Goal: Task Accomplishment & Management: Manage account settings

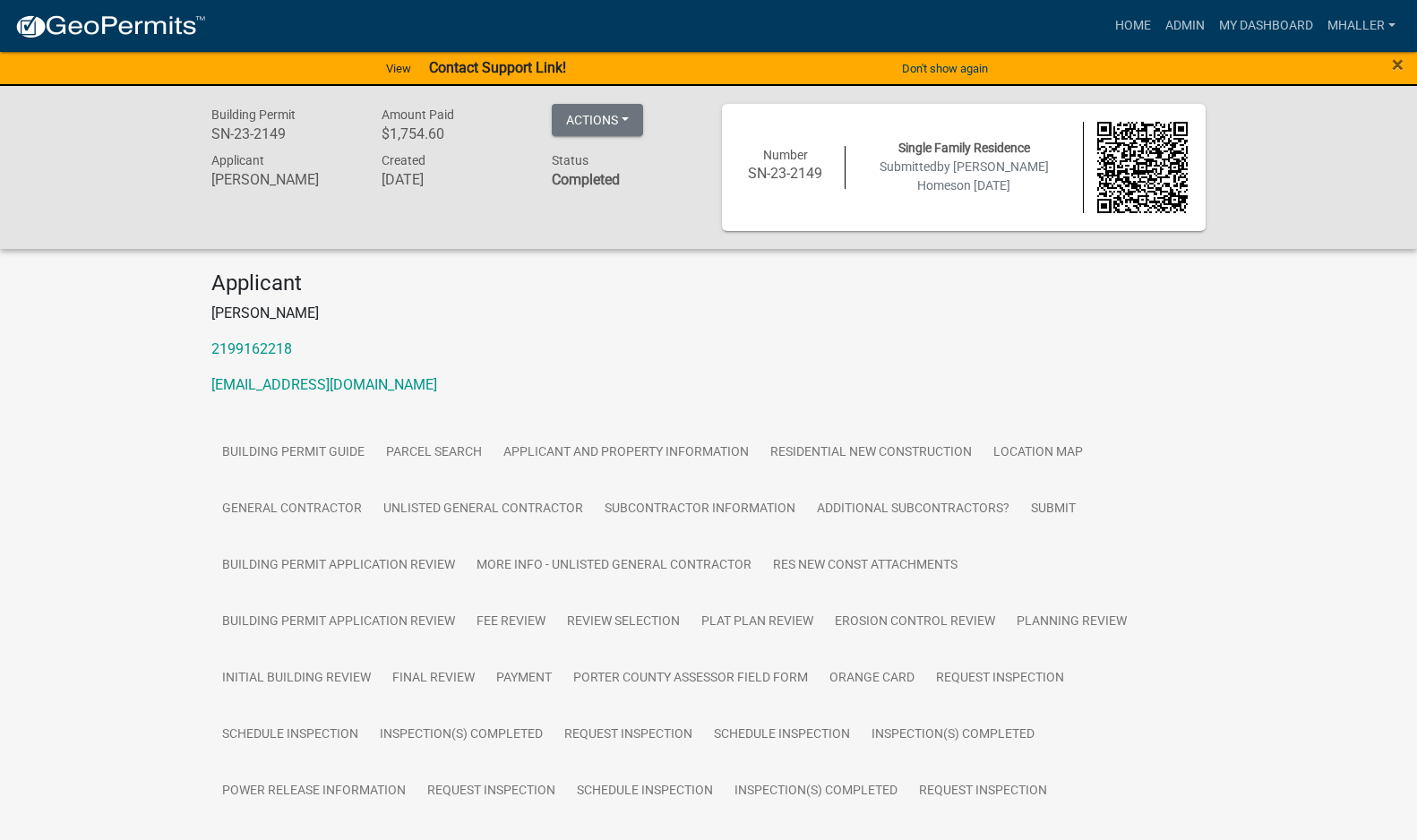
scroll to position [210, 0]
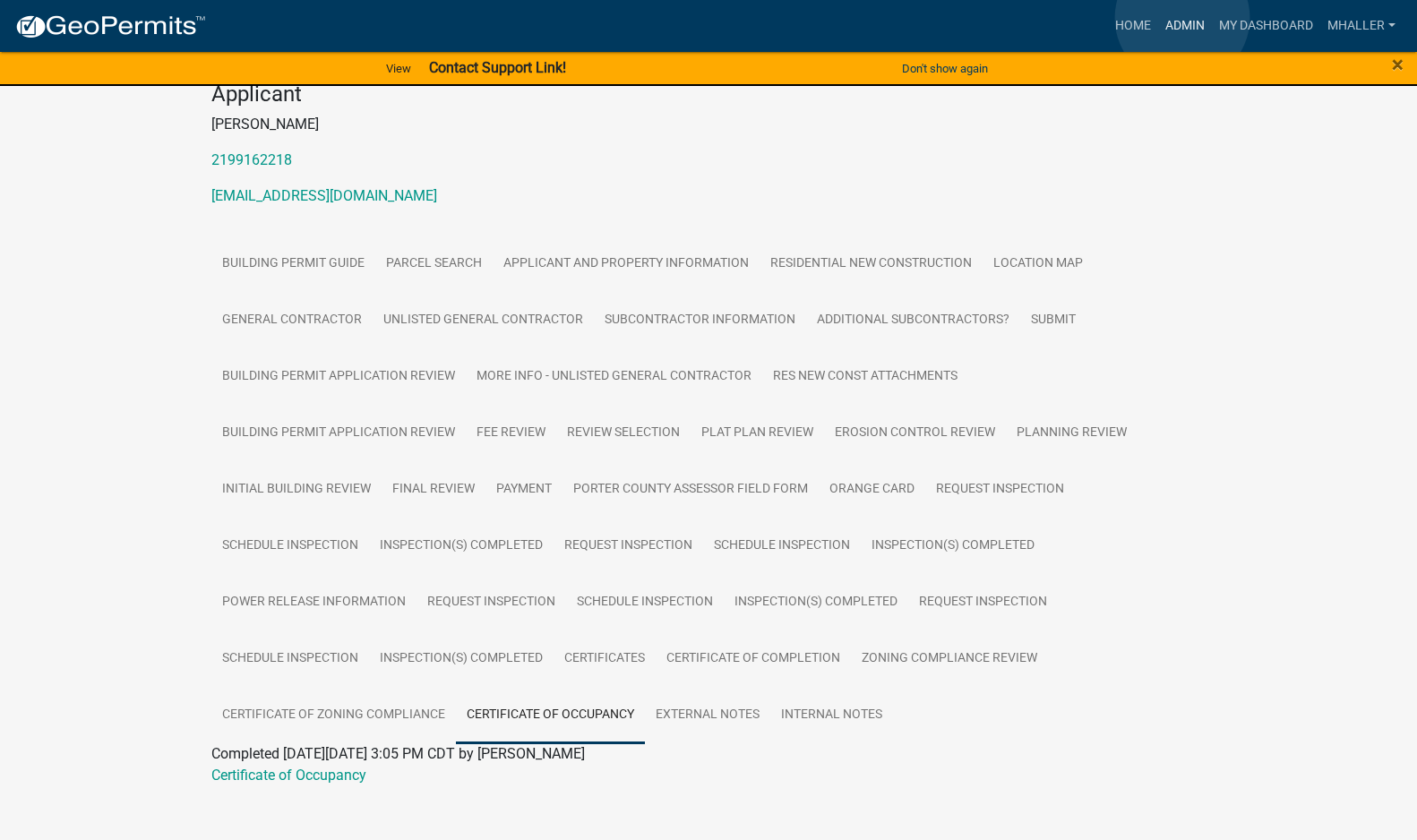
click at [1183, 18] on link "Admin" at bounding box center [1185, 25] width 53 height 34
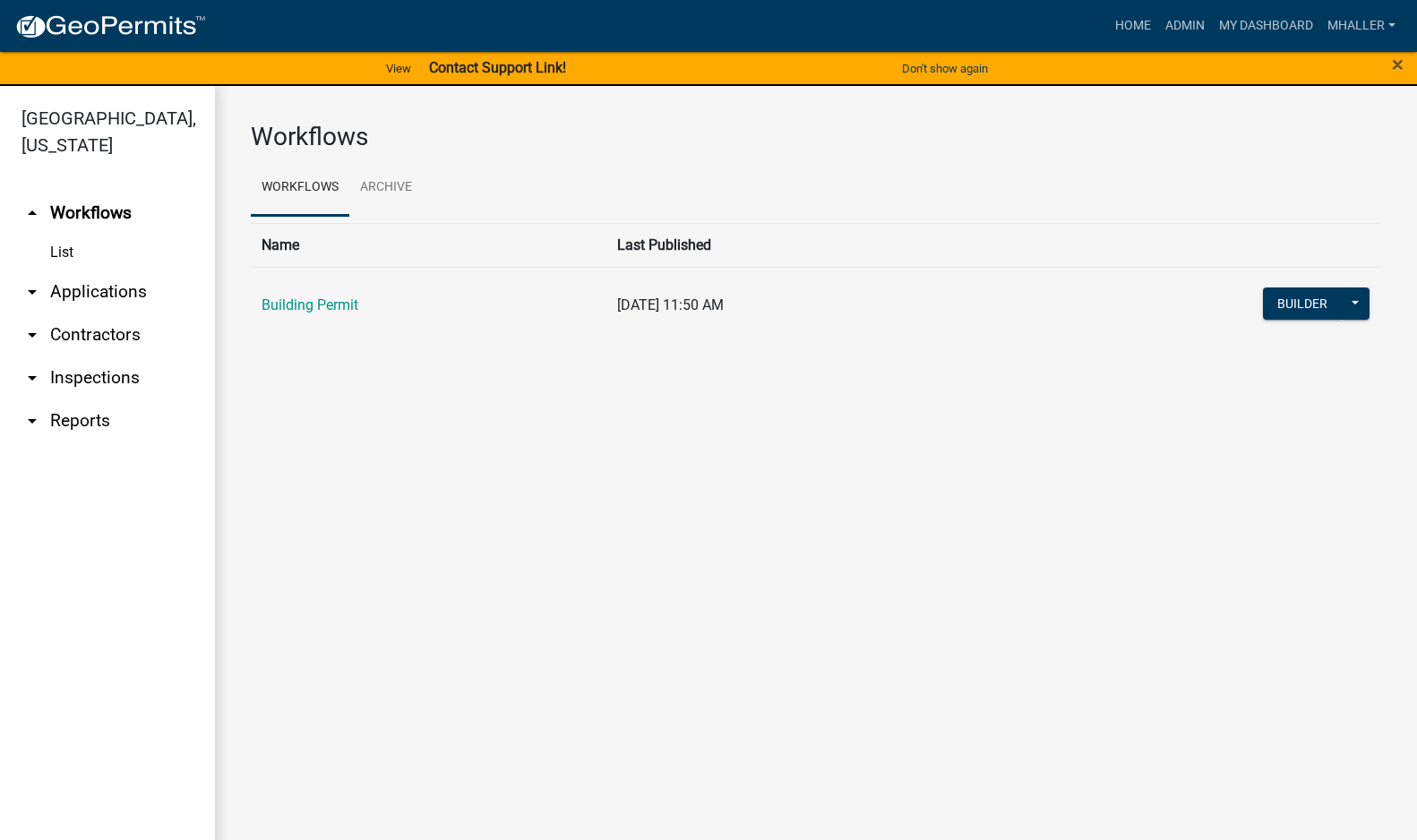
click at [79, 270] on link "arrow_drop_down Applications" at bounding box center [107, 292] width 215 height 43
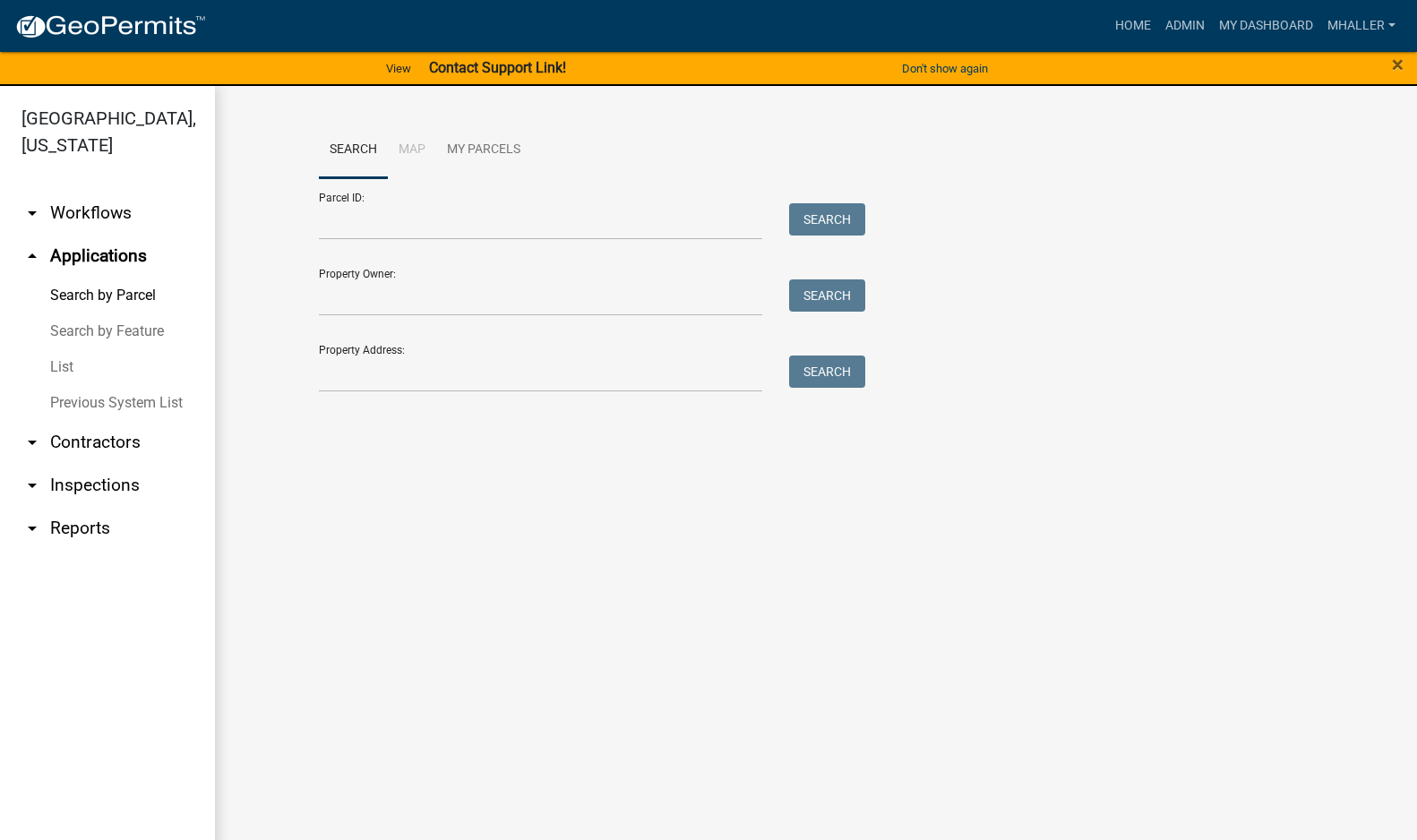
click at [66, 349] on link "List" at bounding box center [107, 367] width 215 height 36
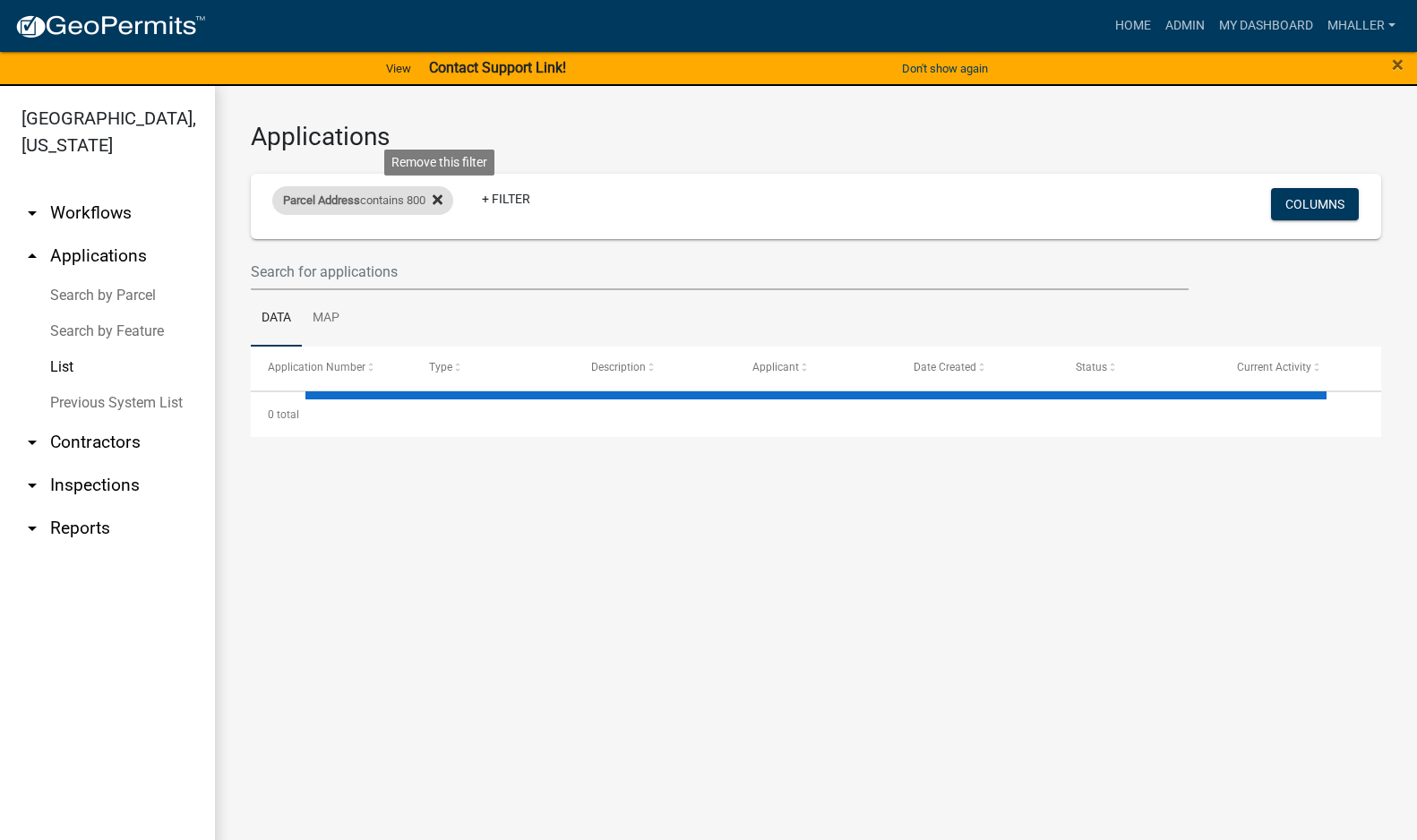
select select "1: 25"
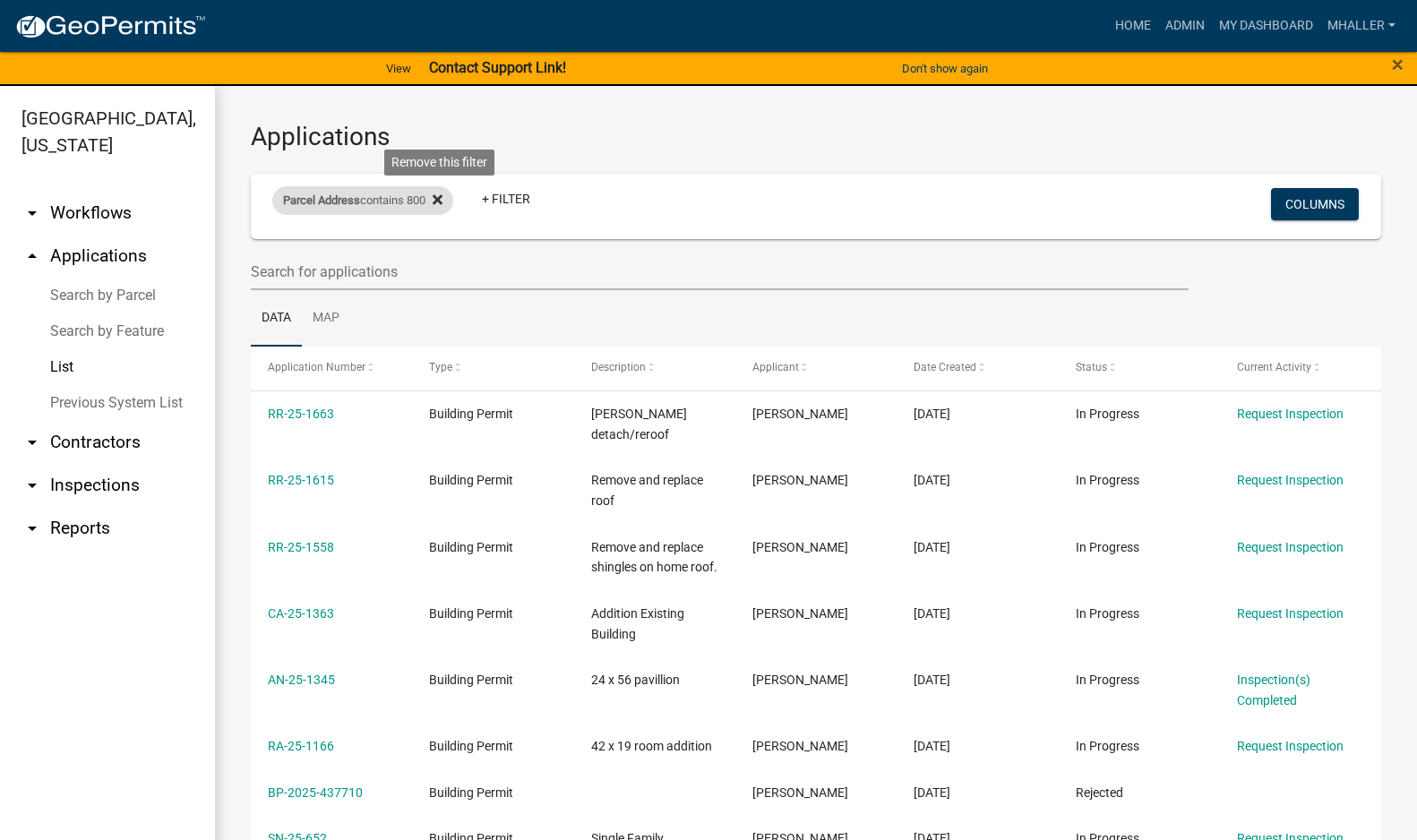
click at [443, 195] on icon at bounding box center [438, 199] width 10 height 15
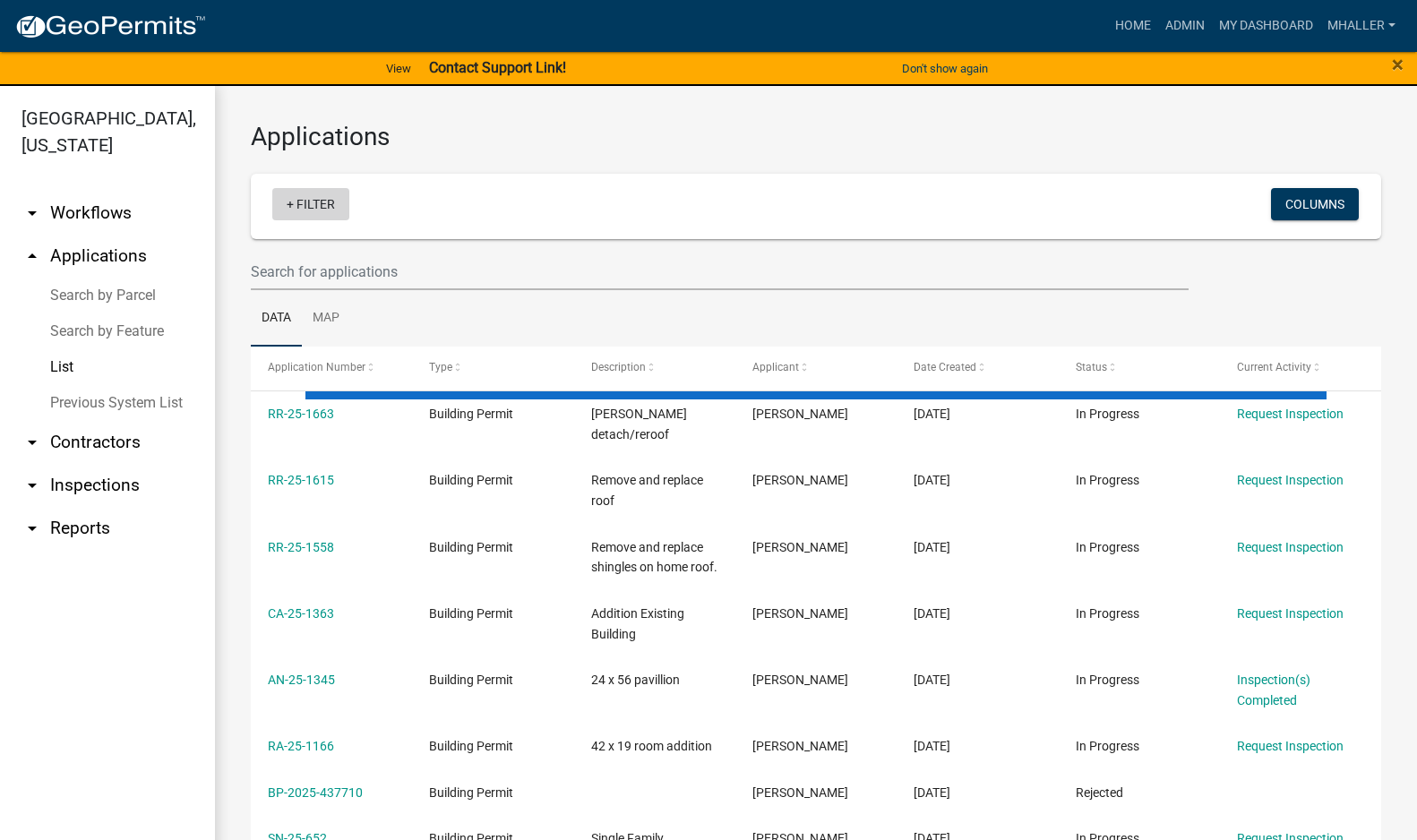
click at [319, 206] on link "+ Filter" at bounding box center [310, 203] width 77 height 32
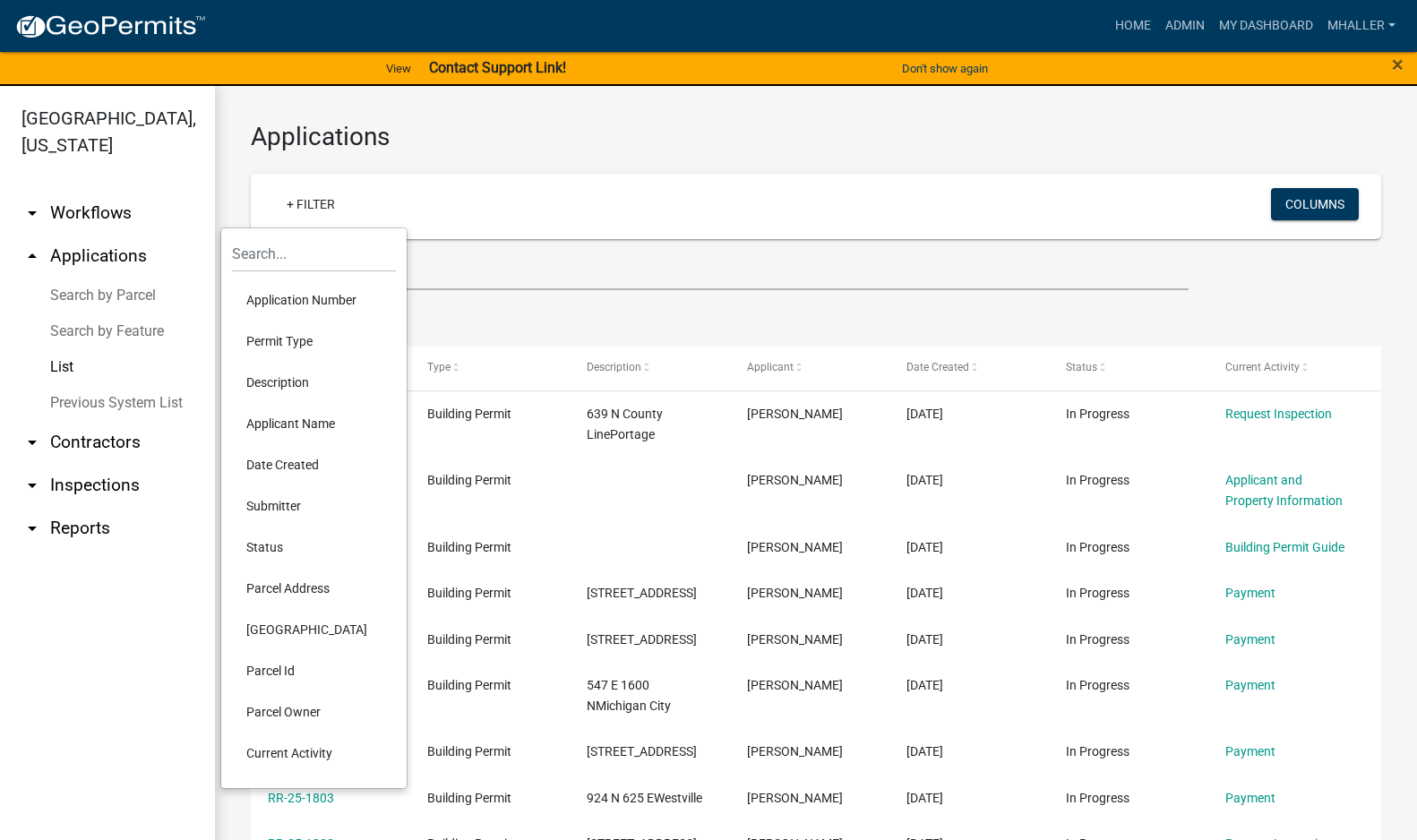
click at [320, 298] on li "Application Number" at bounding box center [314, 299] width 164 height 41
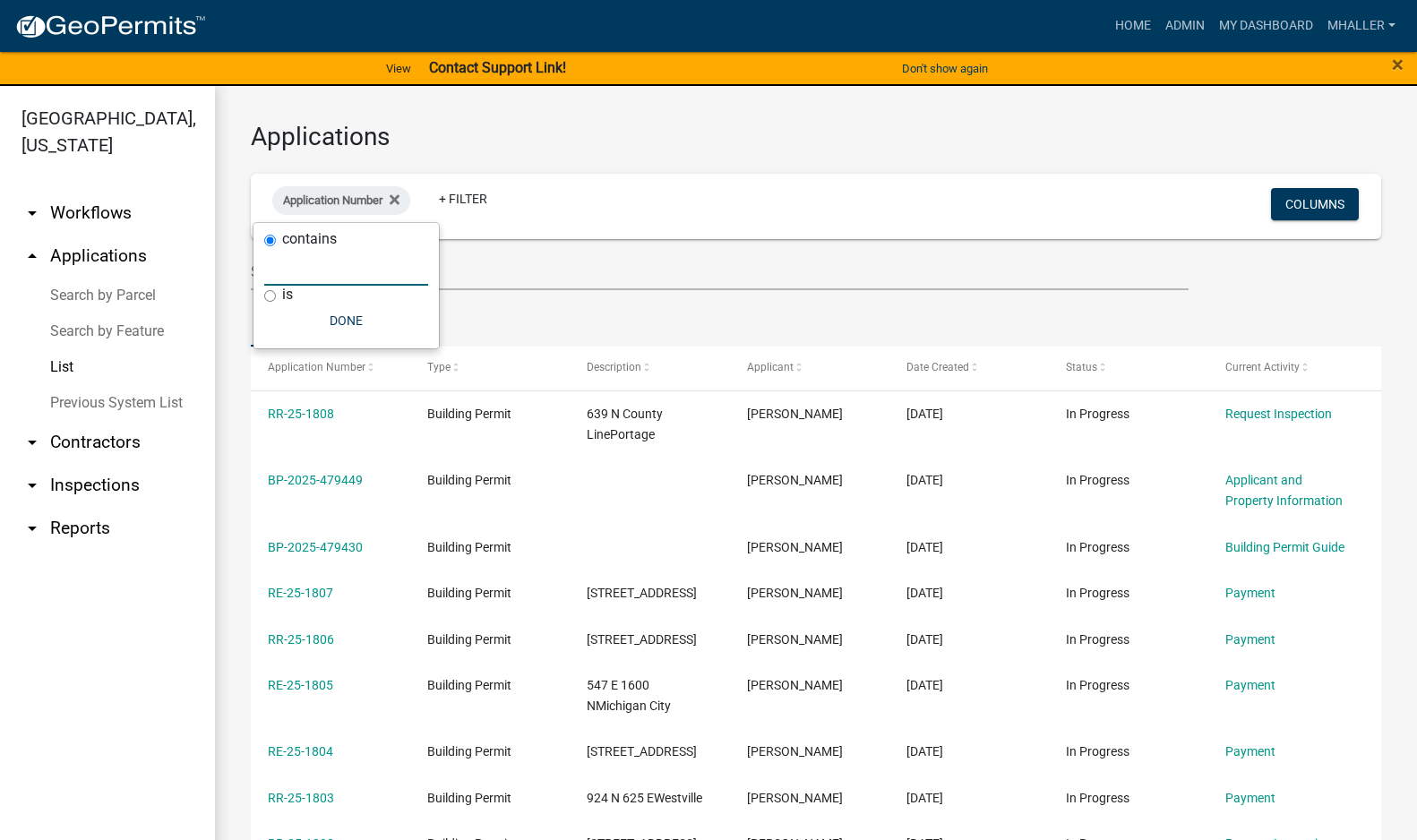
click at [302, 275] on input "text" at bounding box center [346, 267] width 164 height 37
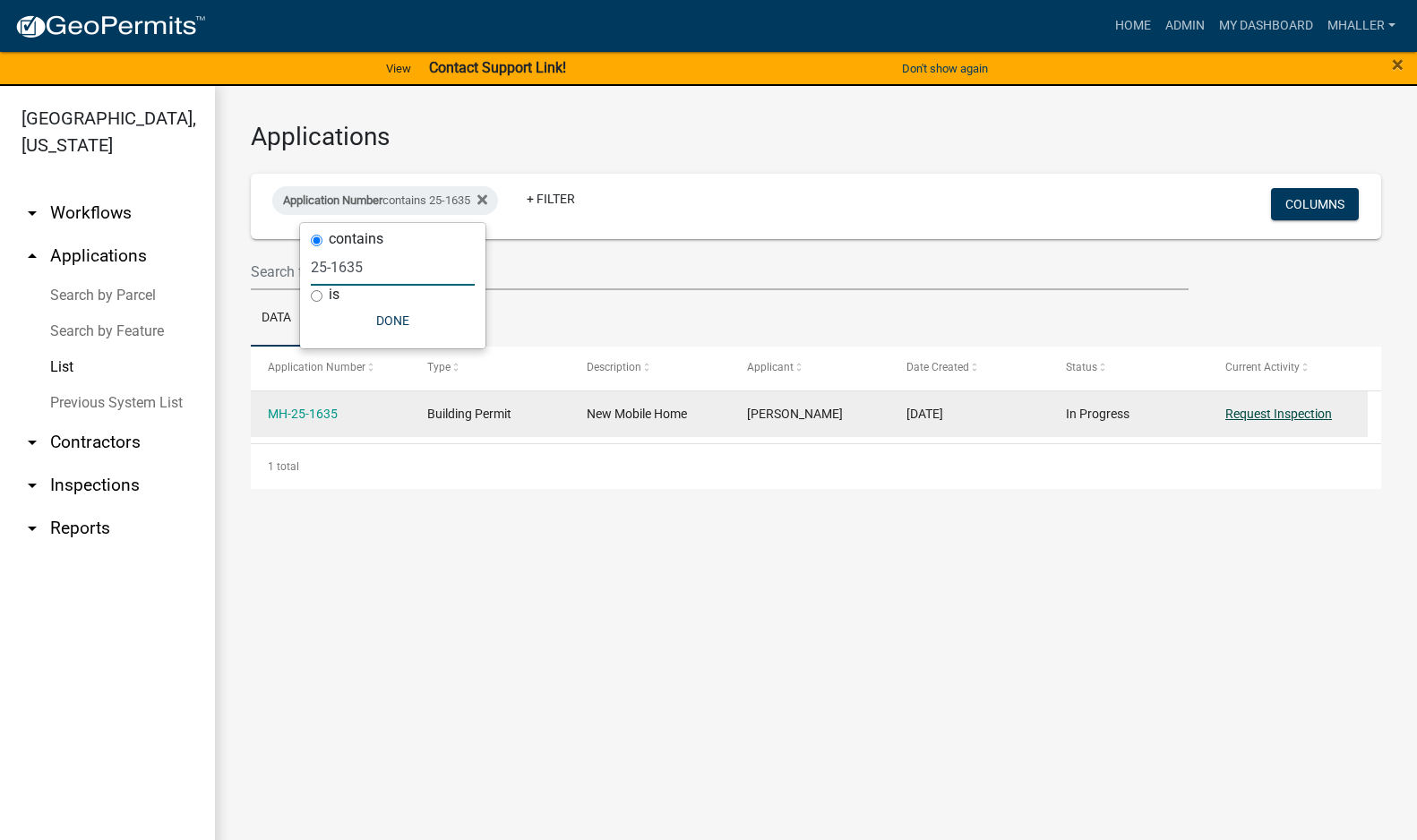
type input "25-1635"
click at [1277, 407] on link "Request Inspection" at bounding box center [1279, 413] width 107 height 15
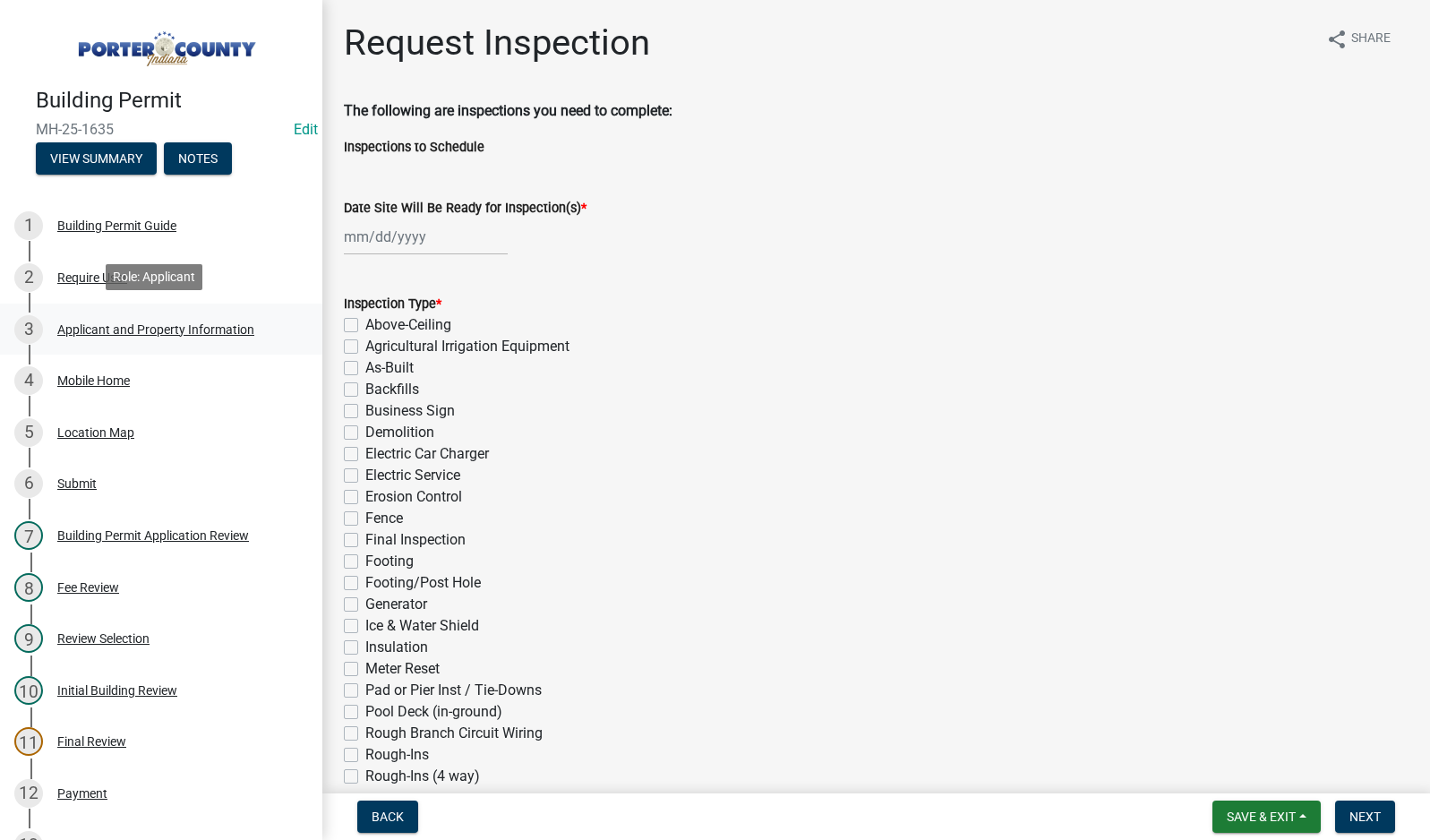
click at [83, 324] on div "Applicant and Property Information" at bounding box center [156, 330] width 197 height 13
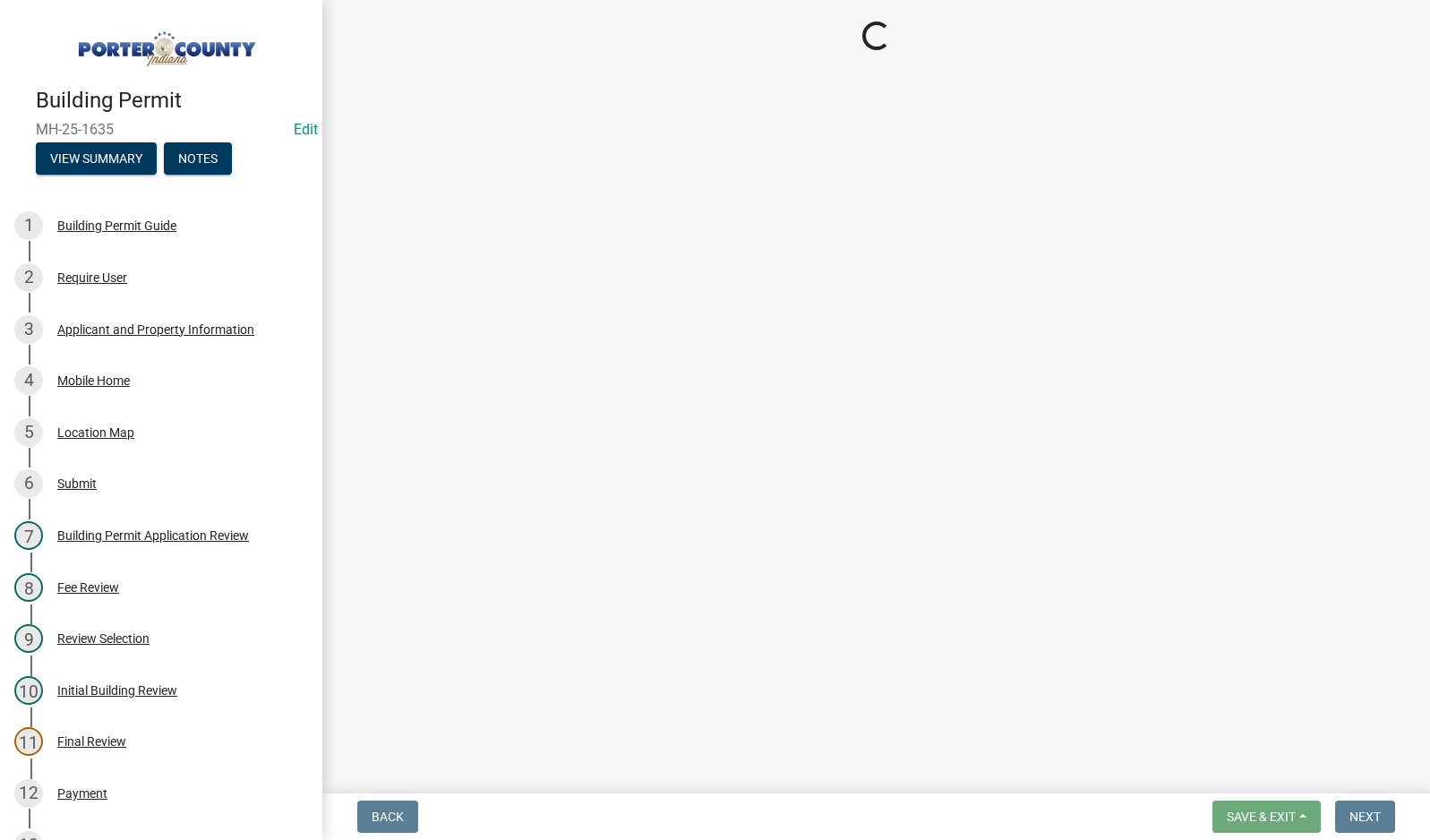
select select "403f4b3c-c23a-4b9f-b6b7-b4f73366513c"
select select "cab7bb26-0259-4021-a4e9-b3a2d3356afe"
select select "64a7bda7-51d8-4705-a561-3b8691ebf214"
select select "2efa8551-7904-454d-991c-0e0cd31120f6"
select select "18ba4a0f-4256-479c-a70a-5d2e95ae2216"
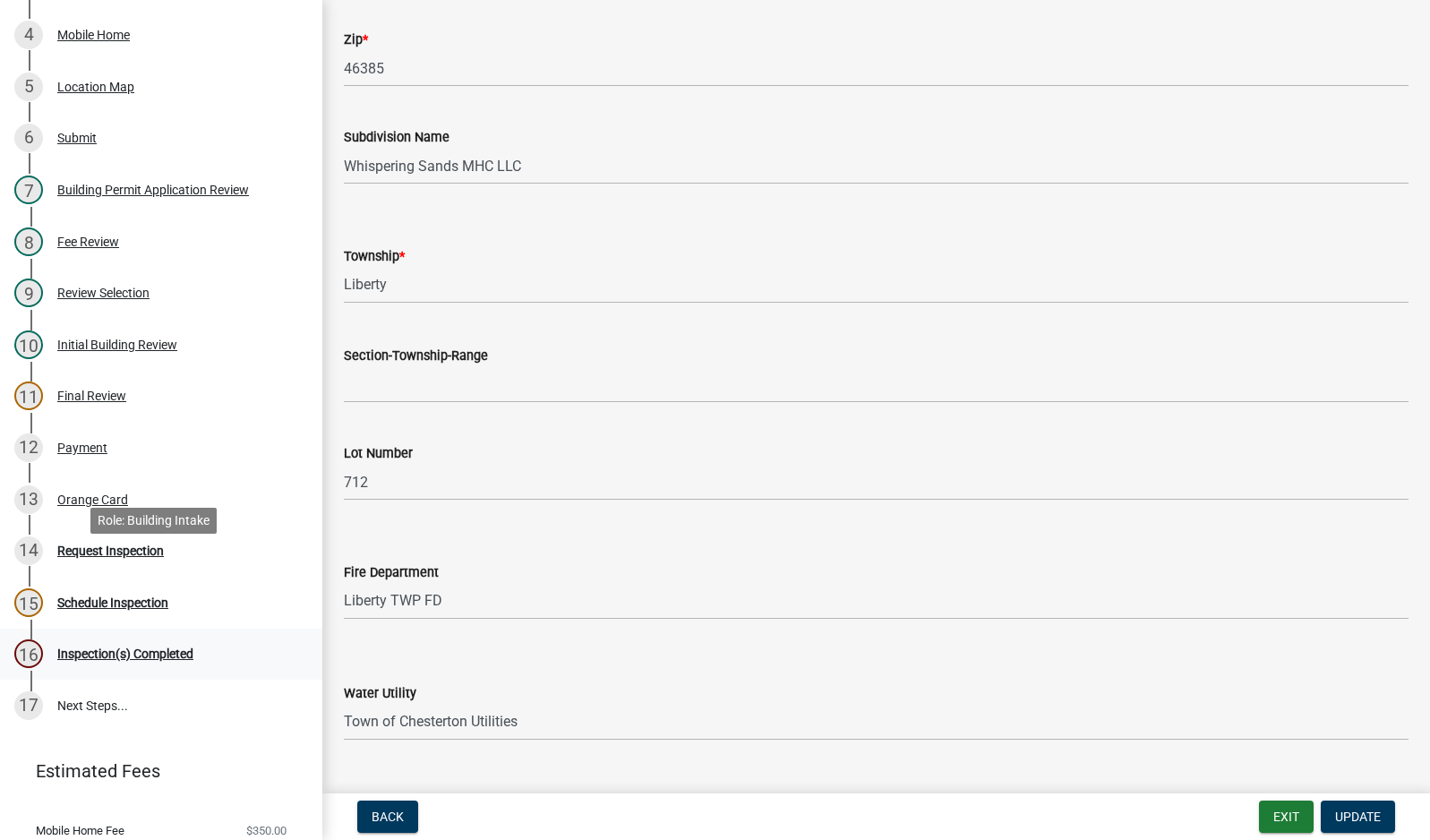
scroll to position [358, 0]
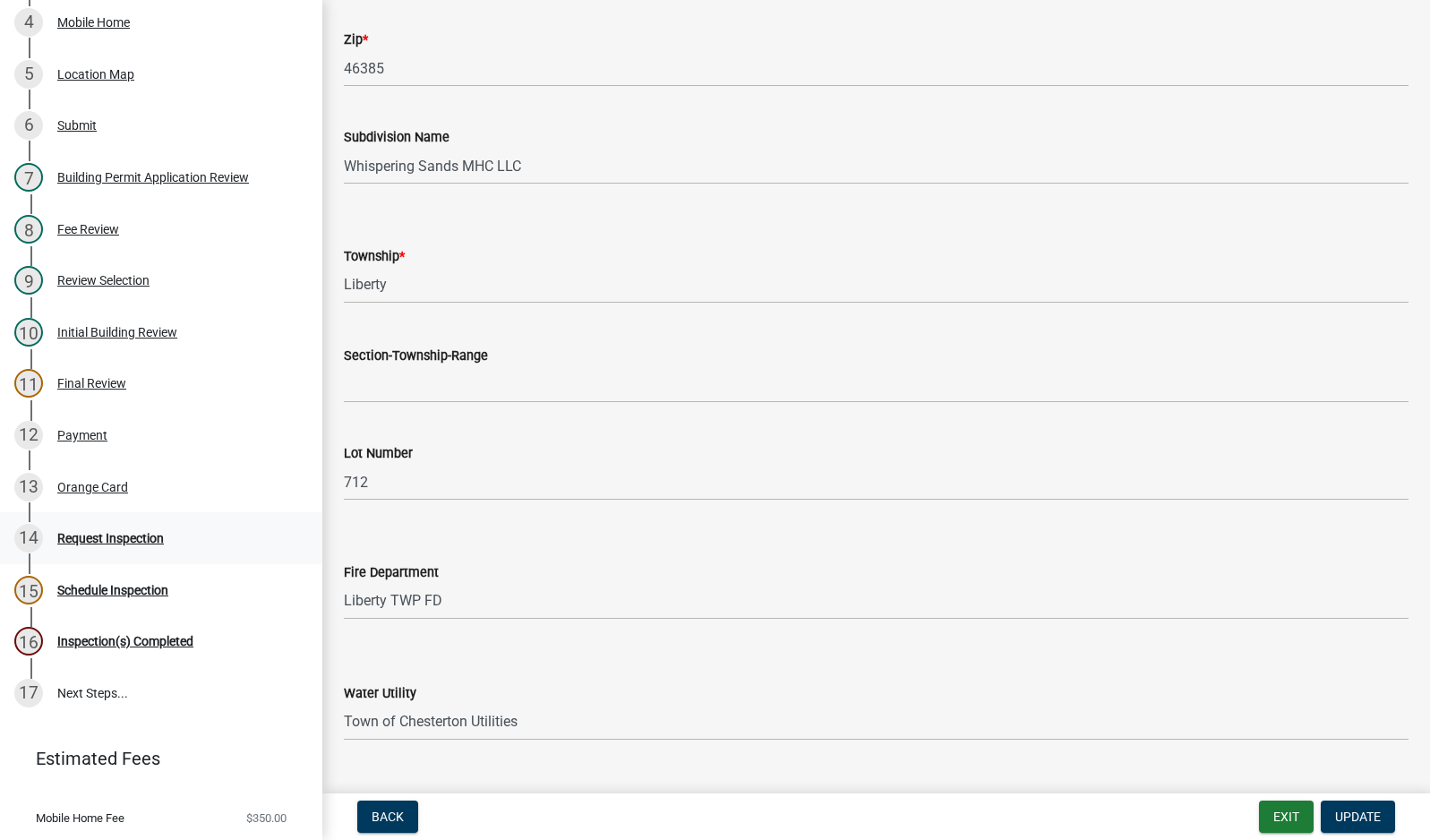
click at [112, 540] on div "Request Inspection" at bounding box center [111, 538] width 107 height 13
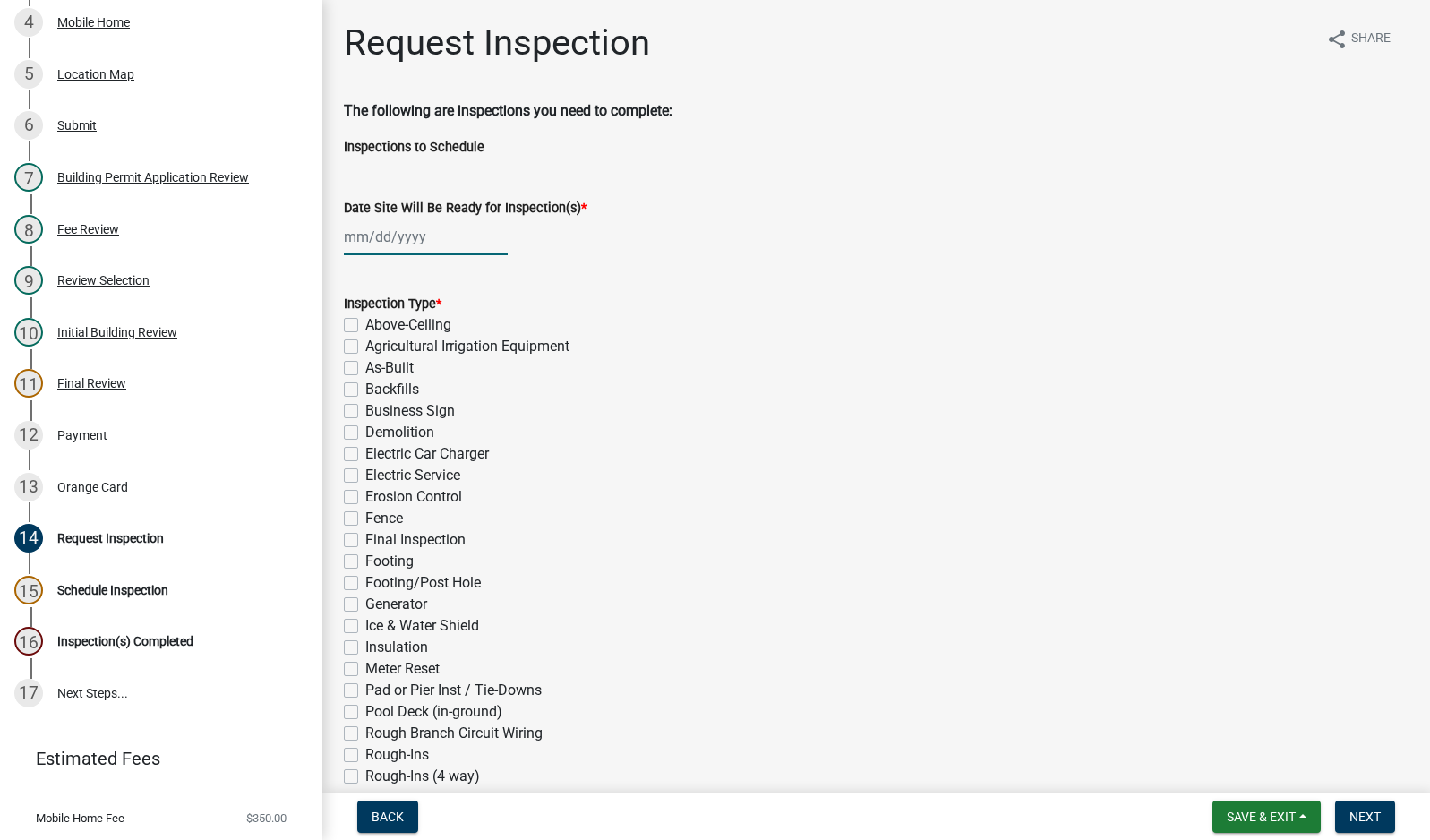
click at [411, 236] on div at bounding box center [426, 237] width 164 height 37
select select "9"
select select "2025"
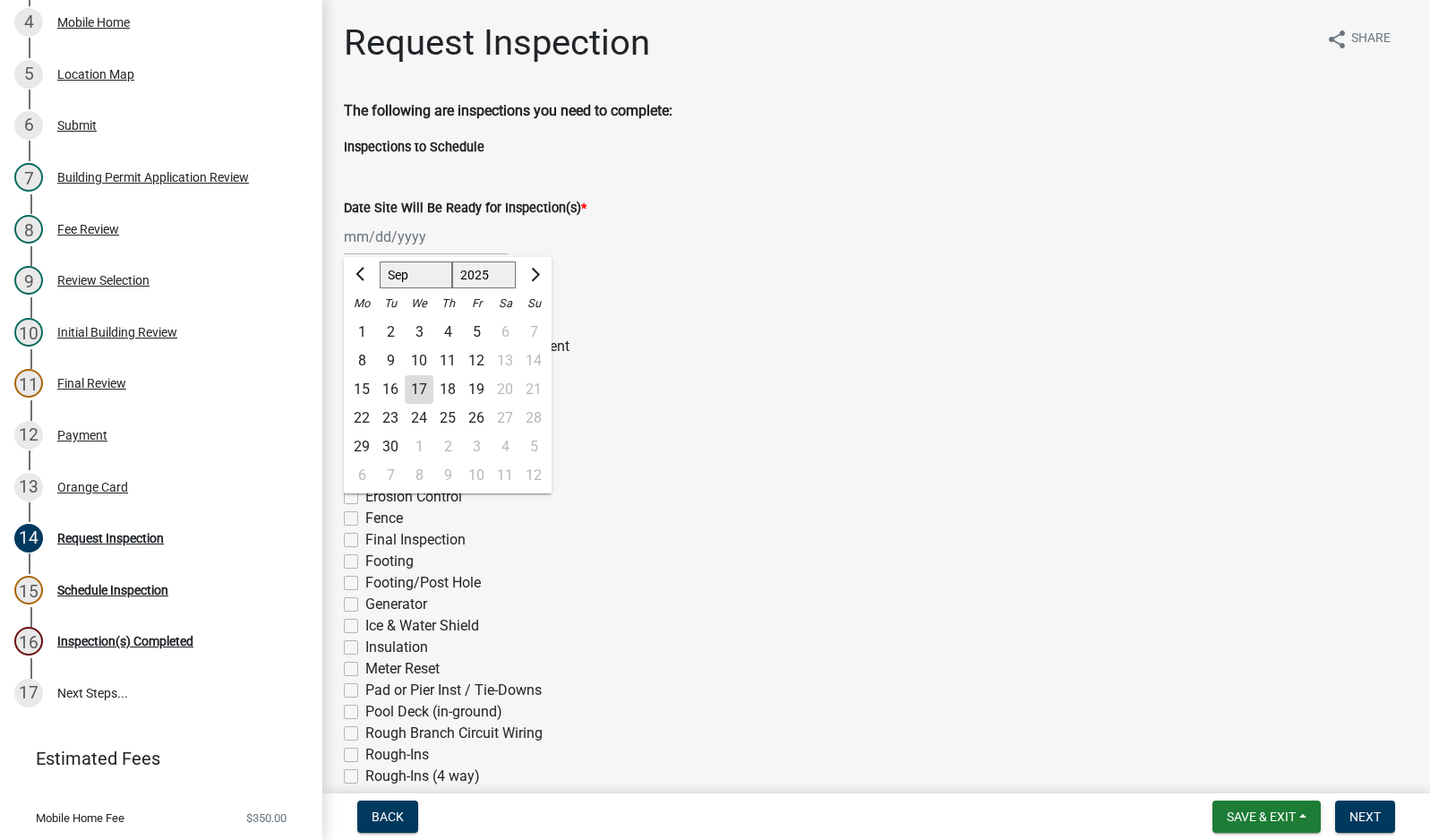
click at [411, 391] on div "17" at bounding box center [418, 389] width 28 height 28
type input "[DATE]"
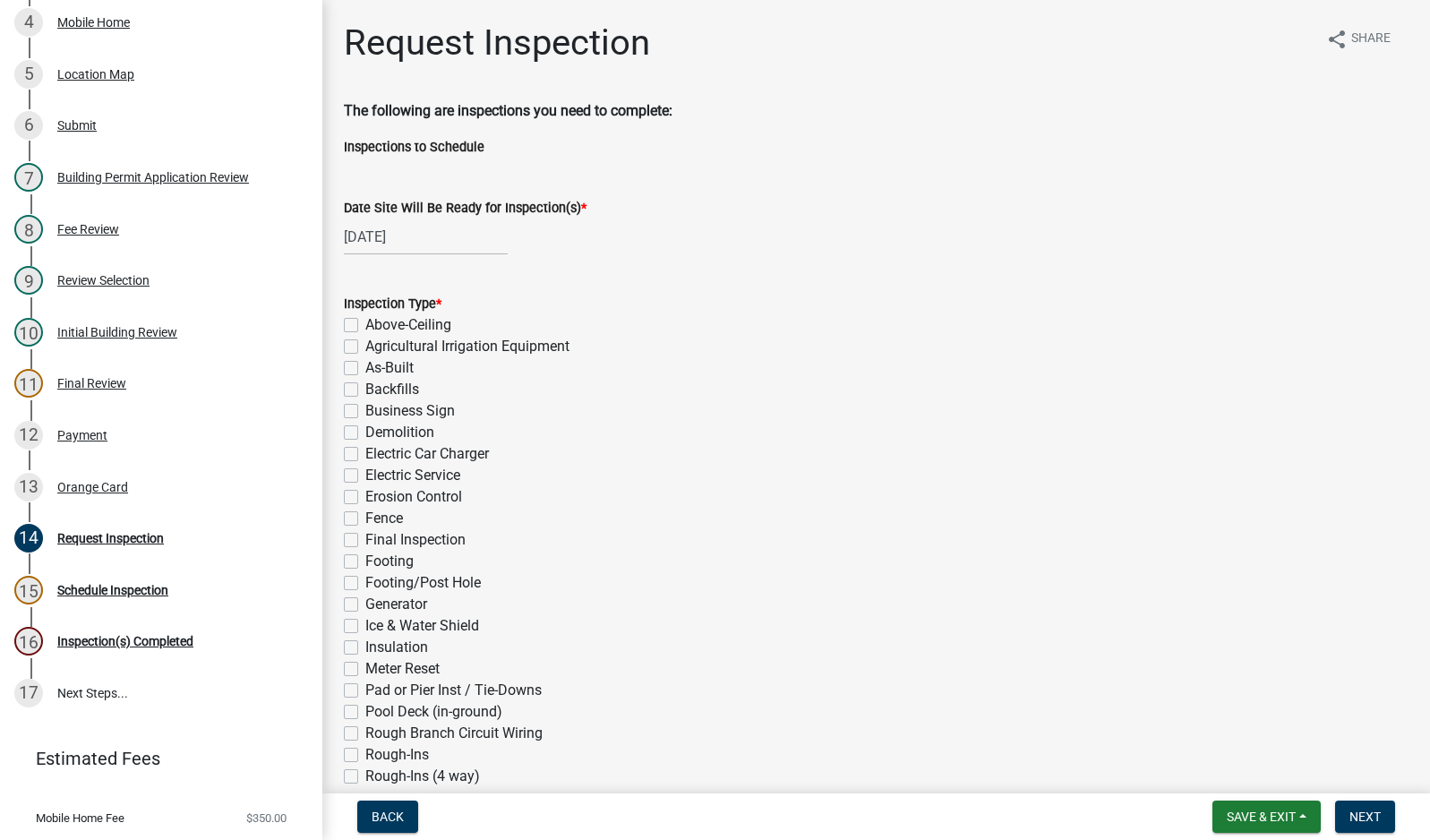
click at [366, 472] on label "Electric Service" at bounding box center [413, 475] width 95 height 21
click at [366, 472] on input "Electric Service" at bounding box center [371, 471] width 12 height 12
checkbox input "true"
checkbox input "false"
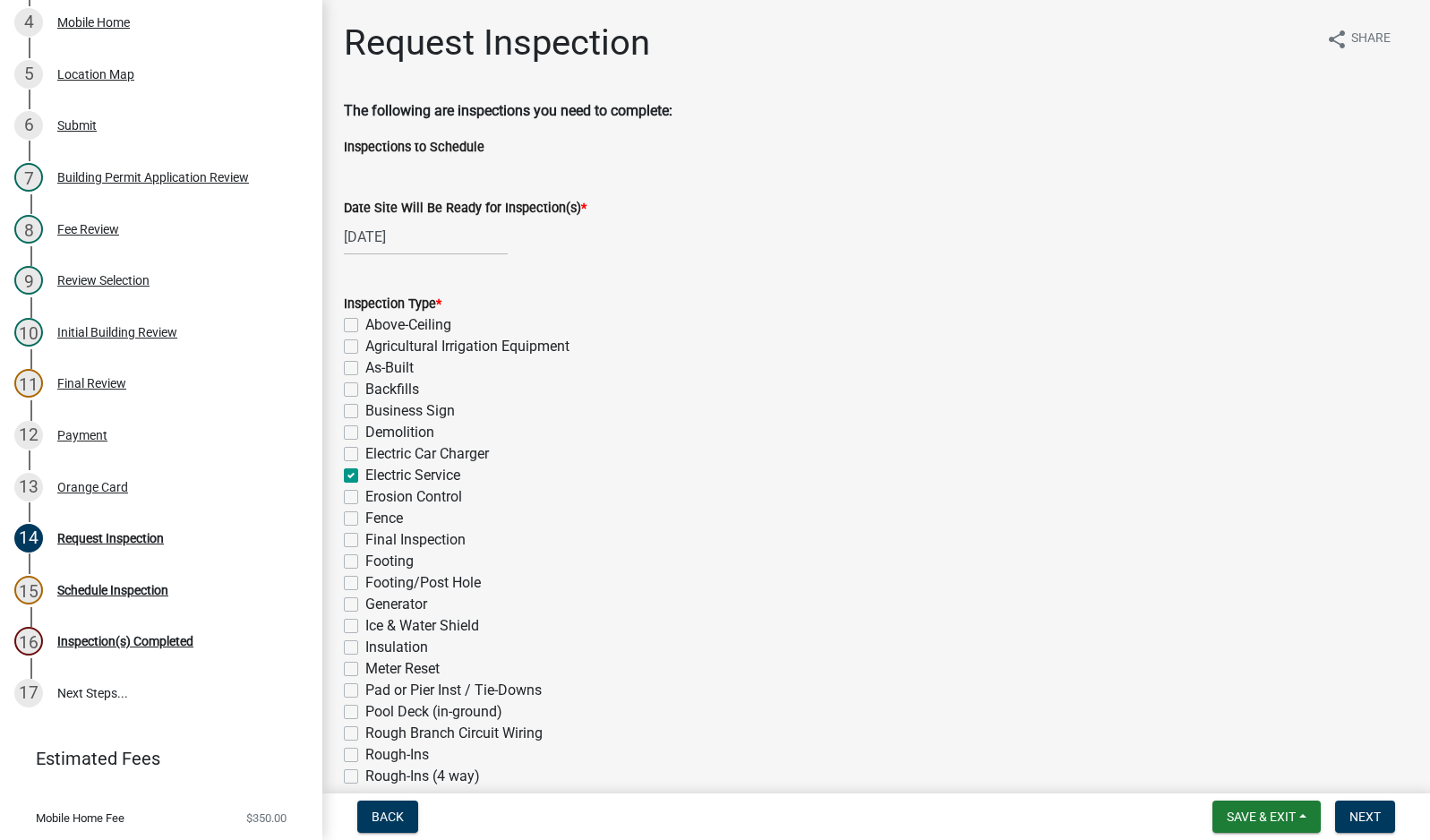
checkbox input "false"
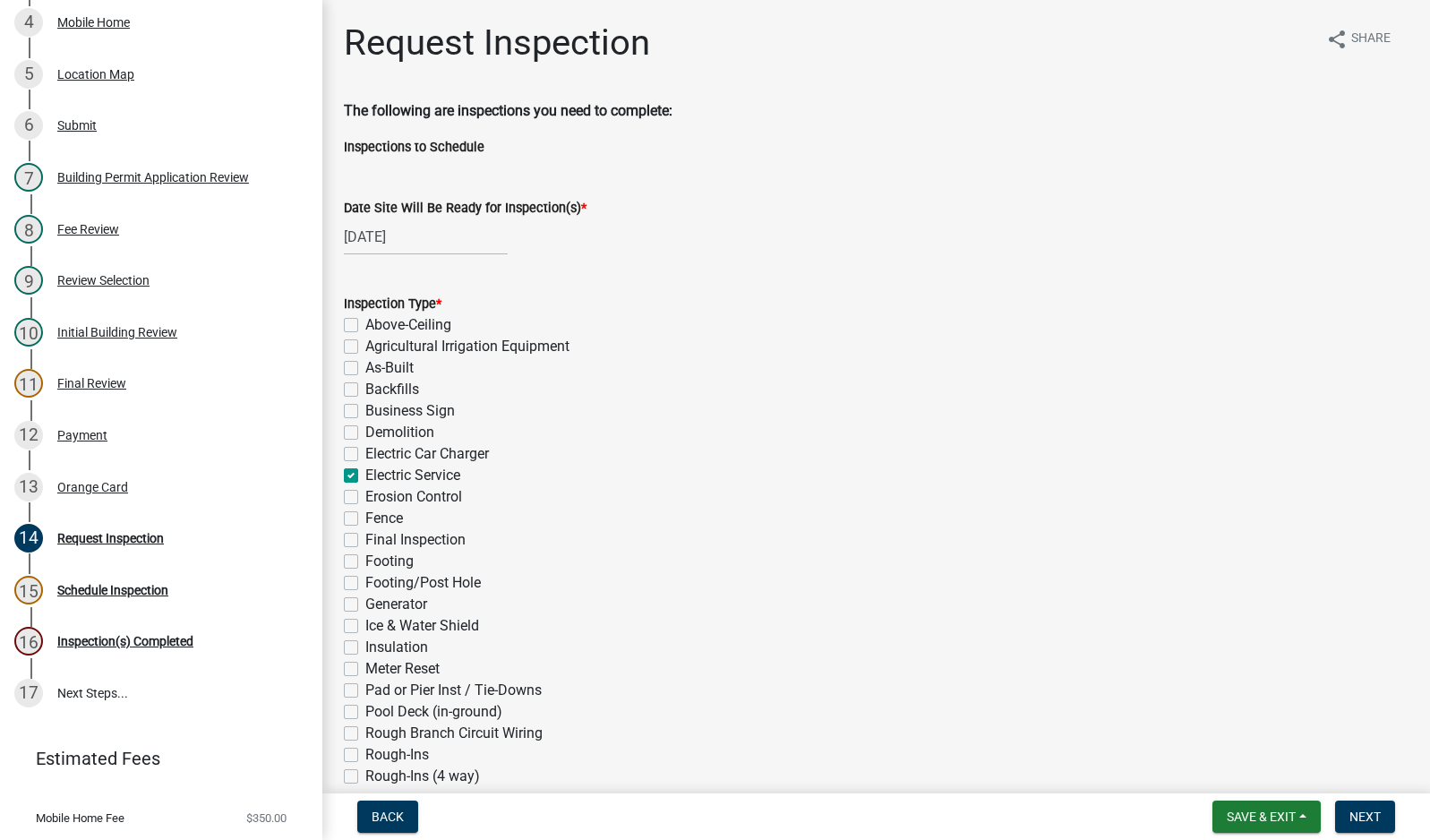
checkbox input "true"
checkbox input "false"
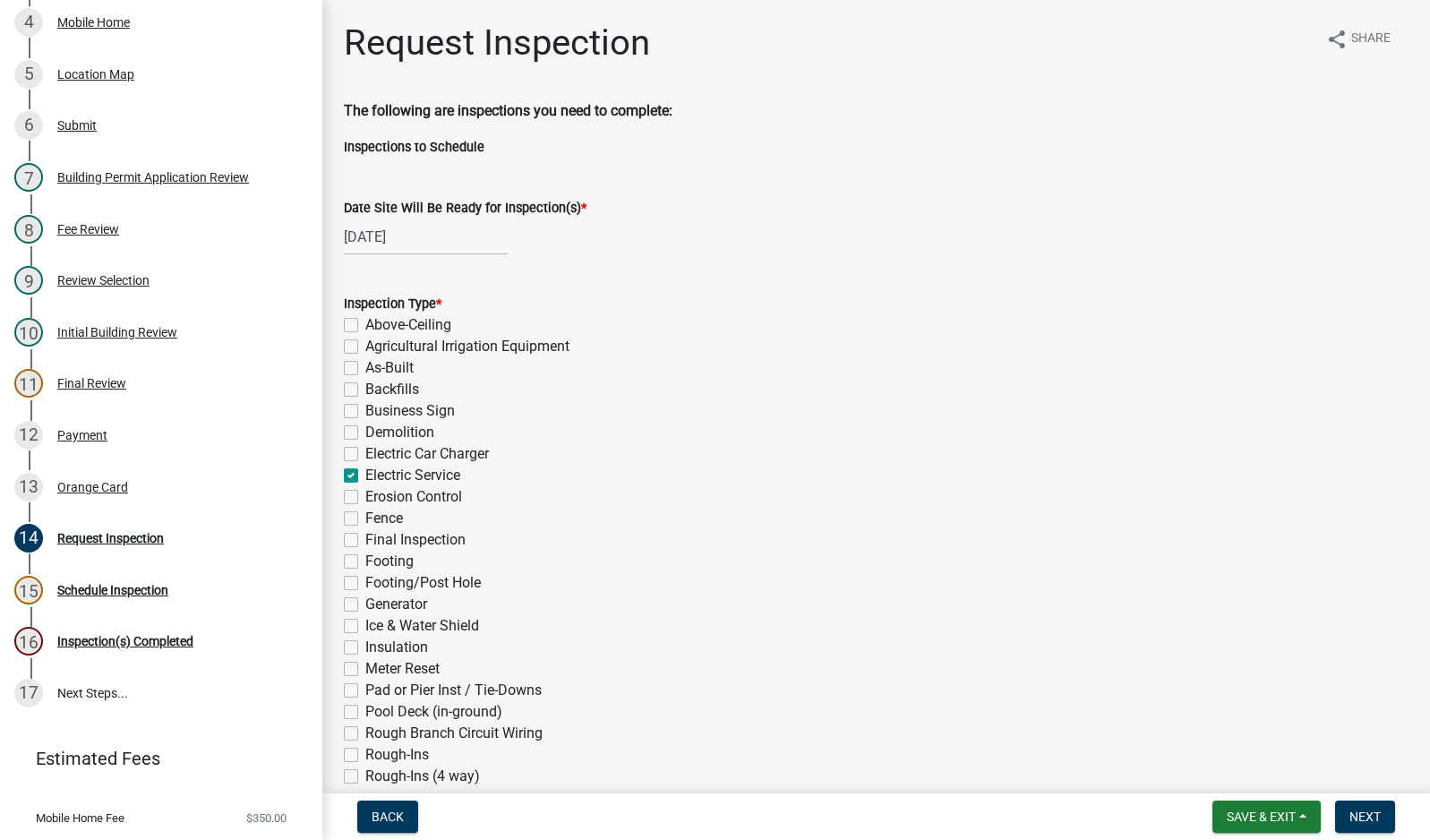
checkbox input "false"
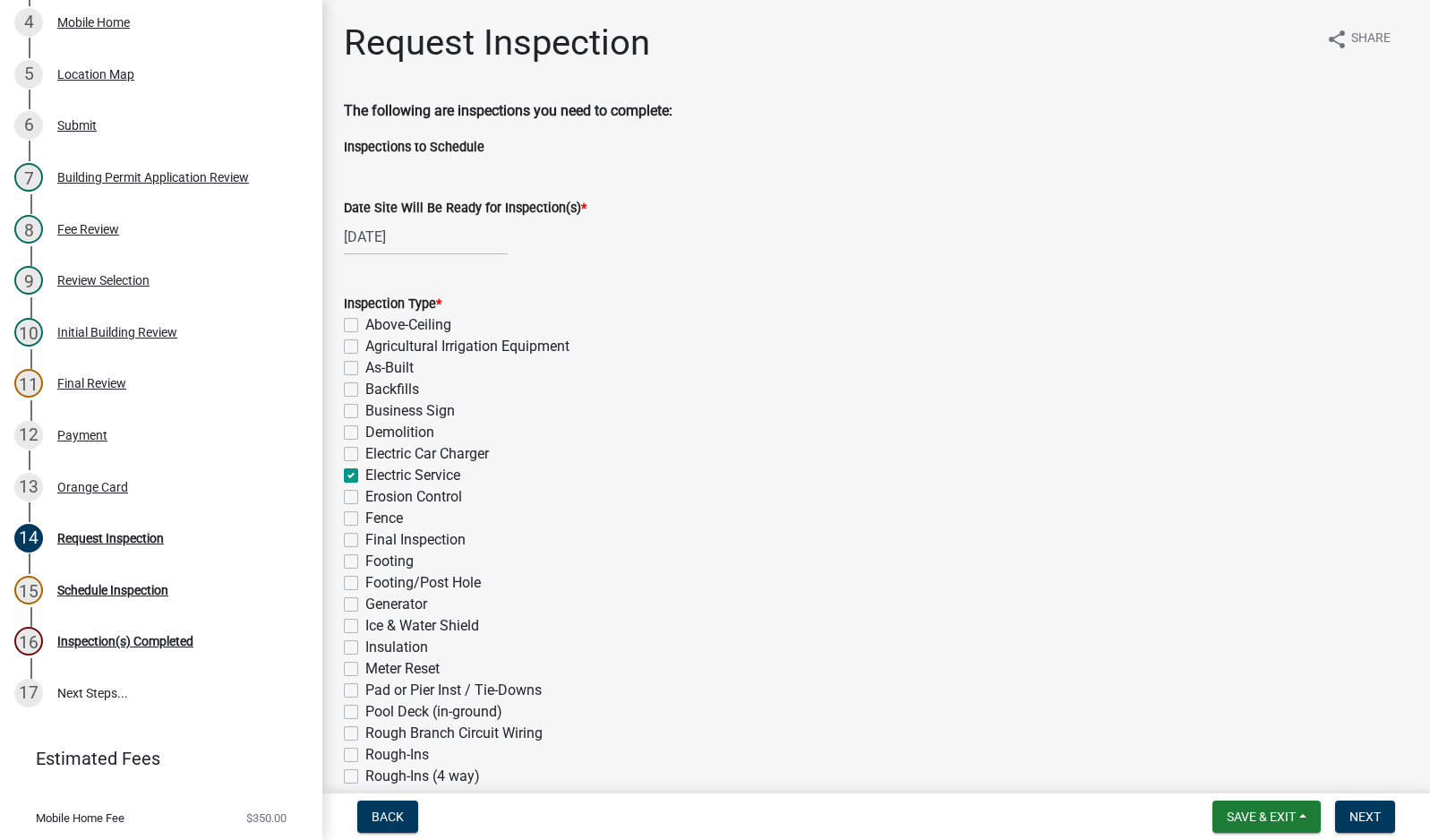
checkbox input "false"
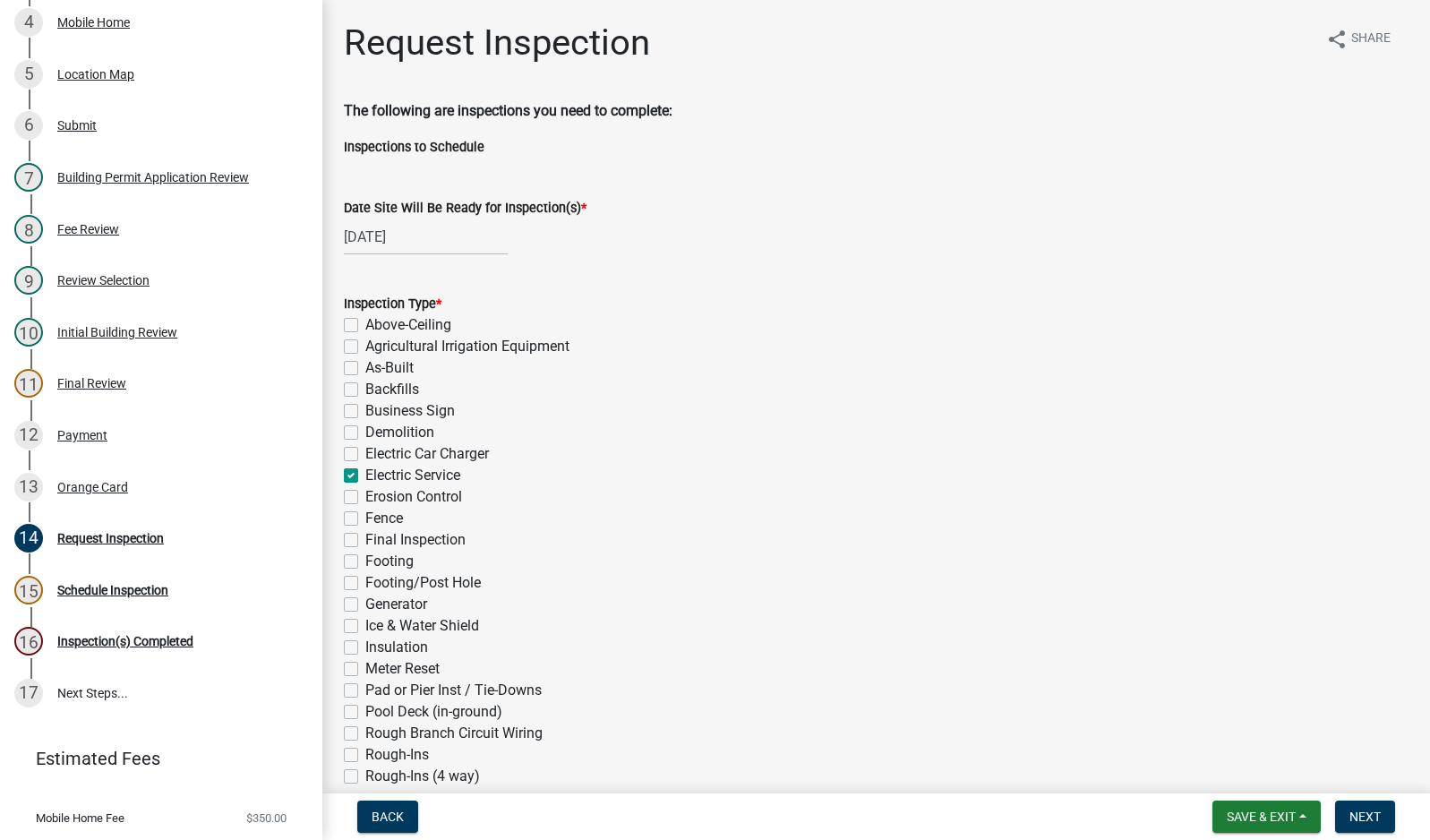
checkbox input "false"
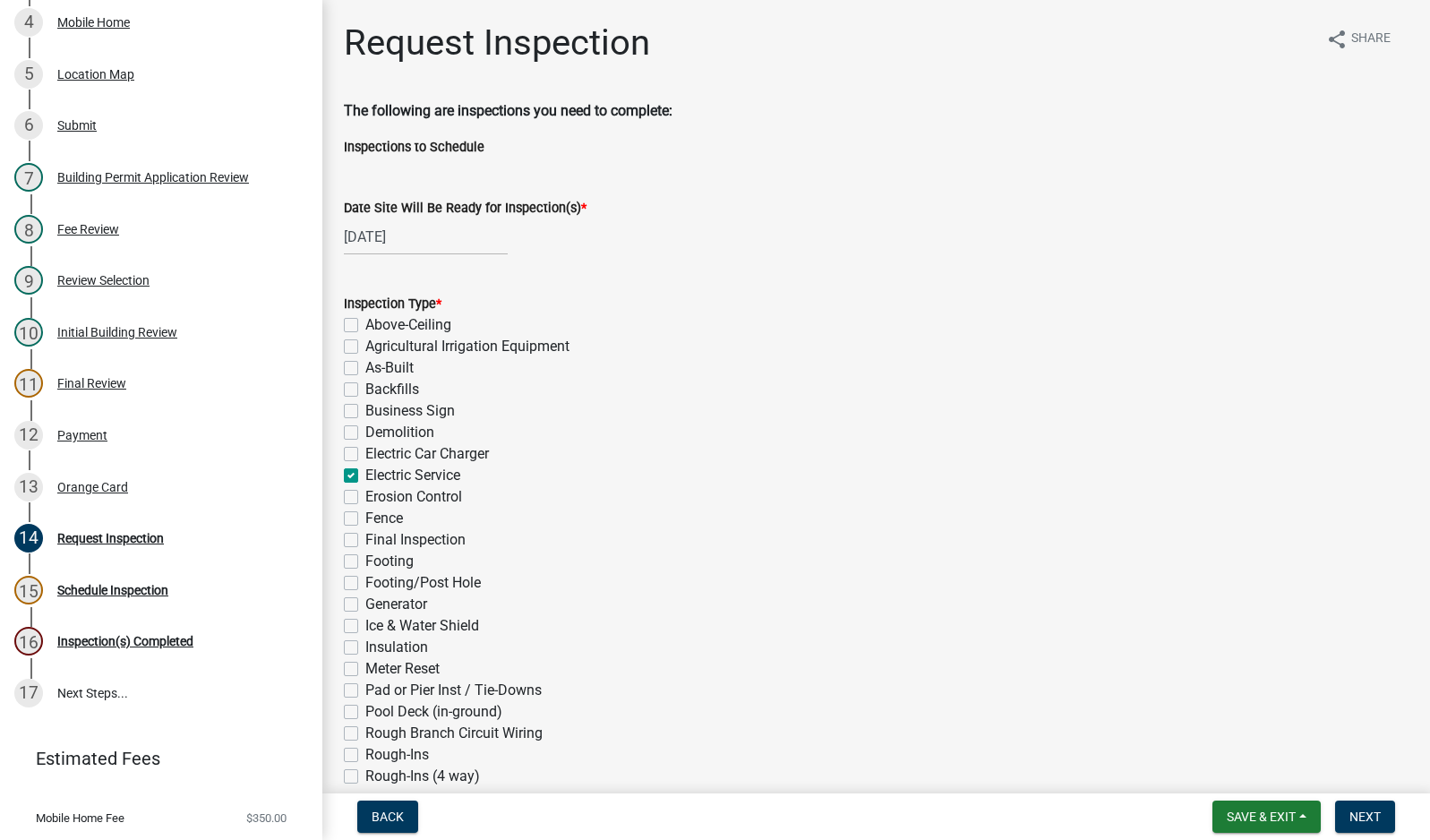
checkbox input "false"
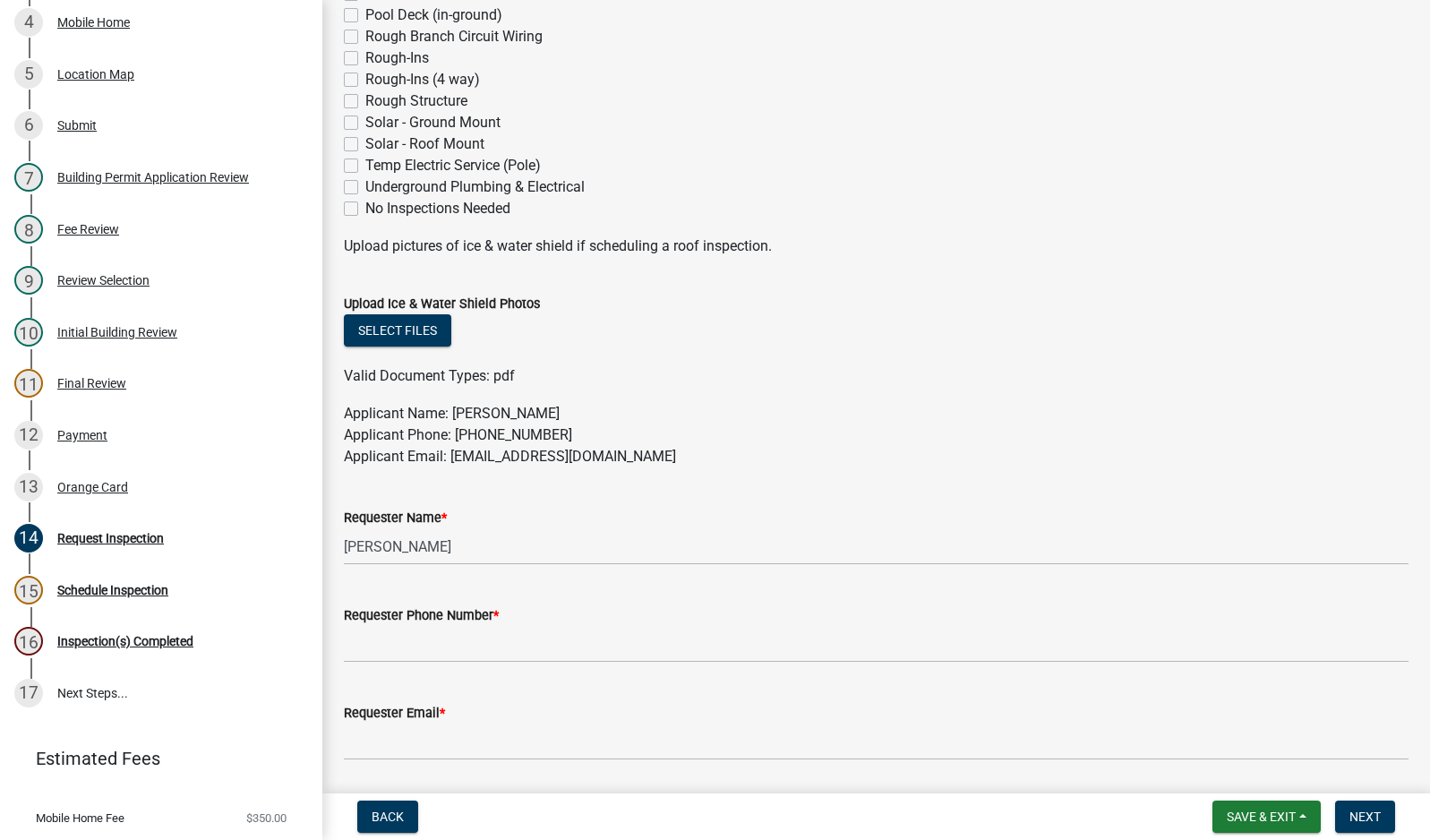
scroll to position [806, 0]
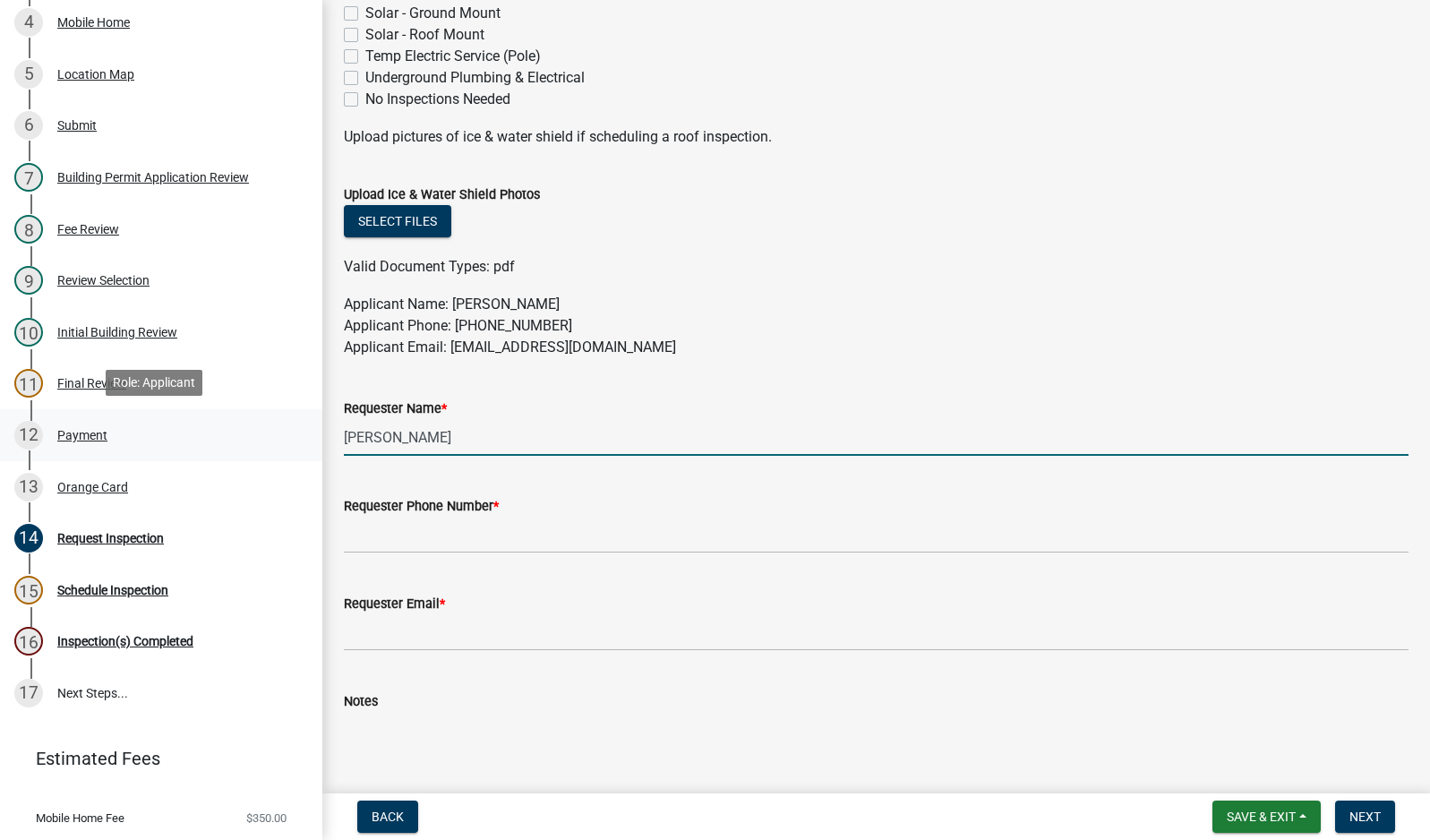
drag, startPoint x: 490, startPoint y: 437, endPoint x: 266, endPoint y: 450, distance: 224.4
click at [270, 449] on div "Building Permit MH-25-1635 Edit View Summary Notes 1 Building Permit Guide 2 Re…" at bounding box center [715, 420] width 1430 height 840
type input "[PERSON_NAME]"
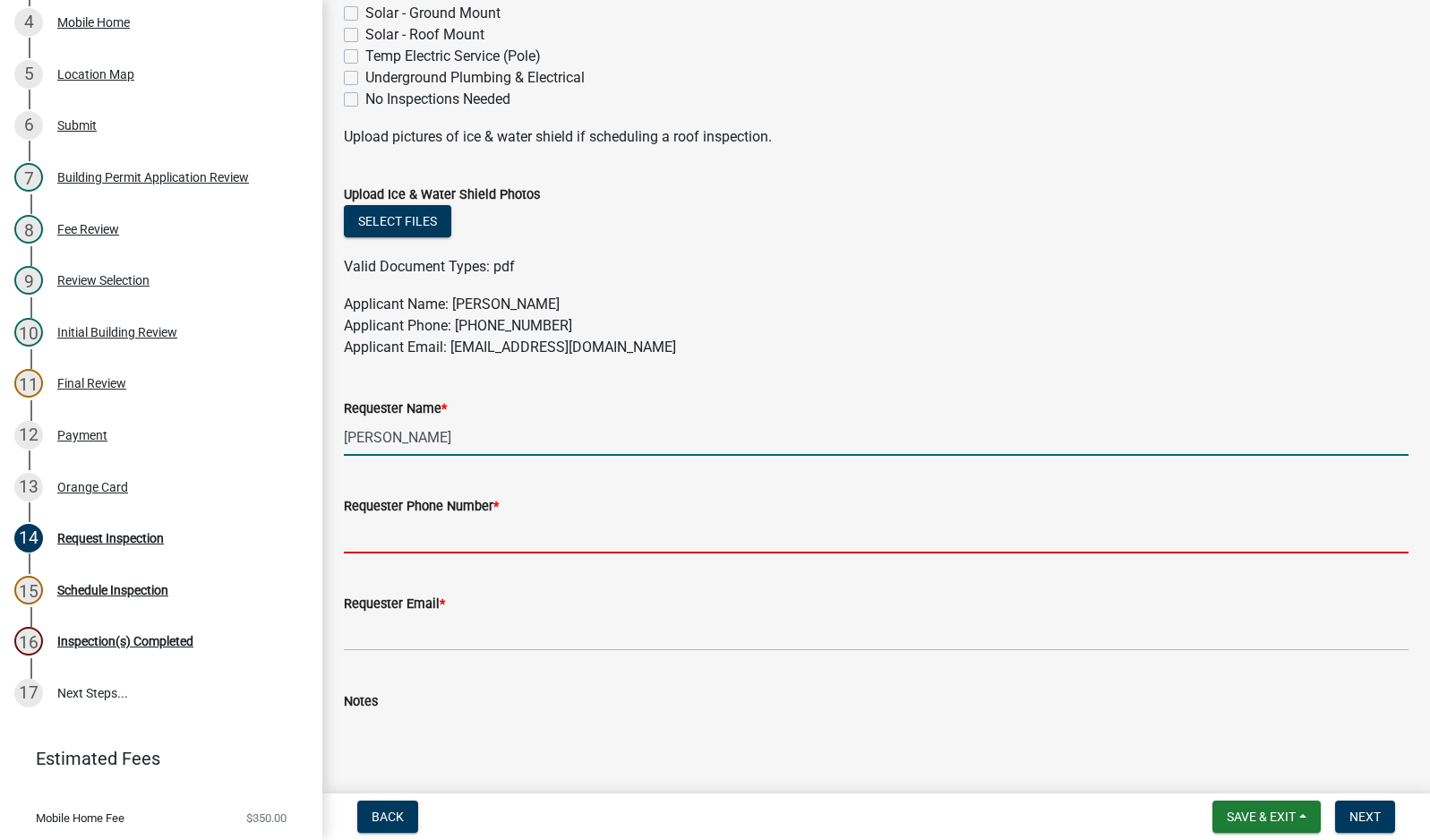
drag, startPoint x: 472, startPoint y: 539, endPoint x: 896, endPoint y: 484, distance: 427.6
click at [472, 539] on input "Requester Phone Number *" at bounding box center [876, 535] width 1064 height 37
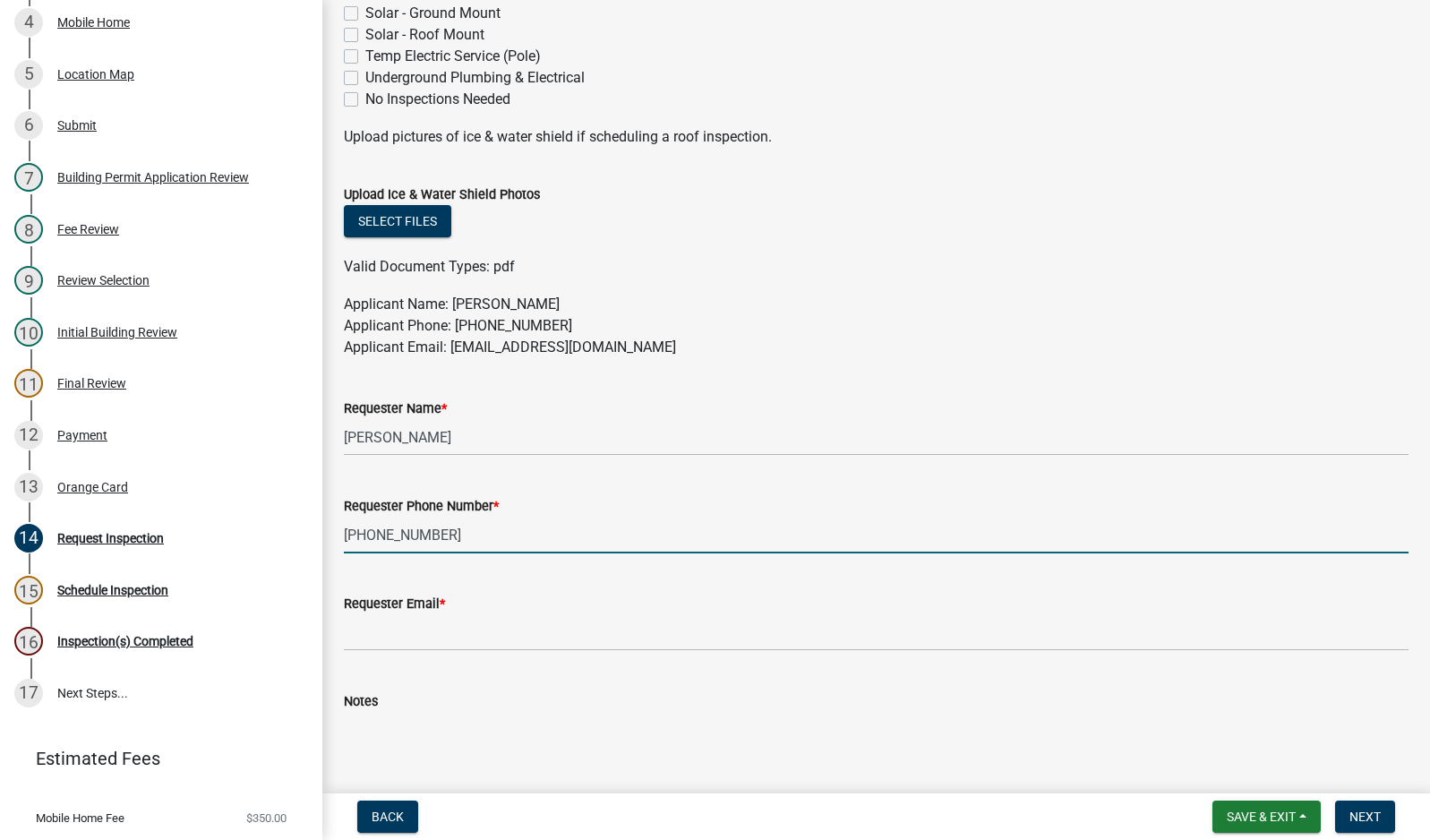
type input "[PHONE_NUMBER]"
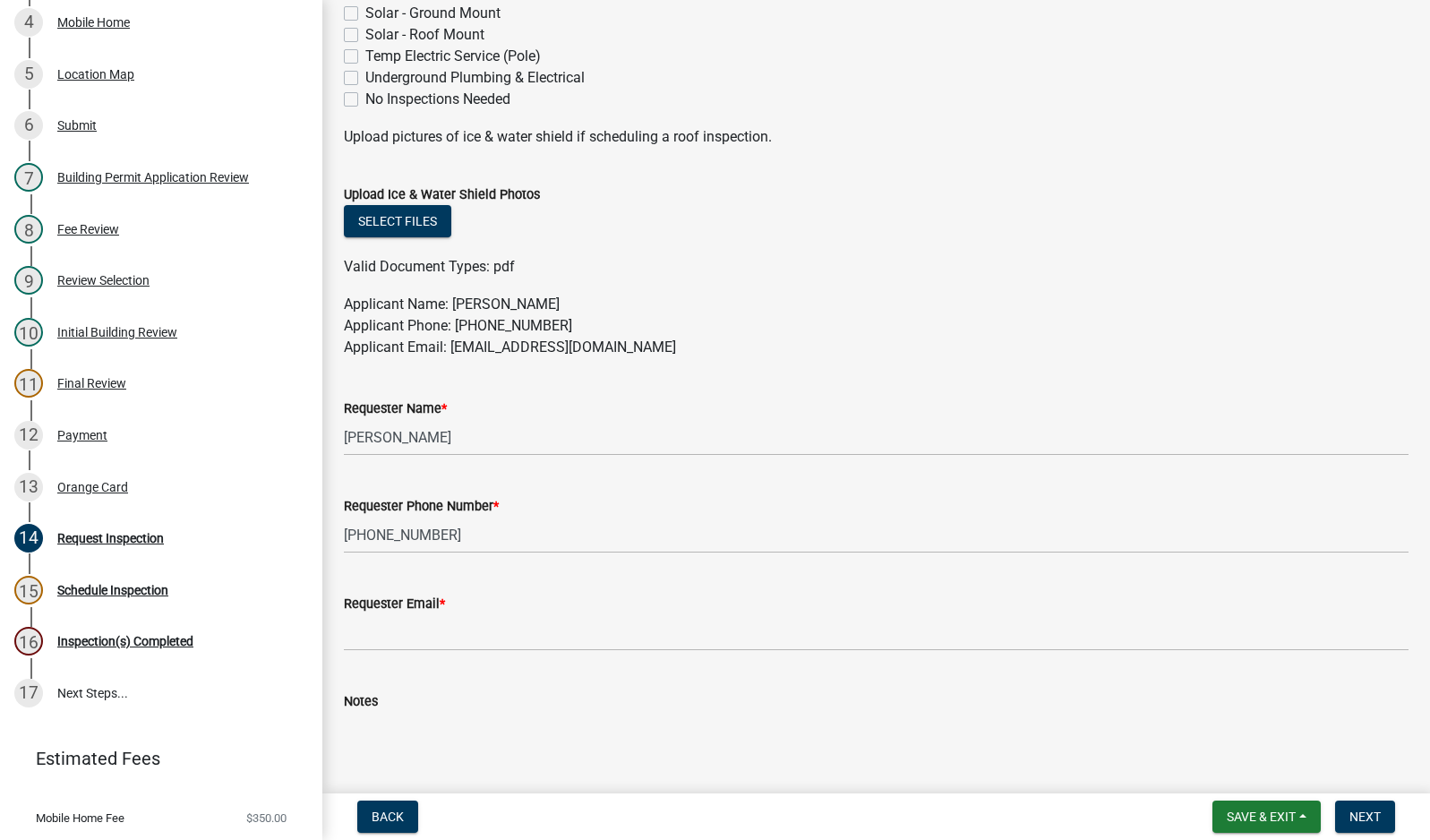
drag, startPoint x: 692, startPoint y: 348, endPoint x: 453, endPoint y: 356, distance: 239.1
click at [453, 356] on p "Applicant Name: [PERSON_NAME] Applicant Phone: [PHONE_NUMBER] Applicant Email: …" at bounding box center [876, 326] width 1064 height 64
copy p "[EMAIL_ADDRESS][DOMAIN_NAME]"
click at [458, 637] on input "Requester Email *" at bounding box center [876, 633] width 1064 height 37
paste input "[EMAIL_ADDRESS][DOMAIN_NAME]"
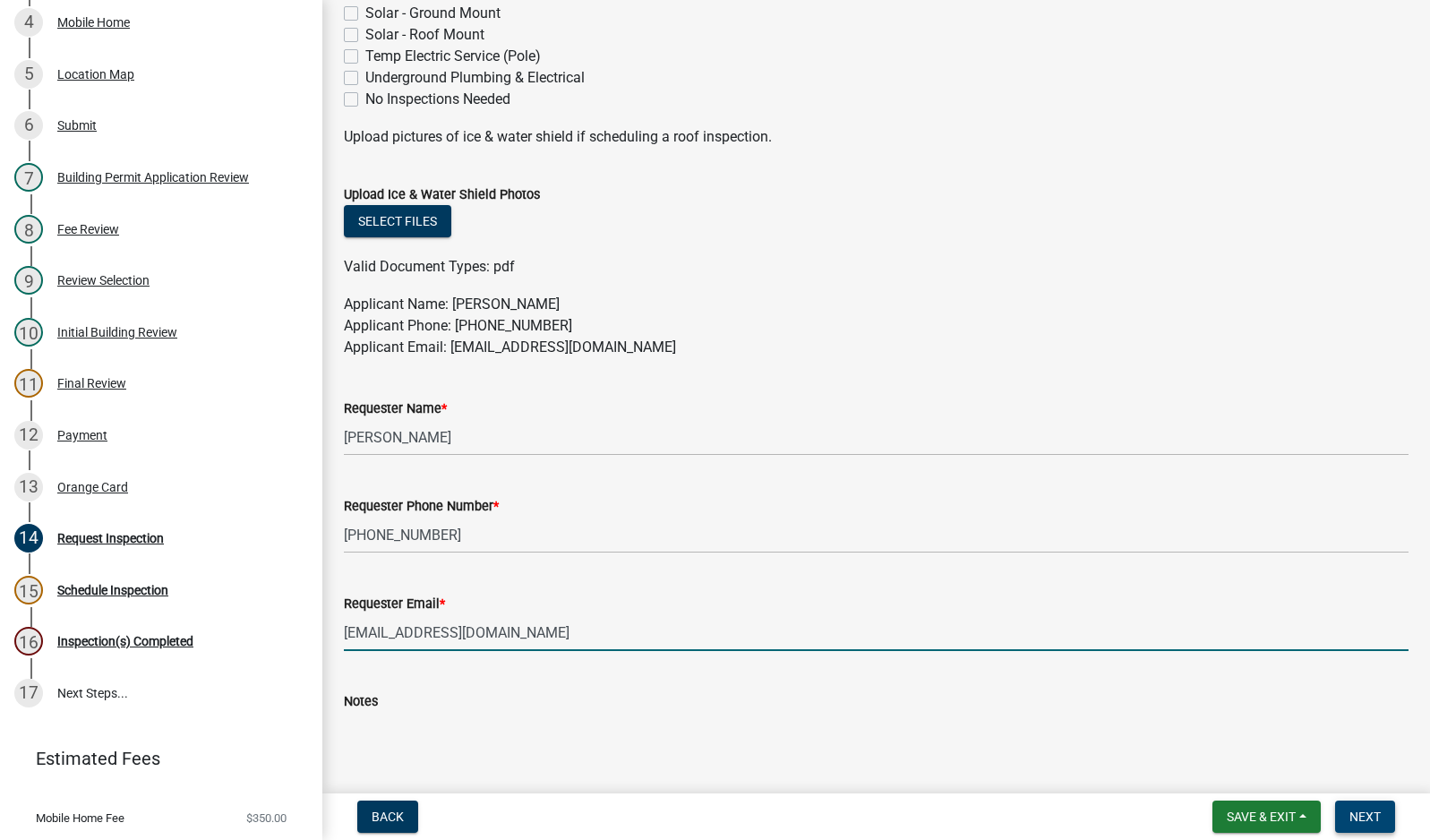
type input "[EMAIL_ADDRESS][DOMAIN_NAME]"
click at [1361, 822] on span "Next" at bounding box center [1365, 817] width 31 height 15
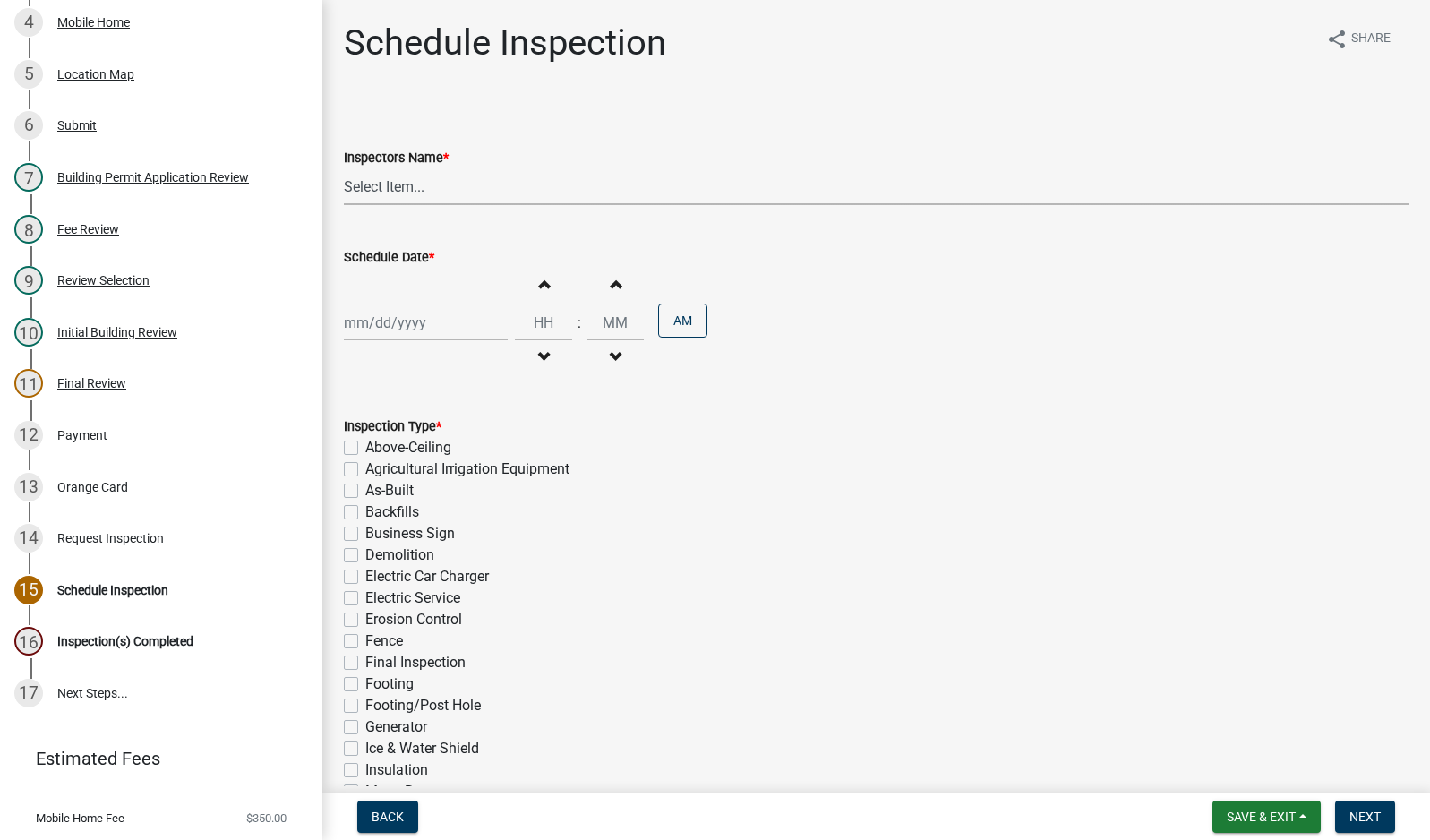
click at [393, 190] on select "Select Item... mhaller ([PERSON_NAME])" at bounding box center [876, 187] width 1064 height 37
select select "ca350da2-795e-4cf8-941d-46ff53e354ae"
click at [344, 168] on select "Select Item... mhaller ([PERSON_NAME])" at bounding box center [876, 187] width 1064 height 37
click at [395, 312] on div at bounding box center [426, 323] width 164 height 37
select select "9"
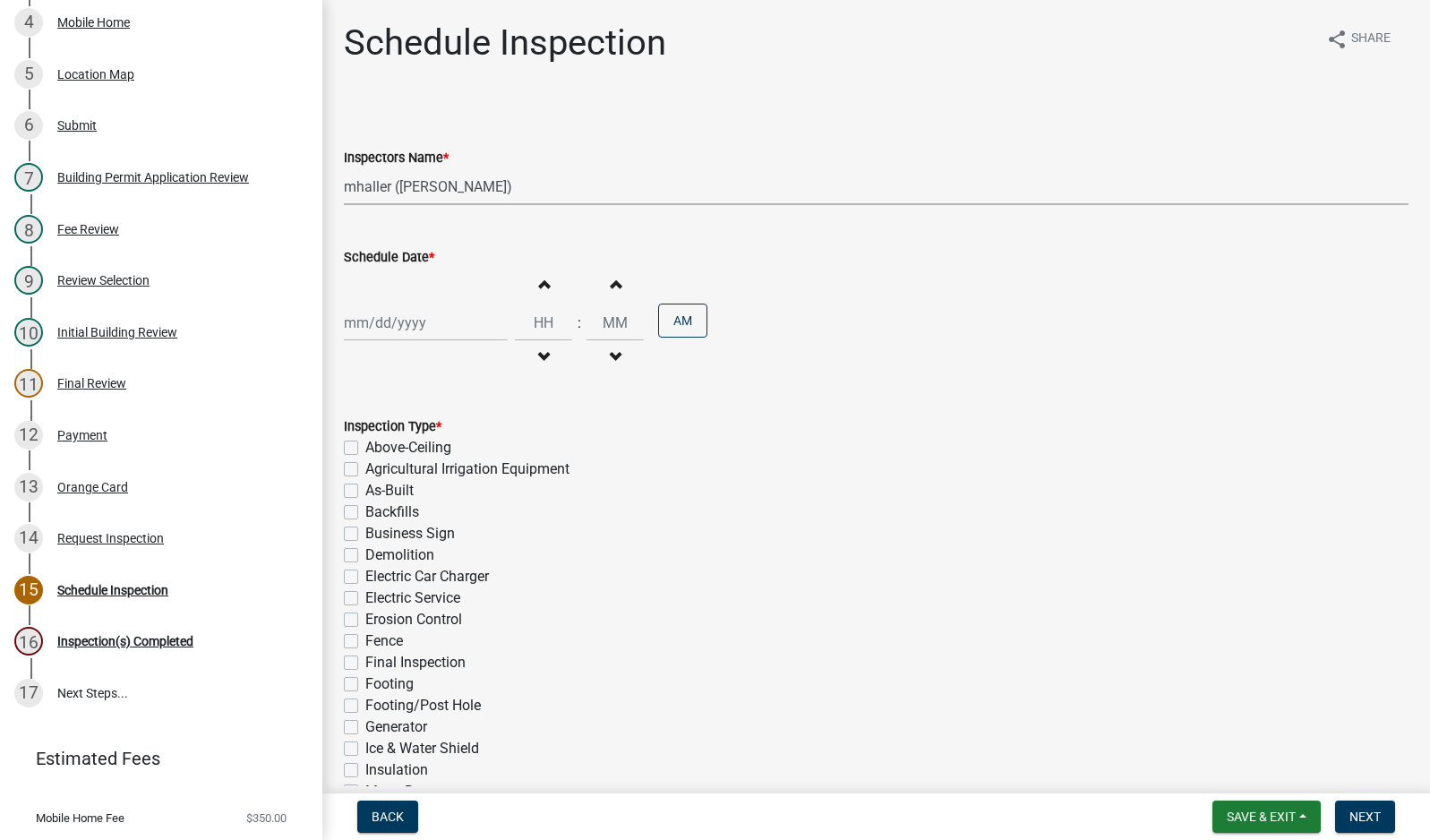
select select "2025"
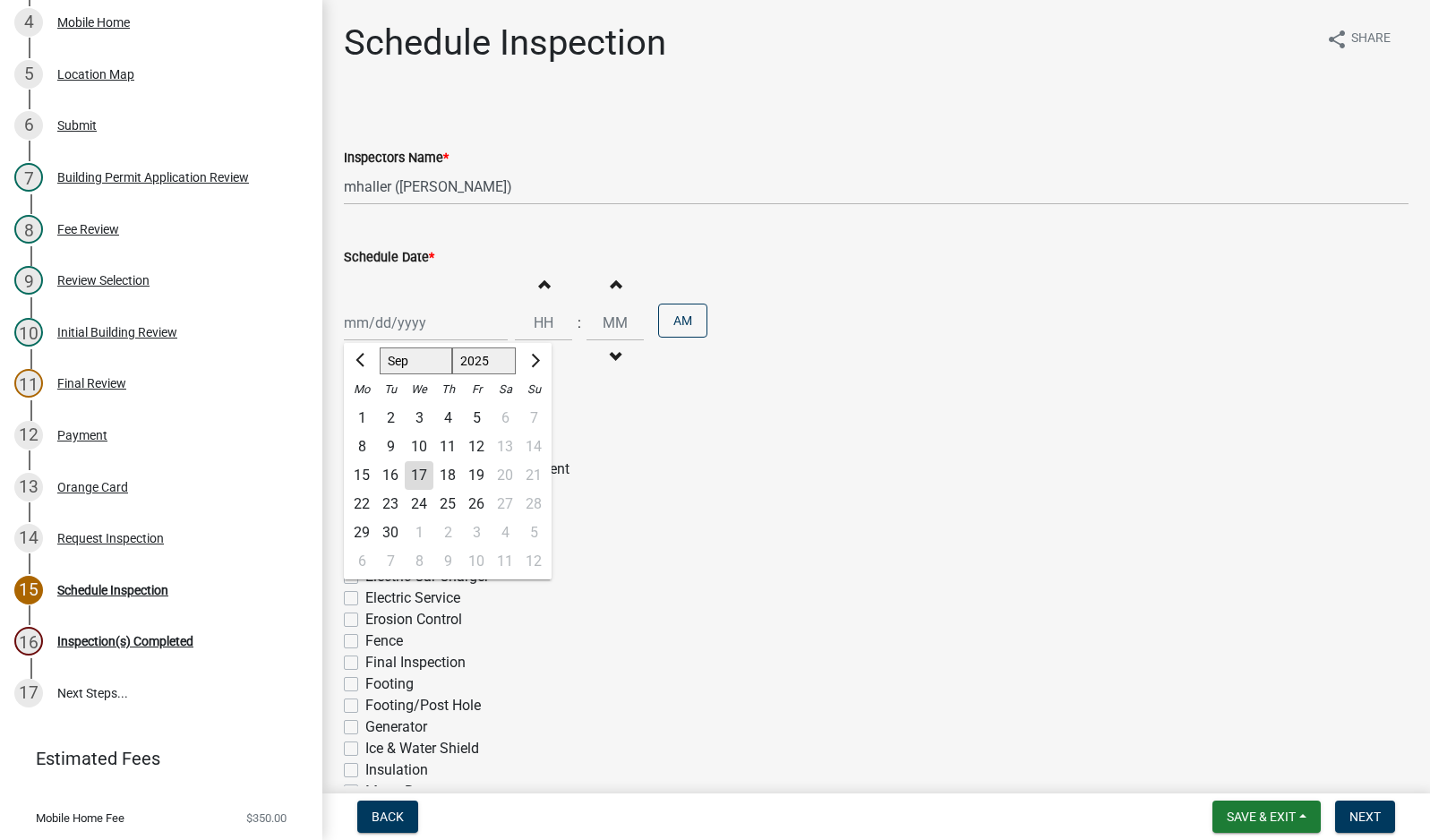
click at [449, 473] on div "18" at bounding box center [447, 474] width 28 height 28
type input "[DATE]"
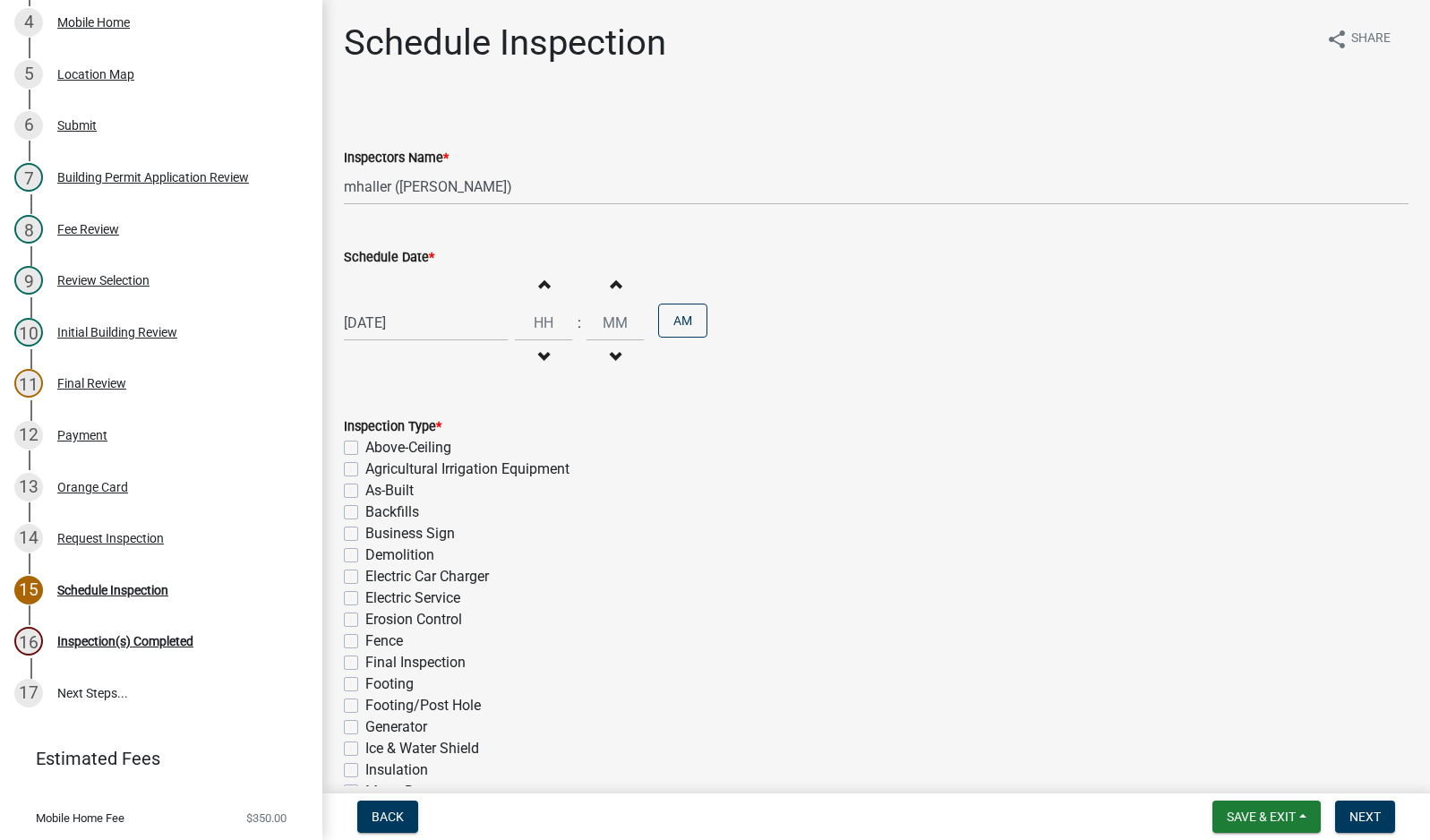
click at [366, 598] on label "Electric Service" at bounding box center [413, 598] width 95 height 21
click at [366, 598] on input "Electric Service" at bounding box center [371, 593] width 12 height 12
checkbox input "true"
checkbox input "false"
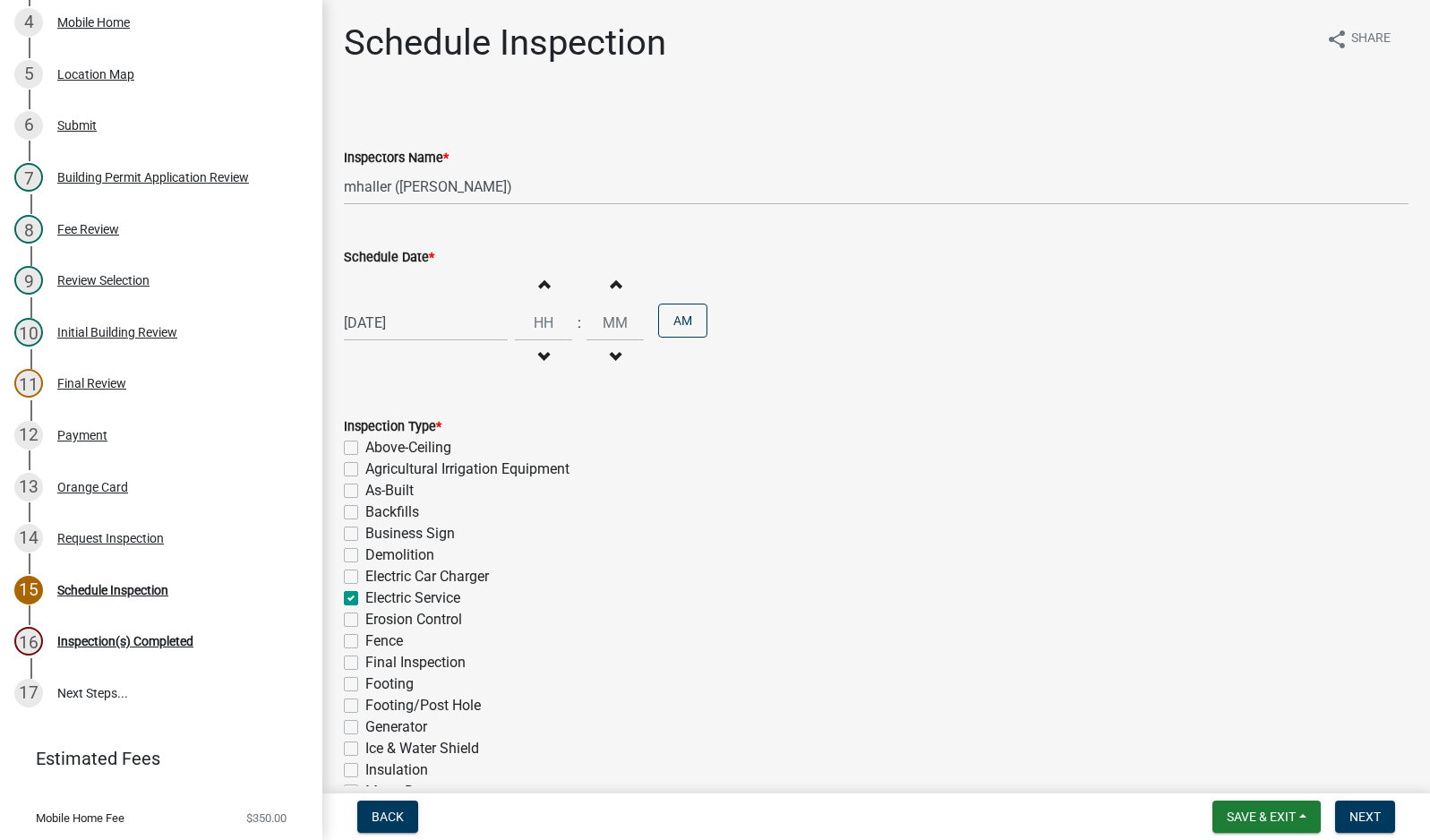
checkbox input "false"
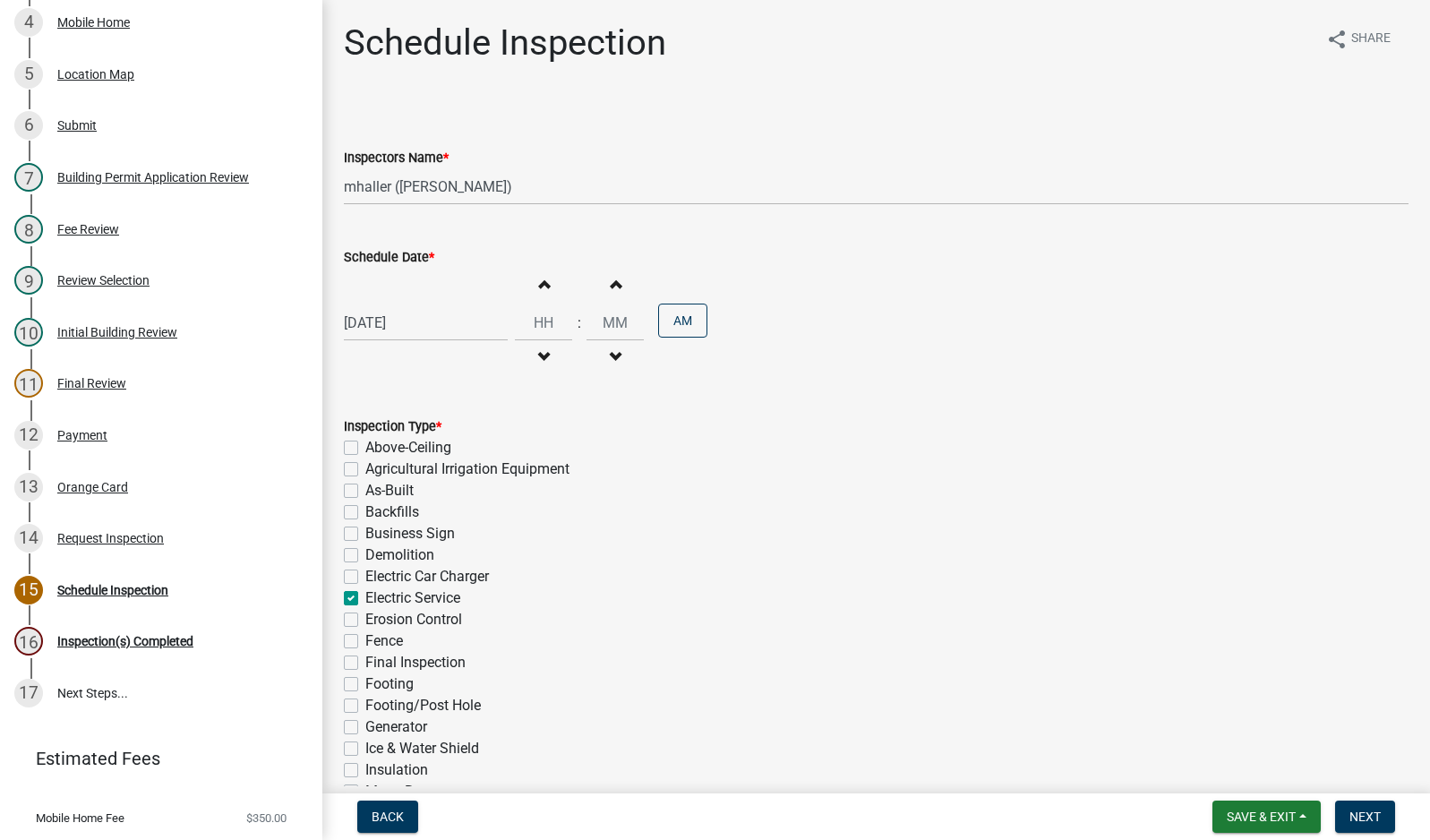
checkbox input "true"
checkbox input "false"
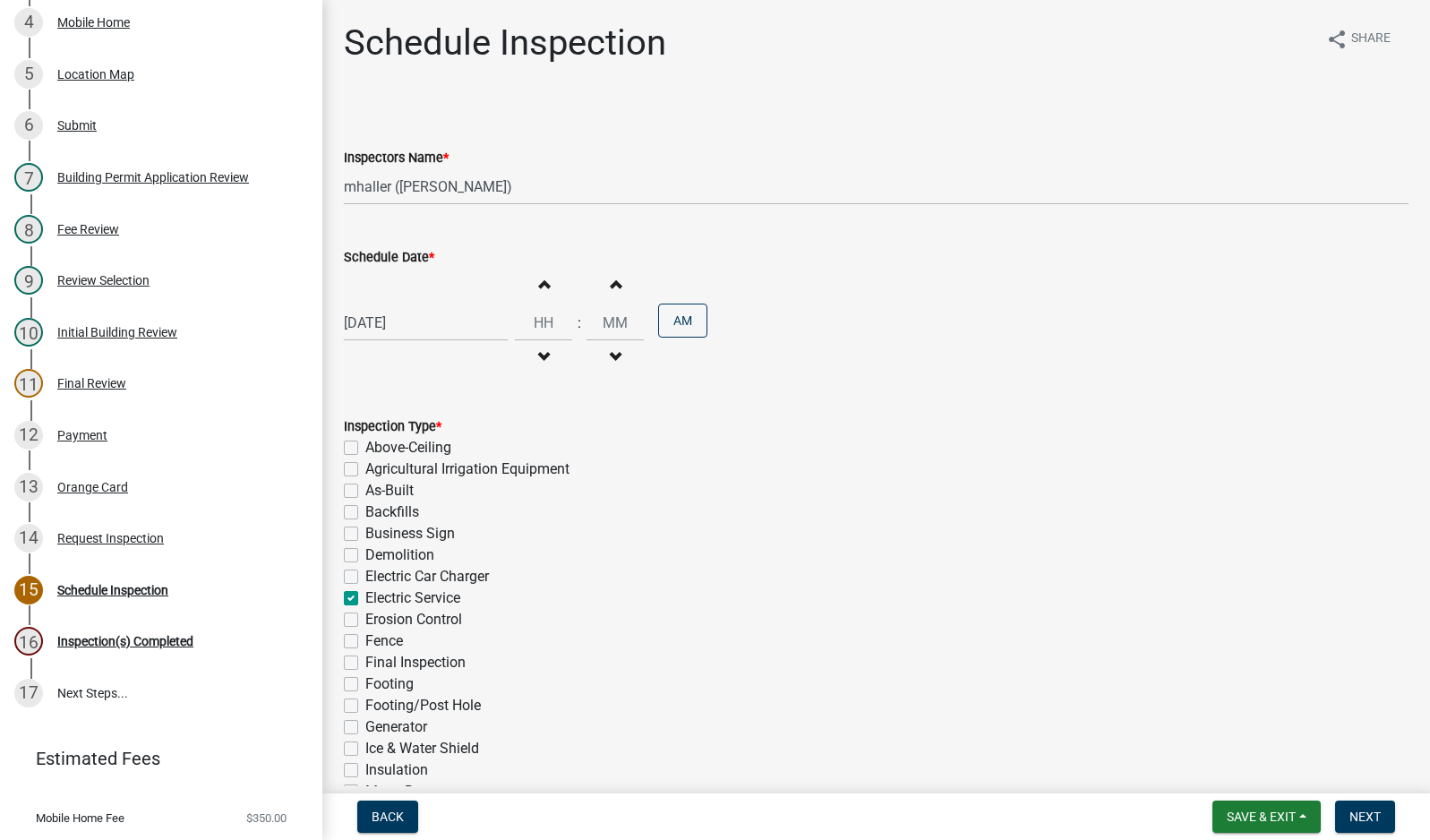
checkbox input "false"
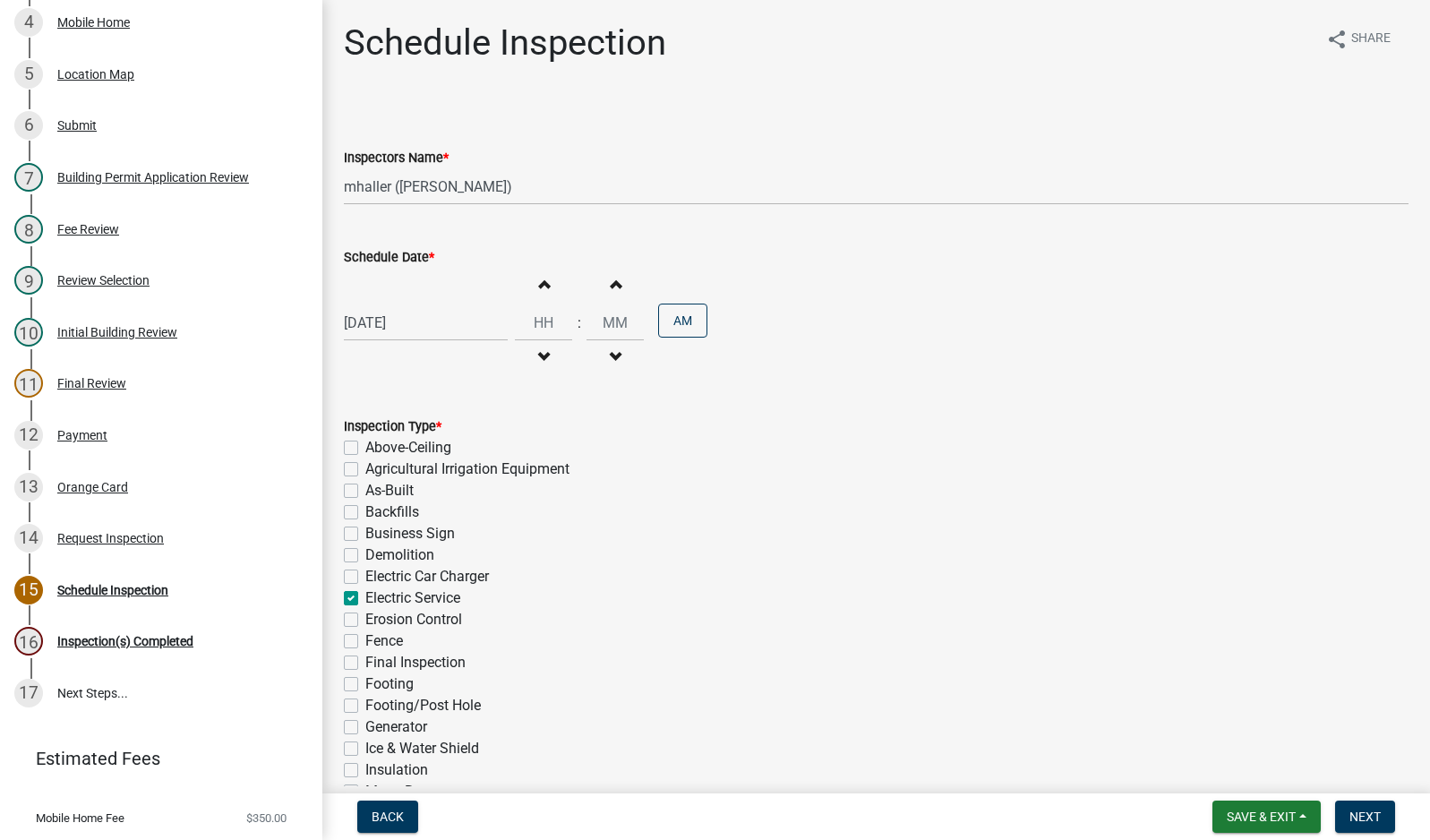
checkbox input "false"
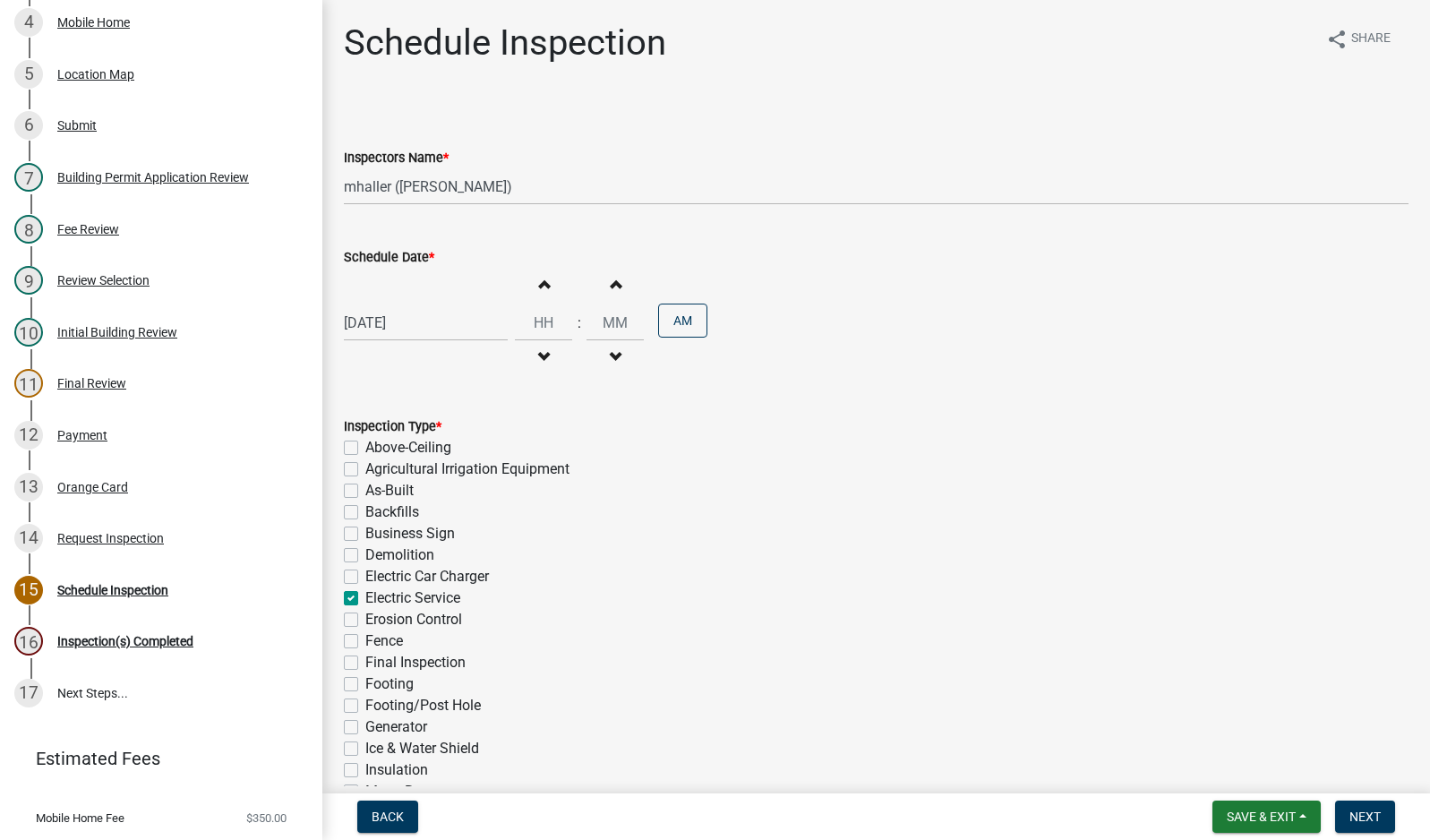
checkbox input "false"
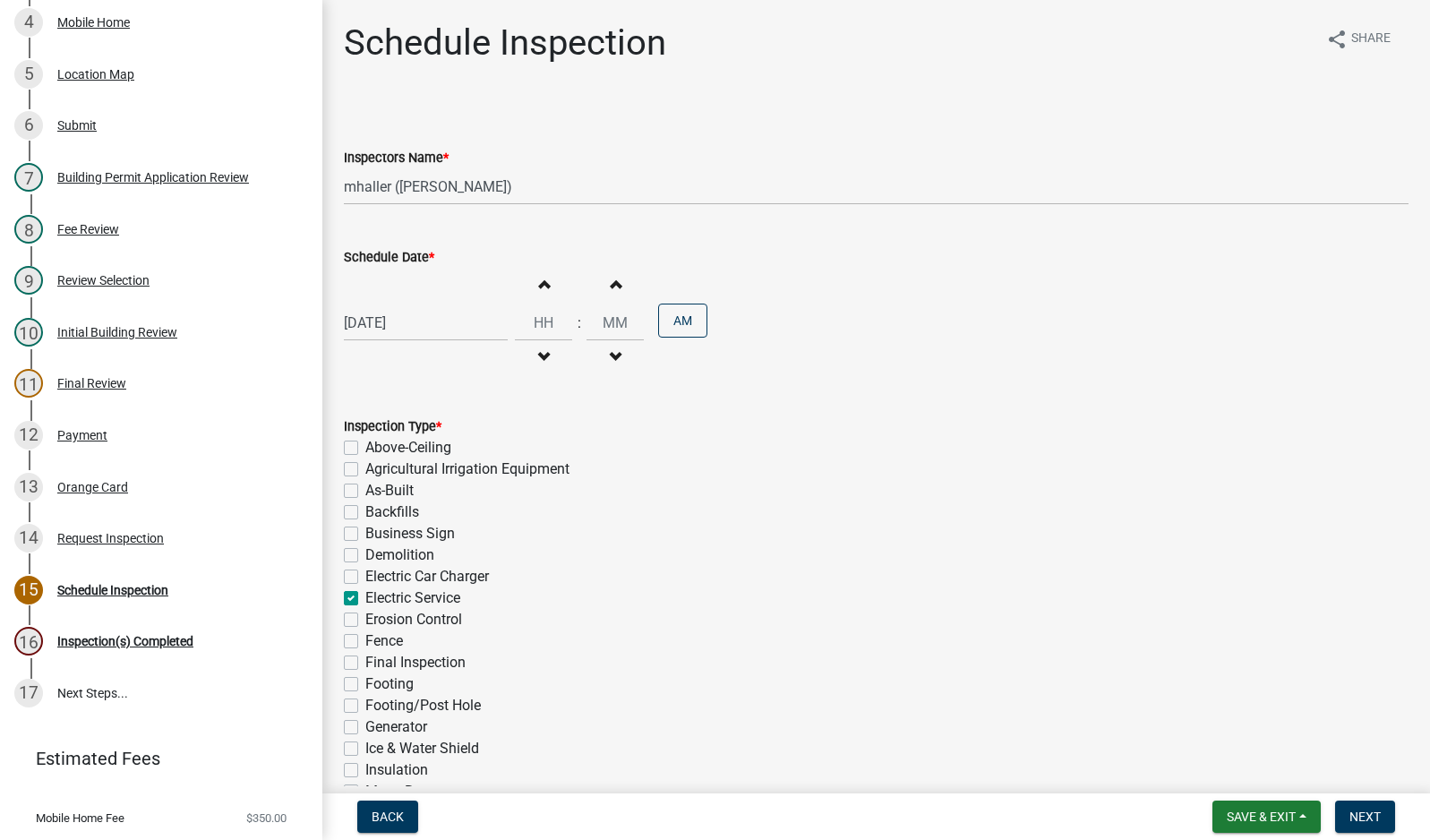
checkbox input "false"
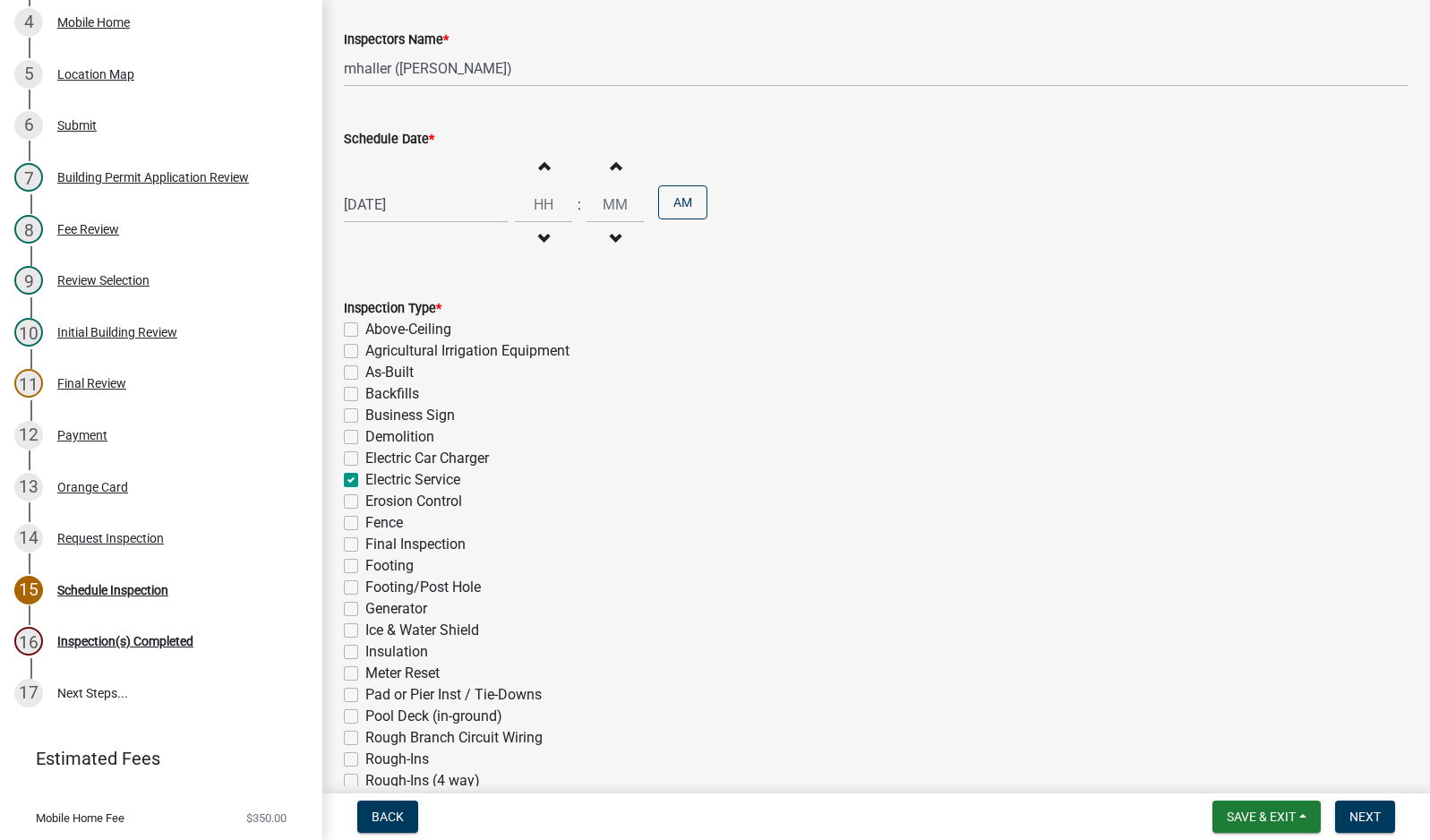
scroll to position [338, 0]
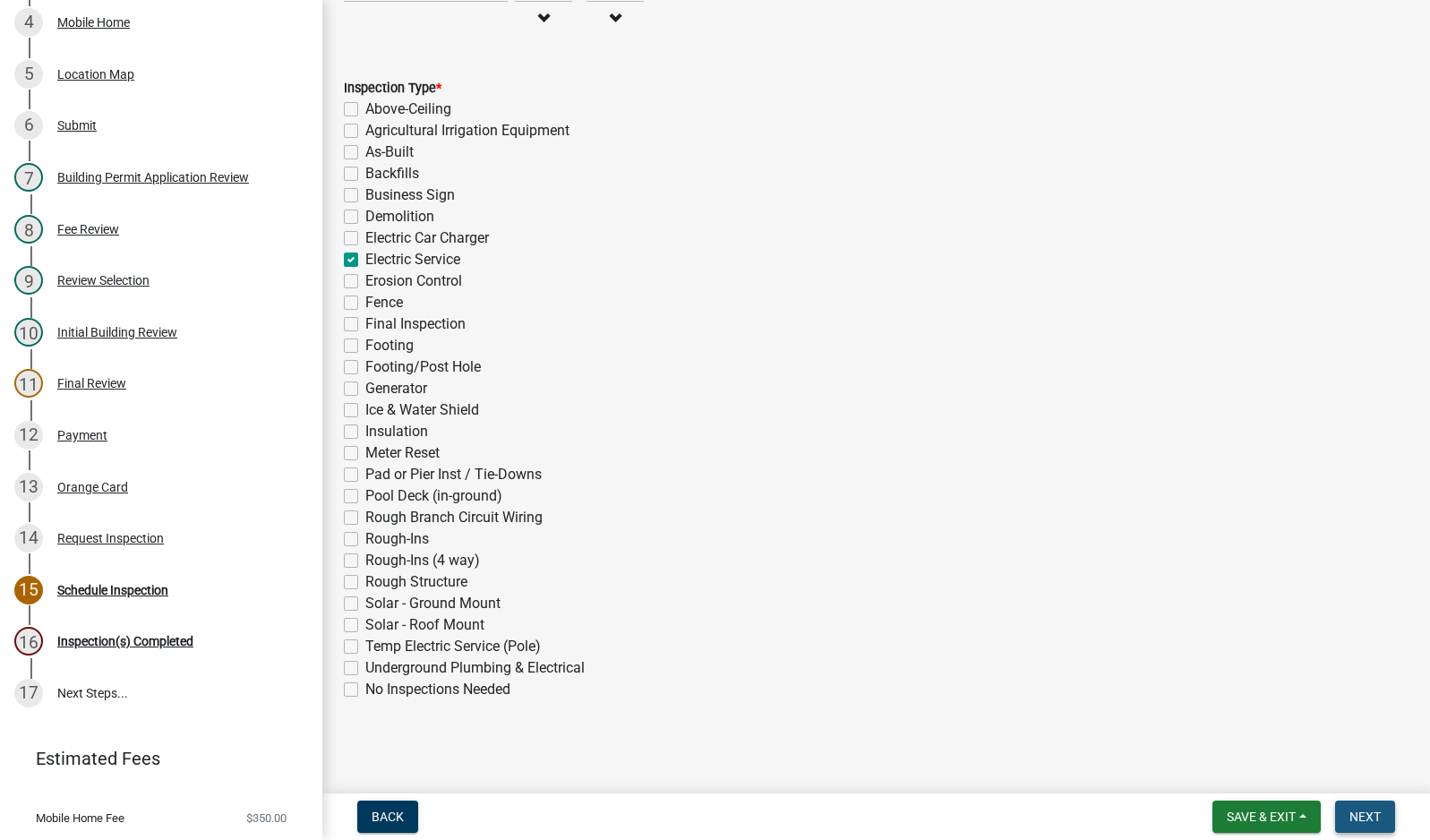
click at [1377, 823] on span "Next" at bounding box center [1365, 817] width 31 height 15
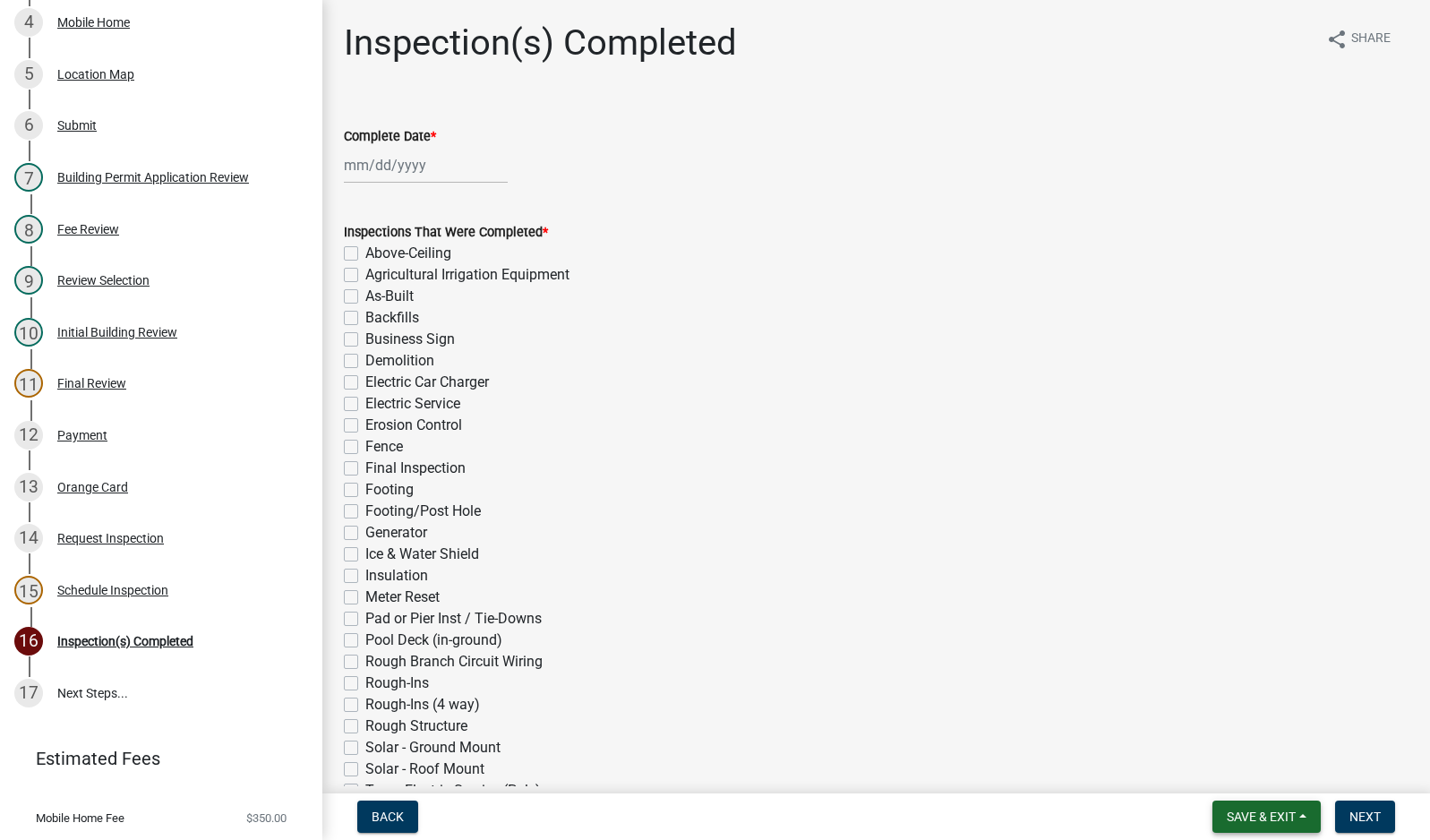
click at [1245, 825] on button "Save & Exit" at bounding box center [1266, 816] width 108 height 32
click at [1242, 756] on button "Save & Exit" at bounding box center [1248, 770] width 143 height 43
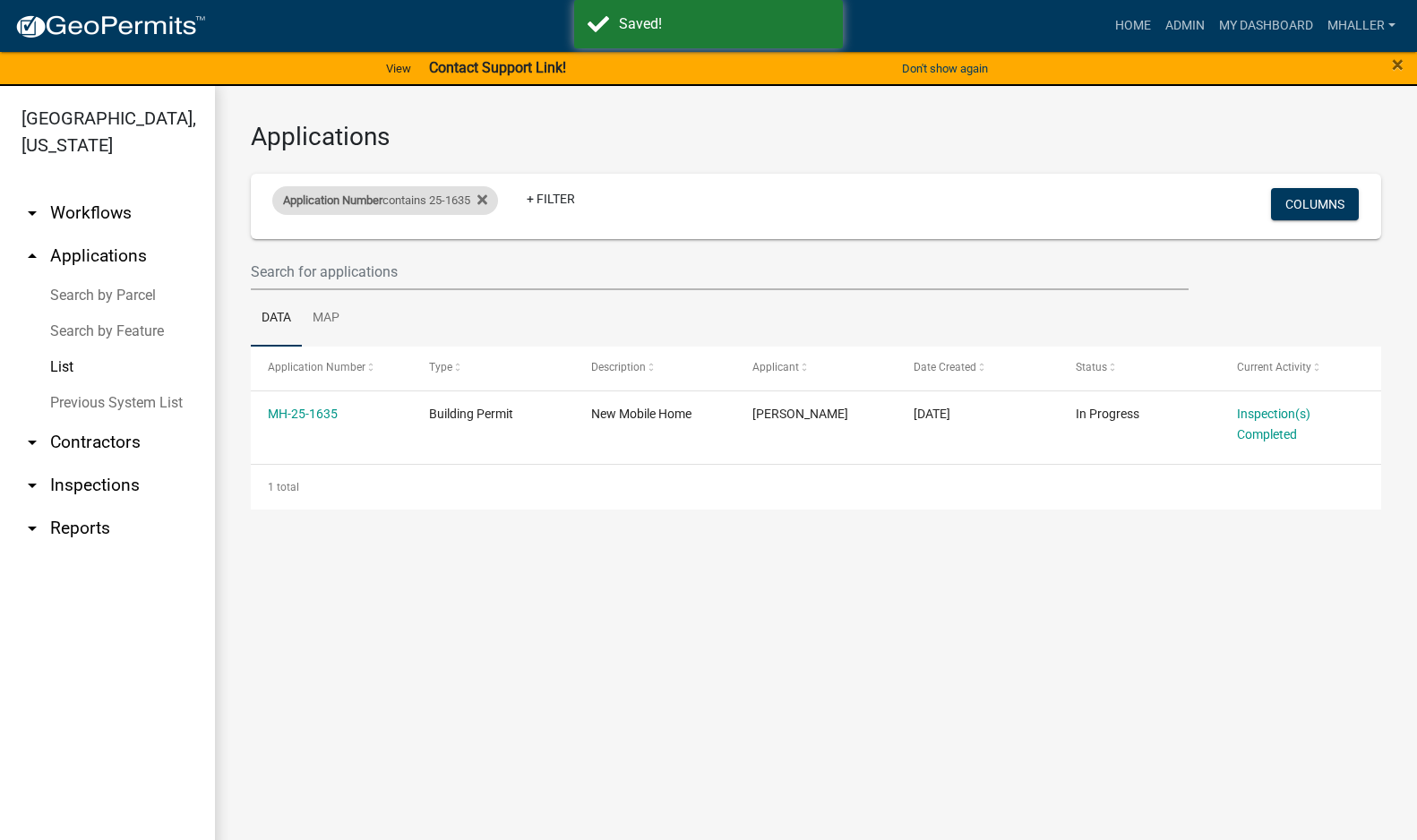
click at [360, 196] on span "Application Number" at bounding box center [333, 200] width 99 height 14
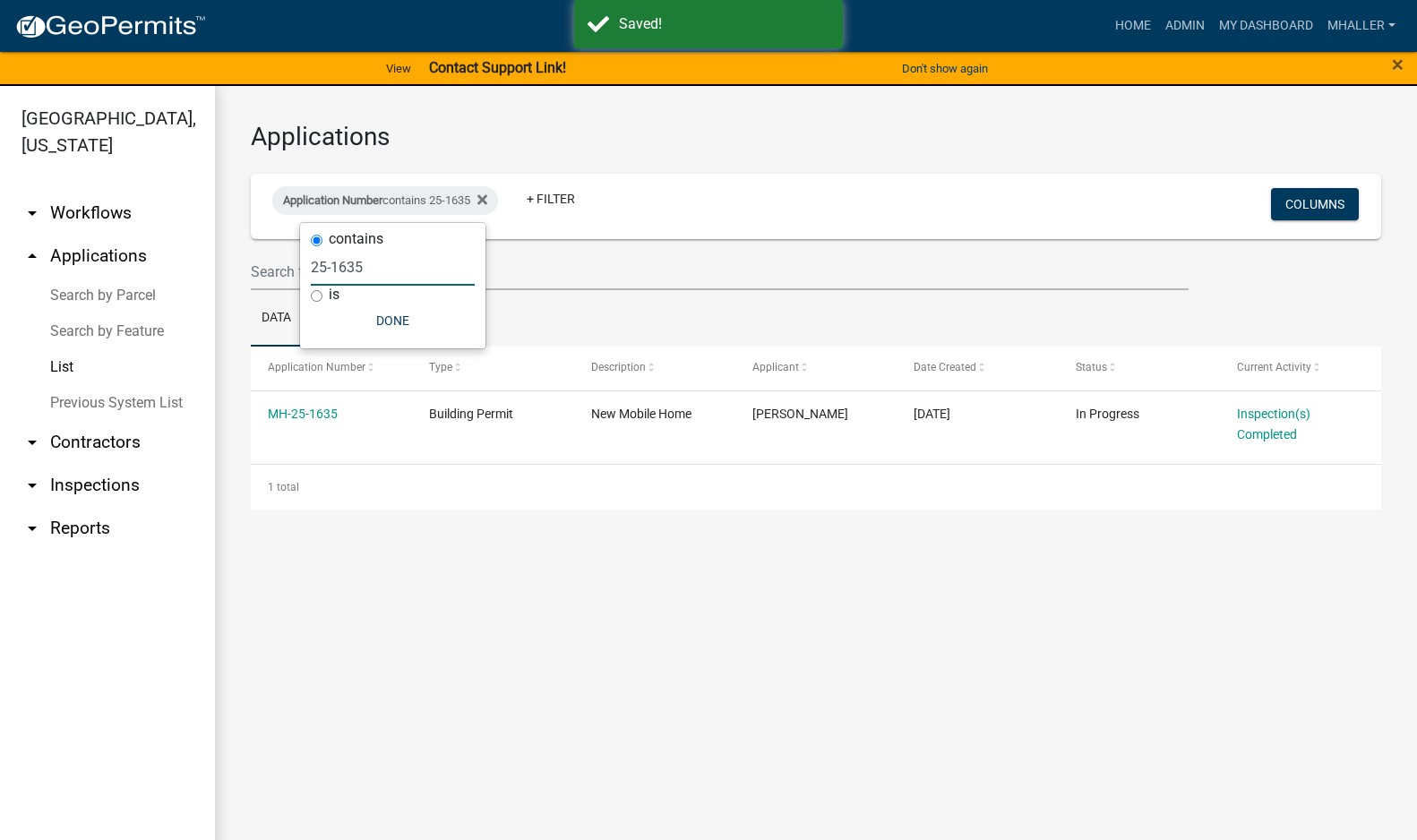
click at [369, 262] on input "25-1635" at bounding box center [393, 267] width 164 height 37
type input "25-16"
select select "1: 25"
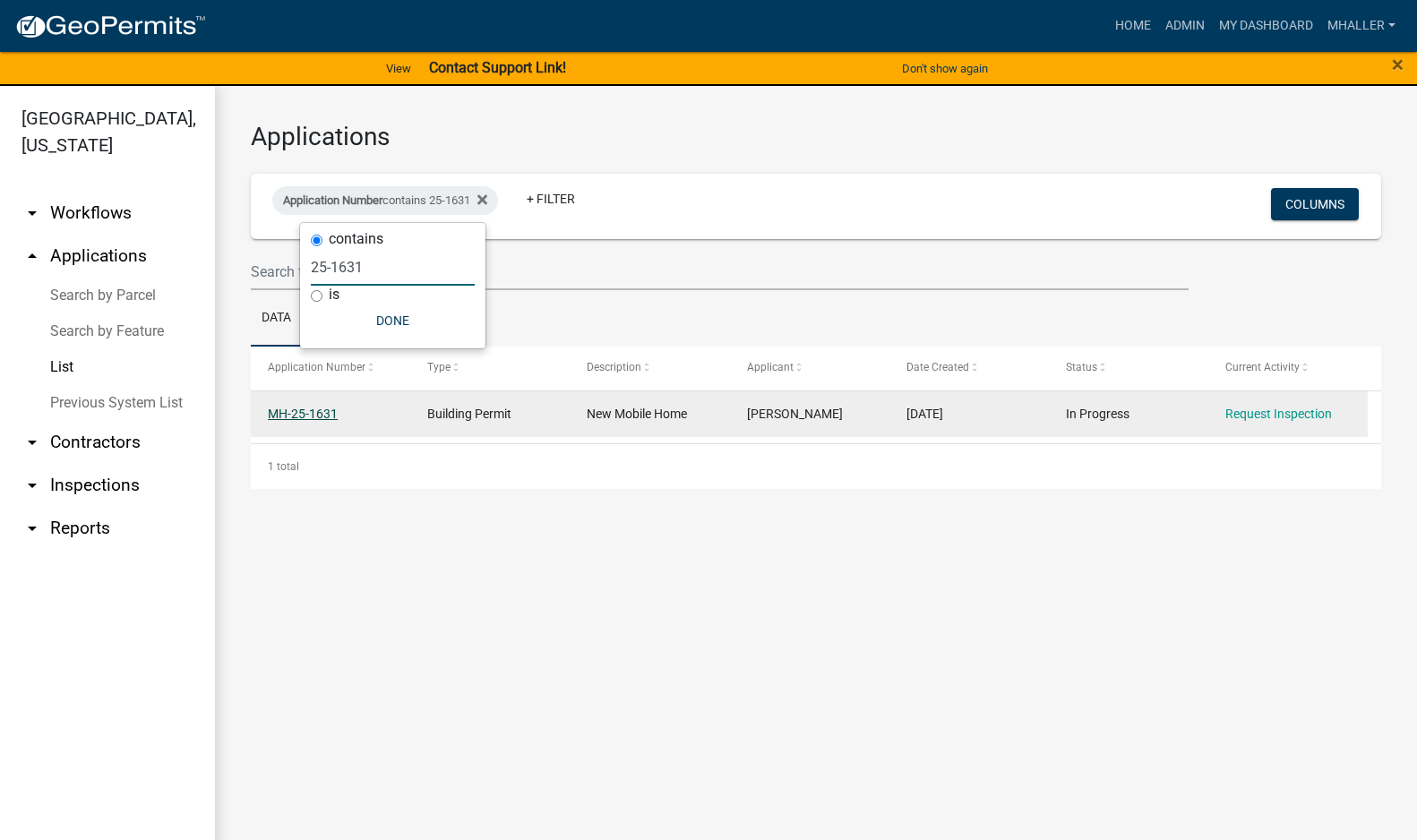
type input "25-1631"
click at [289, 415] on link "MH-25-1631" at bounding box center [302, 413] width 70 height 15
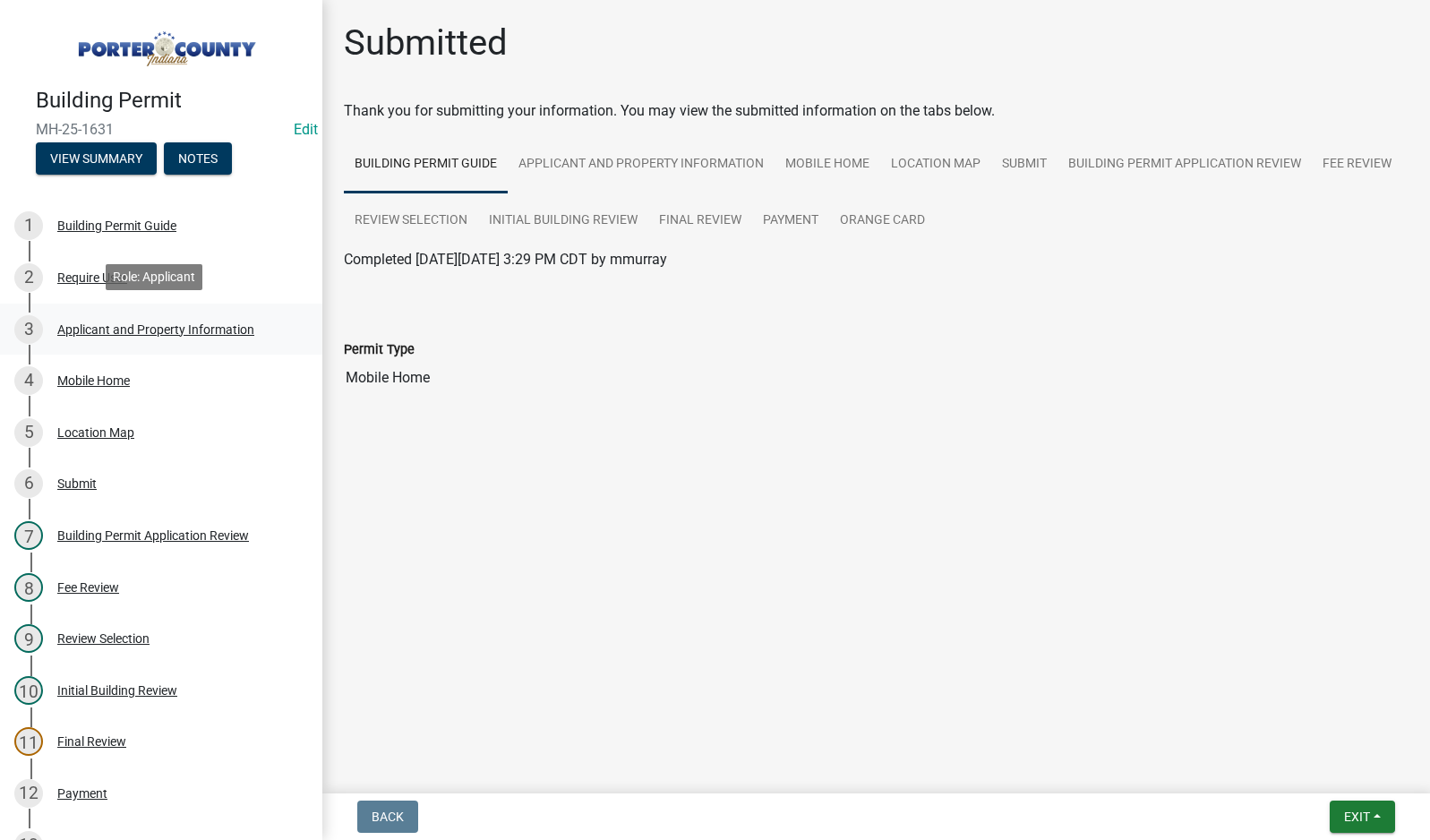
click at [146, 327] on div "Applicant and Property Information" at bounding box center [156, 330] width 197 height 13
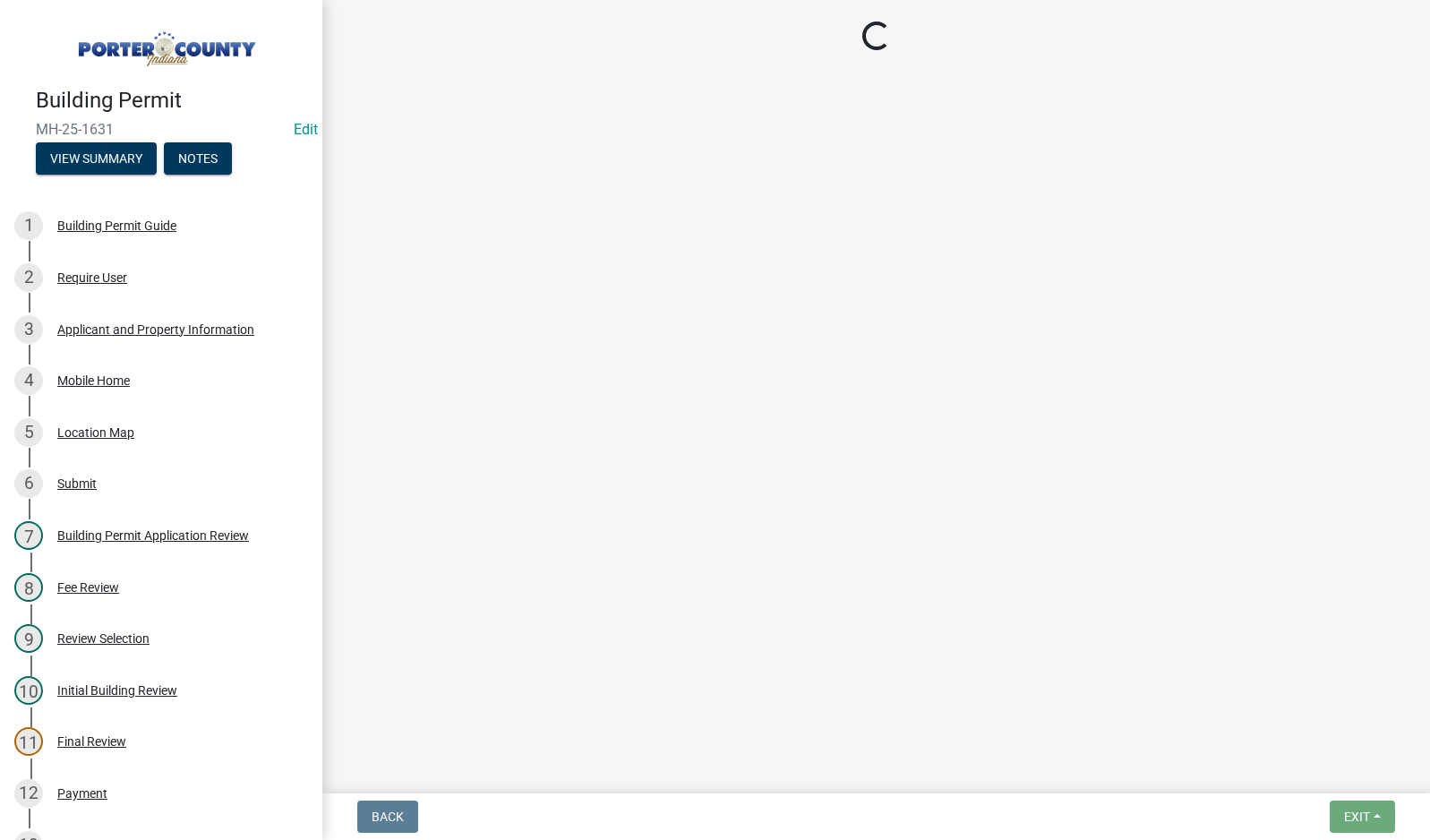
select select "403f4b3c-c23a-4b9f-b6b7-b4f73366513c"
select select "cab7bb26-0259-4021-a4e9-b3a2d3356afe"
select select "64a7bda7-51d8-4705-a561-3b8691ebf214"
select select "2efa8551-7904-454d-991c-0e0cd31120f6"
select select "18ba4a0f-4256-479c-a70a-5d2e95ae2216"
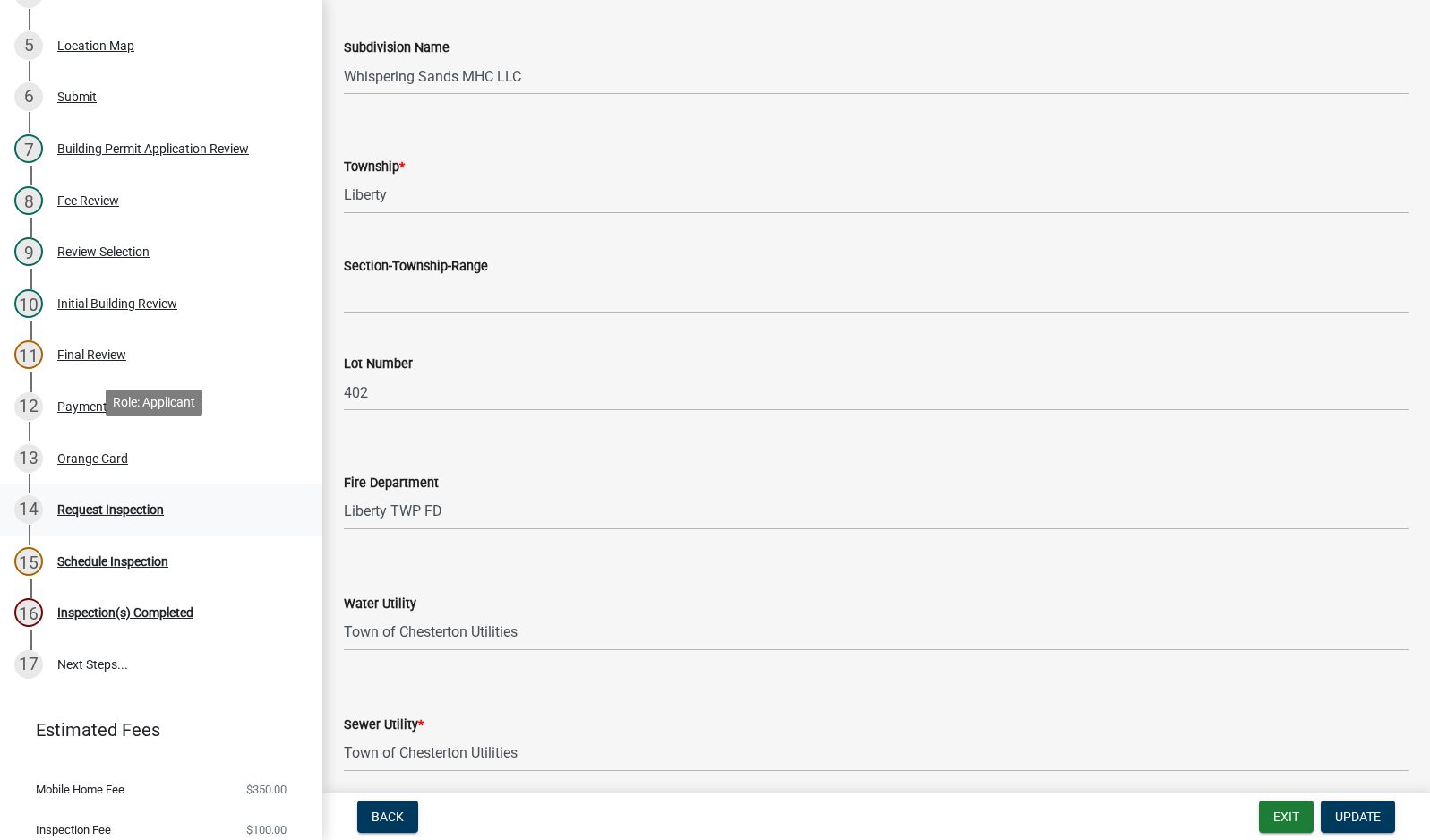
scroll to position [441, 0]
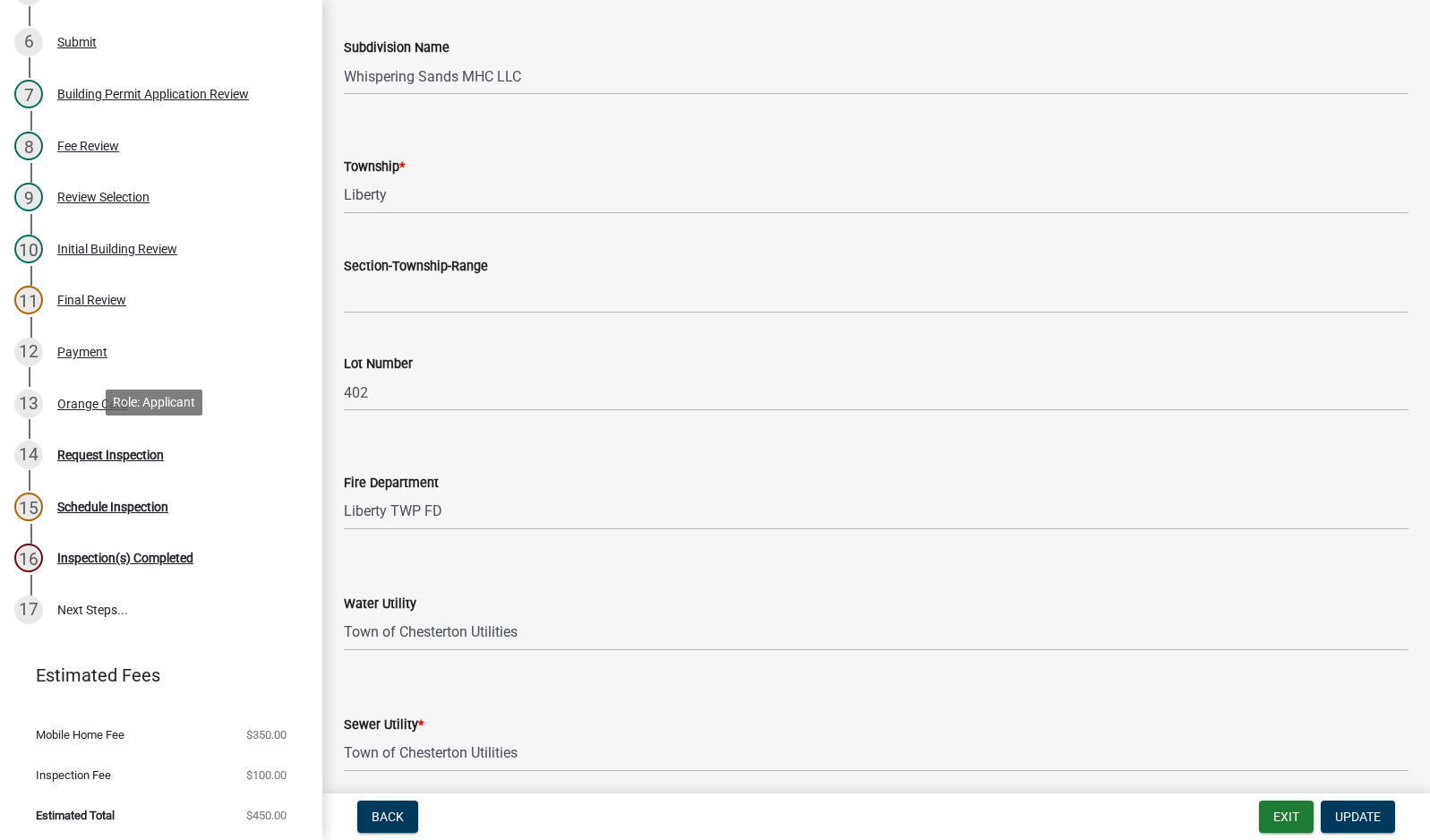
click at [99, 458] on div "Request Inspection" at bounding box center [111, 454] width 107 height 13
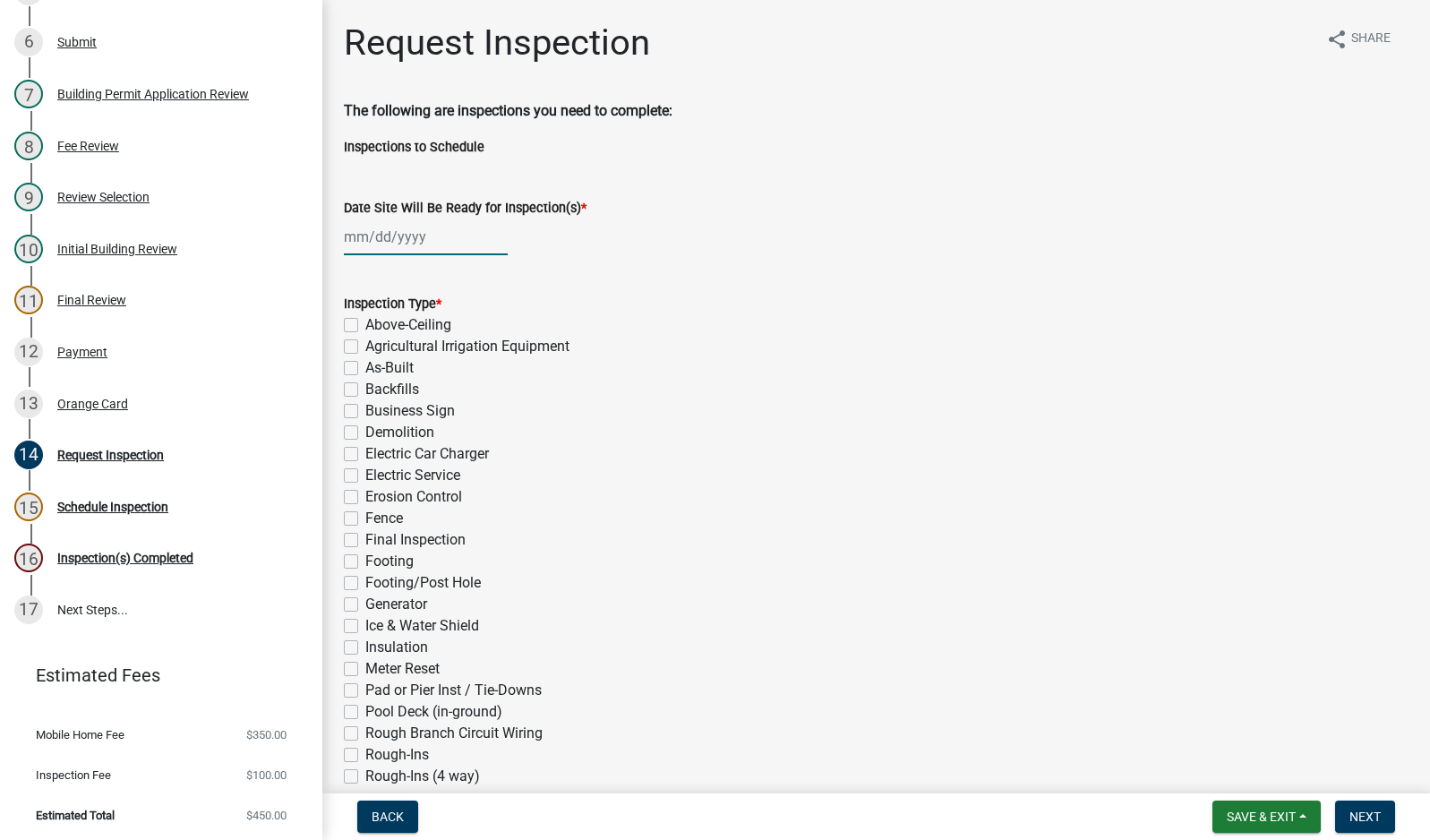
click at [413, 241] on div at bounding box center [426, 237] width 164 height 37
select select "9"
select select "2025"
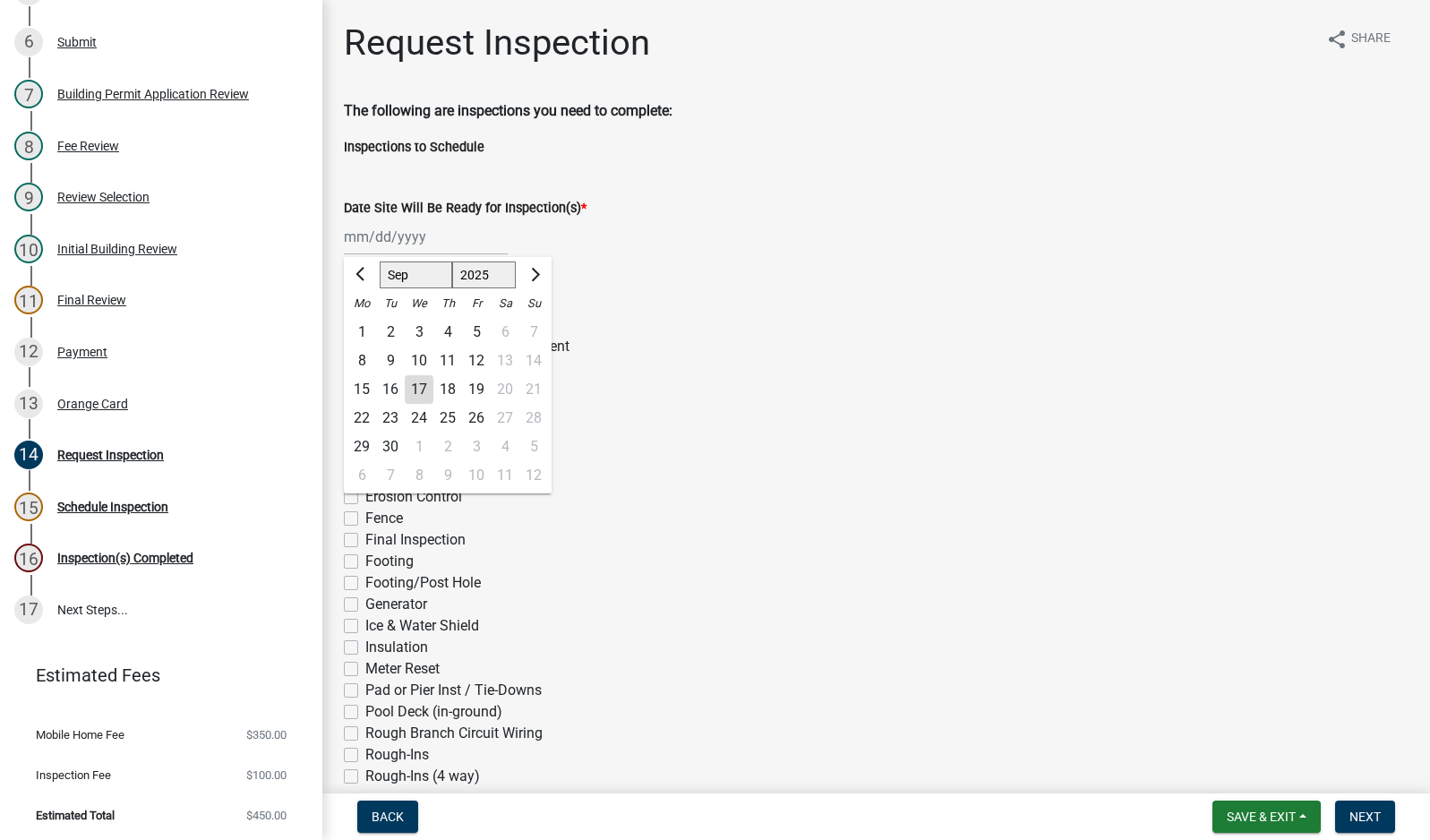
click at [418, 391] on div "17" at bounding box center [418, 389] width 28 height 28
type input "[DATE]"
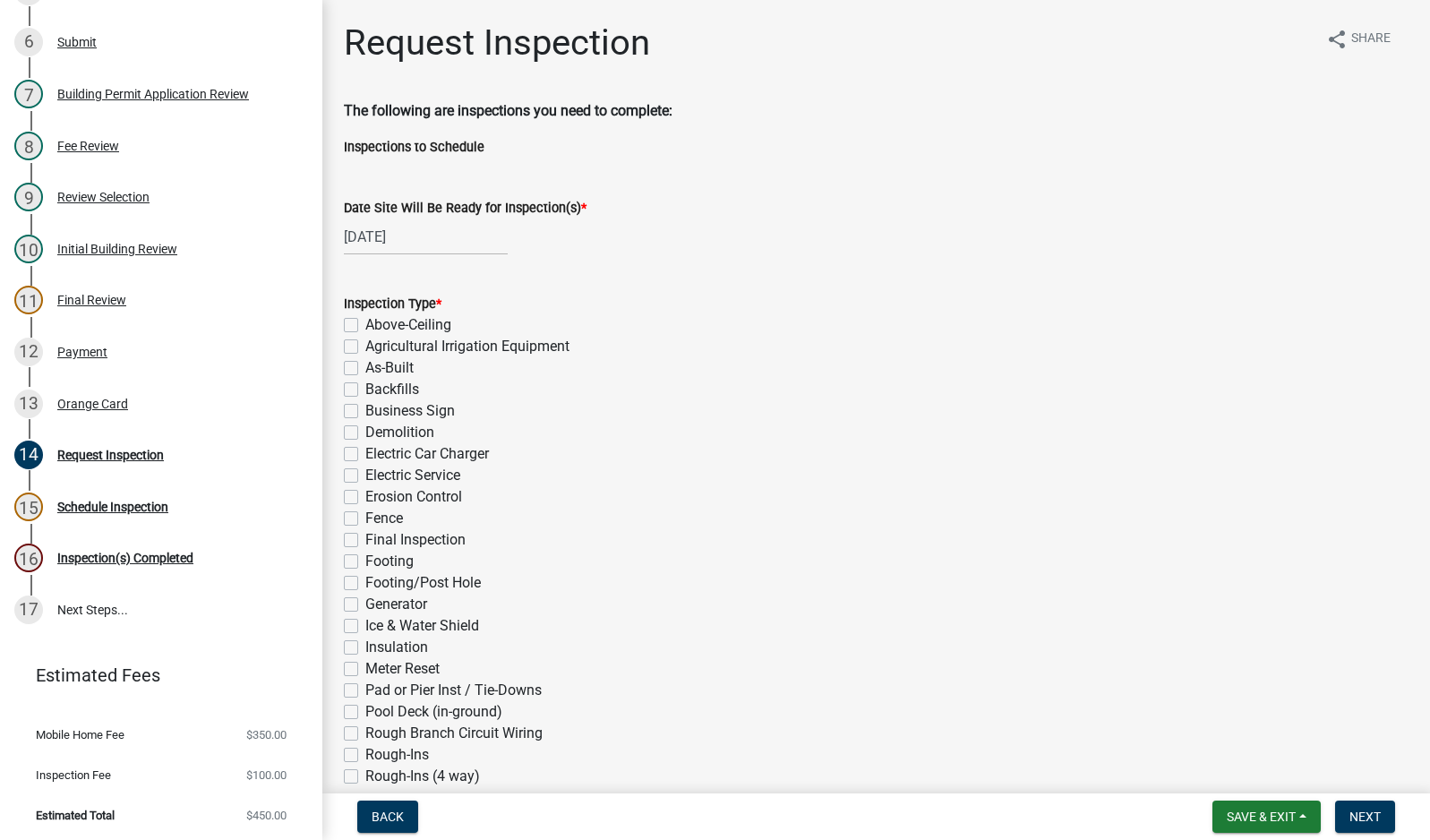
click at [366, 471] on label "Electric Service" at bounding box center [413, 475] width 95 height 21
click at [366, 471] on input "Electric Service" at bounding box center [371, 471] width 12 height 12
checkbox input "true"
checkbox input "false"
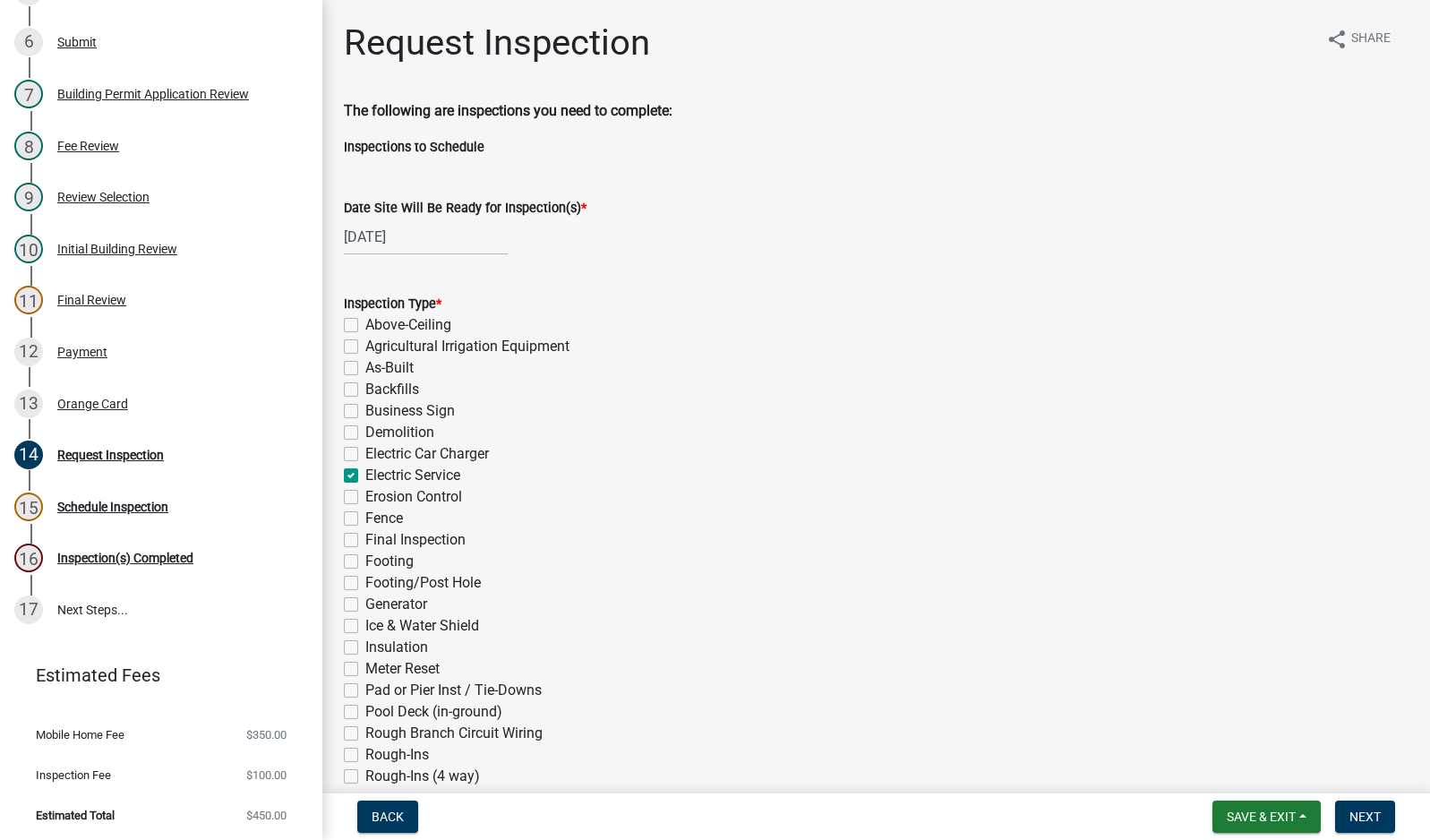
checkbox input "false"
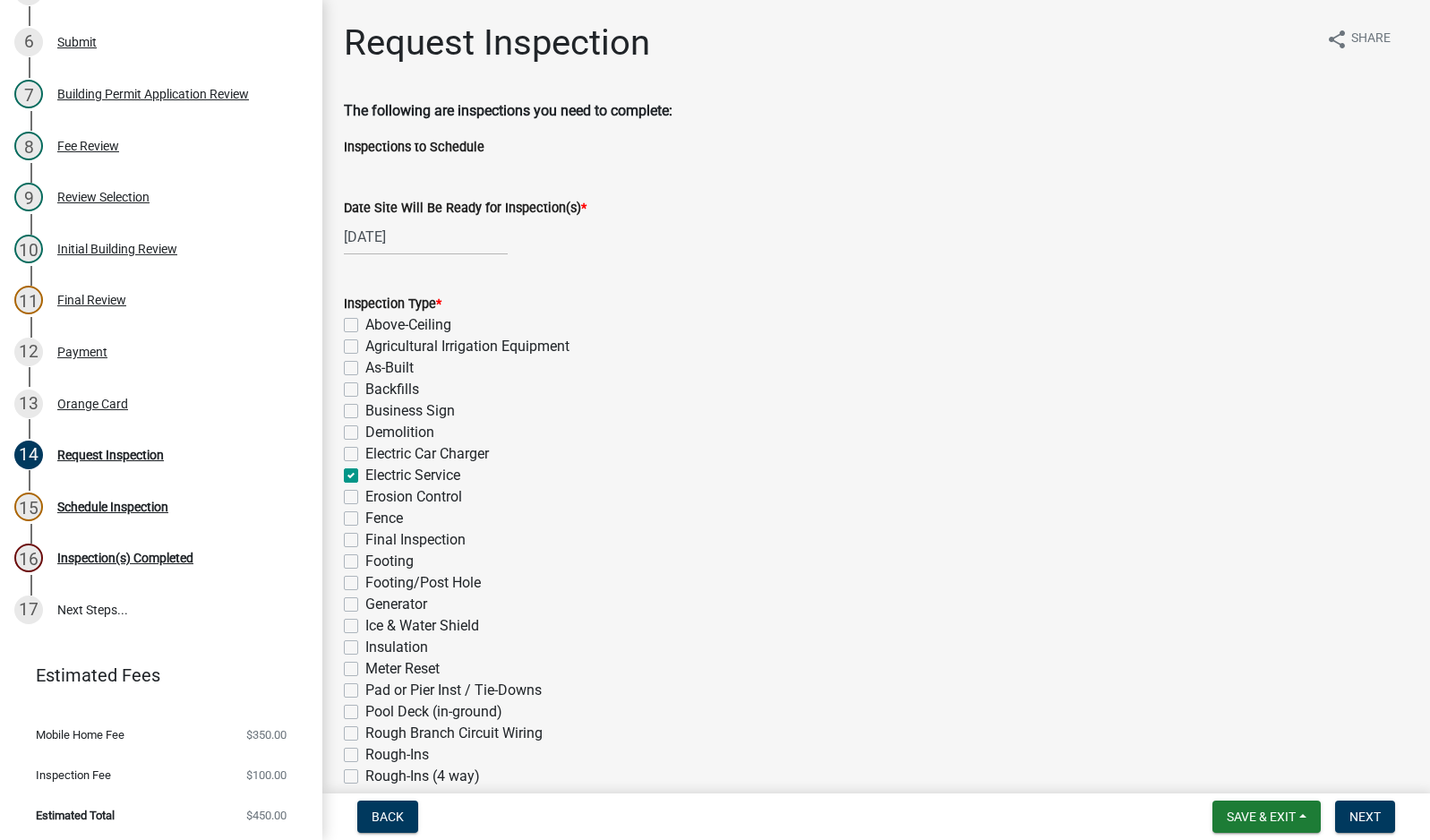
checkbox input "true"
checkbox input "false"
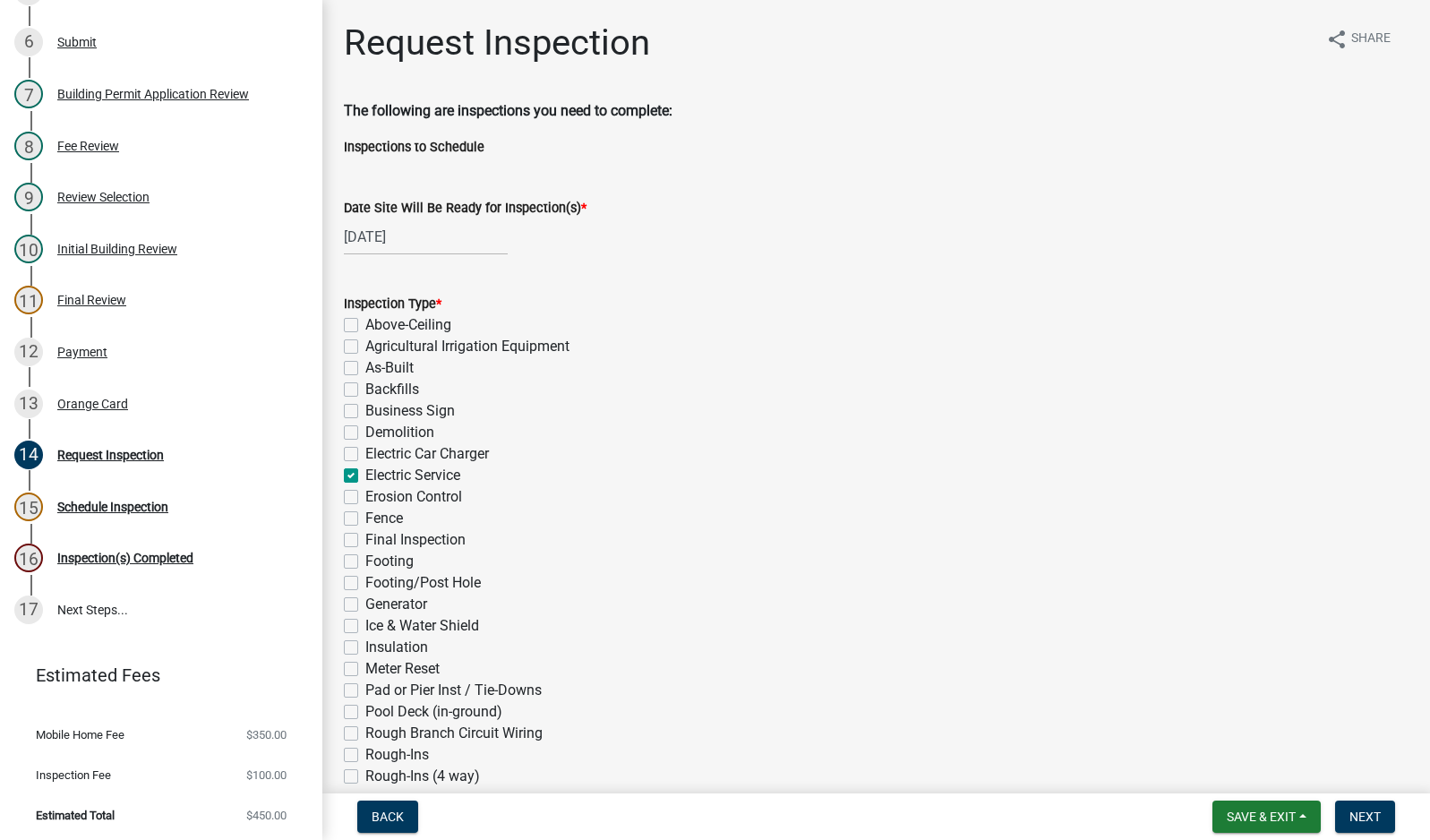
checkbox input "false"
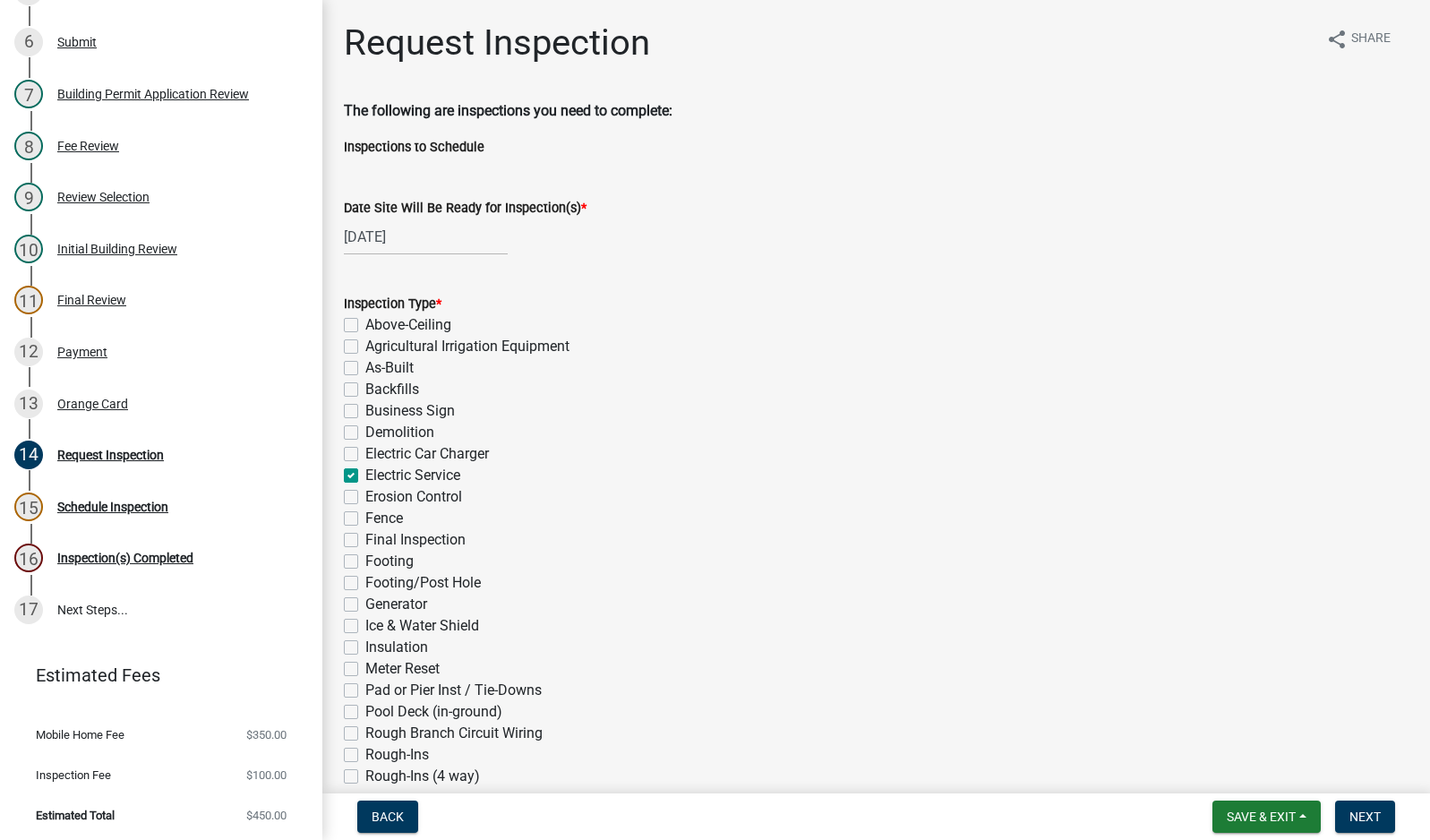
checkbox input "false"
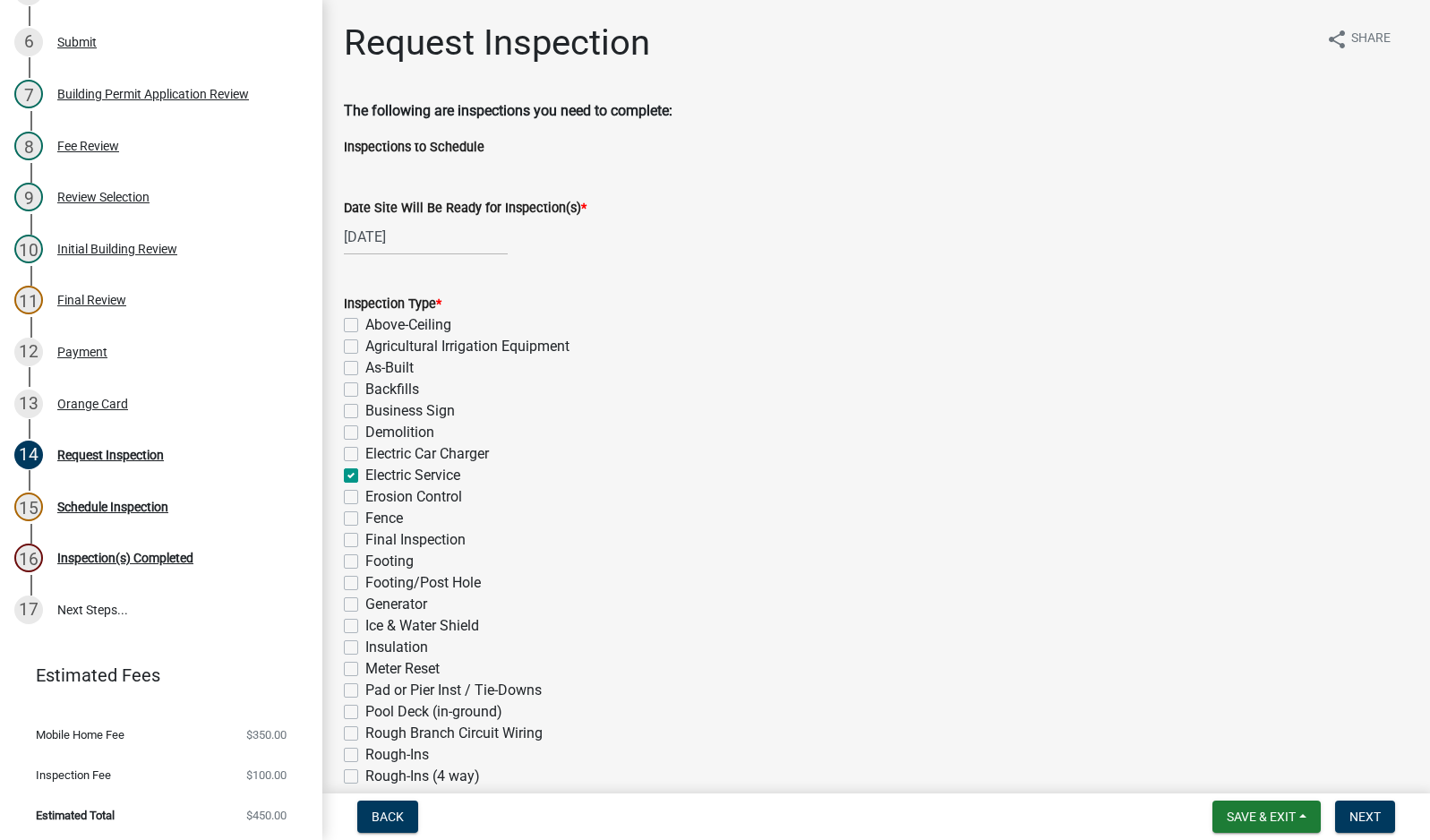
checkbox input "false"
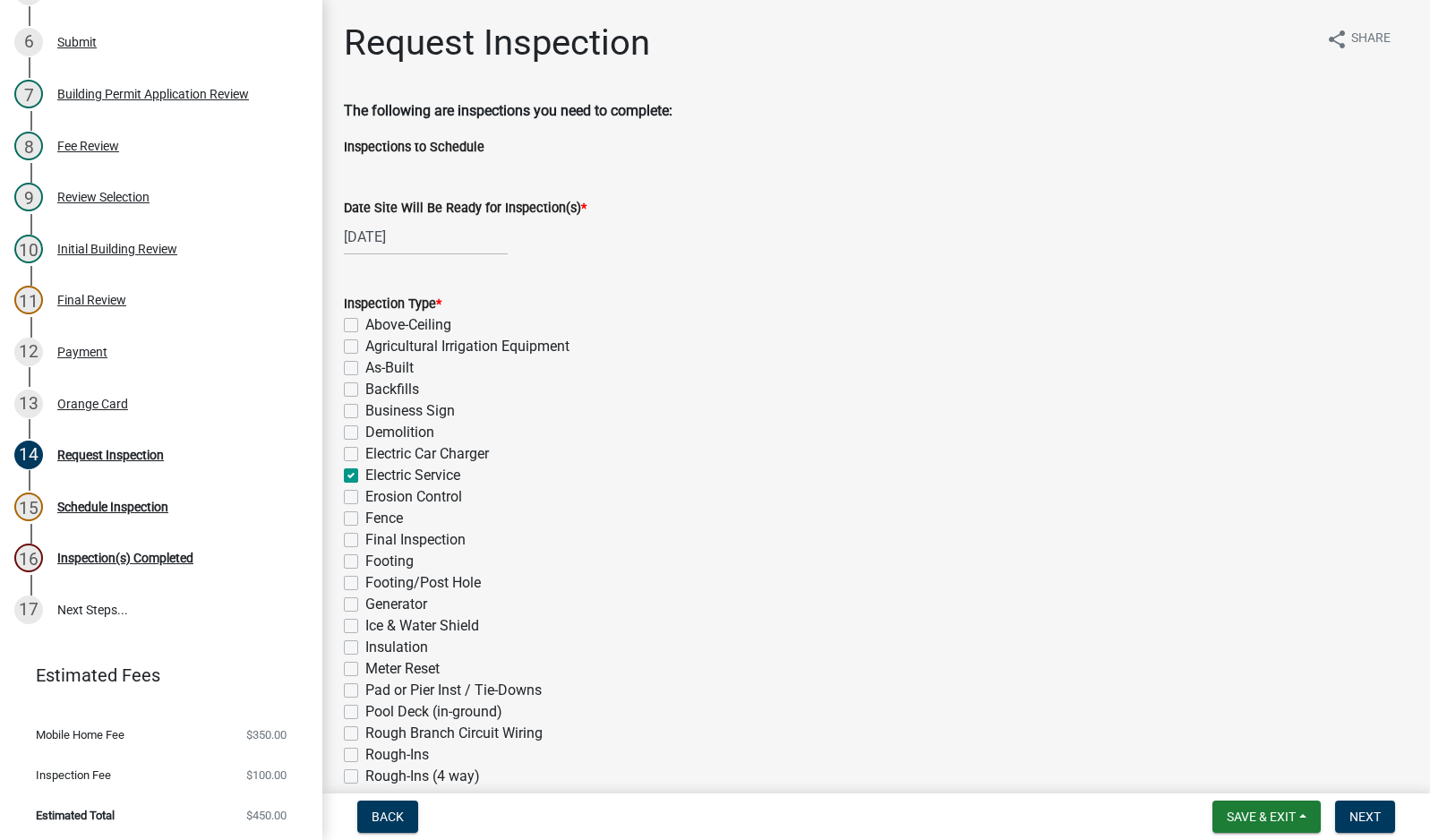
checkbox input "false"
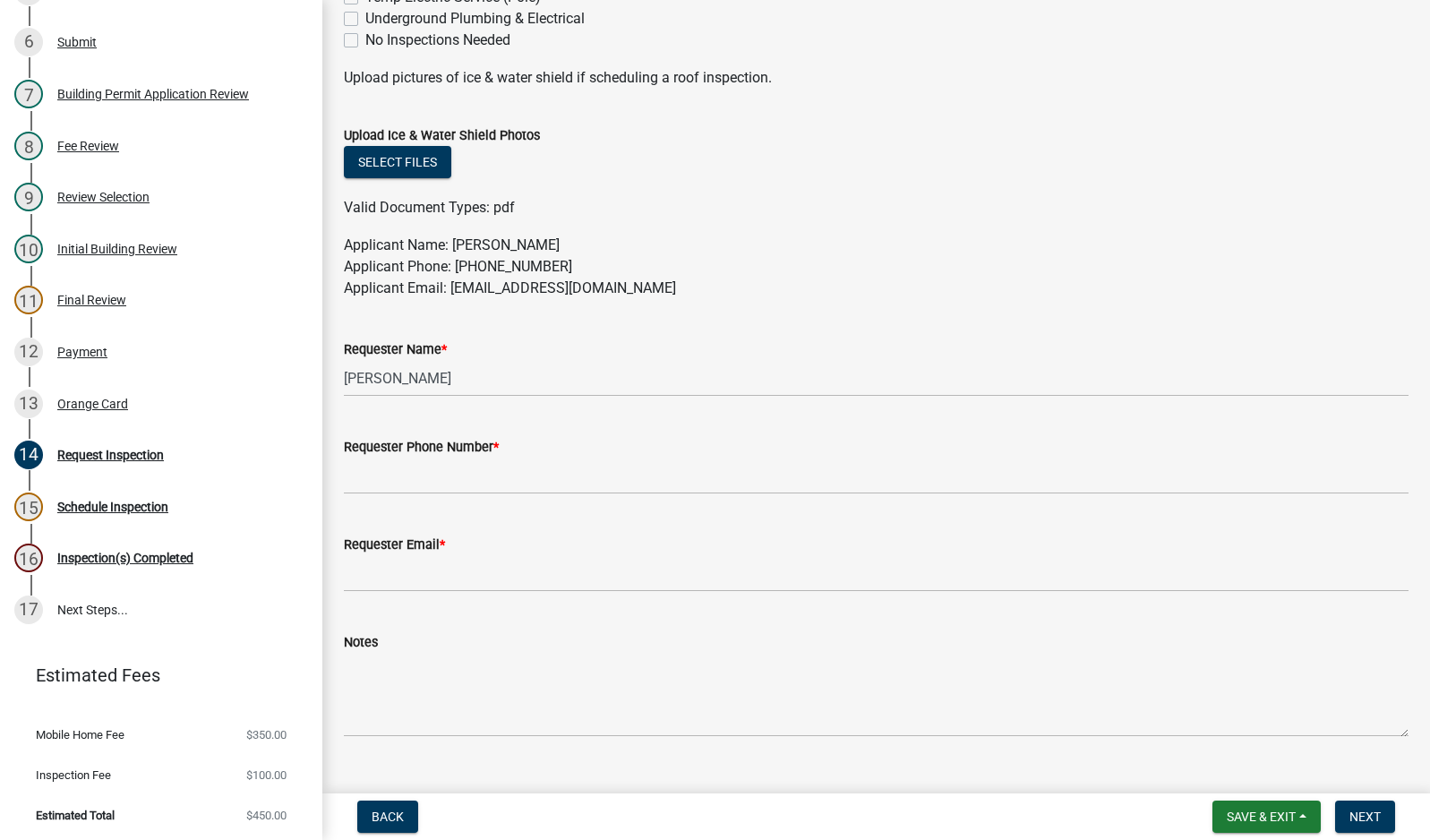
scroll to position [900, 0]
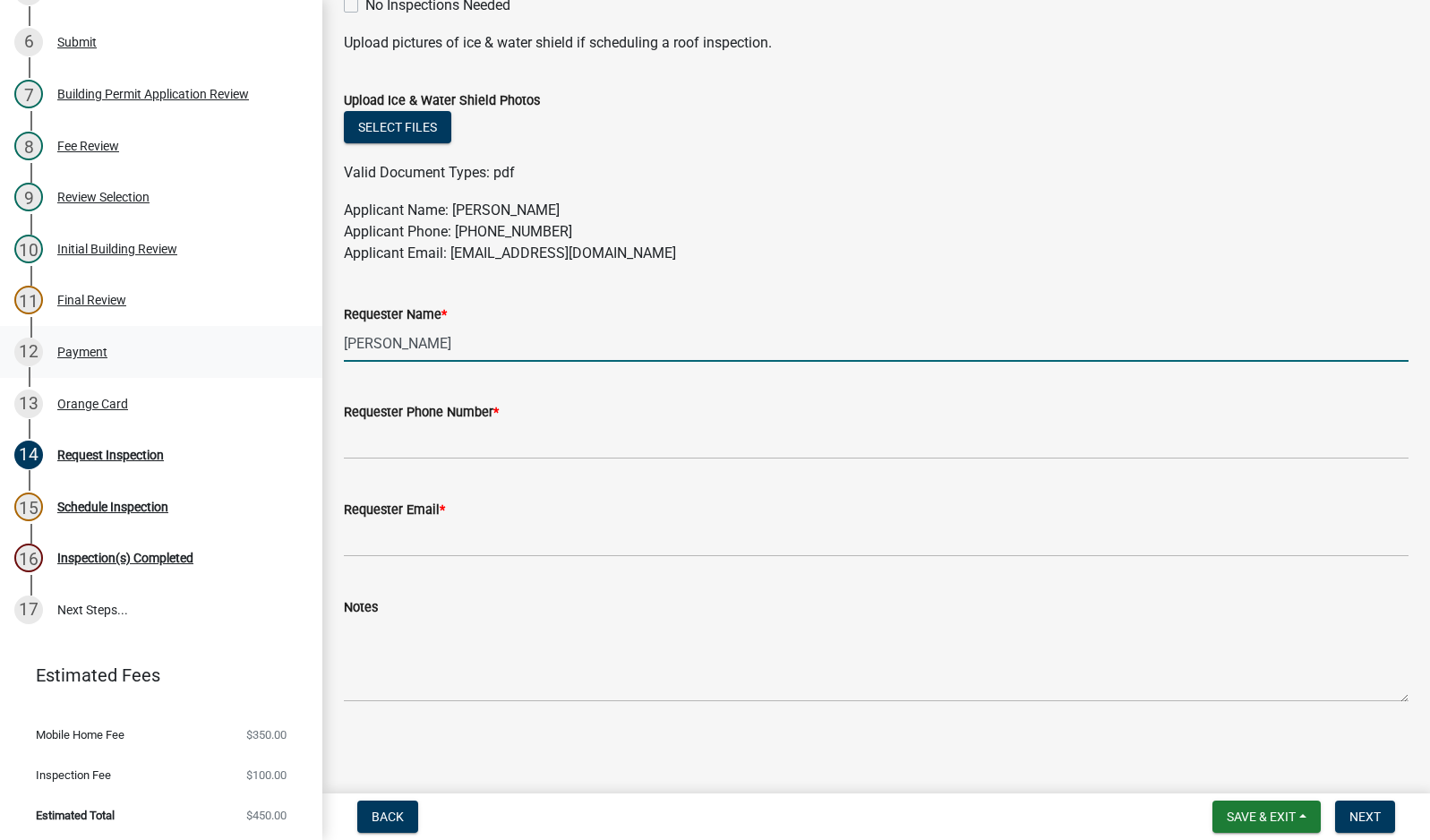
drag, startPoint x: 469, startPoint y: 334, endPoint x: 288, endPoint y: 339, distance: 181.1
click at [291, 339] on div "Building Permit MH-25-1631 Edit View Summary Notes 1 Building Permit Guide 2 Re…" at bounding box center [715, 420] width 1430 height 840
type input "[PERSON_NAME]"
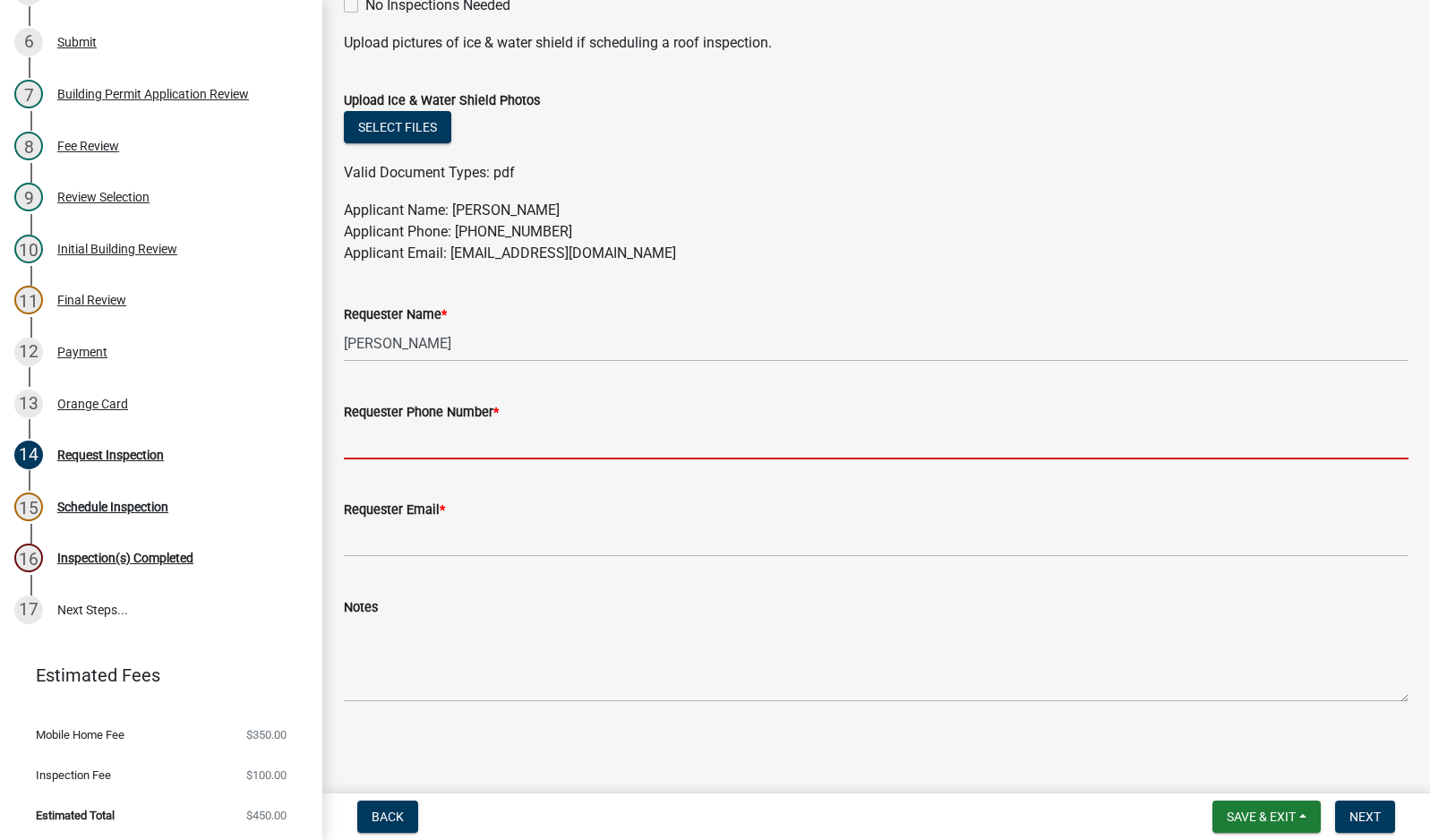
click at [454, 448] on input "Requester Phone Number *" at bounding box center [876, 441] width 1064 height 37
type input "[PHONE_NUMBER]"
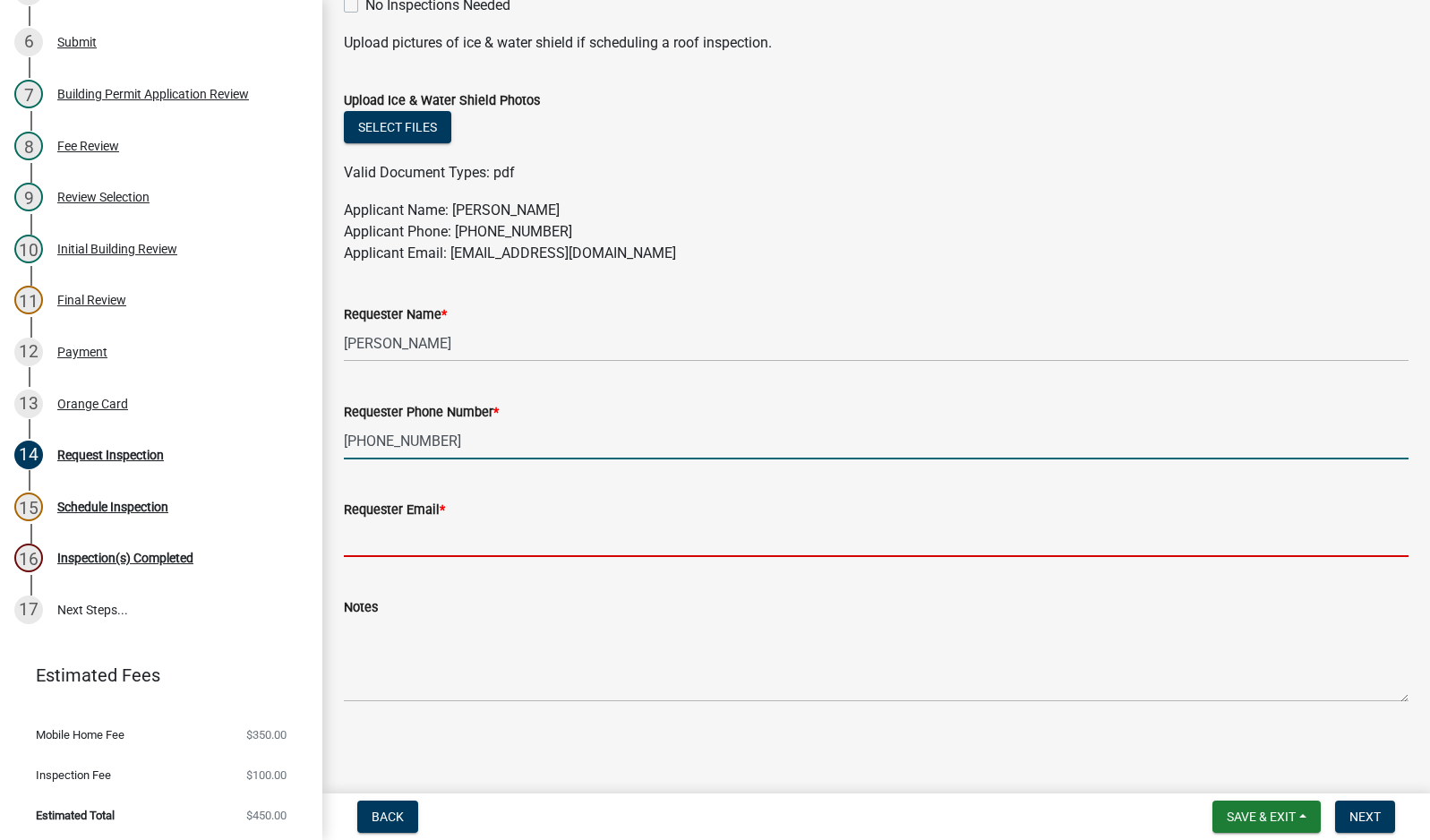
click at [423, 538] on input "Requester Email *" at bounding box center [876, 539] width 1064 height 37
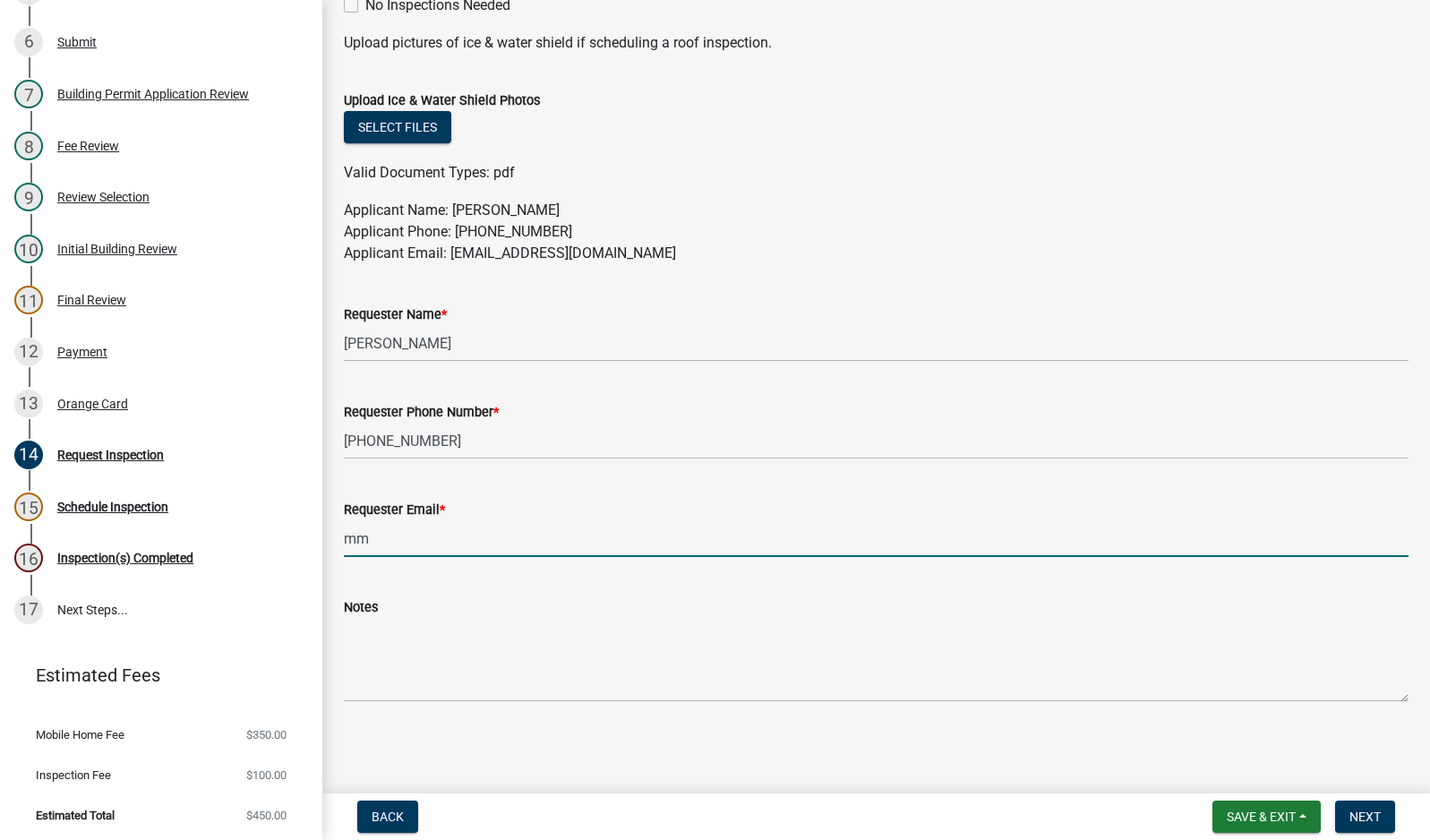
type input "[EMAIL_ADDRESS][DOMAIN_NAME]"
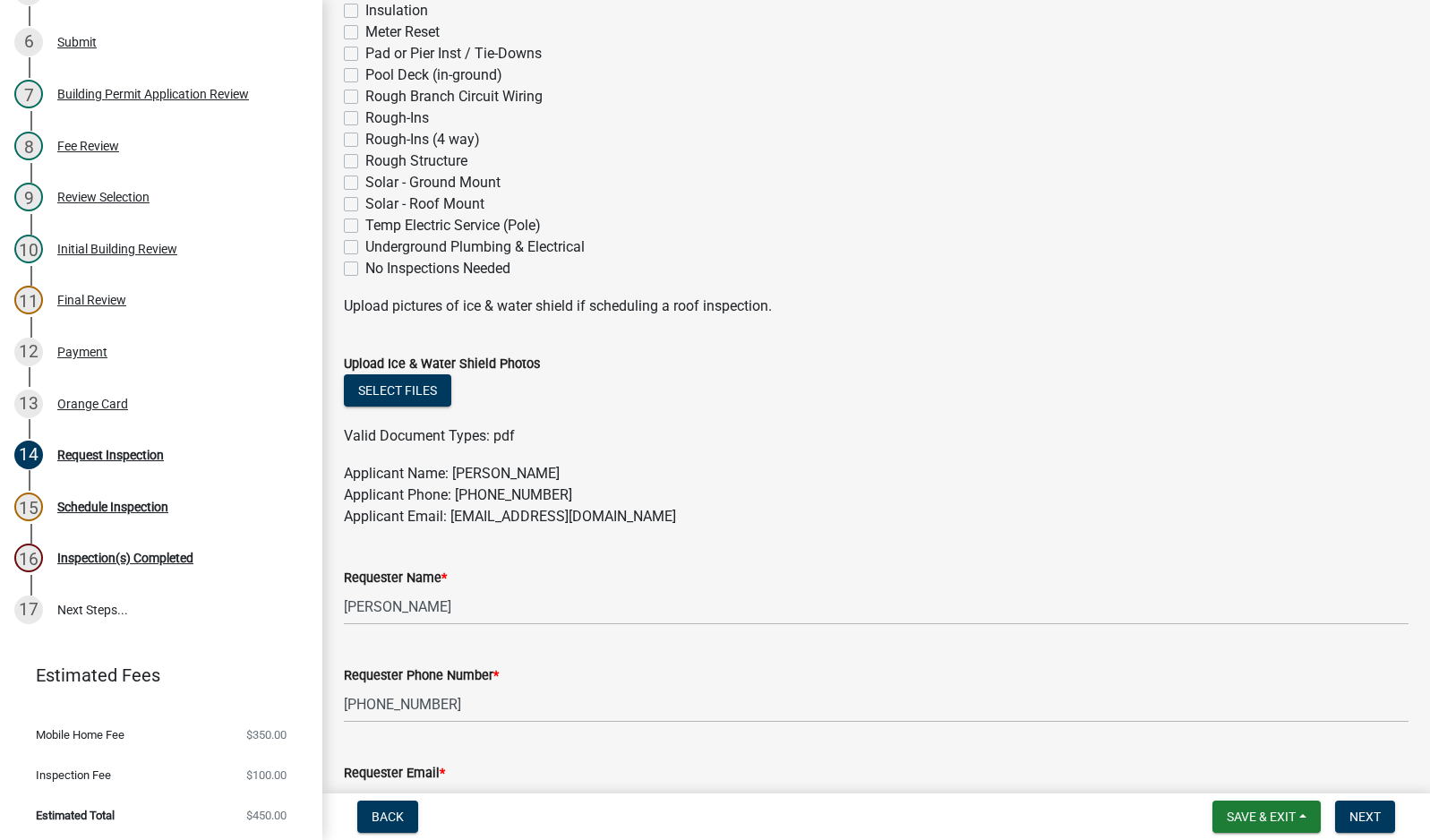
scroll to position [631, 0]
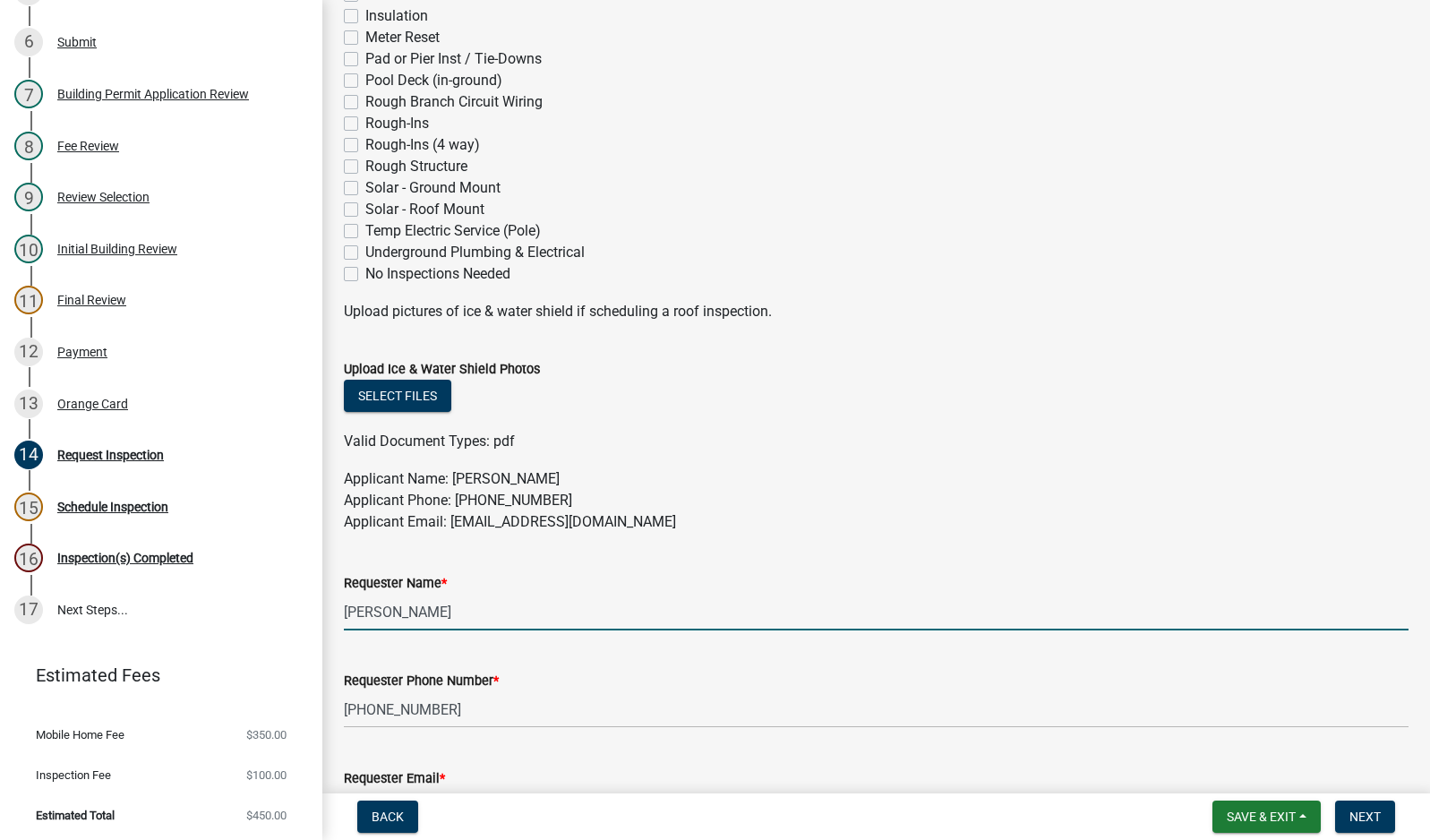
click at [479, 615] on input "[PERSON_NAME]" at bounding box center [876, 612] width 1064 height 37
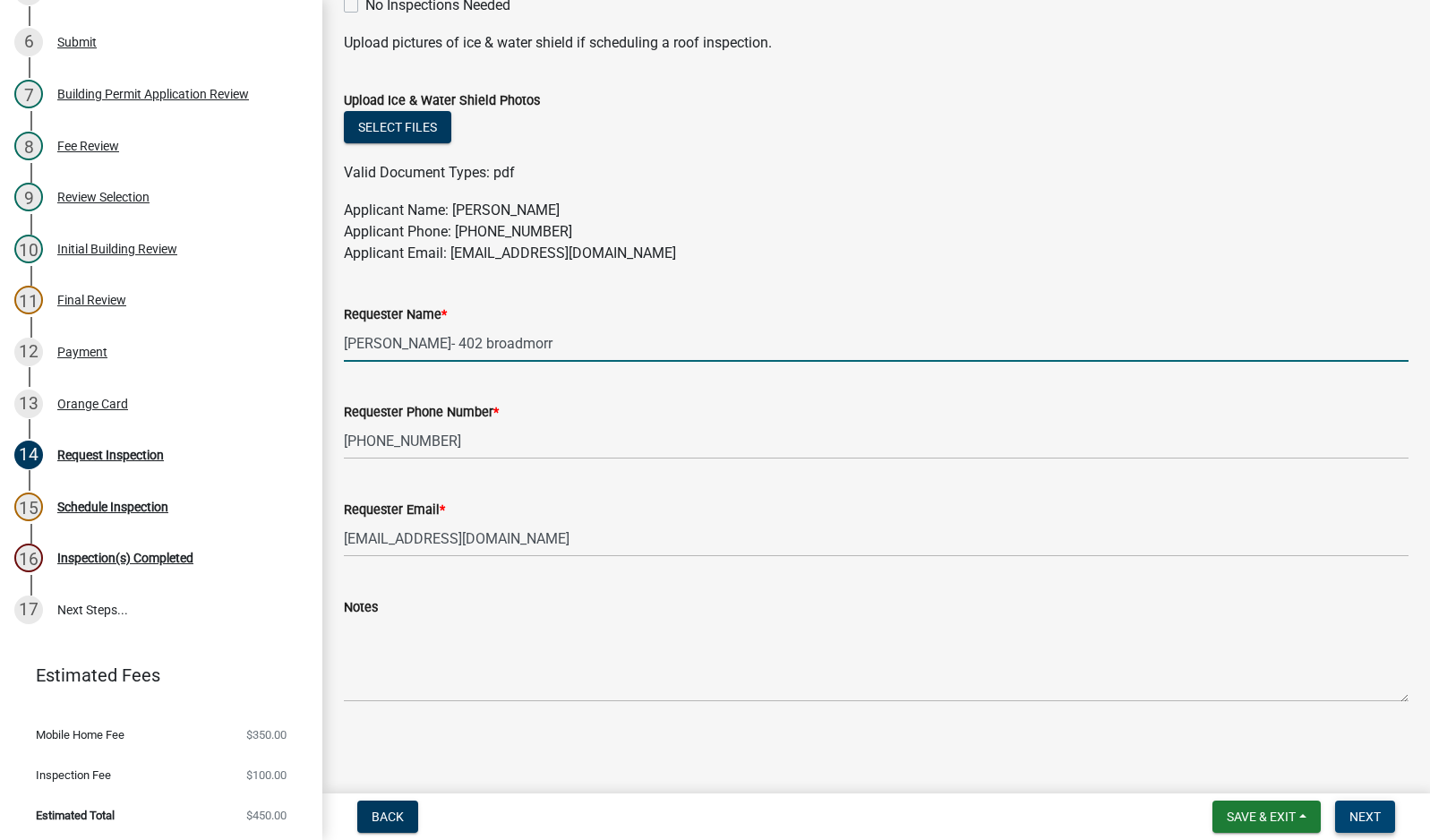
type input "[PERSON_NAME]- 402 broadmorr"
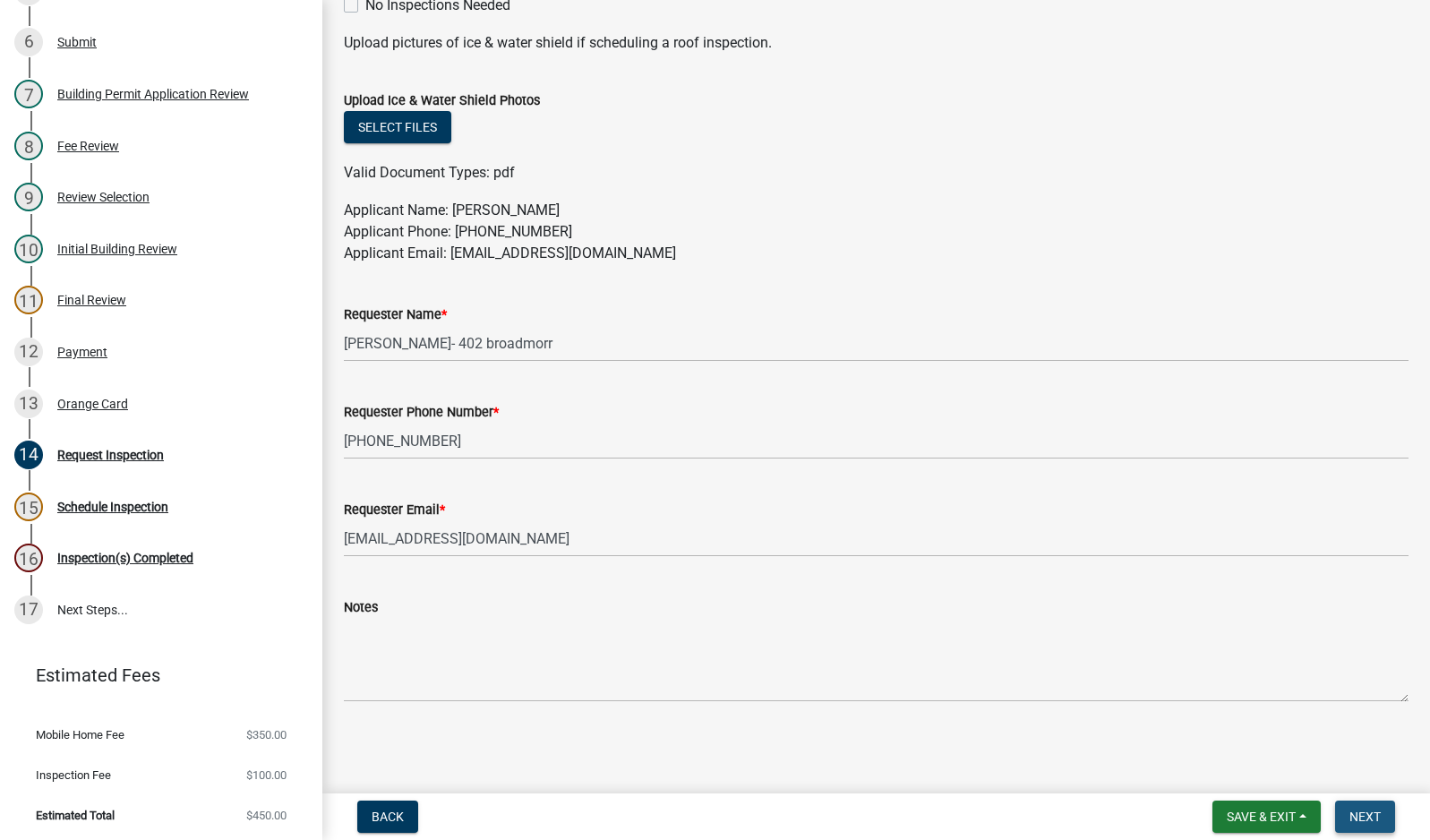
click at [1352, 812] on span "Next" at bounding box center [1365, 817] width 31 height 15
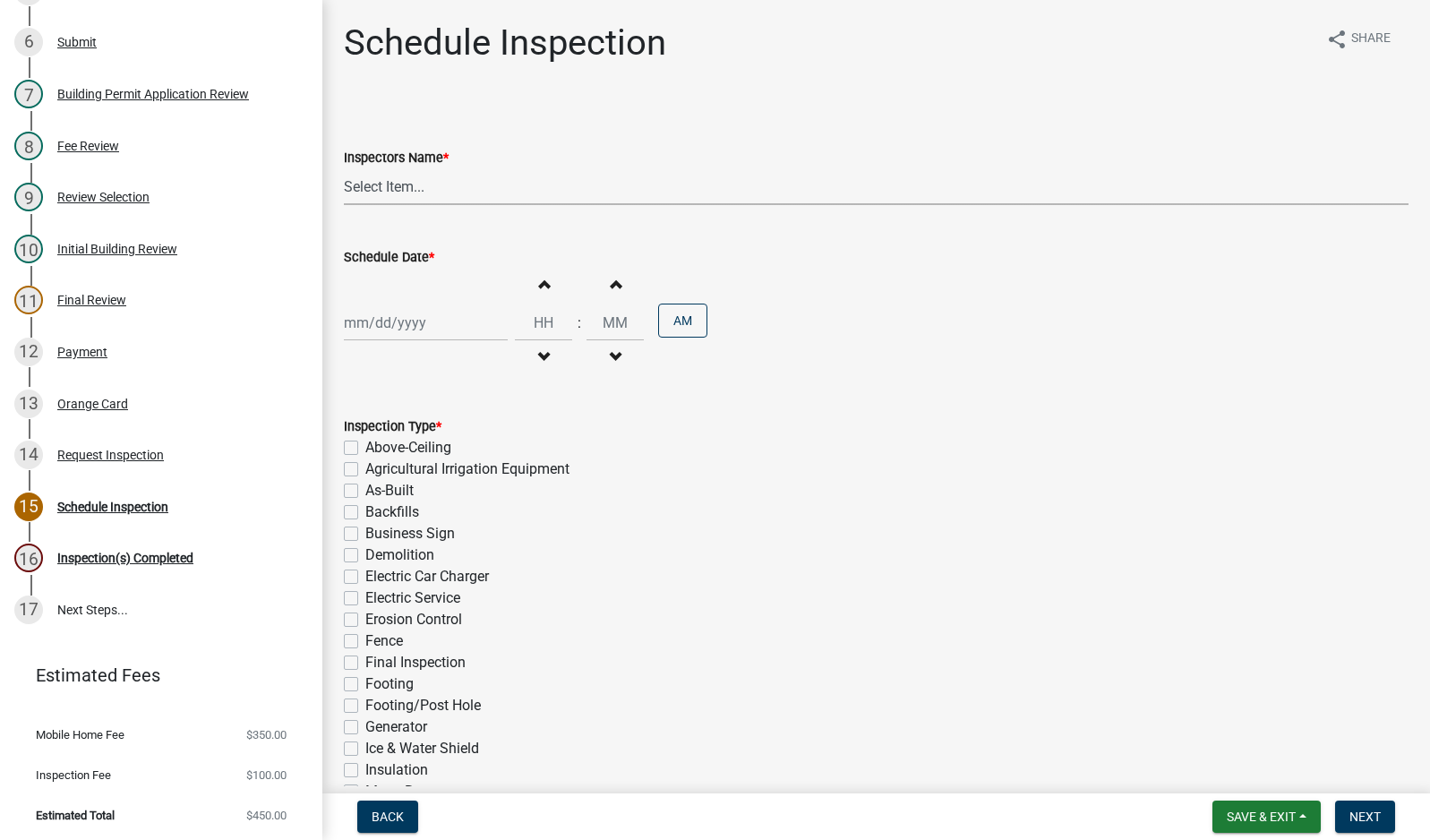
click at [392, 192] on select "Select Item... mhaller ([PERSON_NAME])" at bounding box center [876, 187] width 1064 height 37
select select "ca350da2-795e-4cf8-941d-46ff53e354ae"
click at [344, 168] on select "Select Item... mhaller ([PERSON_NAME])" at bounding box center [876, 187] width 1064 height 37
click at [400, 326] on div at bounding box center [426, 323] width 164 height 37
select select "9"
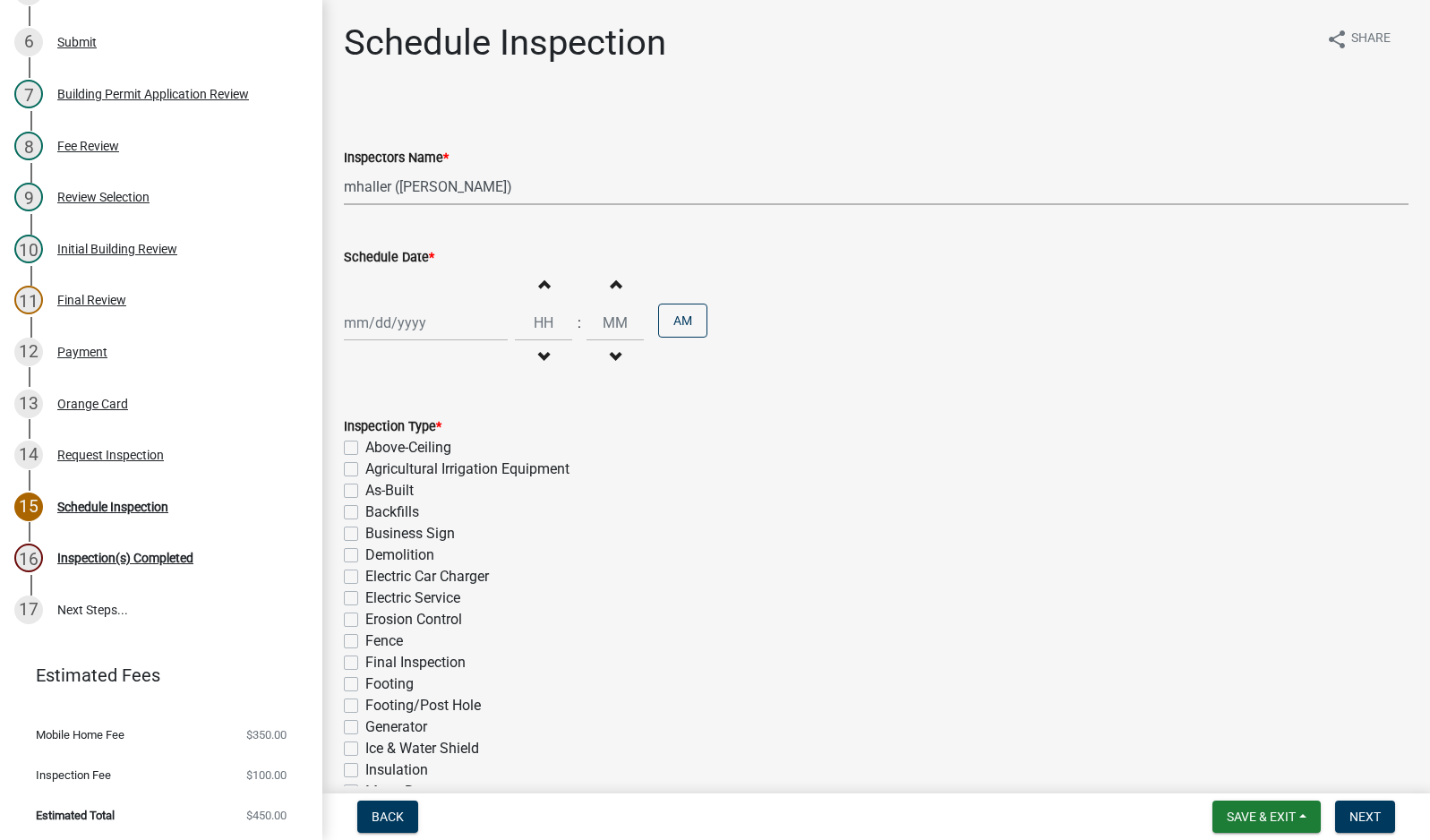
select select "2025"
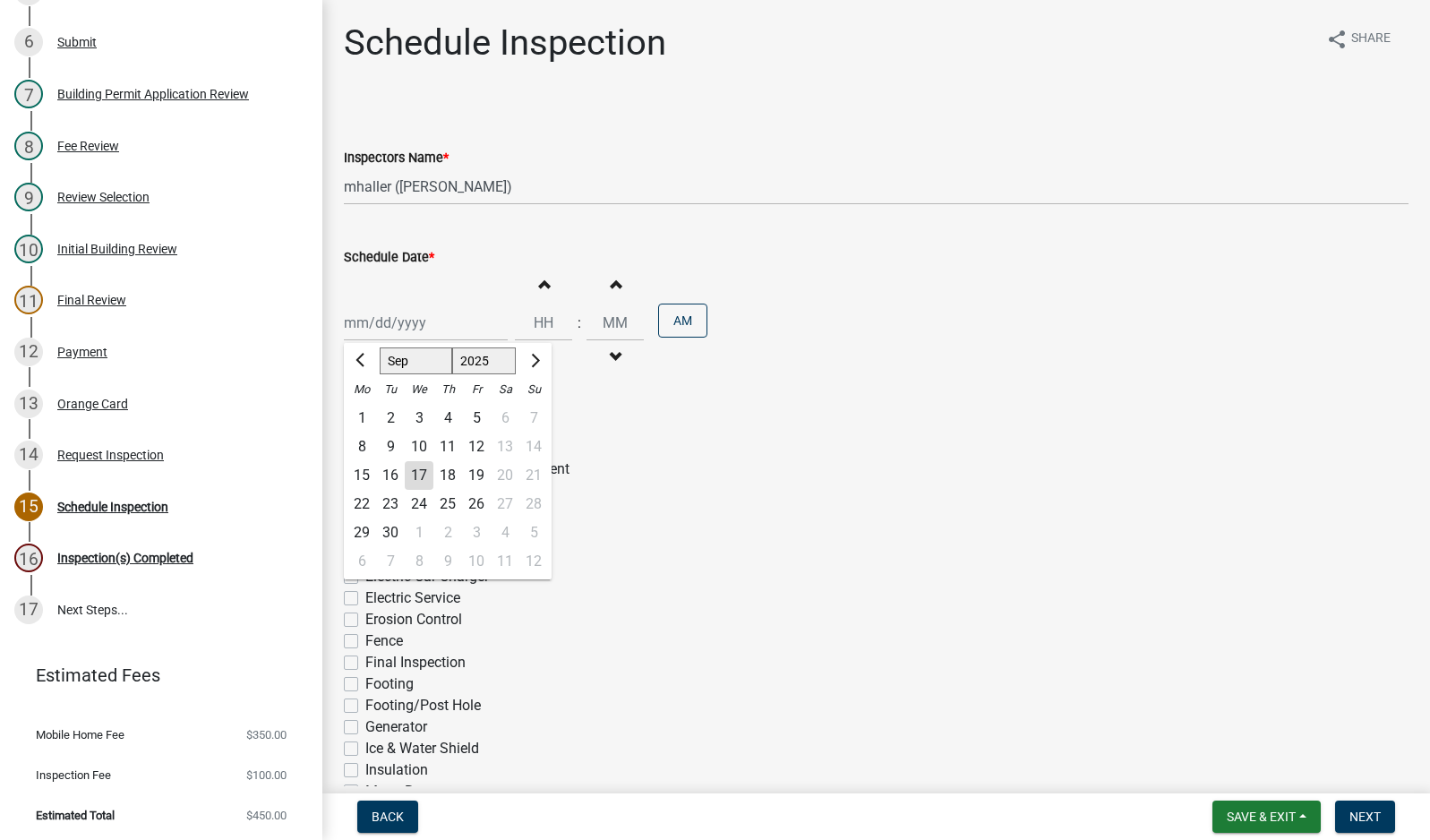
click at [449, 468] on div "18" at bounding box center [447, 474] width 28 height 28
type input "[DATE]"
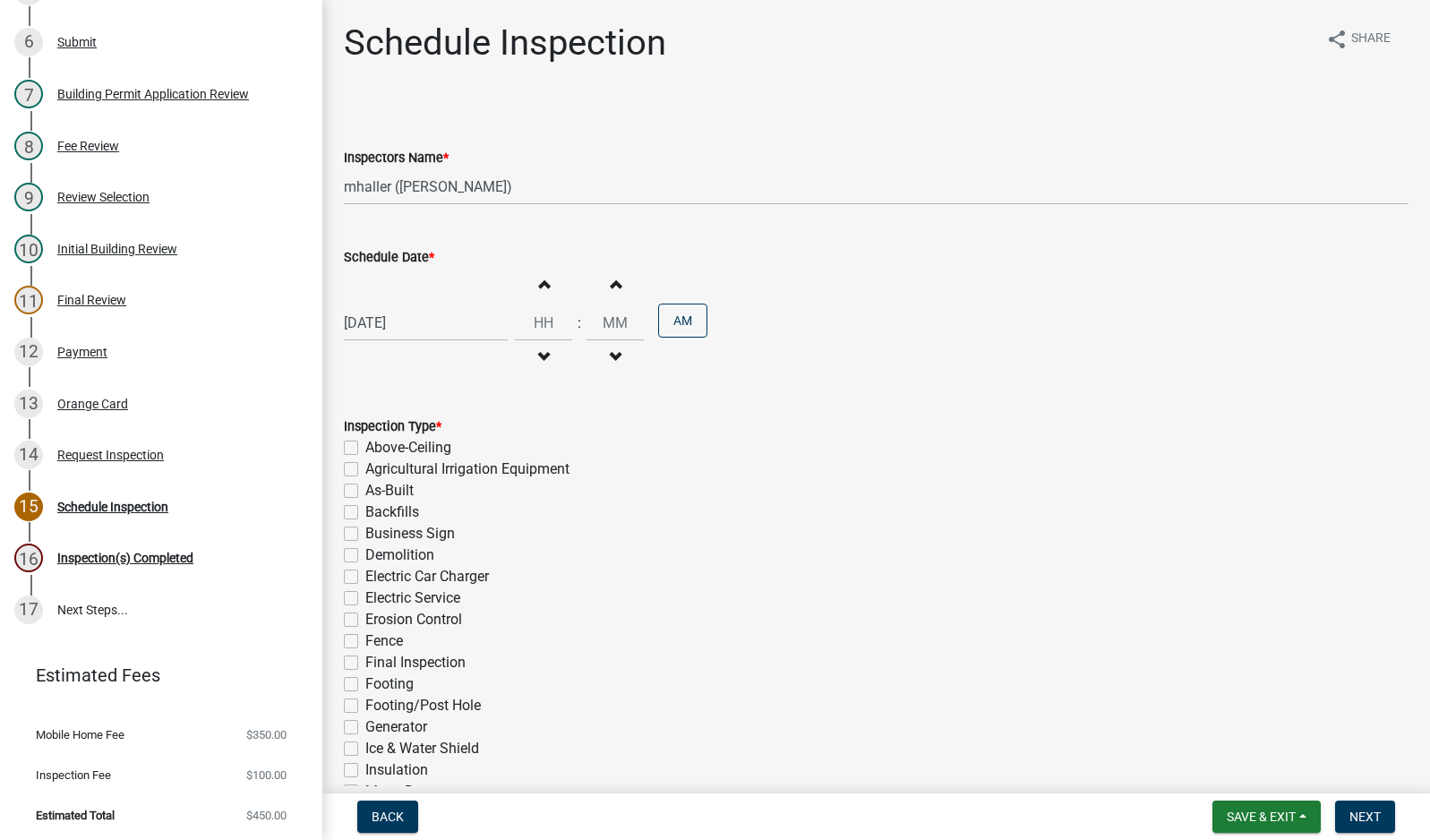
drag, startPoint x: 349, startPoint y: 600, endPoint x: 662, endPoint y: 652, distance: 317.3
click at [359, 602] on div "Electric Service" at bounding box center [876, 598] width 1064 height 21
drag, startPoint x: 349, startPoint y: 600, endPoint x: 684, endPoint y: 625, distance: 335.9
click at [366, 599] on label "Electric Service" at bounding box center [413, 598] width 95 height 21
click at [366, 599] on input "Electric Service" at bounding box center [371, 593] width 12 height 12
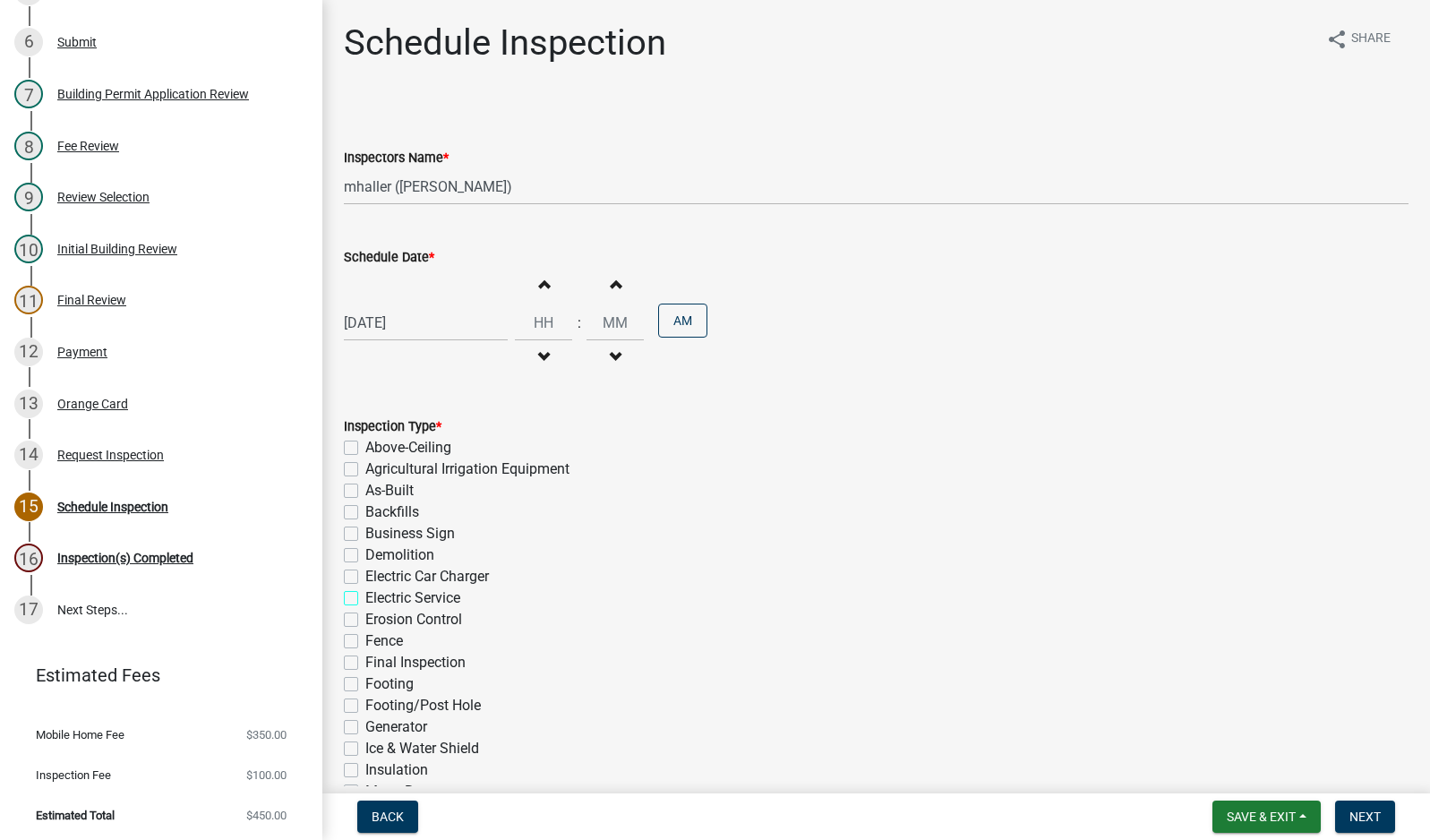
checkbox input "true"
checkbox input "false"
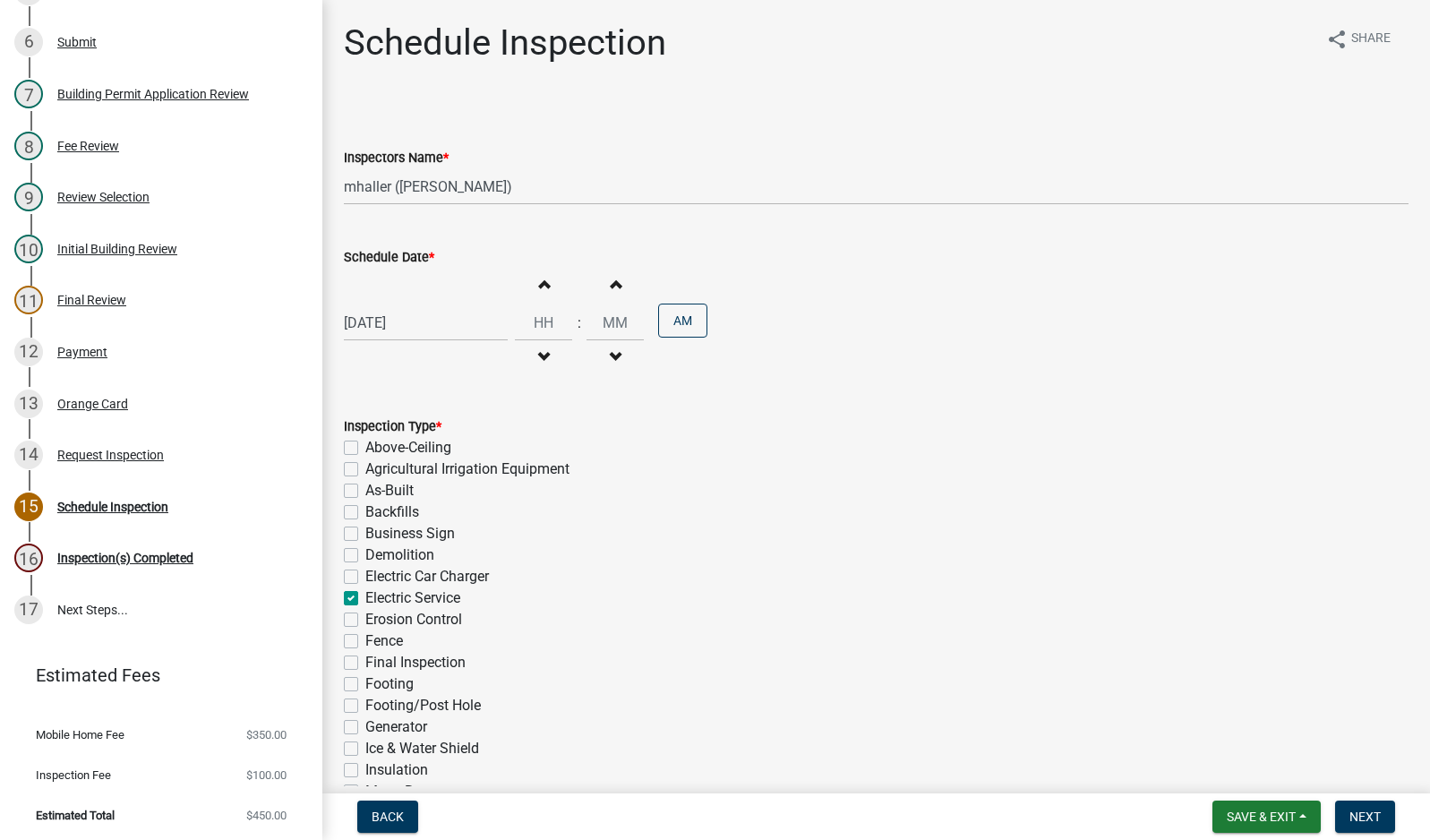
checkbox input "false"
checkbox input "true"
checkbox input "false"
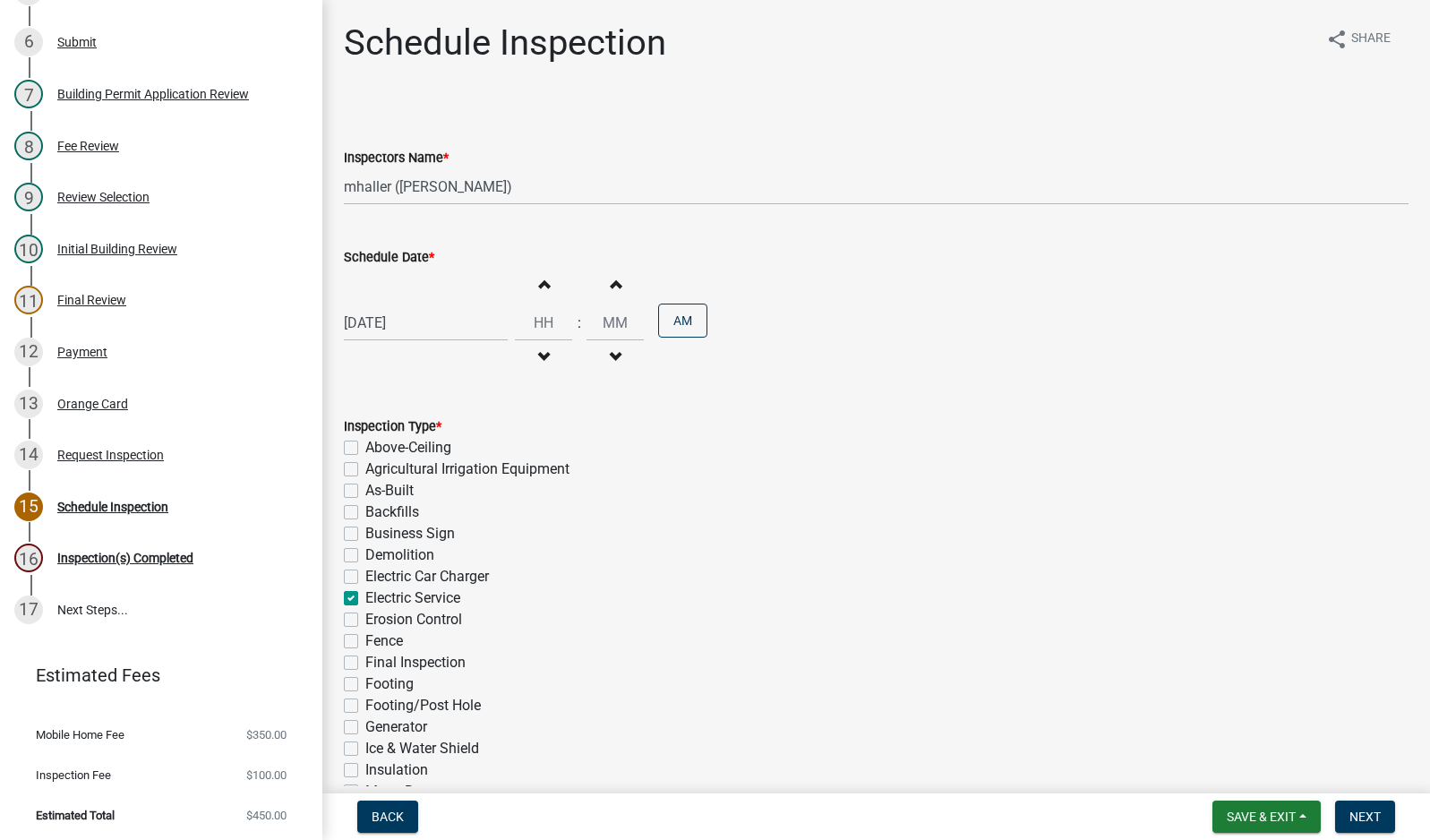
checkbox input "false"
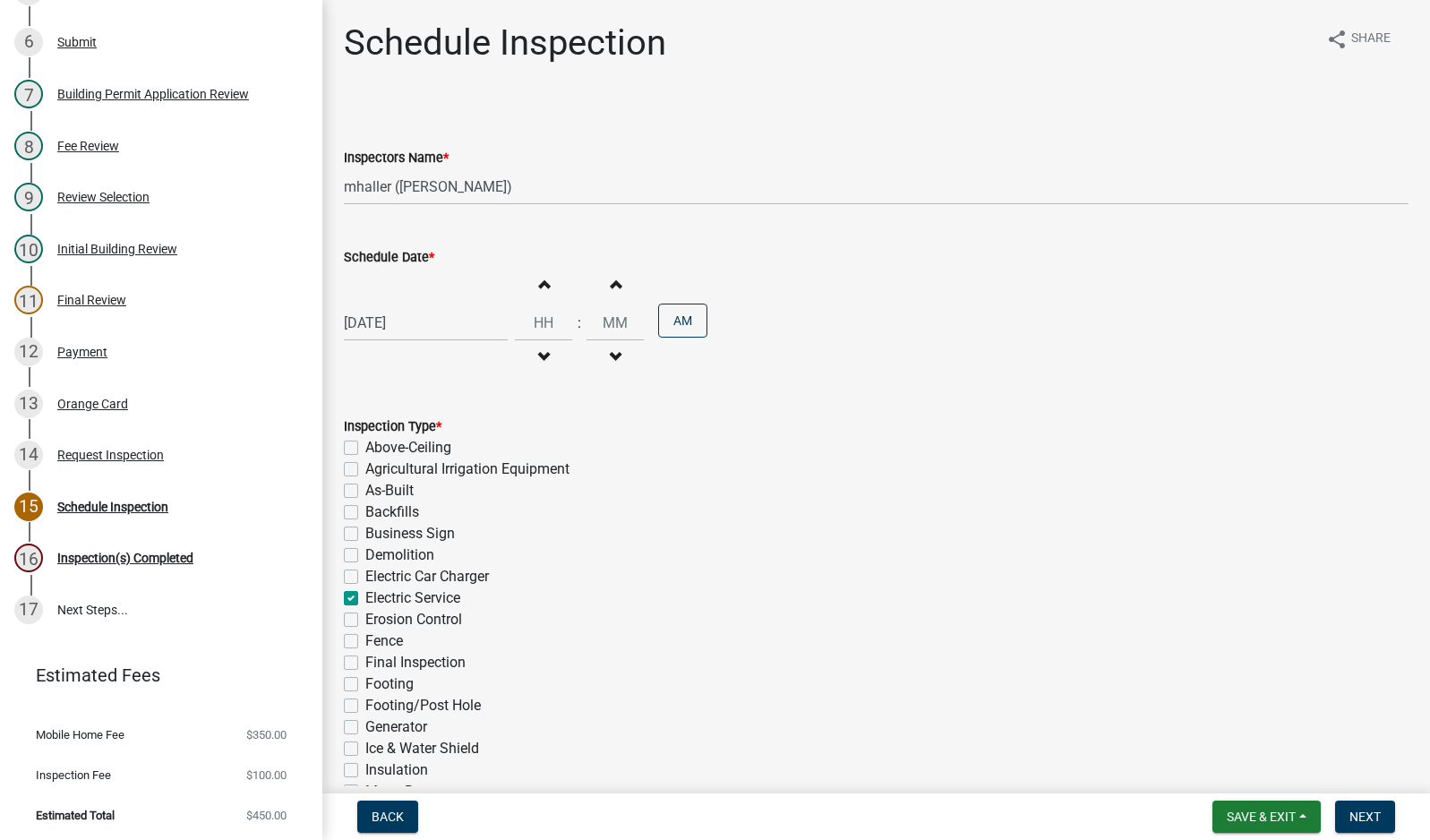
checkbox input "false"
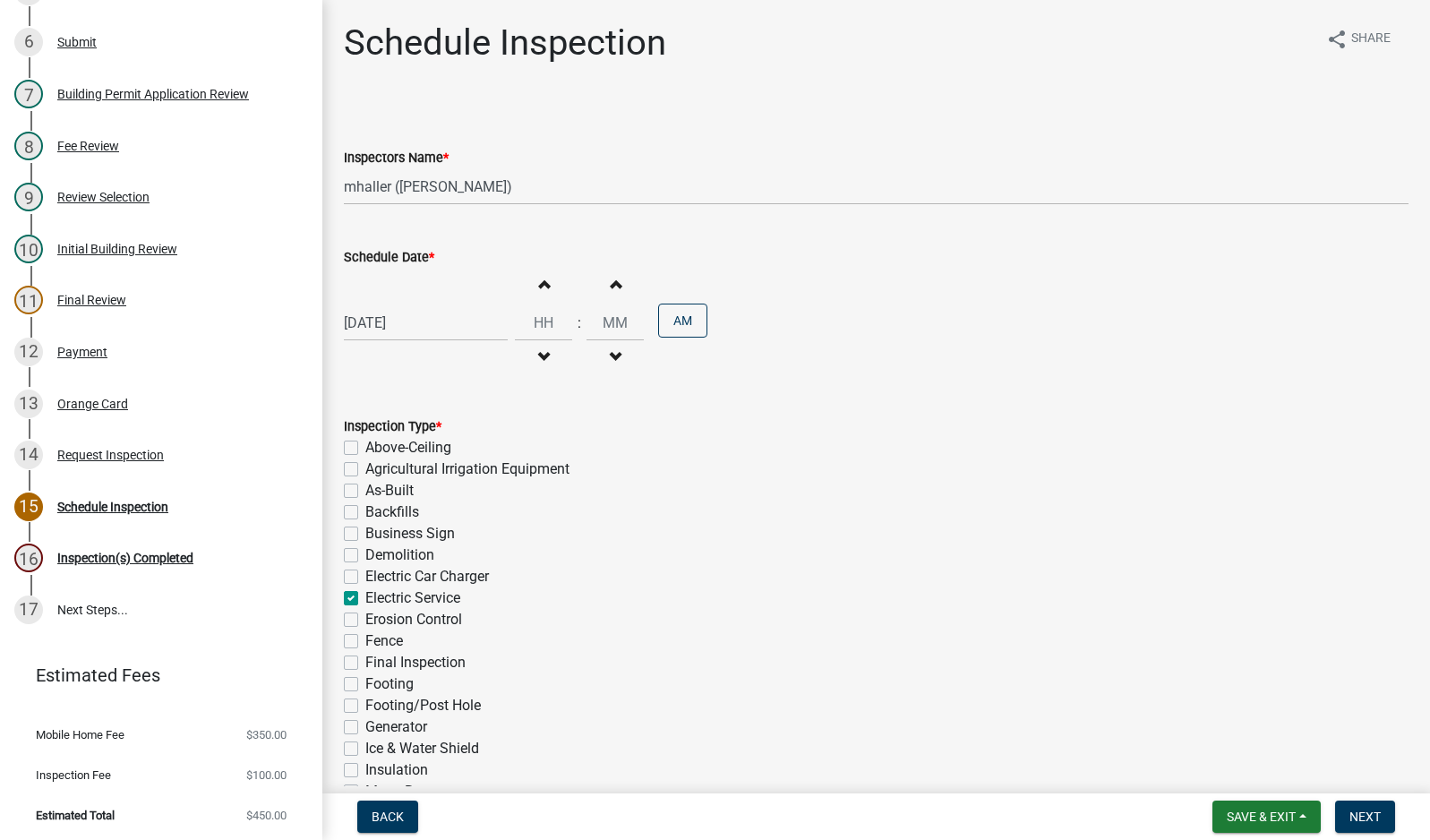
checkbox input "false"
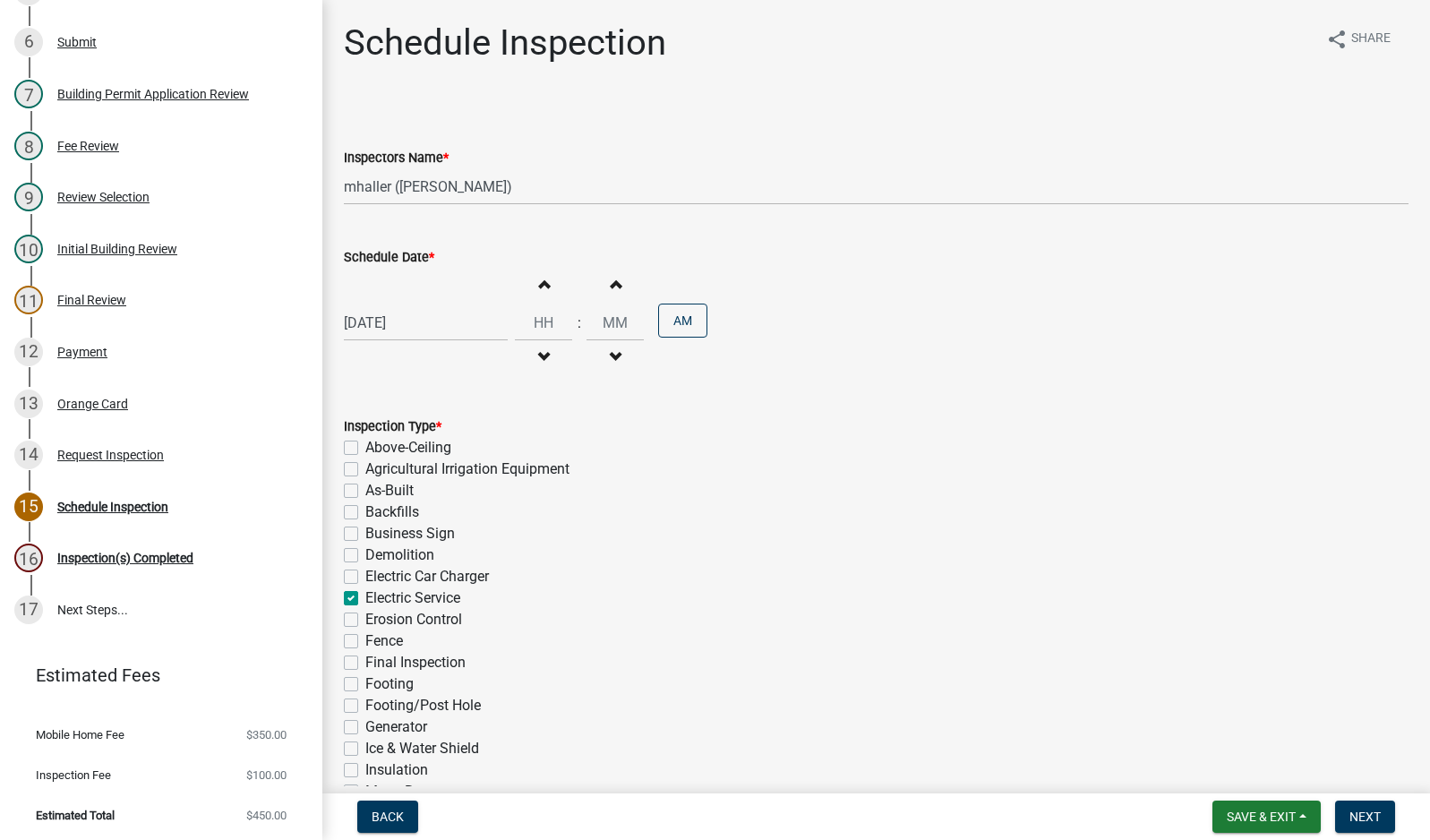
checkbox input "false"
click at [1362, 819] on span "Next" at bounding box center [1365, 817] width 31 height 15
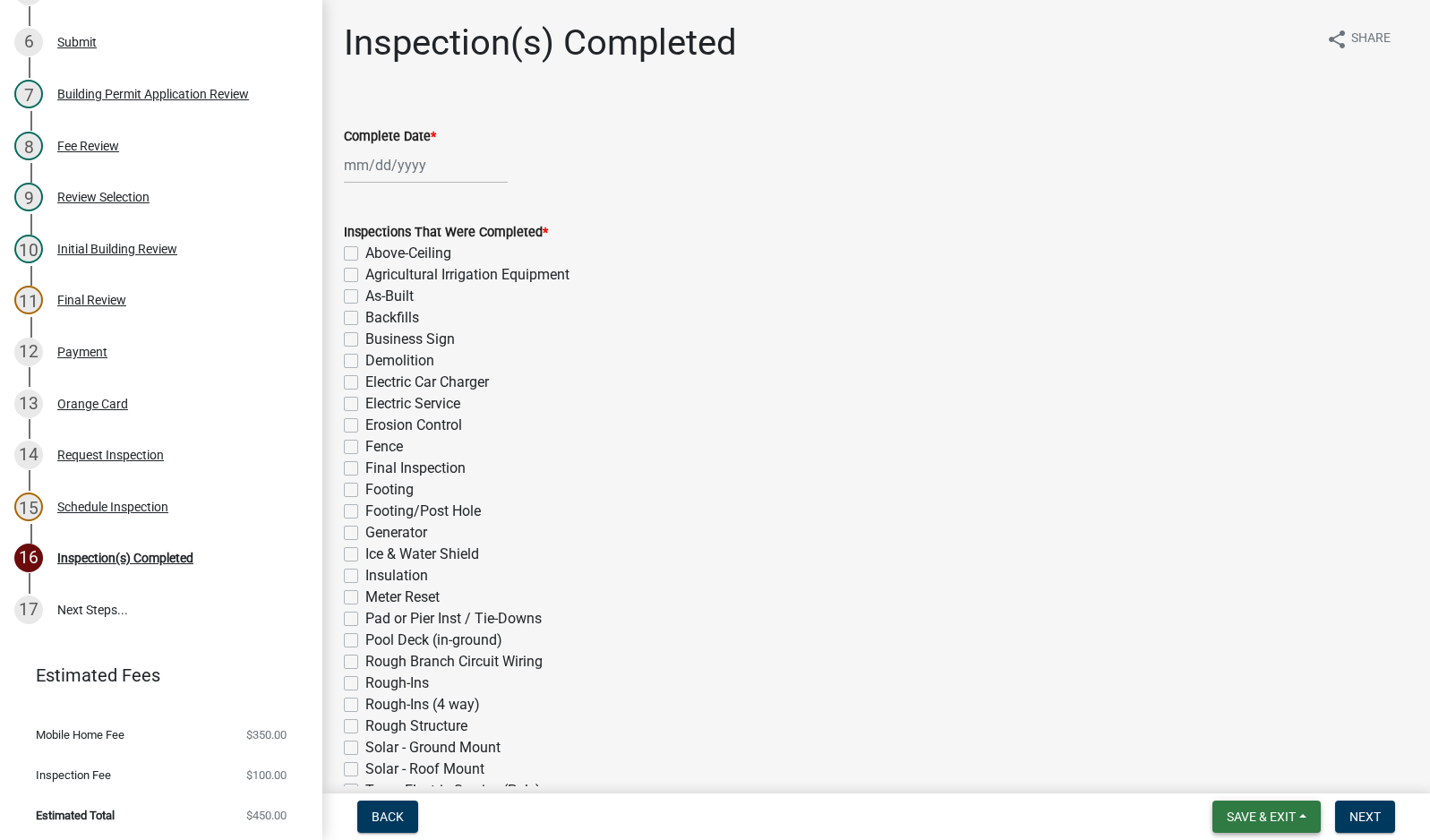
click at [1272, 810] on span "Save & Exit" at bounding box center [1261, 817] width 69 height 15
click at [1257, 772] on button "Save & Exit" at bounding box center [1248, 770] width 143 height 43
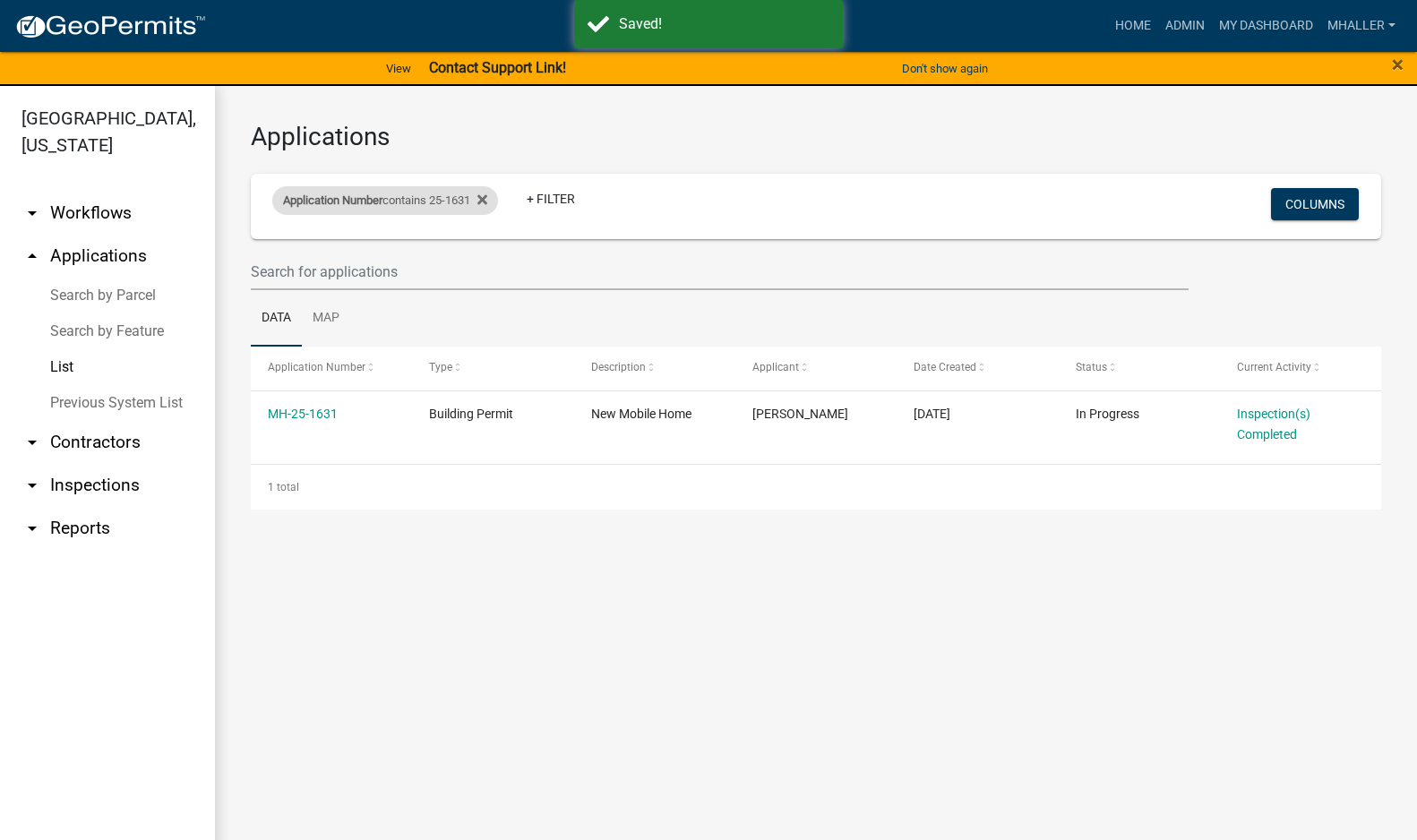
click at [406, 198] on div "Application Number contains 25-1631" at bounding box center [385, 200] width 226 height 28
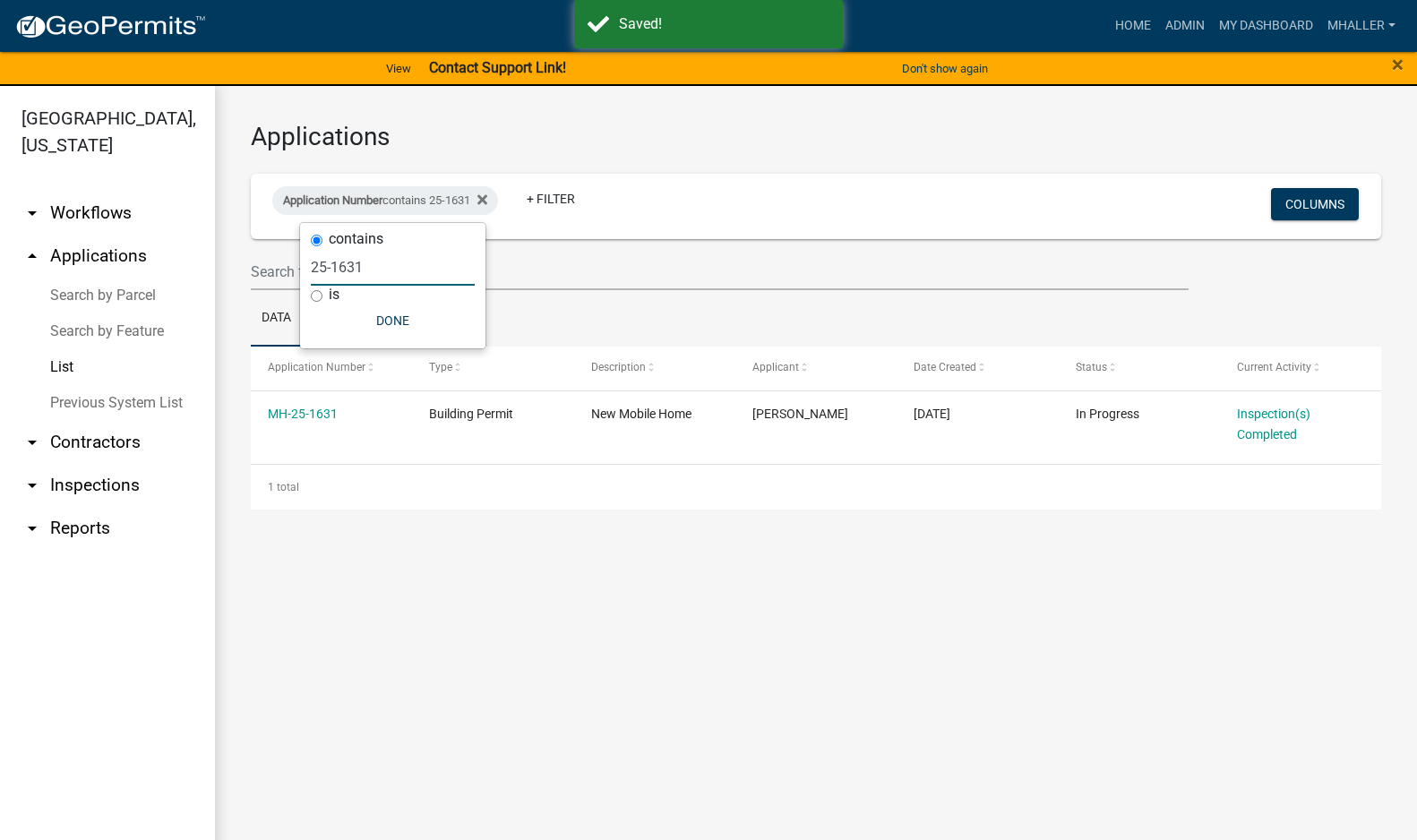
click at [372, 264] on input "25-1631" at bounding box center [393, 267] width 164 height 37
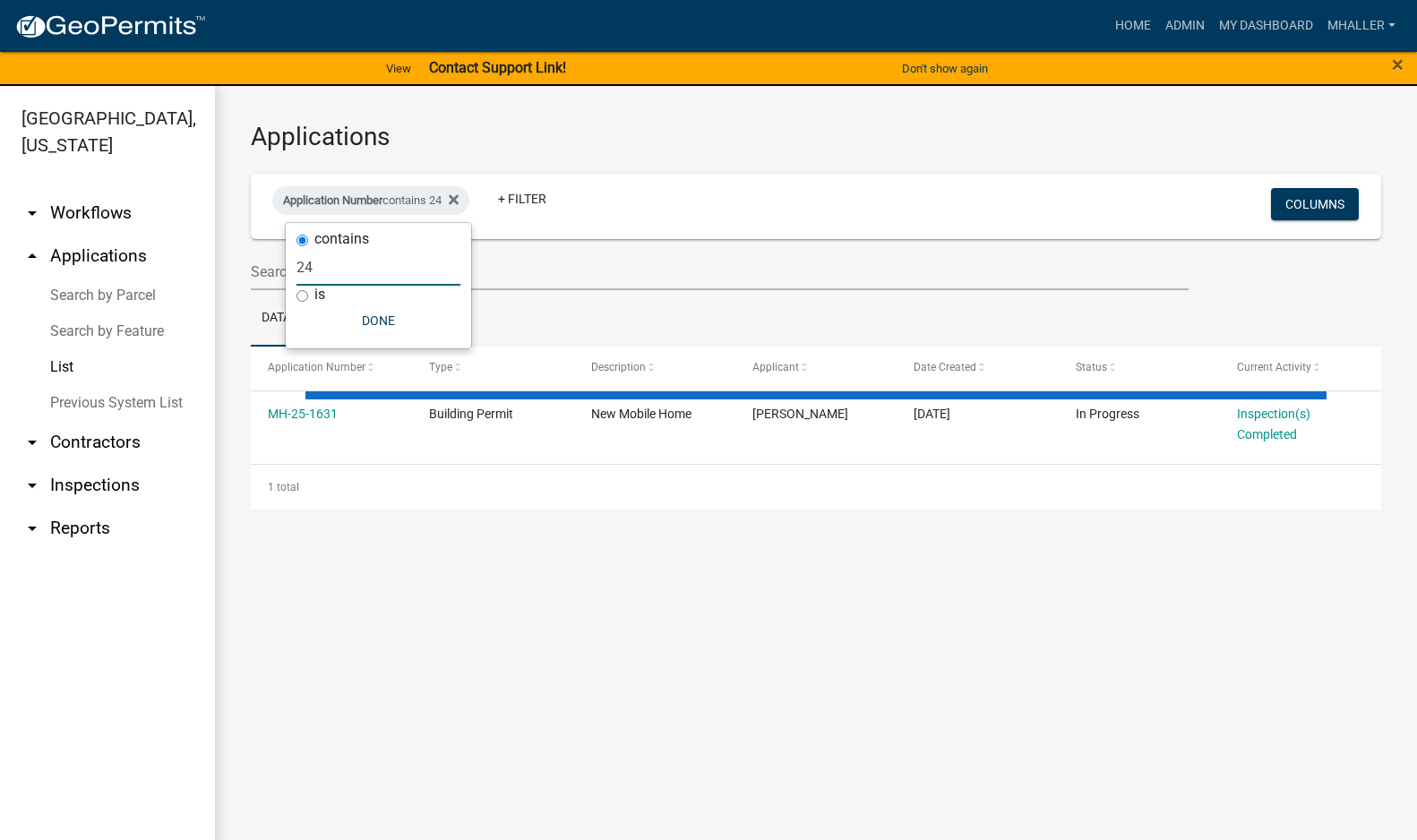
type input "24-"
select select "1: 25"
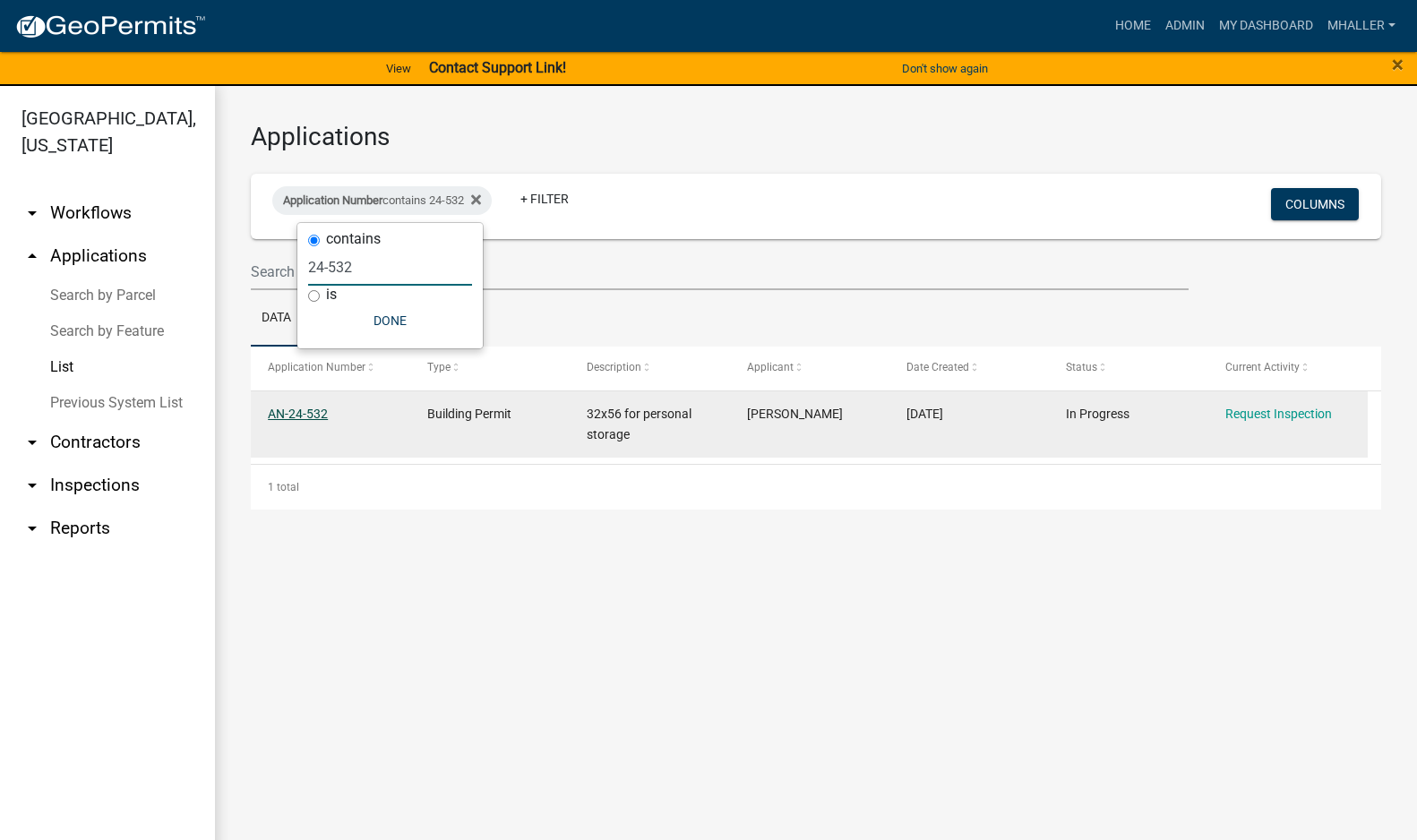
type input "24-532"
click at [294, 412] on link "AN-24-532" at bounding box center [298, 413] width 60 height 15
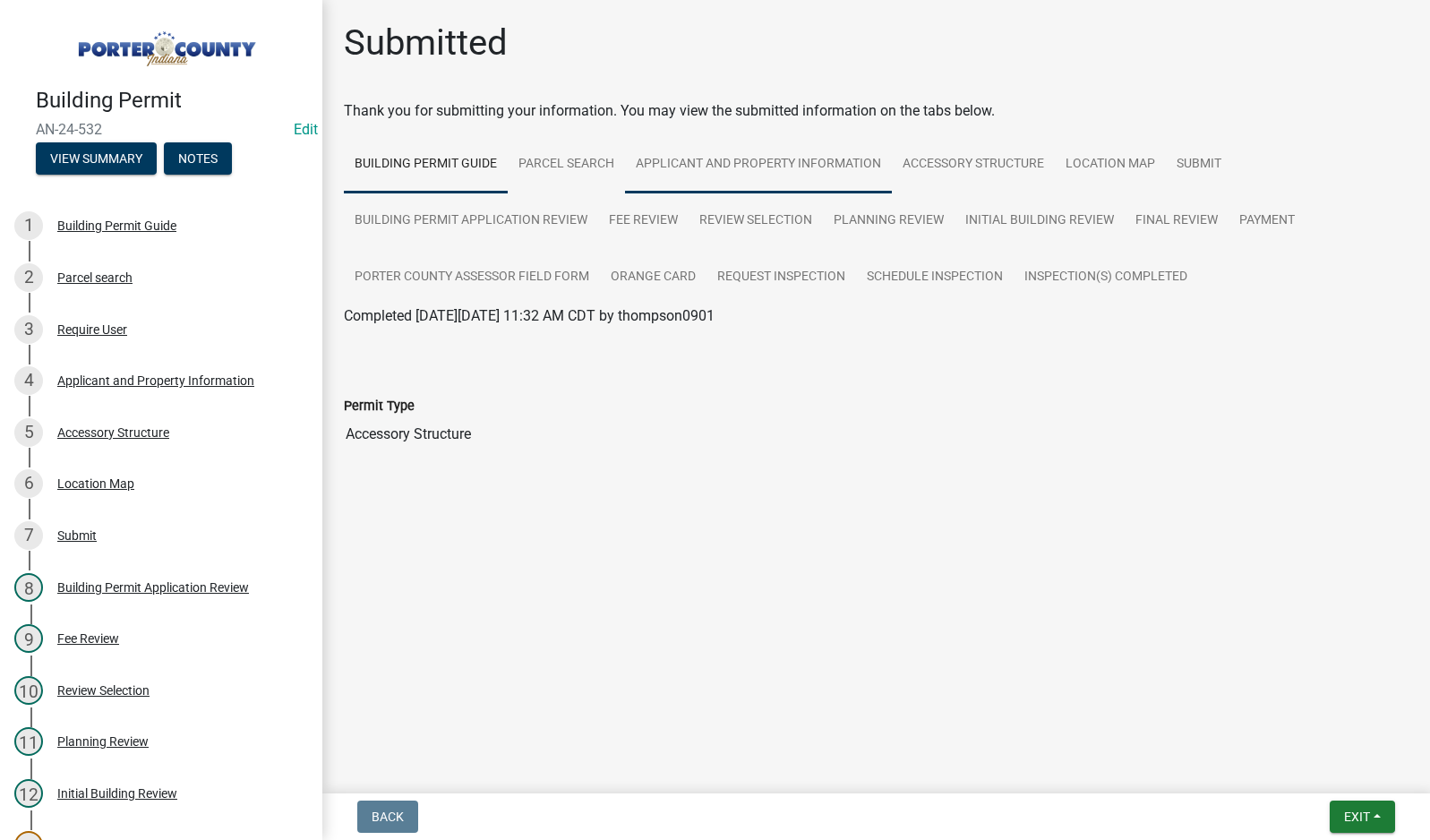
click at [704, 161] on link "Applicant and Property Information" at bounding box center [758, 164] width 266 height 57
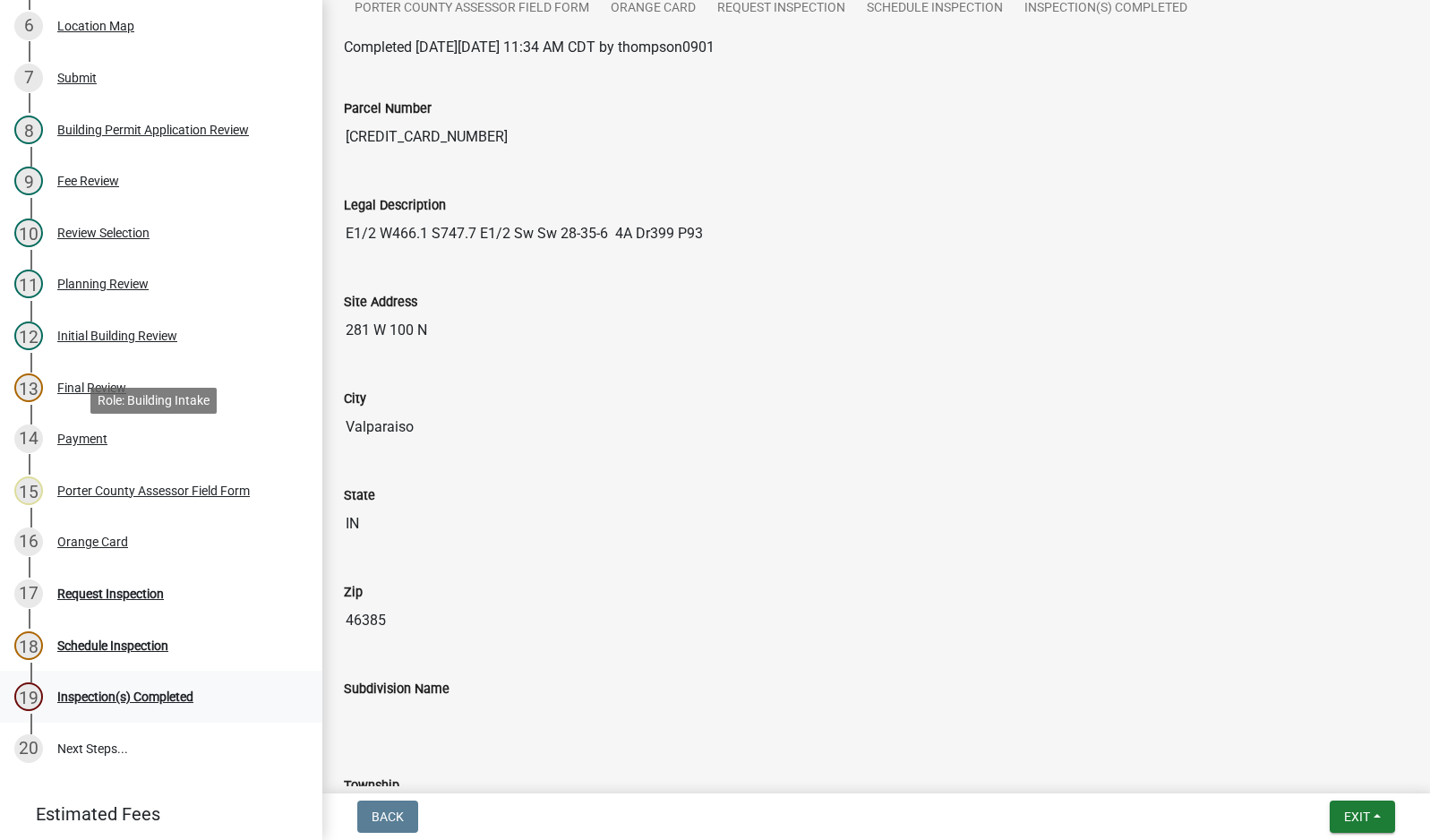
scroll to position [538, 0]
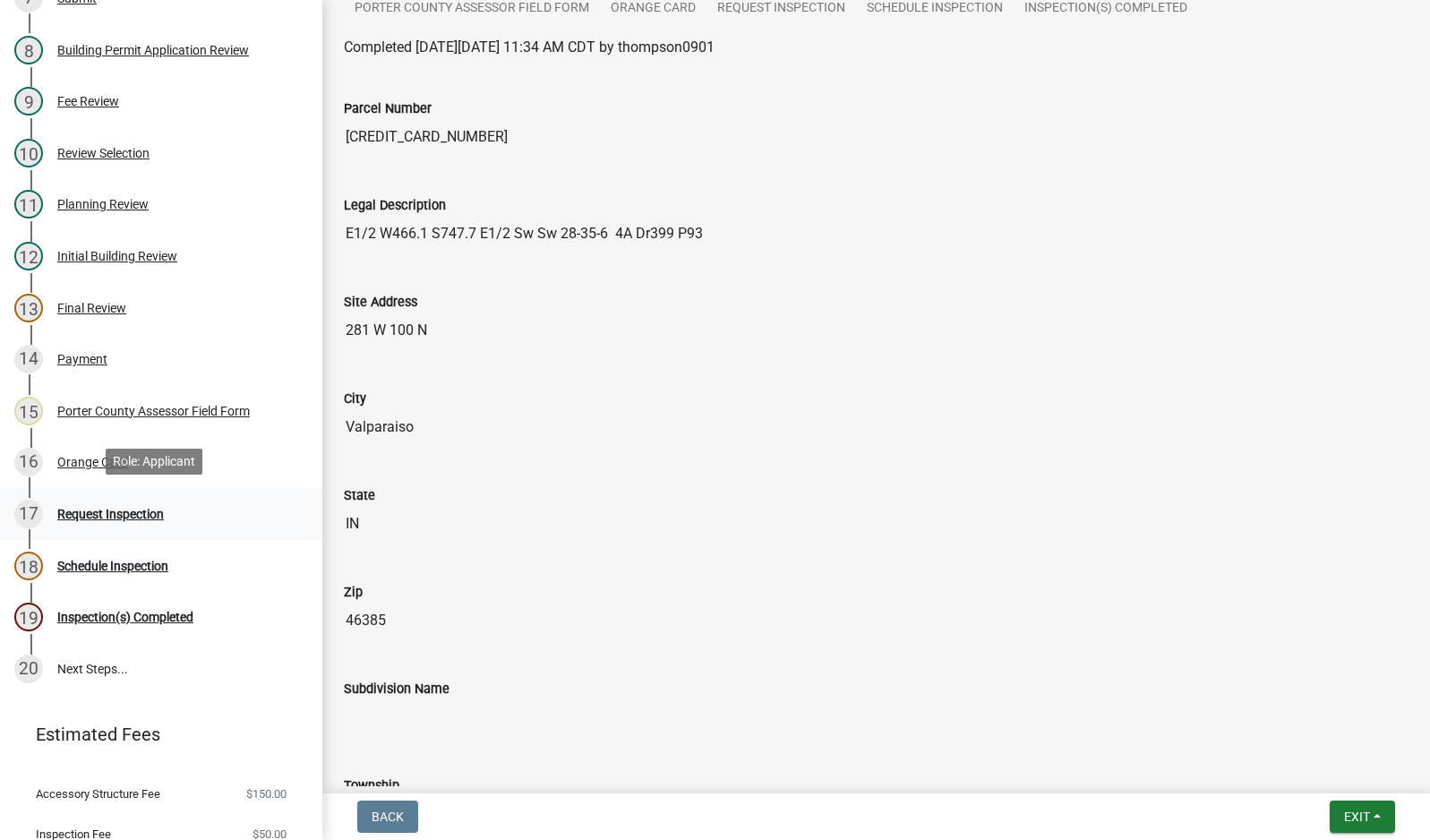
click at [102, 514] on div "Request Inspection" at bounding box center [111, 513] width 107 height 13
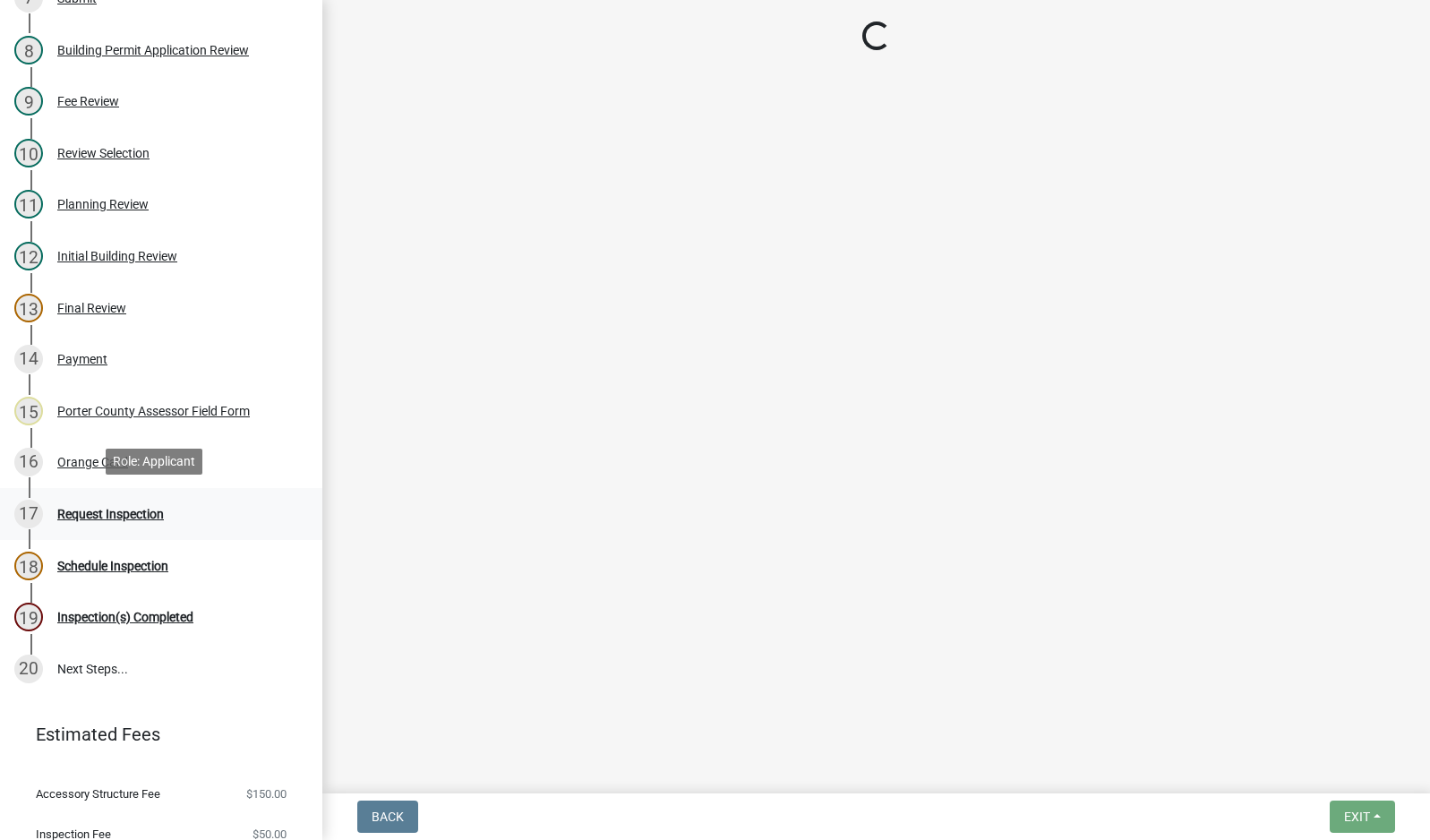
scroll to position [0, 0]
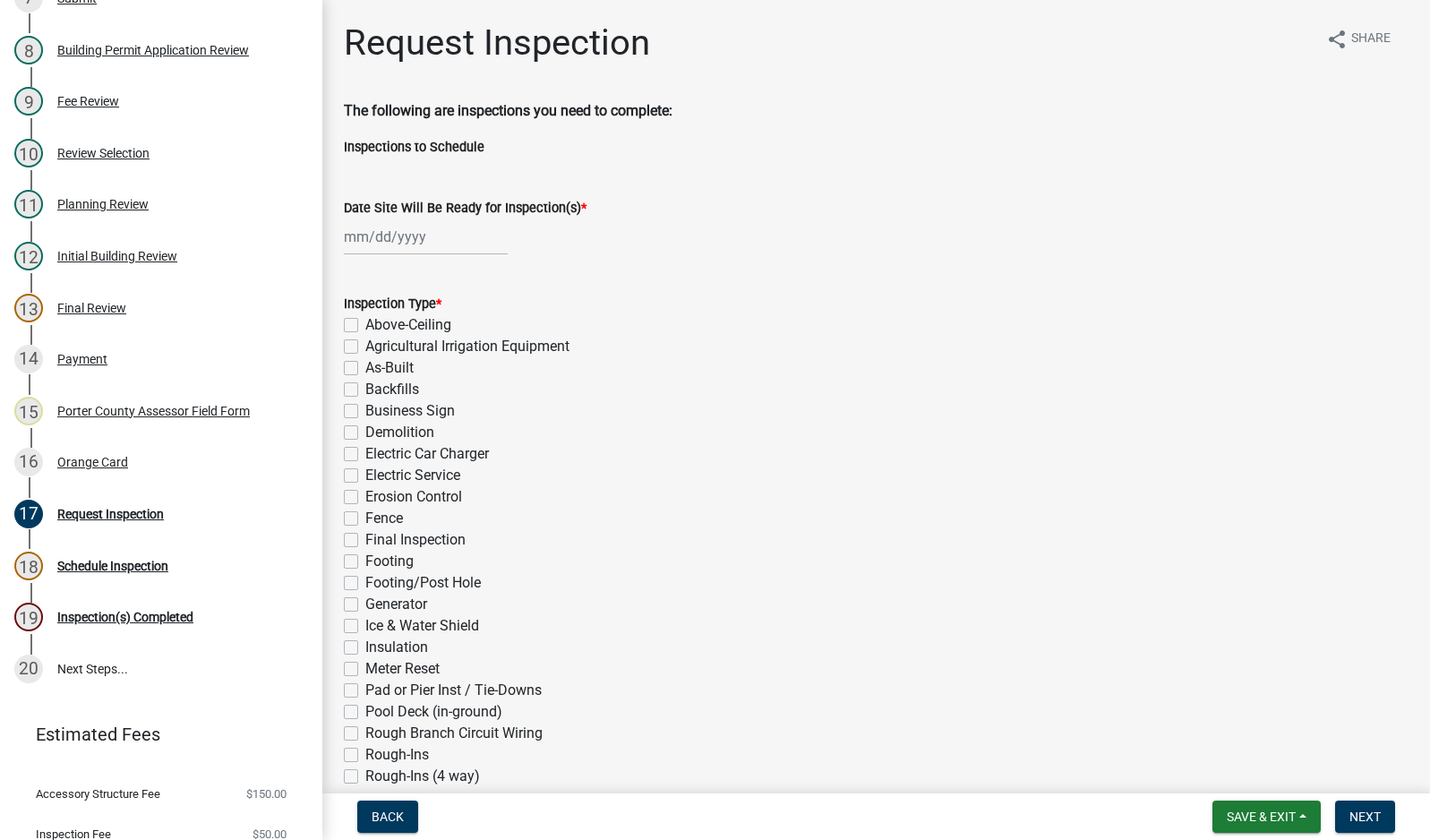
click at [414, 242] on div at bounding box center [426, 237] width 164 height 37
select select "9"
select select "2025"
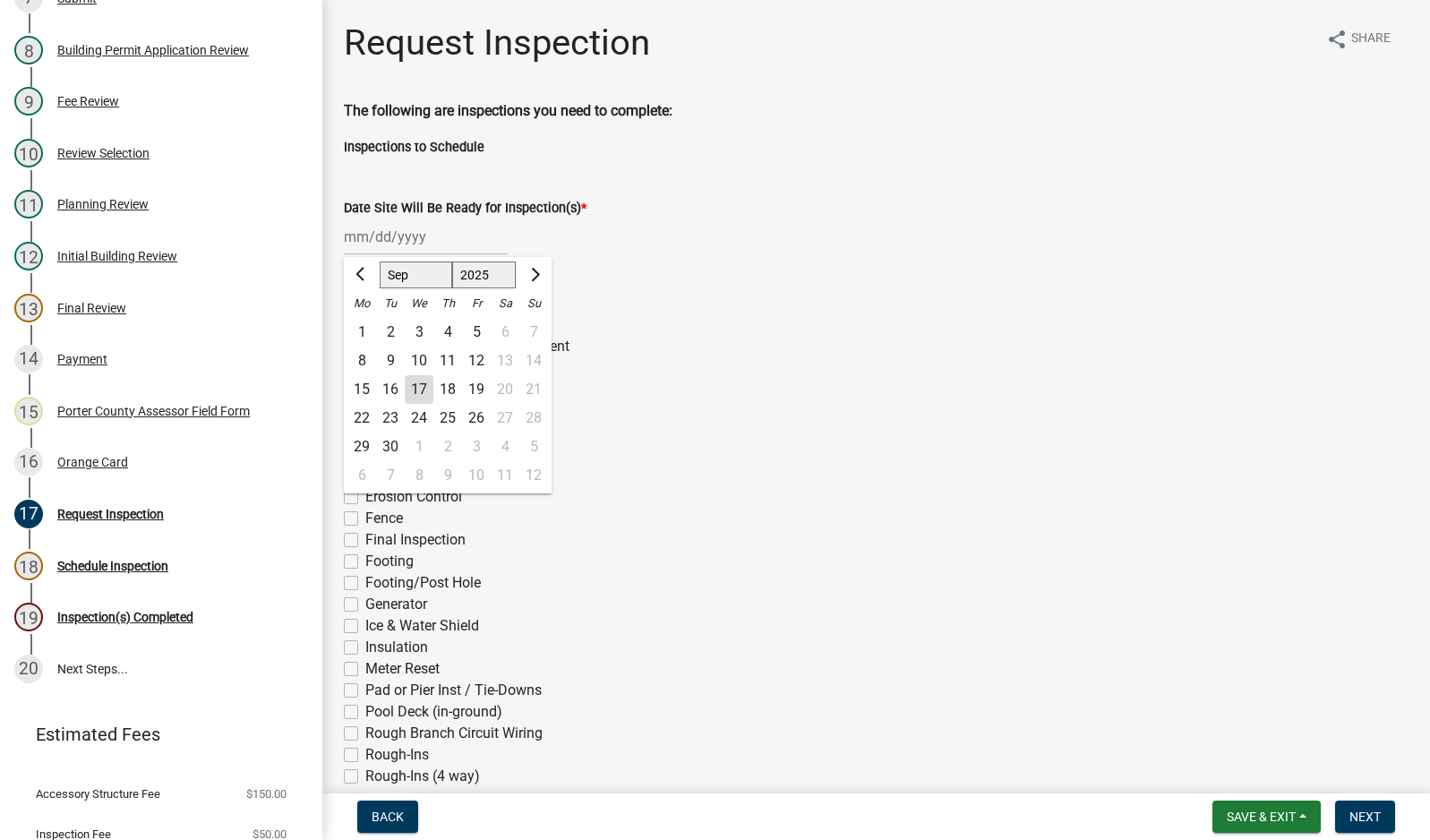
click at [445, 390] on div "18" at bounding box center [447, 389] width 28 height 28
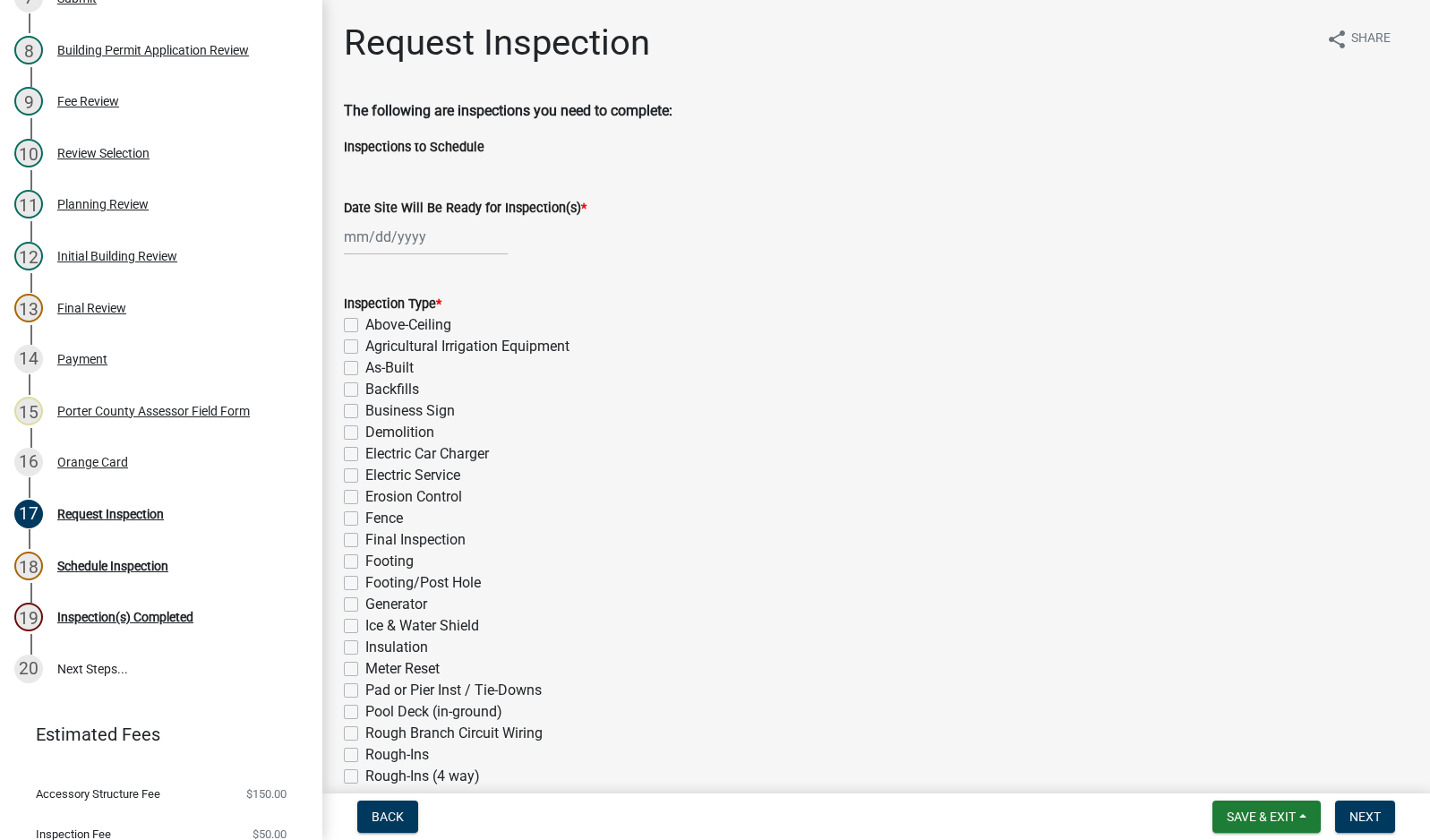
type input "[DATE]"
click at [366, 474] on label "Electric Service" at bounding box center [413, 475] width 95 height 21
click at [366, 474] on input "Electric Service" at bounding box center [371, 471] width 12 height 12
checkbox input "true"
checkbox input "false"
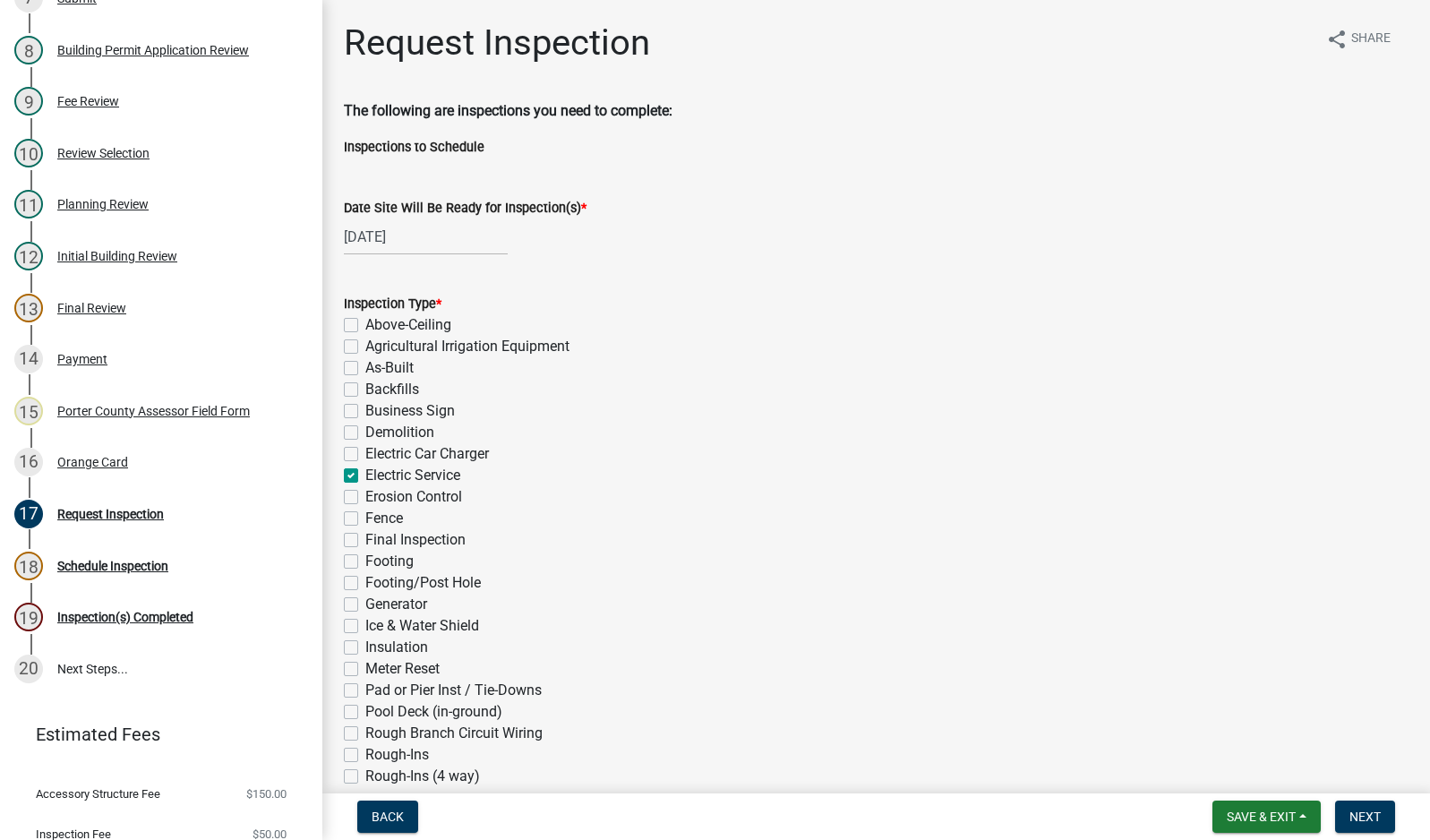
checkbox input "false"
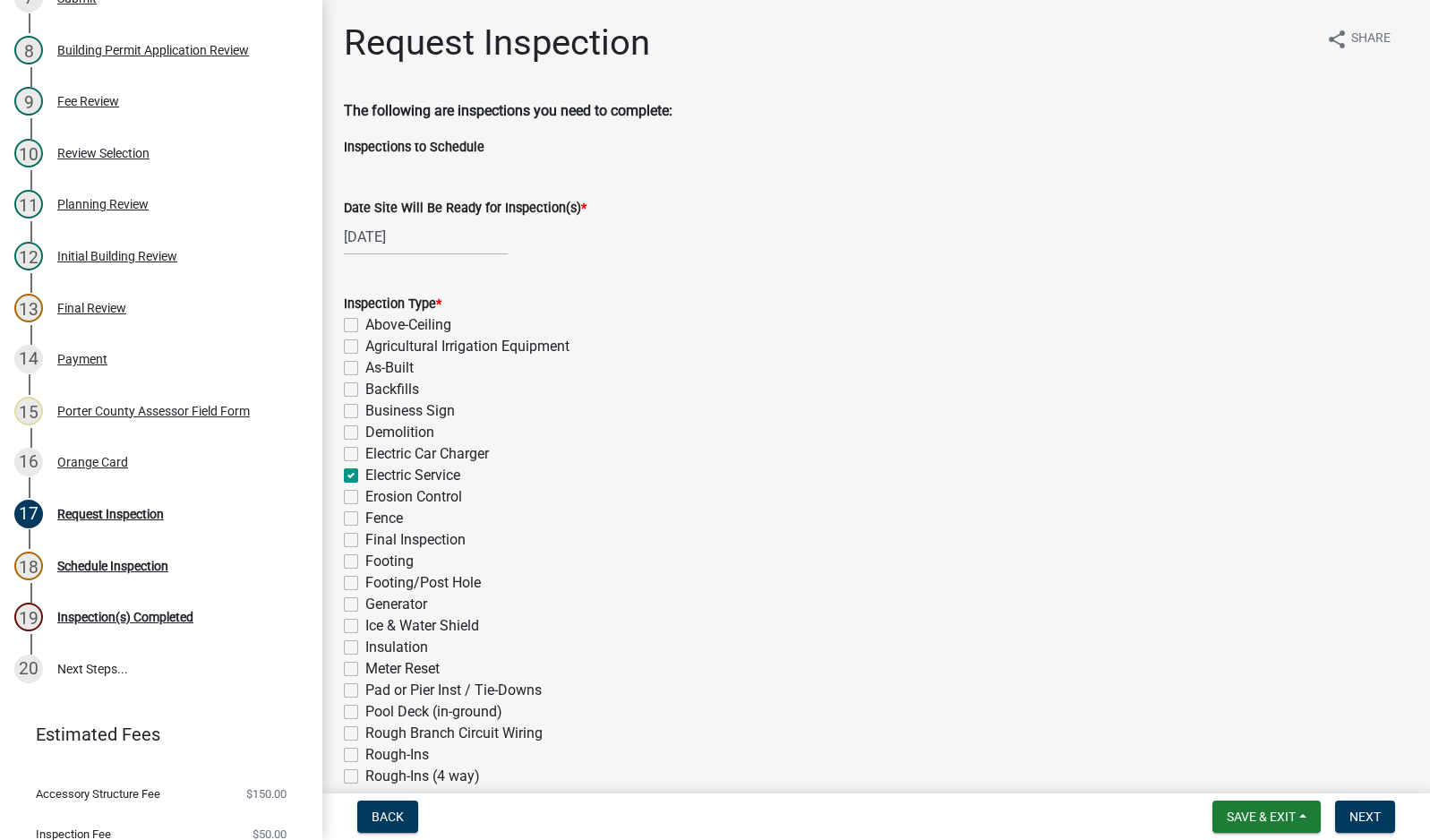
checkbox input "false"
checkbox input "true"
checkbox input "false"
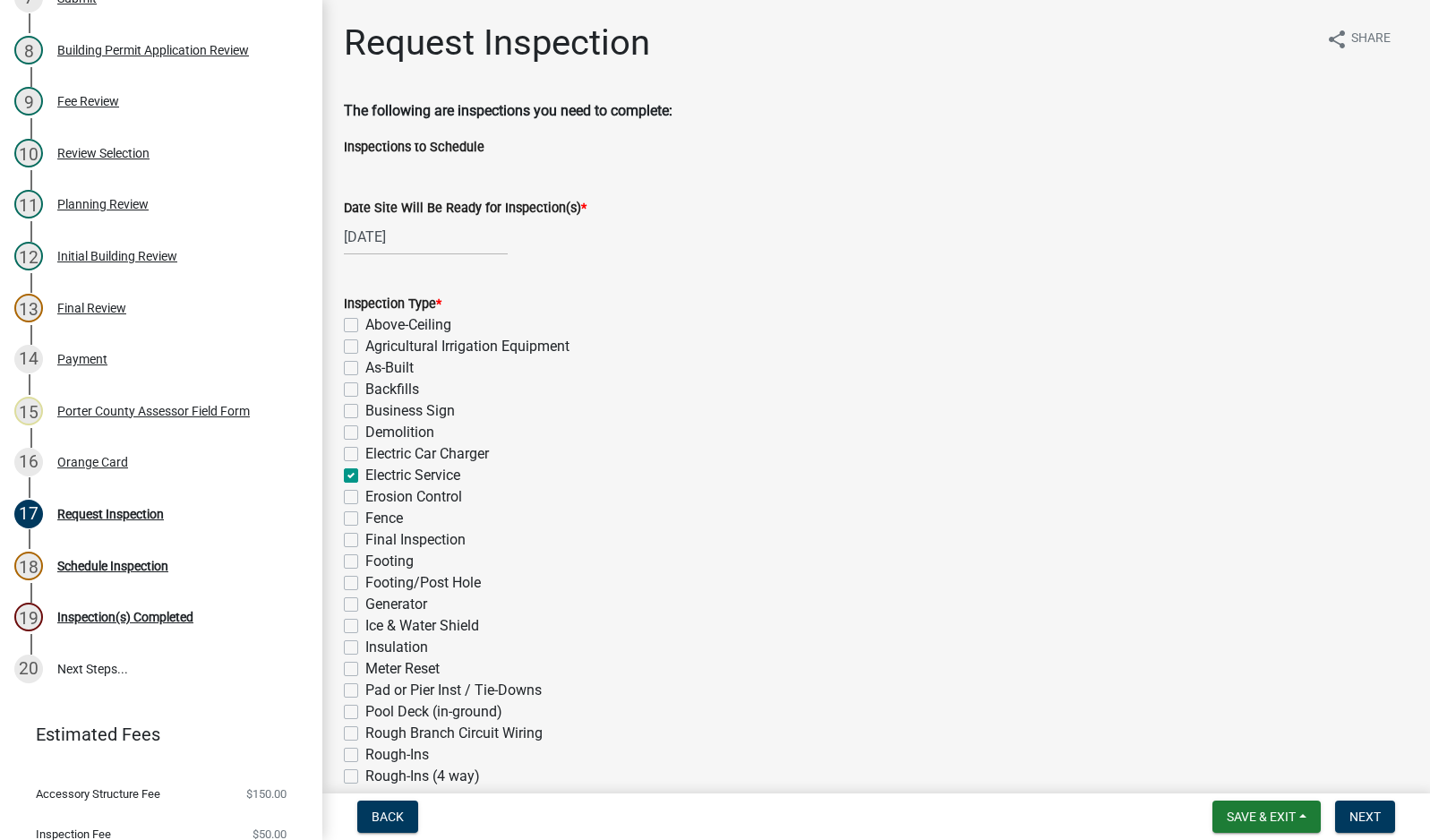
checkbox input "false"
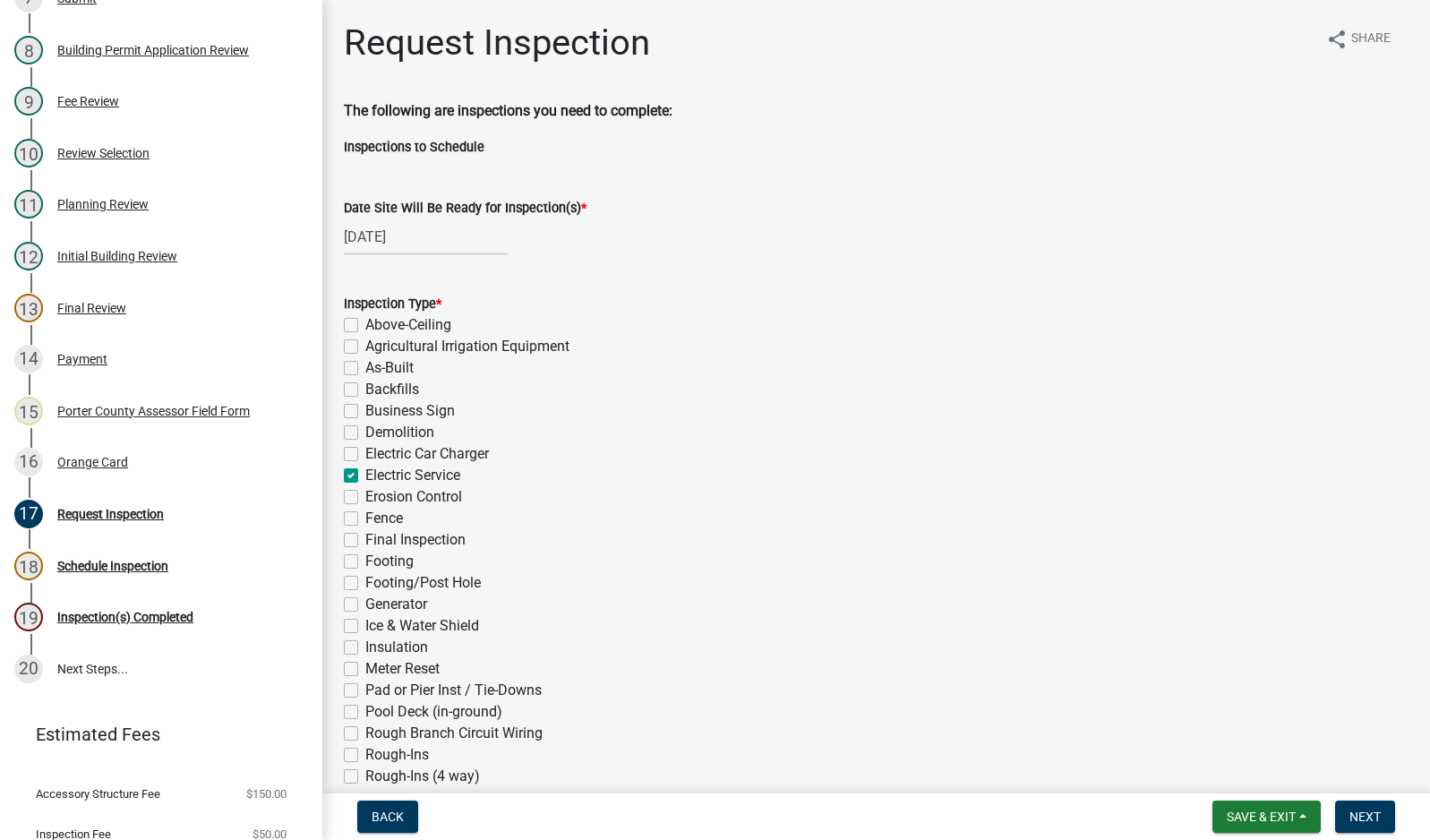
checkbox input "false"
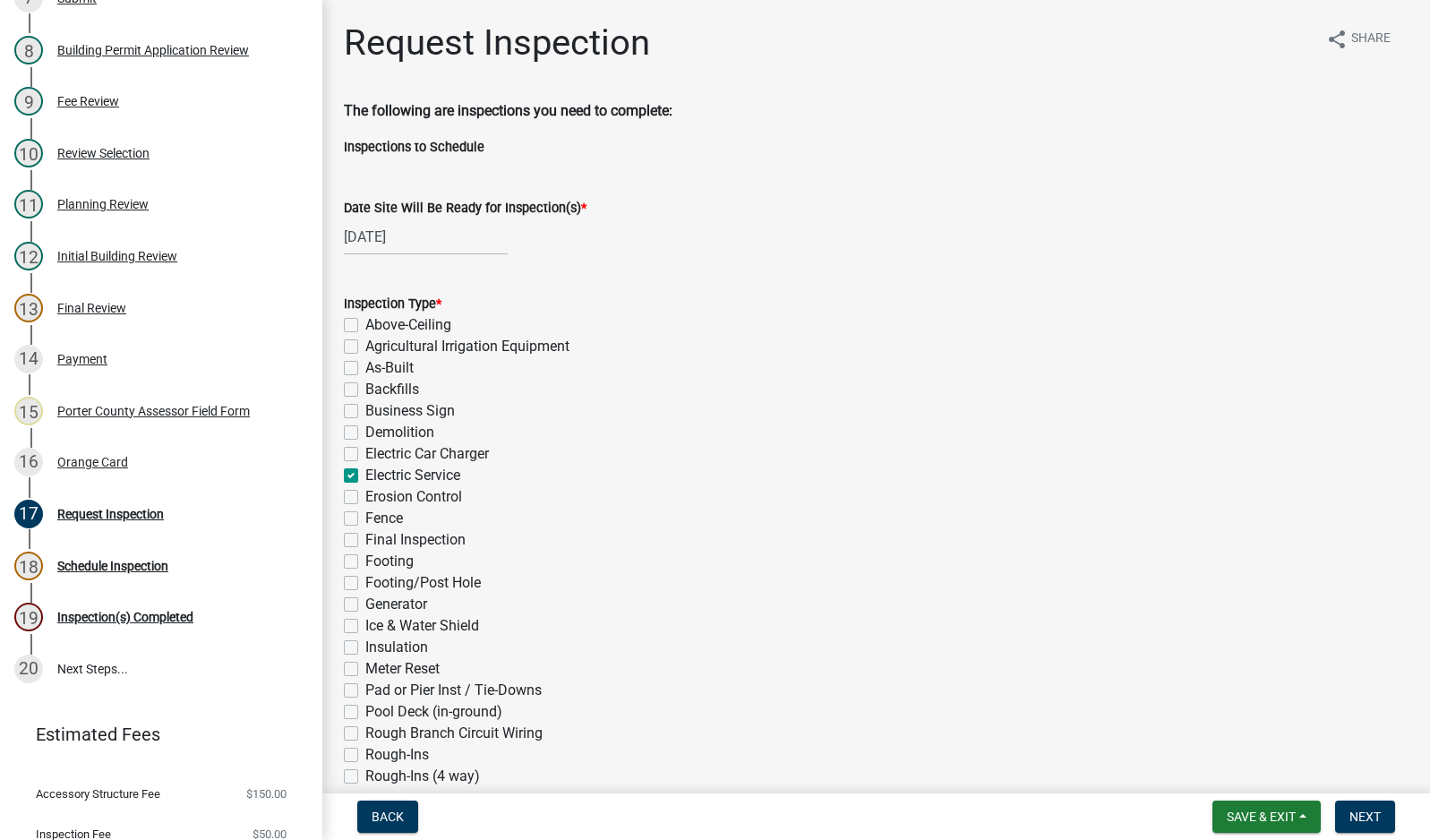
checkbox input "false"
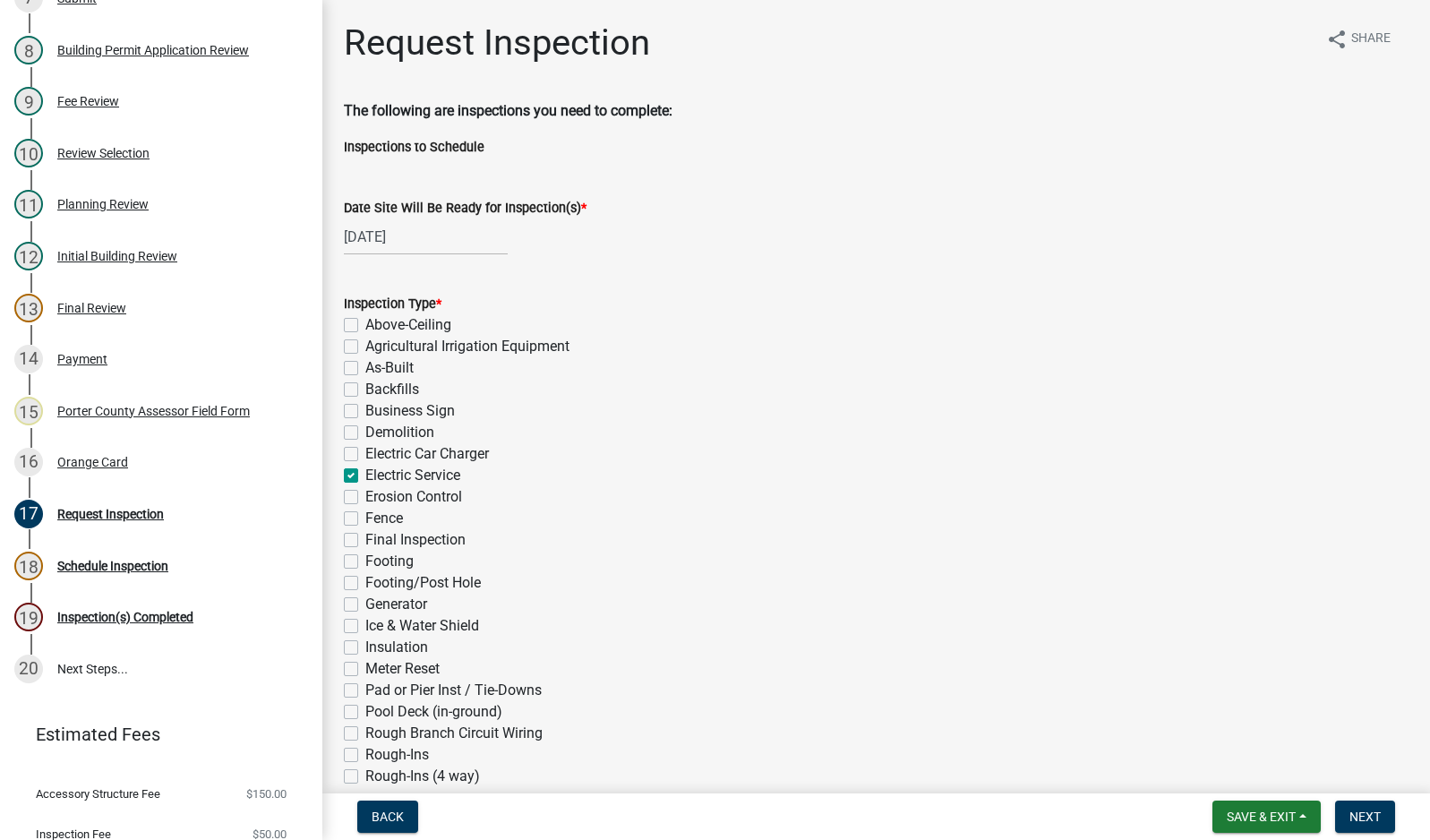
checkbox input "false"
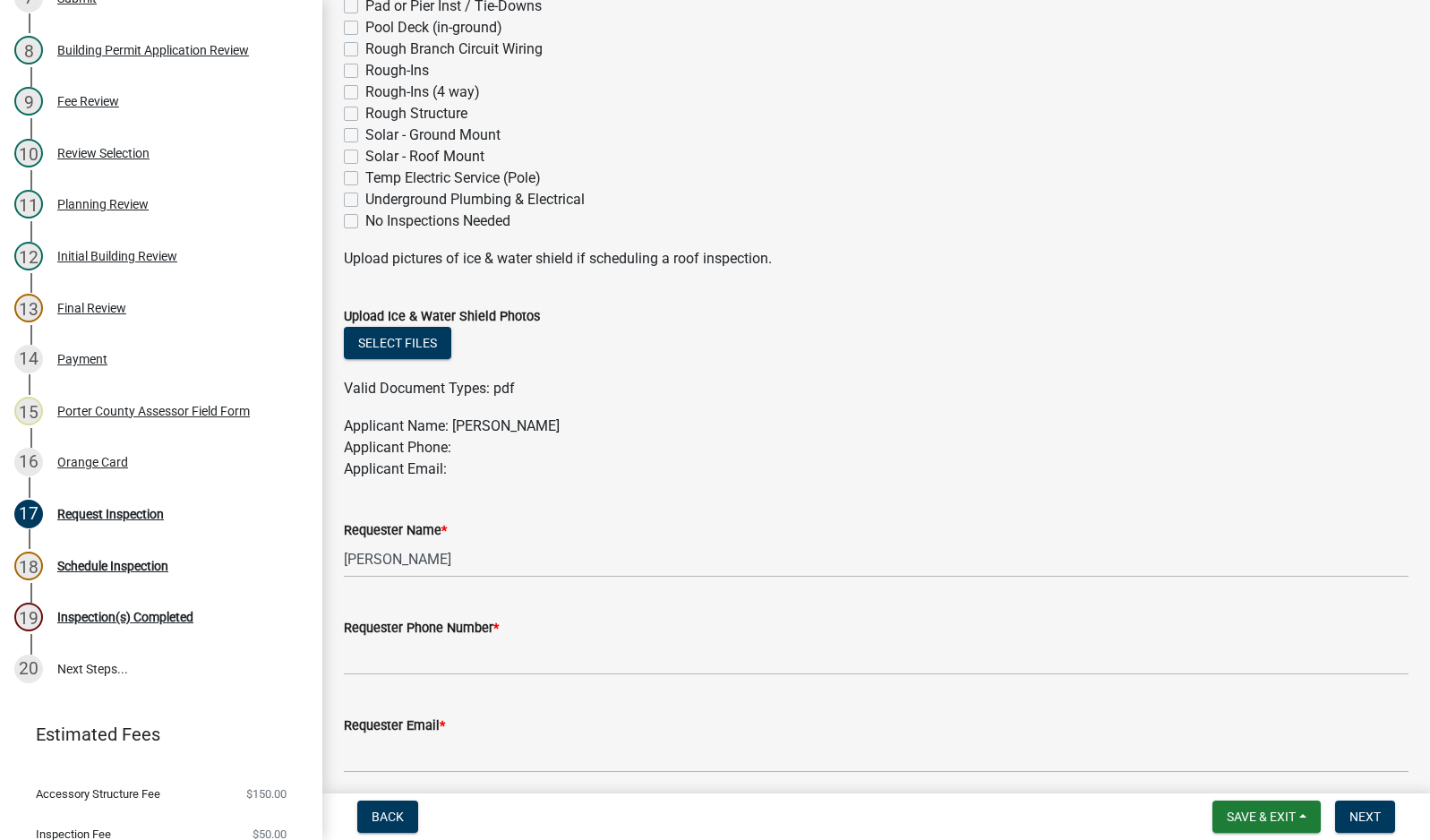
scroll to position [717, 0]
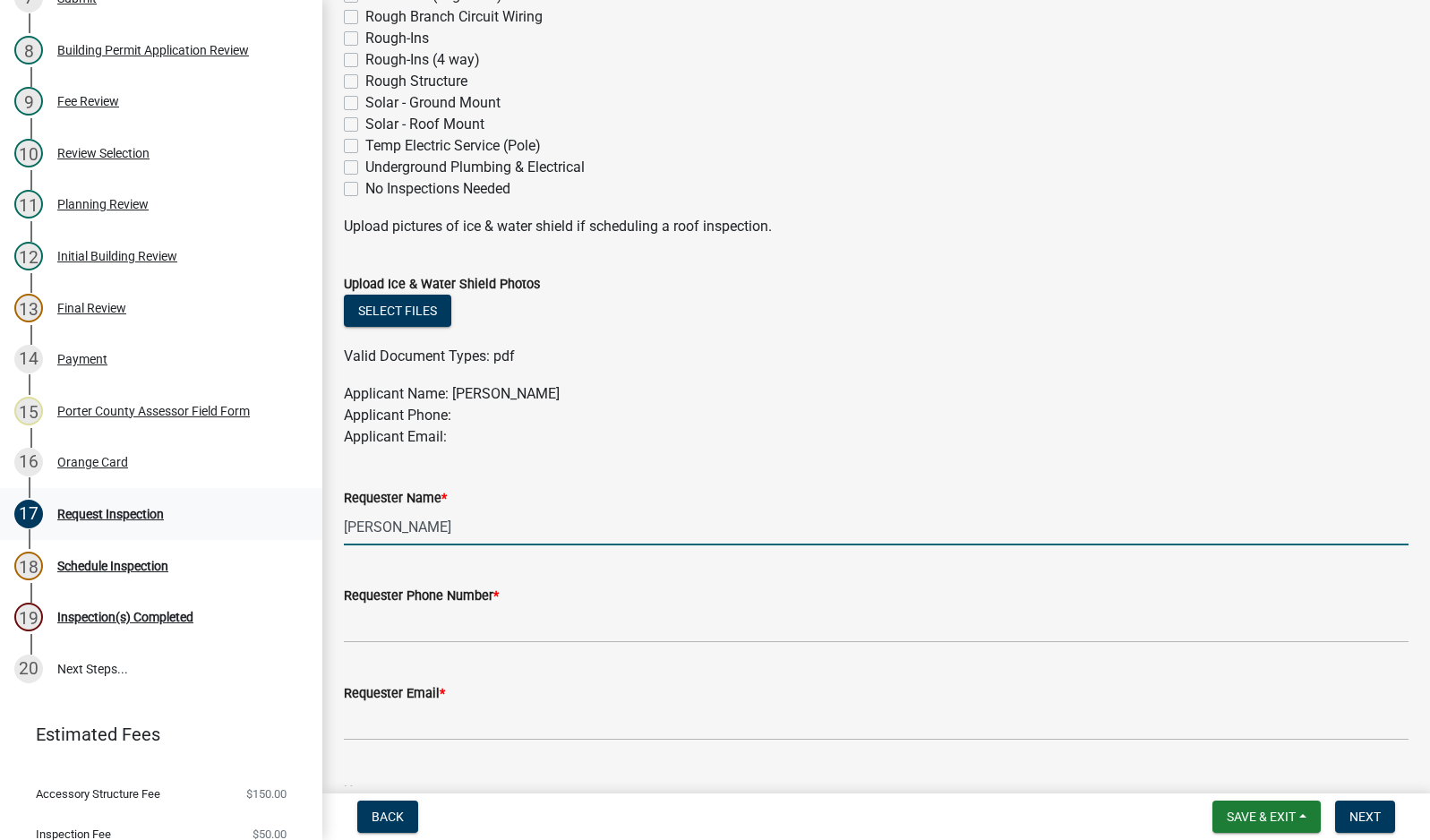
drag, startPoint x: 489, startPoint y: 528, endPoint x: 196, endPoint y: 511, distance: 293.5
click at [250, 522] on div "Building Permit AN-24-532 Edit View Summary Notes 1 Building Permit Guide 2 Par…" at bounding box center [715, 420] width 1430 height 840
type input "[PERSON_NAME]- remc shutoff date"
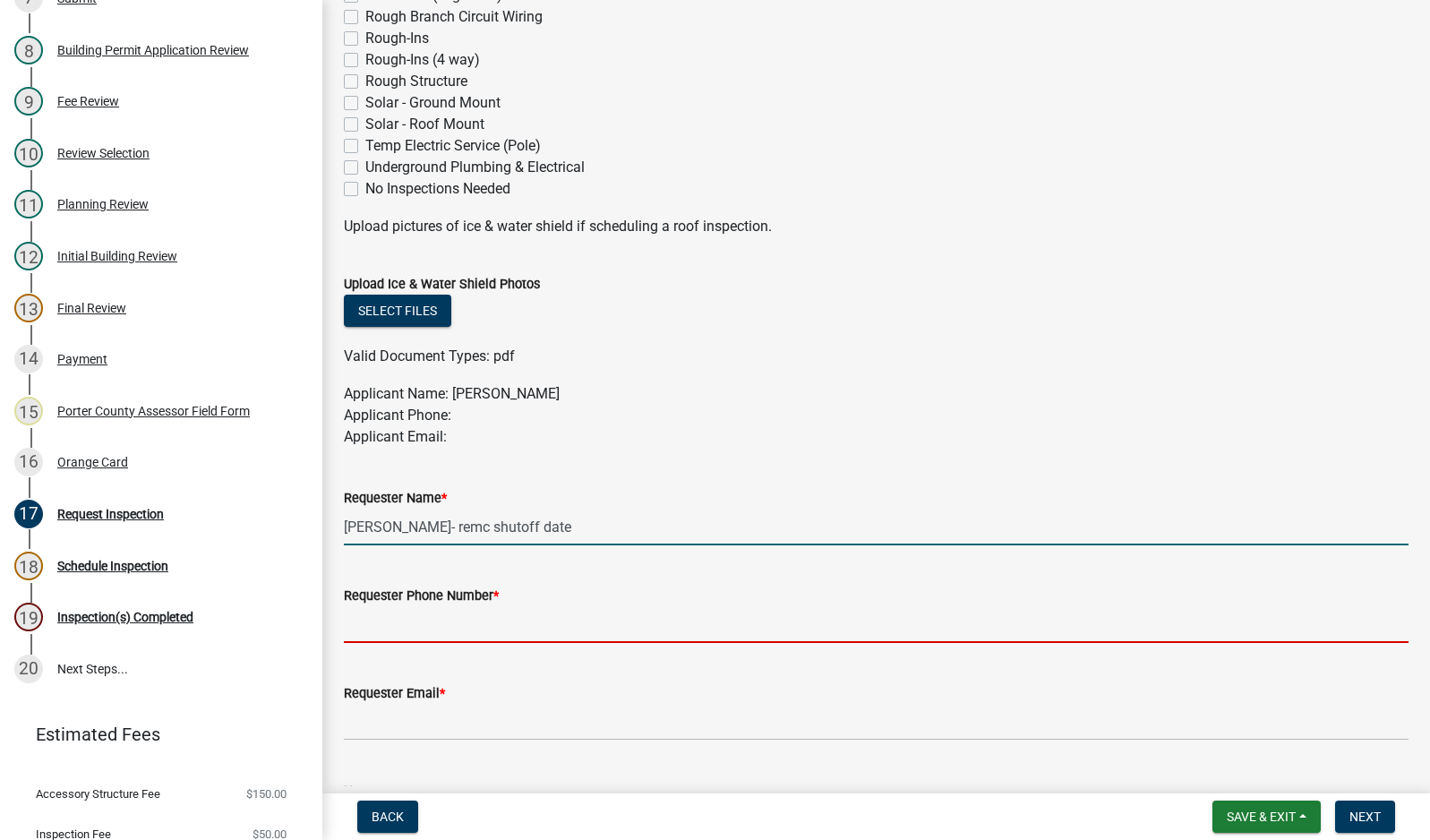
click at [374, 619] on input "Requester Phone Number *" at bounding box center [876, 625] width 1064 height 37
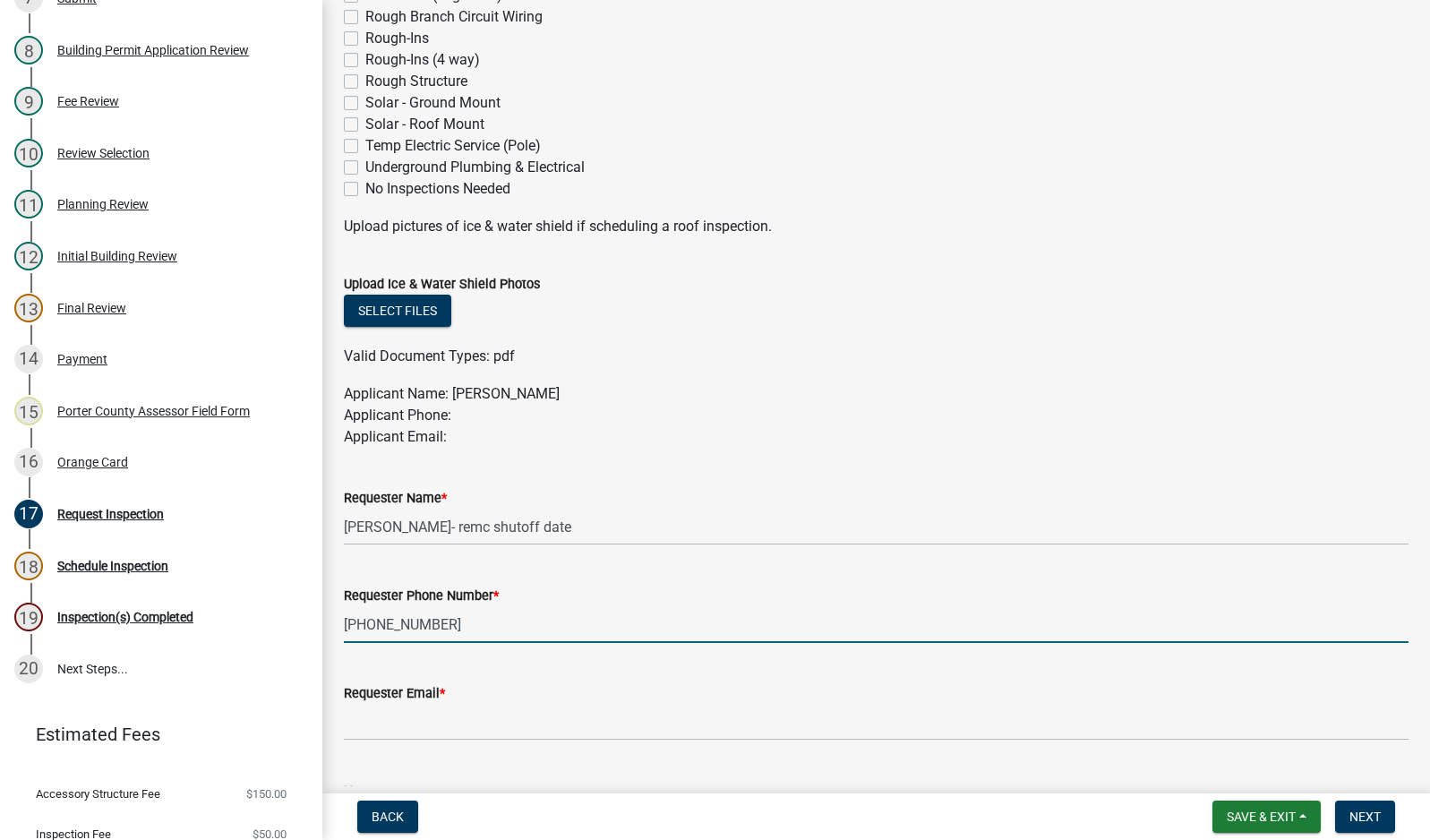
type input "[PHONE_NUMBER]"
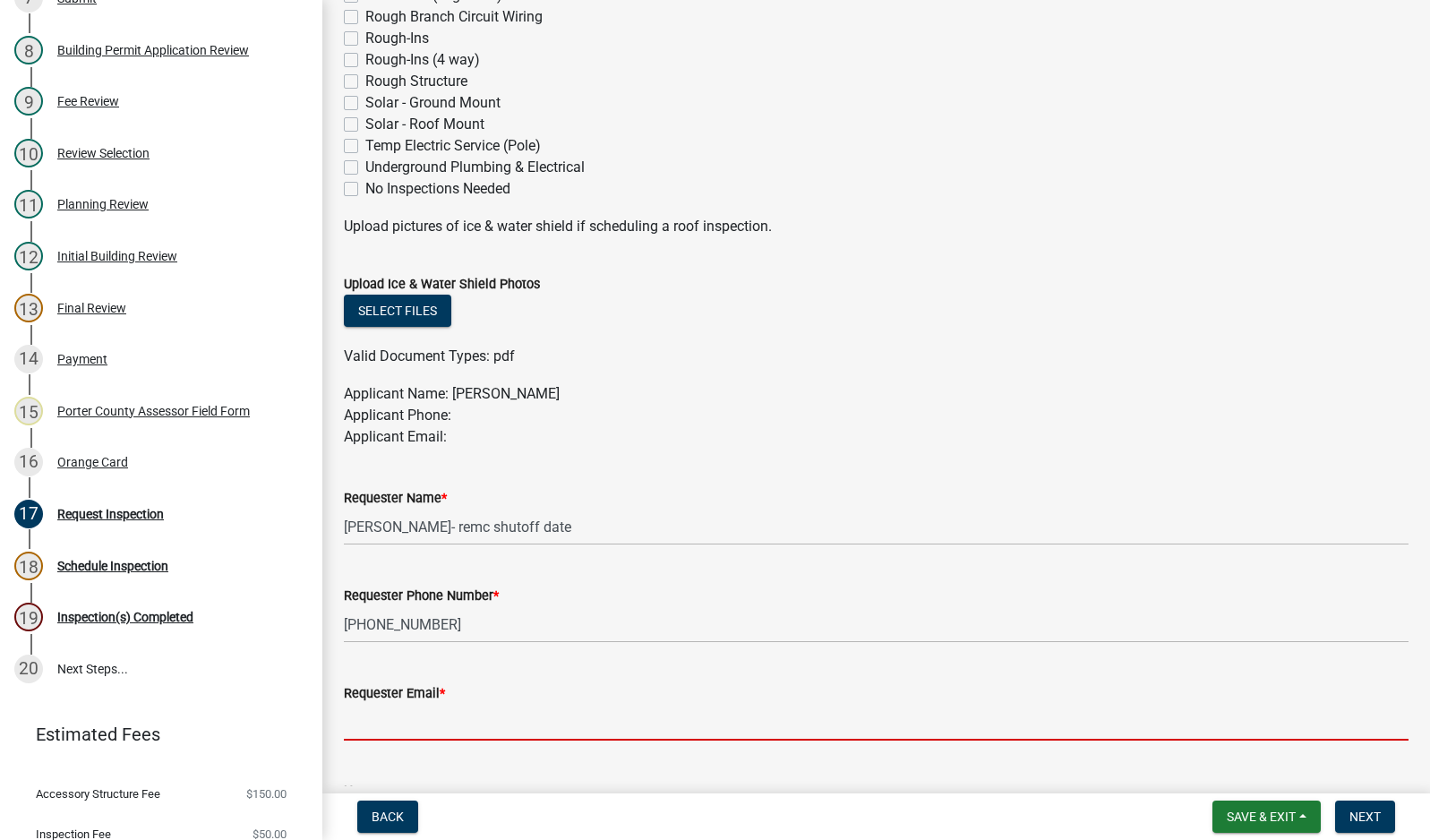
click at [401, 721] on input "Requester Email *" at bounding box center [876, 722] width 1064 height 37
type input "[EMAIL_ADDRESS][DOMAIN_NAME]"
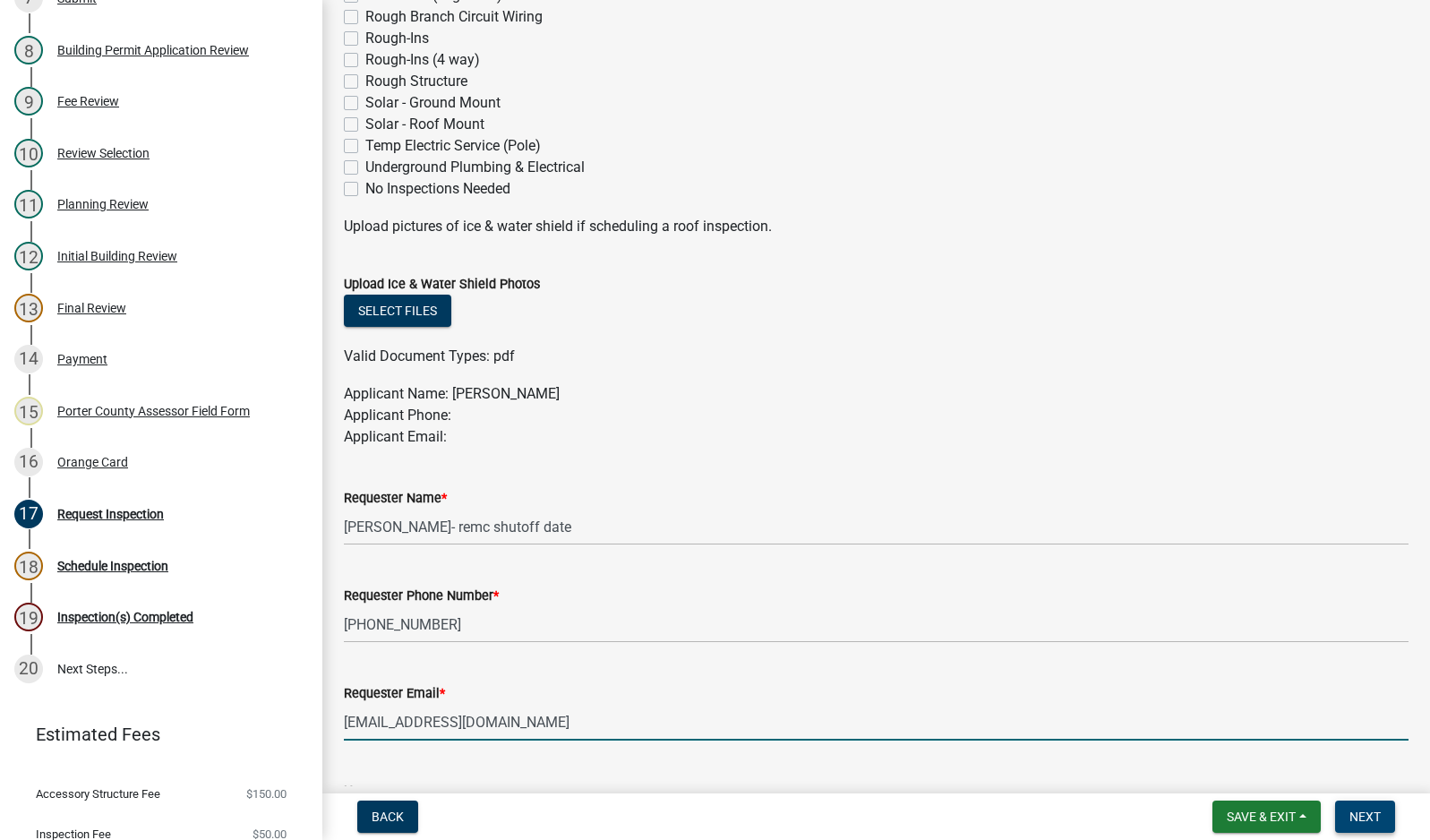
click at [1365, 816] on span "Next" at bounding box center [1365, 817] width 31 height 15
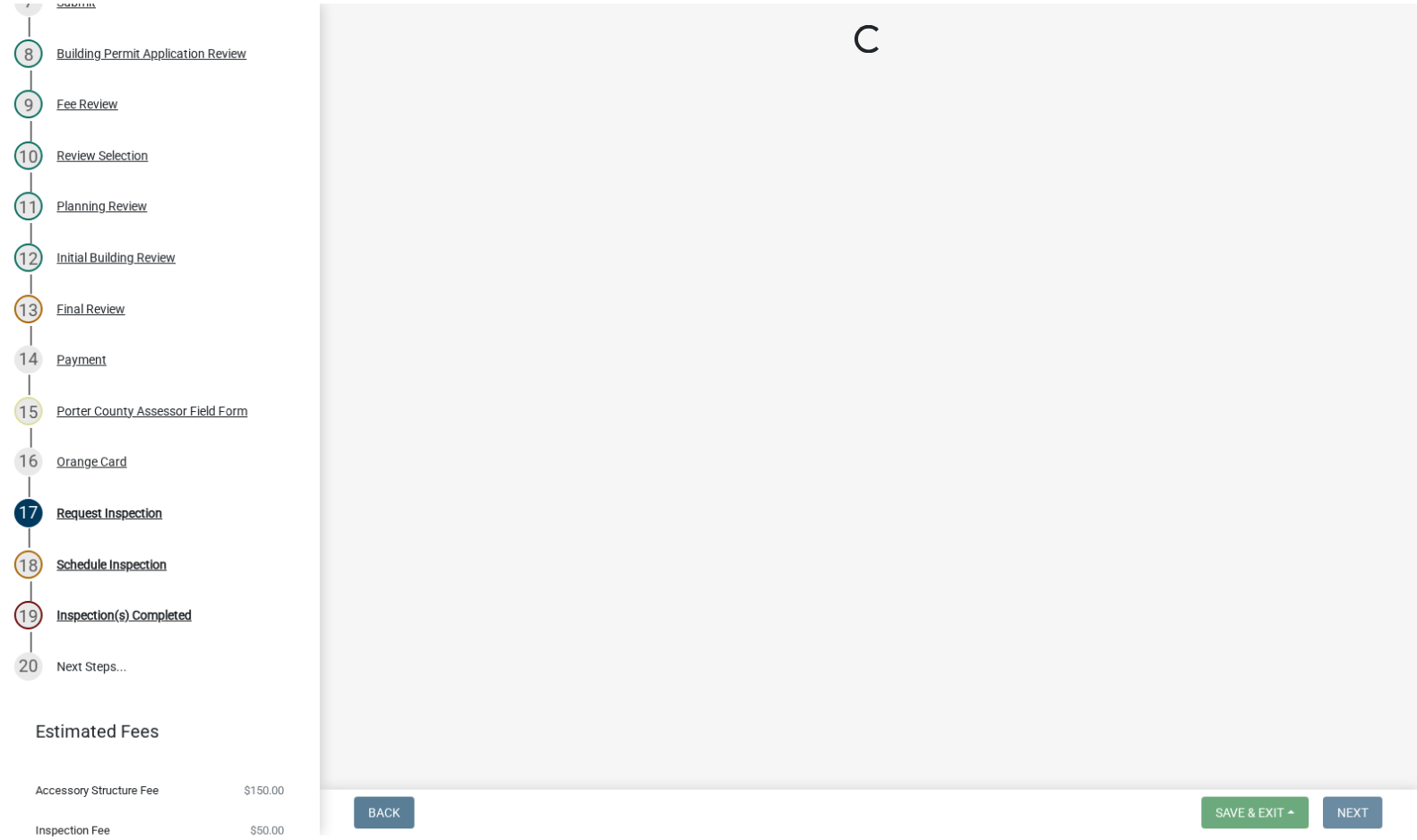
scroll to position [0, 0]
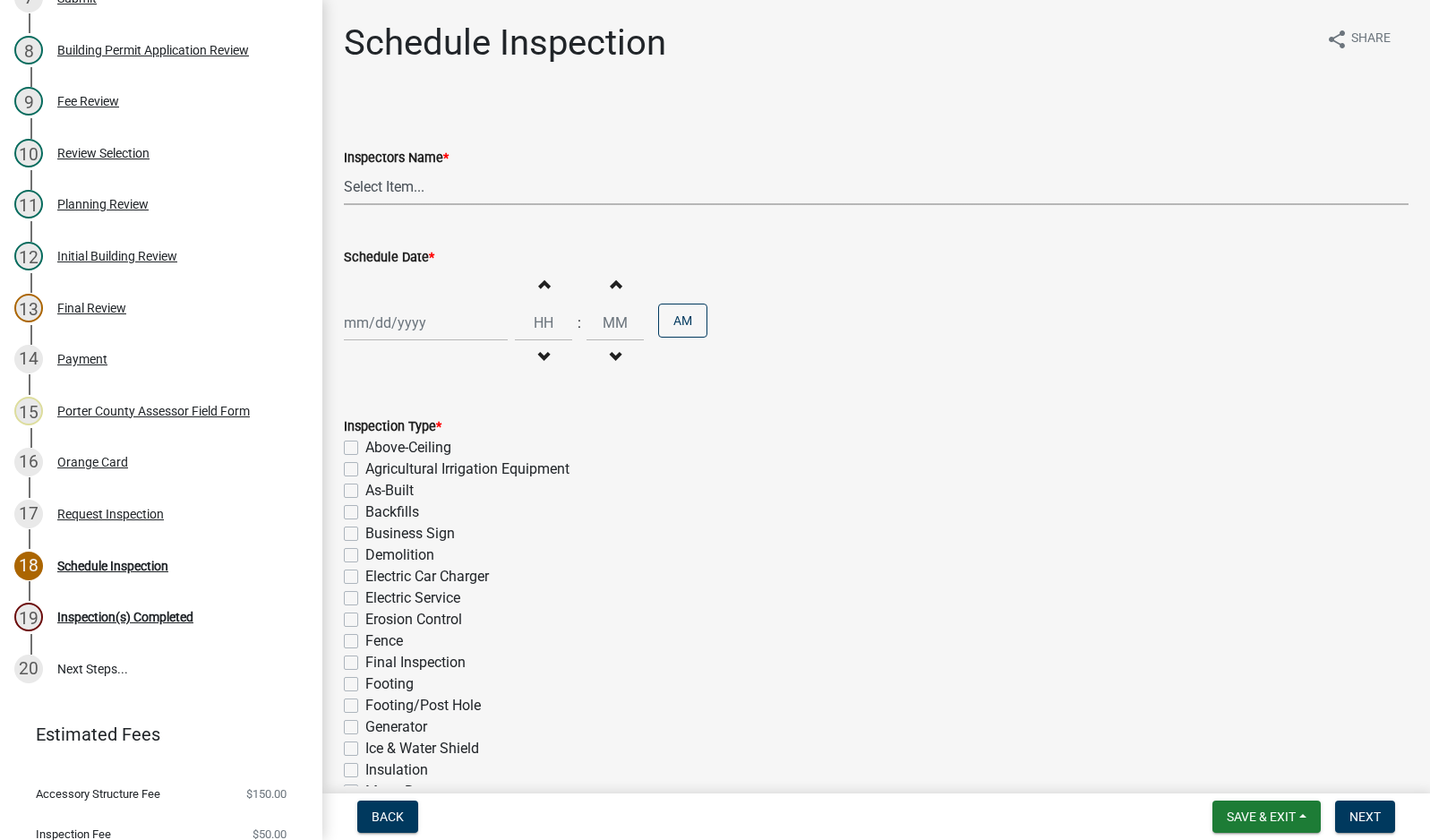
click at [373, 188] on select "Select Item... mhaller ([PERSON_NAME])" at bounding box center [876, 187] width 1064 height 37
select select "ca350da2-795e-4cf8-941d-46ff53e354ae"
click at [344, 168] on select "Select Item... mhaller ([PERSON_NAME])" at bounding box center [876, 187] width 1064 height 37
click at [406, 323] on div at bounding box center [426, 323] width 164 height 37
select select "9"
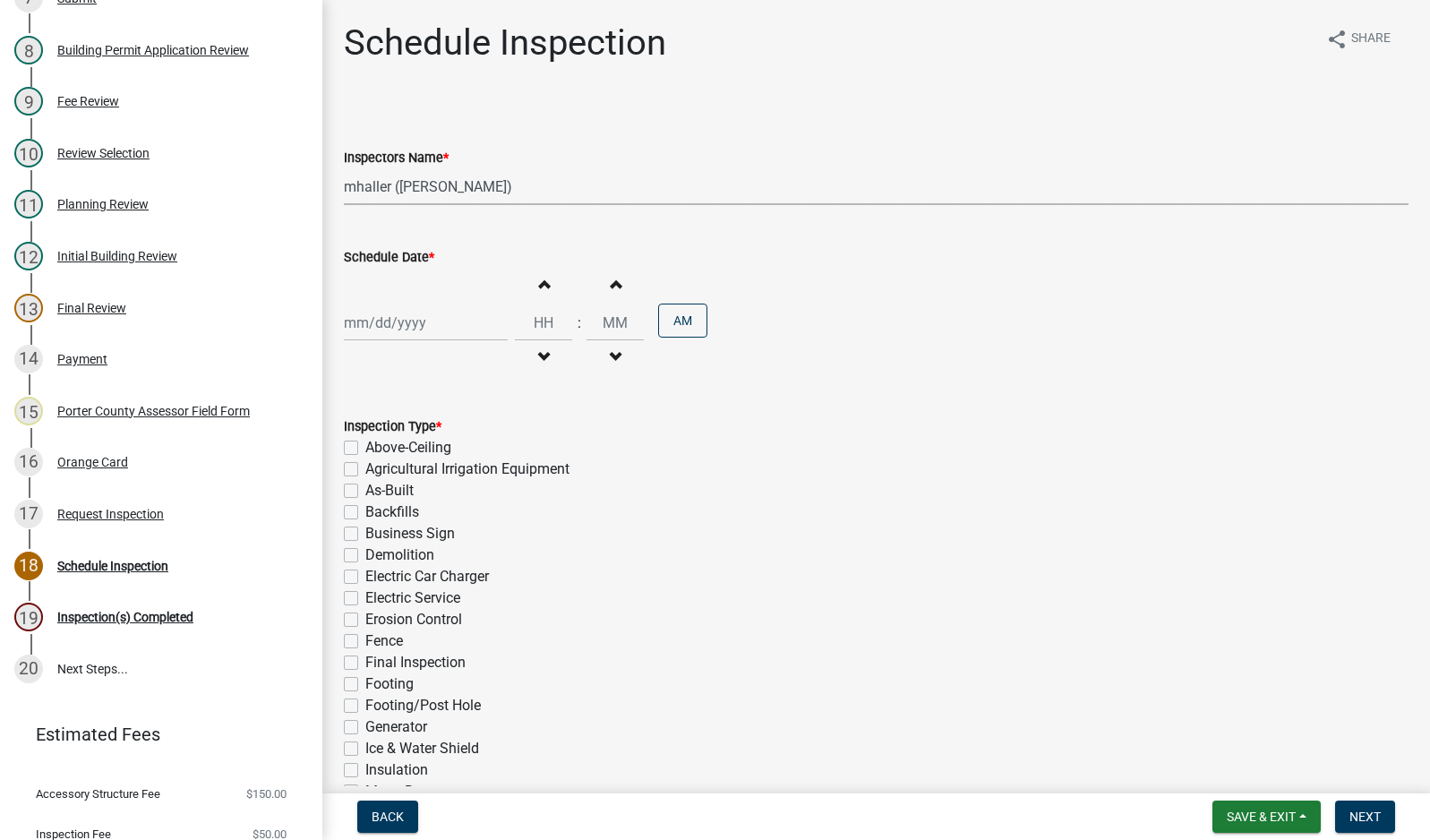
select select "2025"
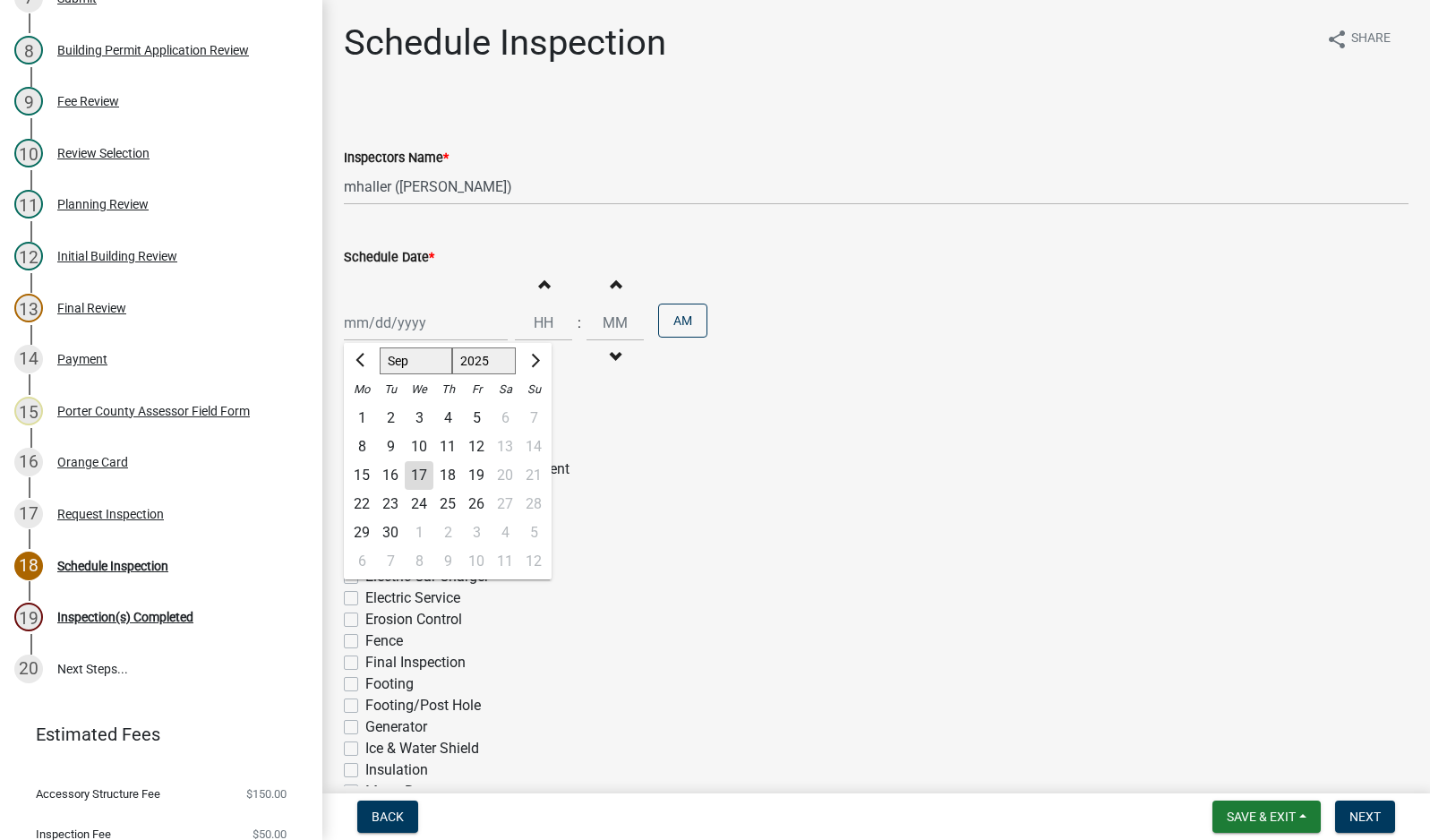
drag, startPoint x: 453, startPoint y: 472, endPoint x: 427, endPoint y: 499, distance: 37.5
click at [453, 473] on div "18" at bounding box center [447, 474] width 28 height 28
type input "[DATE]"
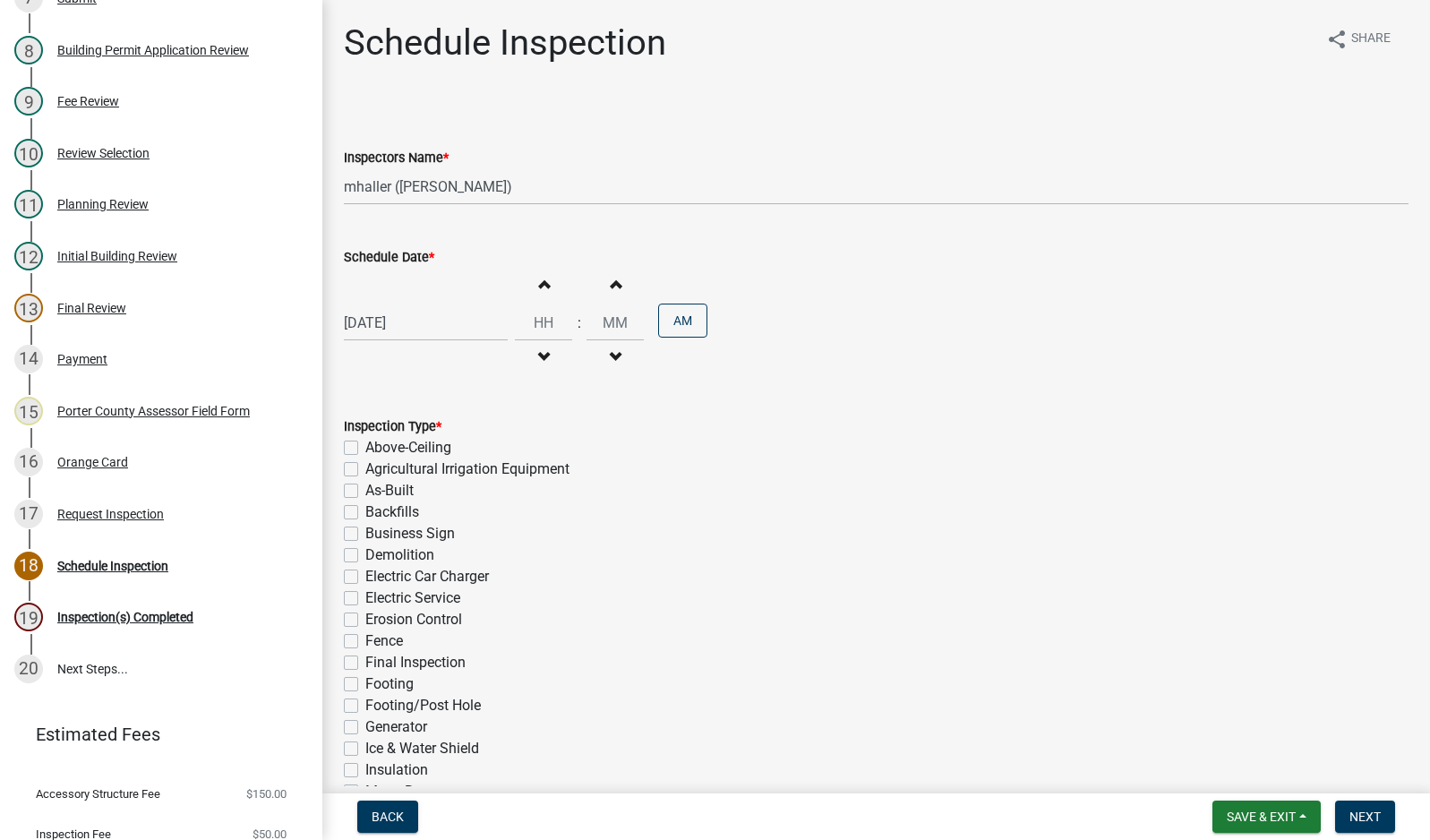
click at [366, 604] on label "Electric Service" at bounding box center [413, 598] width 95 height 21
click at [366, 599] on input "Electric Service" at bounding box center [371, 593] width 12 height 12
checkbox input "true"
checkbox input "false"
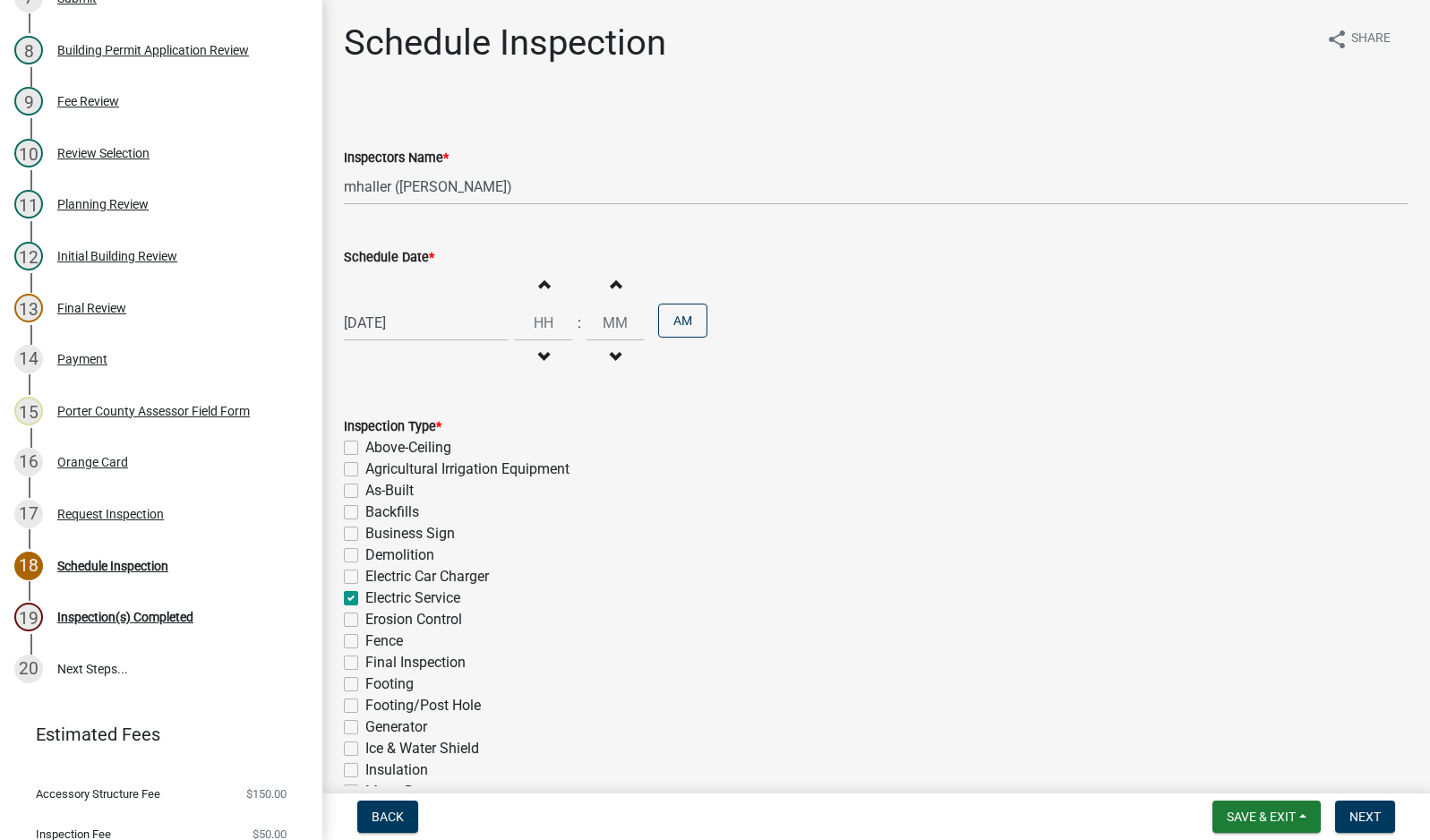
checkbox input "false"
click at [1365, 822] on span "Next" at bounding box center [1365, 817] width 31 height 15
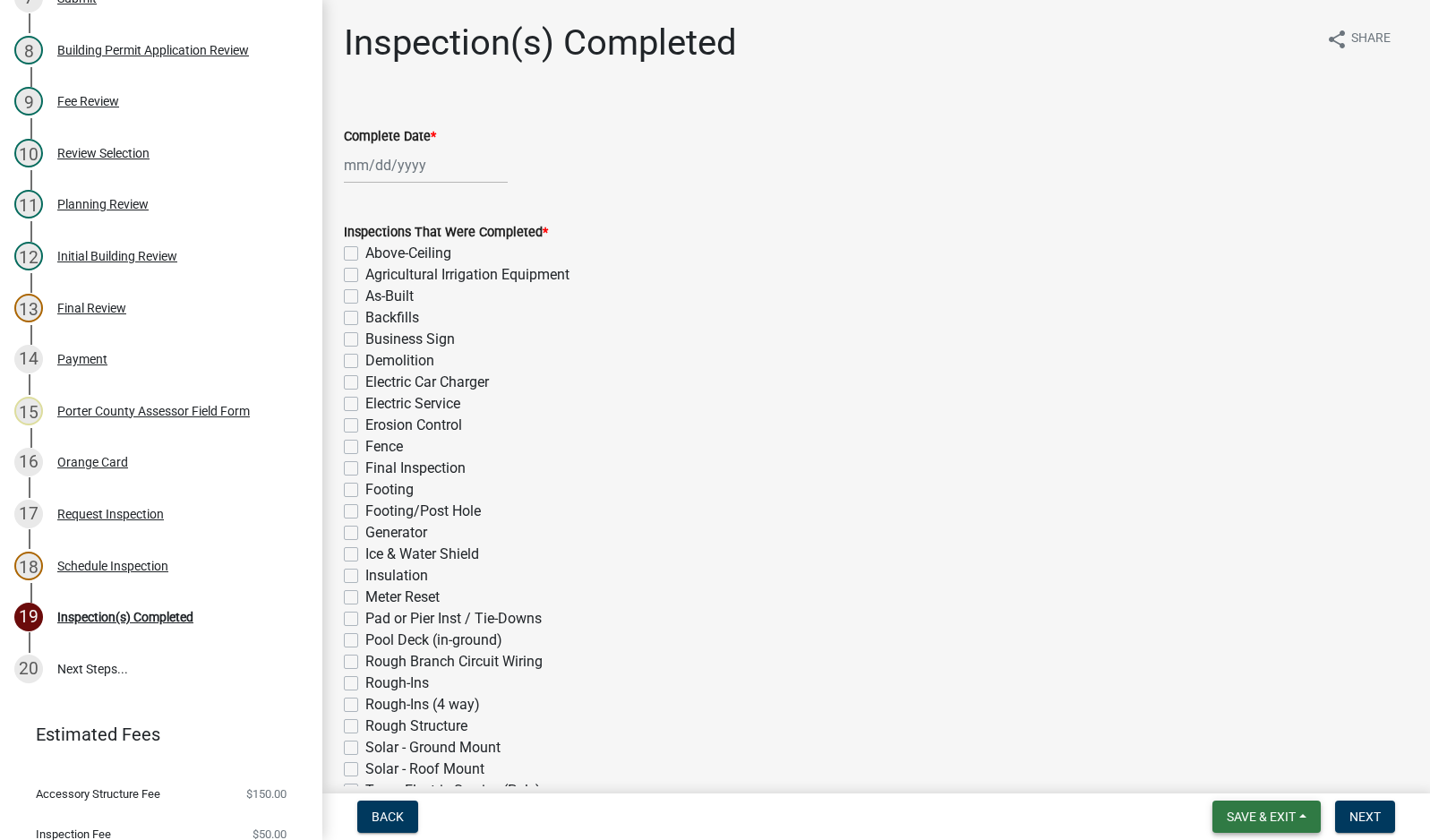
click at [1257, 820] on span "Save & Exit" at bounding box center [1261, 817] width 69 height 15
click at [1254, 770] on button "Save & Exit" at bounding box center [1248, 770] width 143 height 43
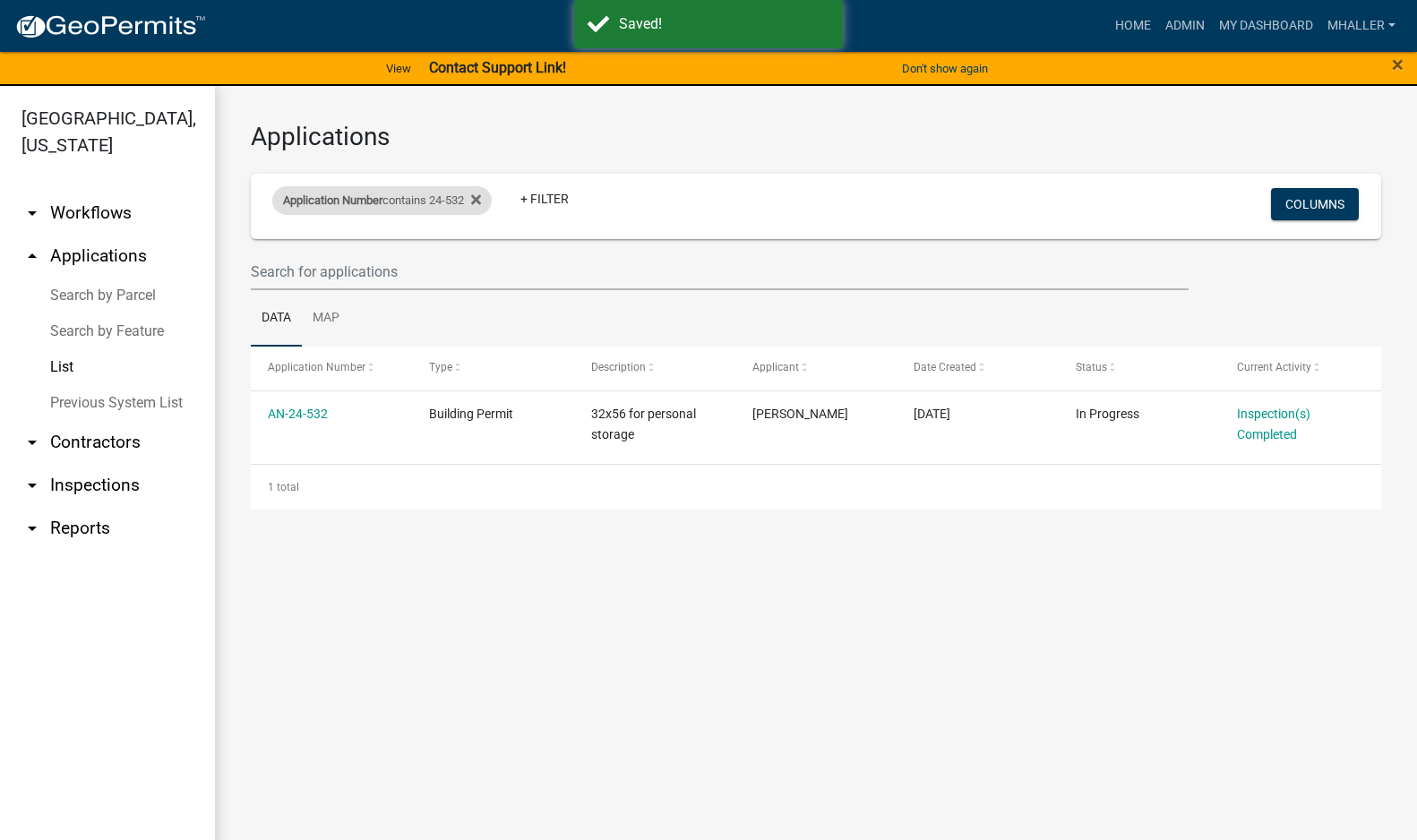
click at [408, 204] on div "Application Number contains 24-532" at bounding box center [382, 200] width 220 height 28
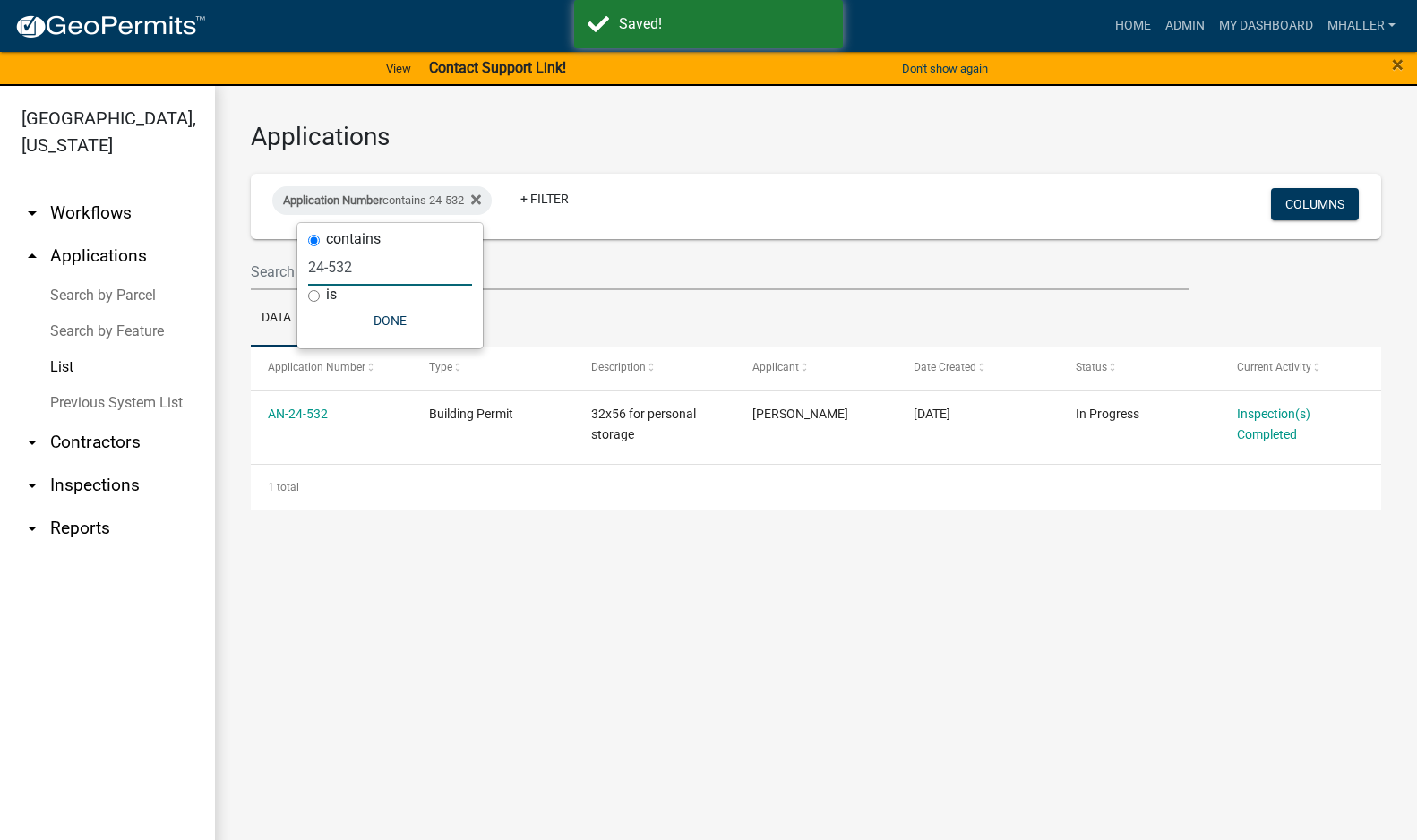
click at [385, 269] on input "24-532" at bounding box center [390, 267] width 164 height 37
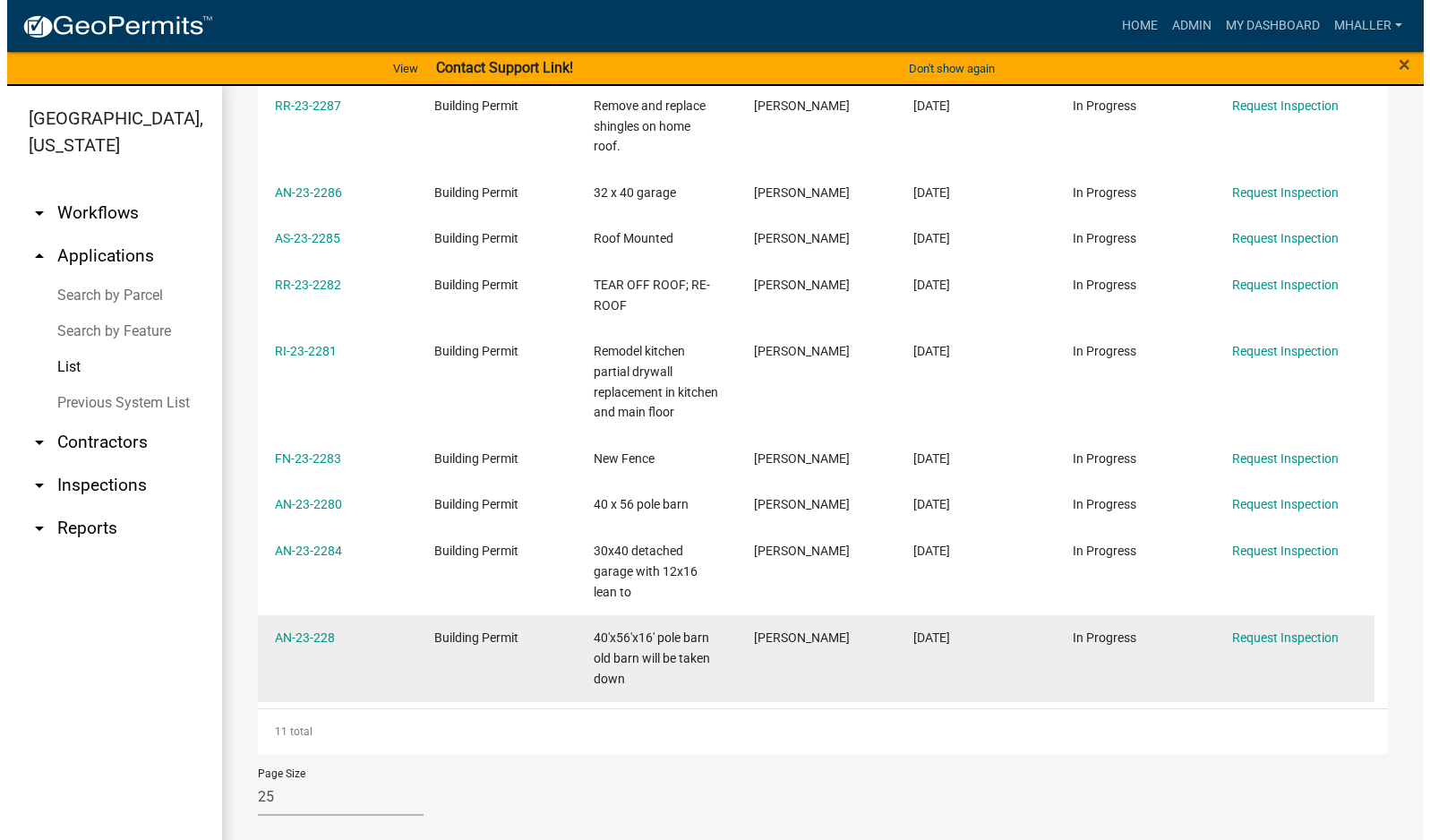
scroll to position [426, 0]
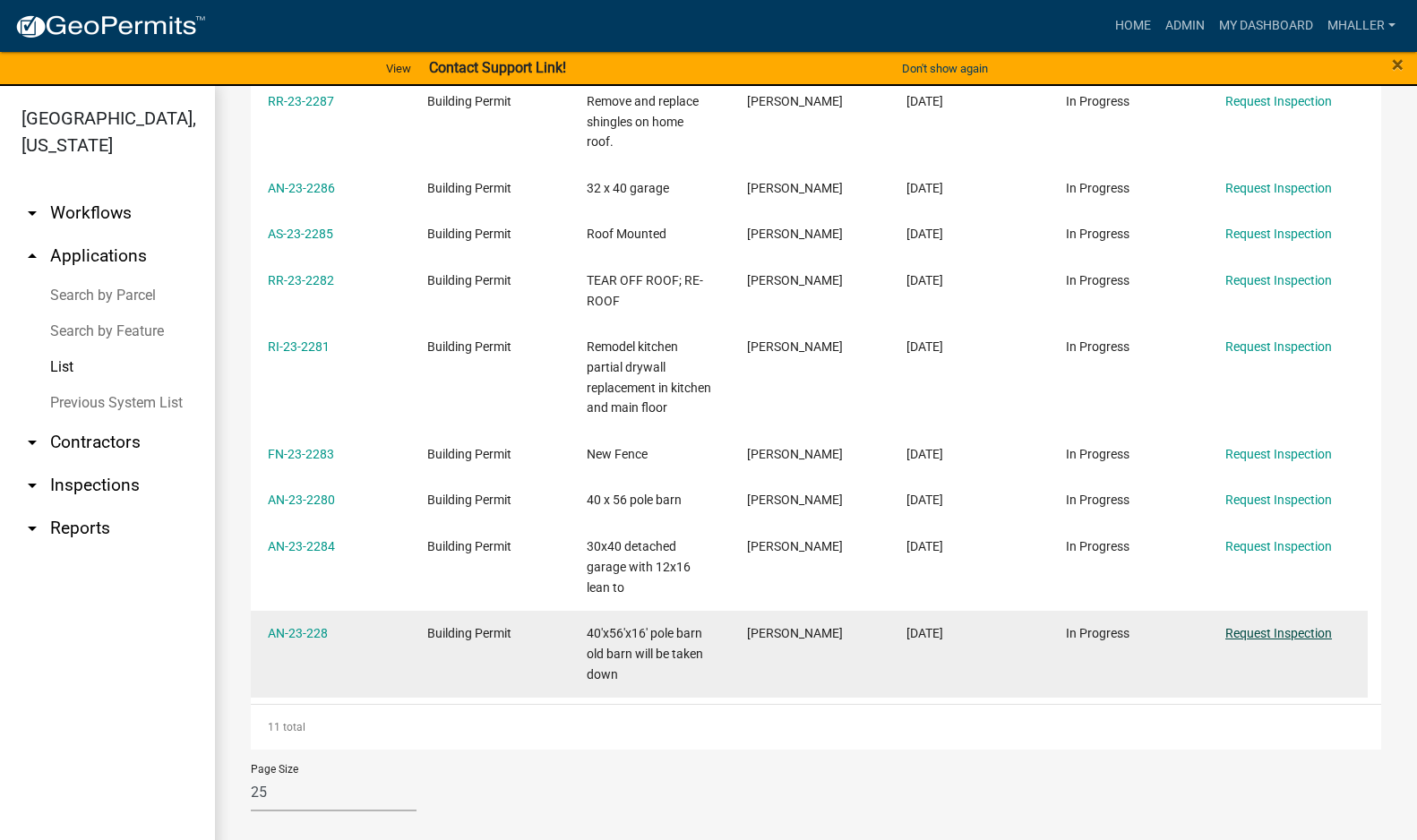
click at [1277, 633] on link "Request Inspection" at bounding box center [1279, 633] width 107 height 15
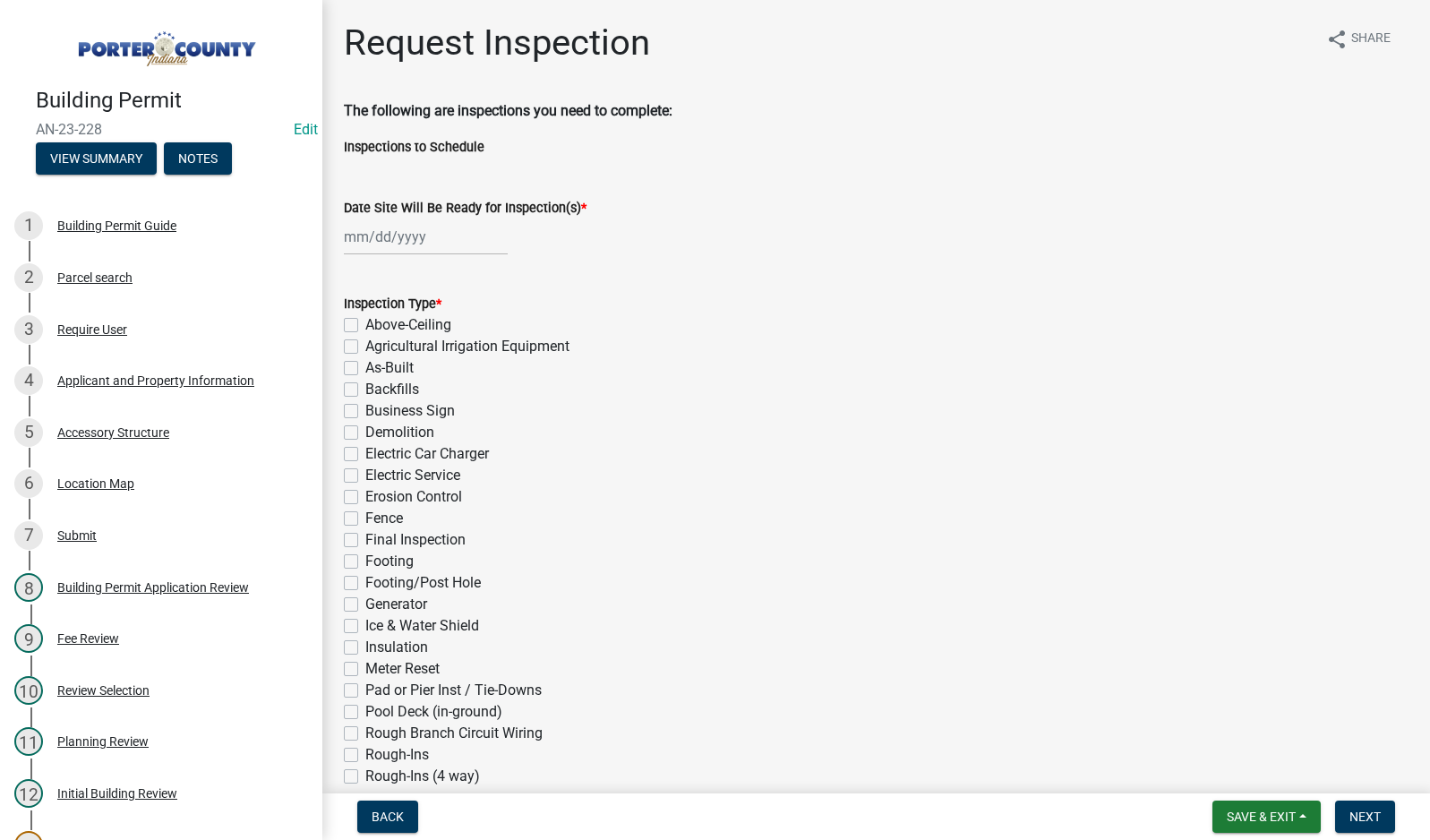
click at [426, 238] on div at bounding box center [426, 237] width 164 height 37
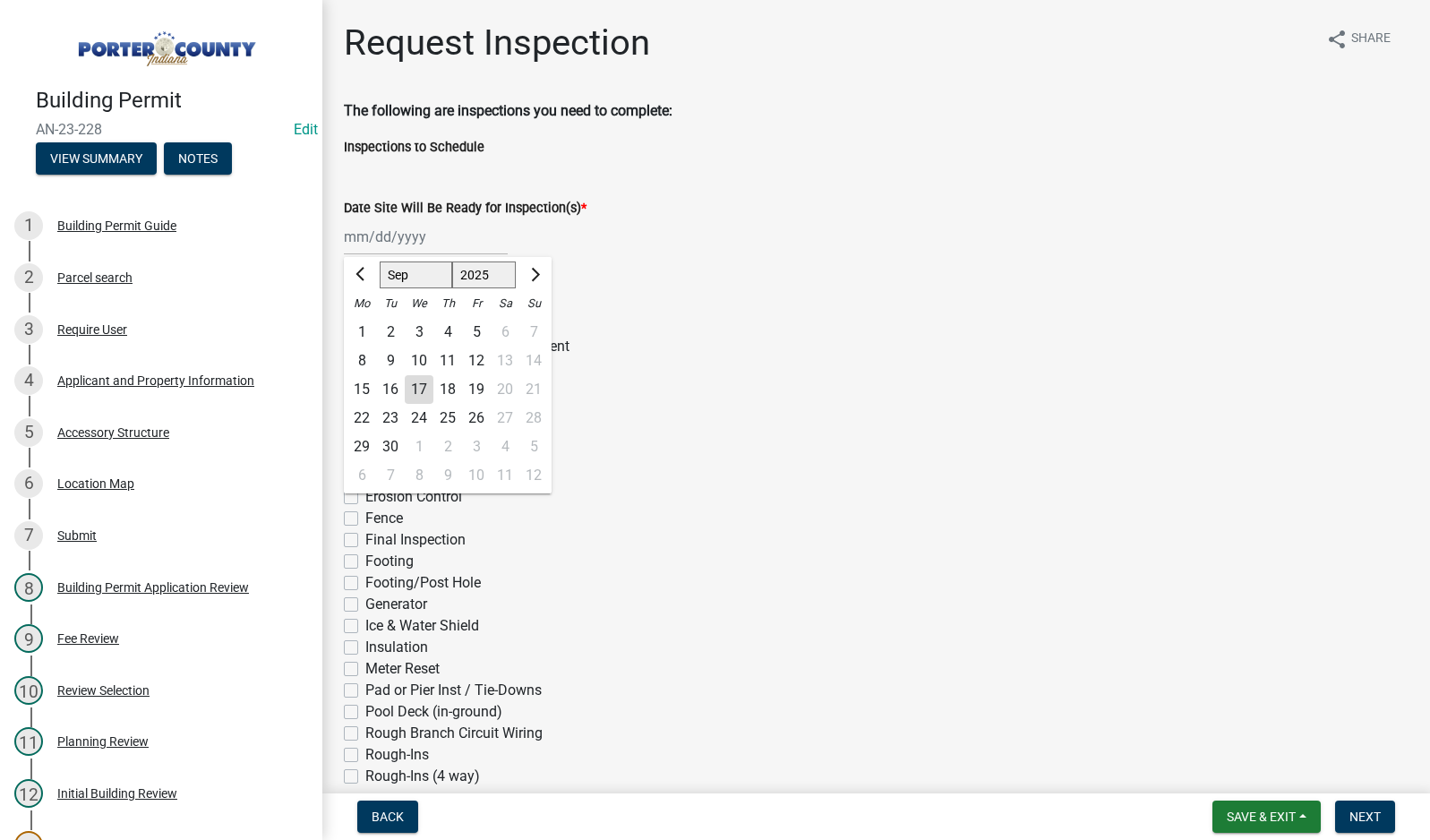
click at [421, 389] on div "17" at bounding box center [418, 389] width 28 height 28
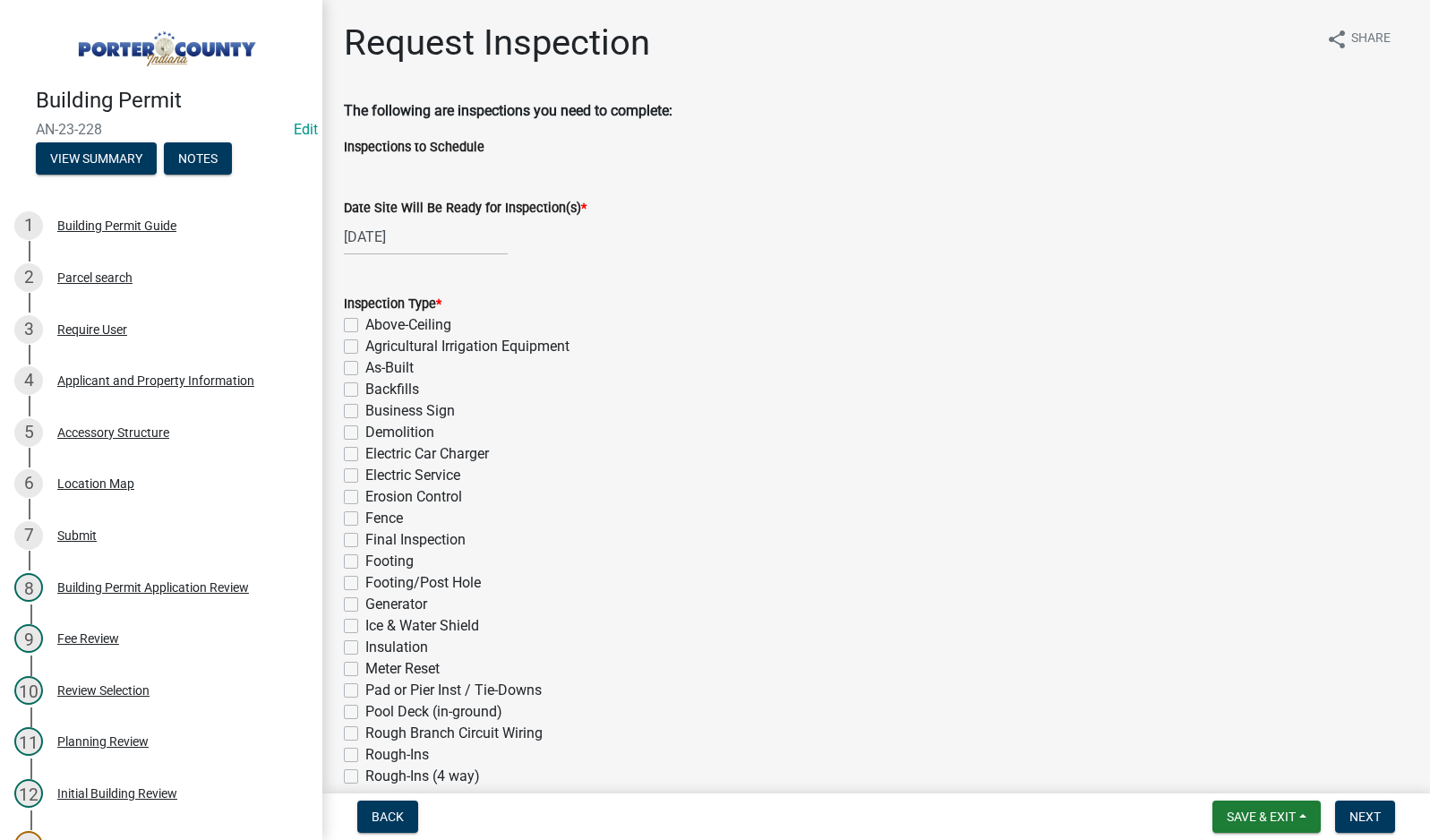
click at [366, 542] on label "Final Inspection" at bounding box center [415, 540] width 100 height 21
click at [366, 541] on input "Final Inspection" at bounding box center [371, 535] width 12 height 12
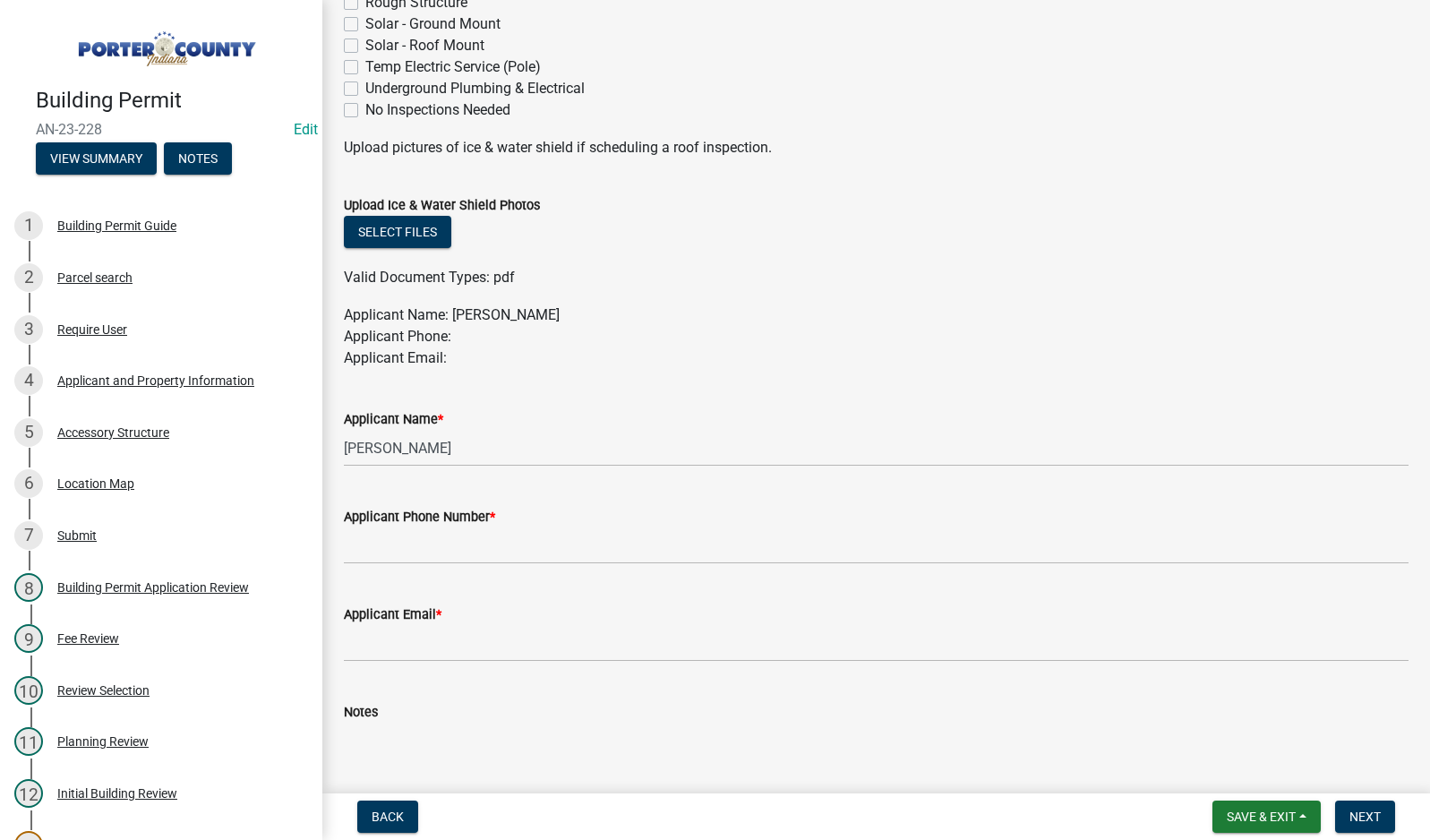
scroll to position [806, 0]
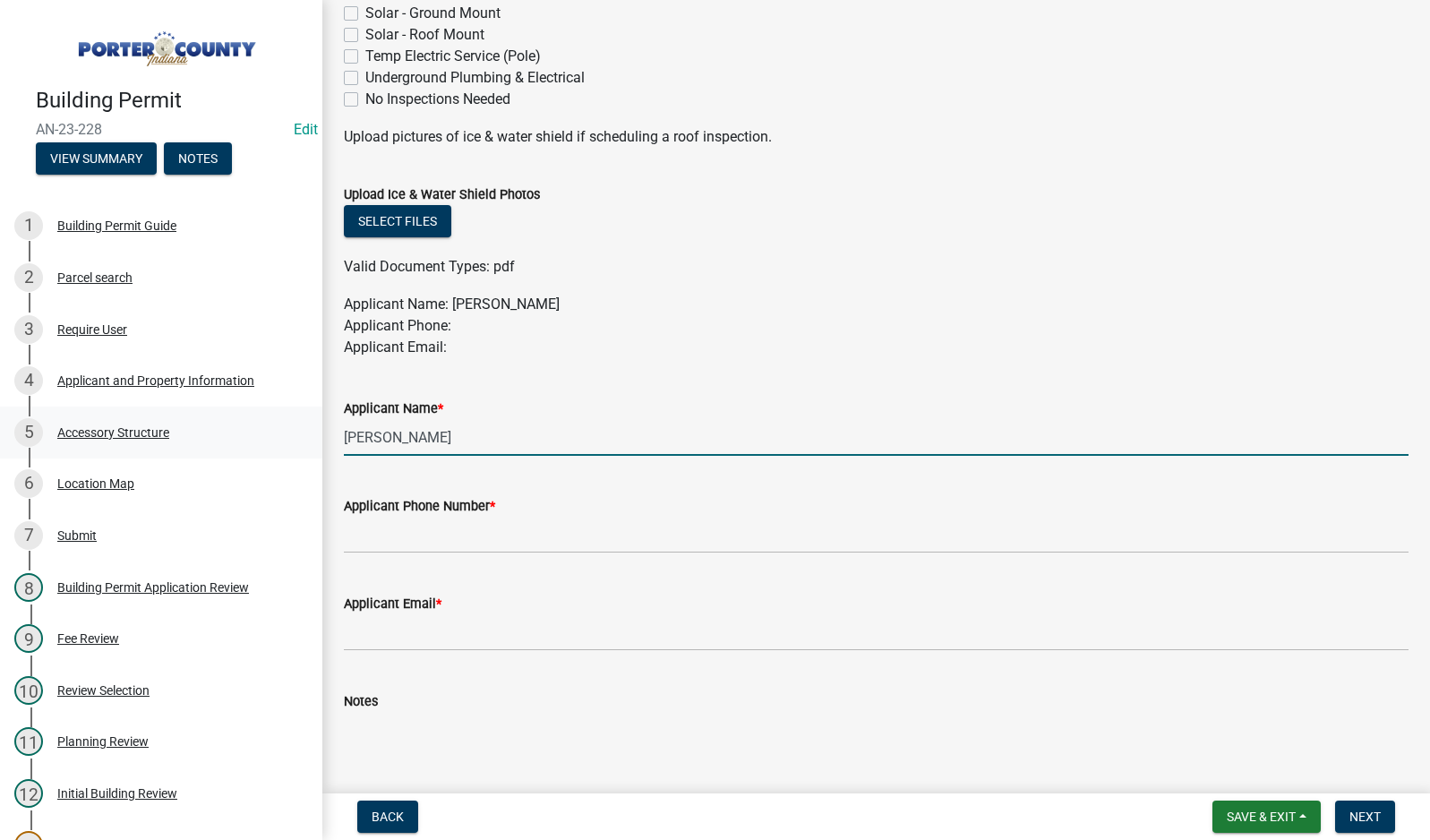
drag, startPoint x: 485, startPoint y: 444, endPoint x: 210, endPoint y: 450, distance: 275.1
click at [229, 448] on div "Building Permit AN-23-228 Edit View Summary Notes 1 Building Permit Guide 2 Par…" at bounding box center [715, 420] width 1430 height 840
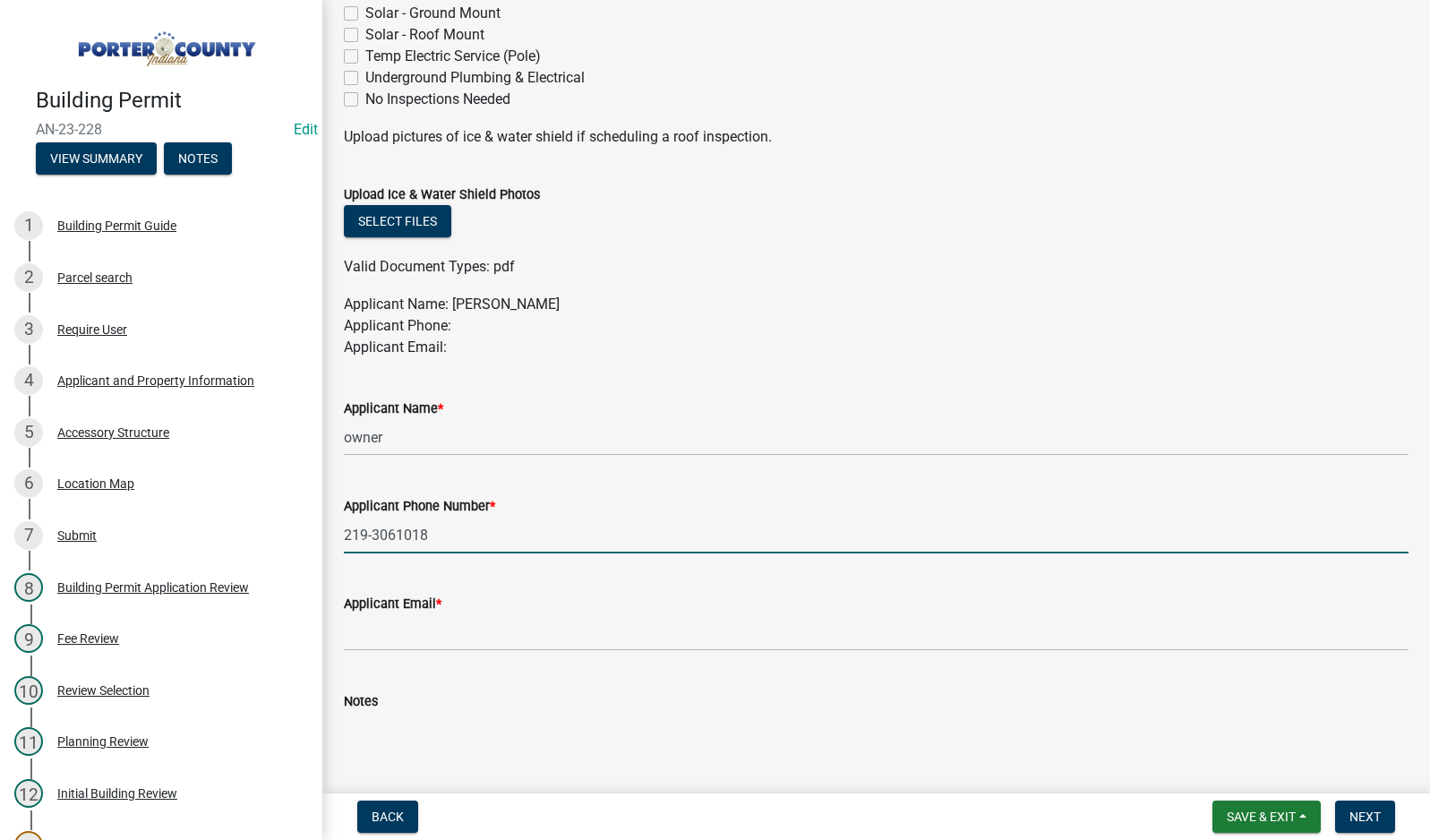
click at [397, 537] on input "219-3061018" at bounding box center [876, 535] width 1064 height 37
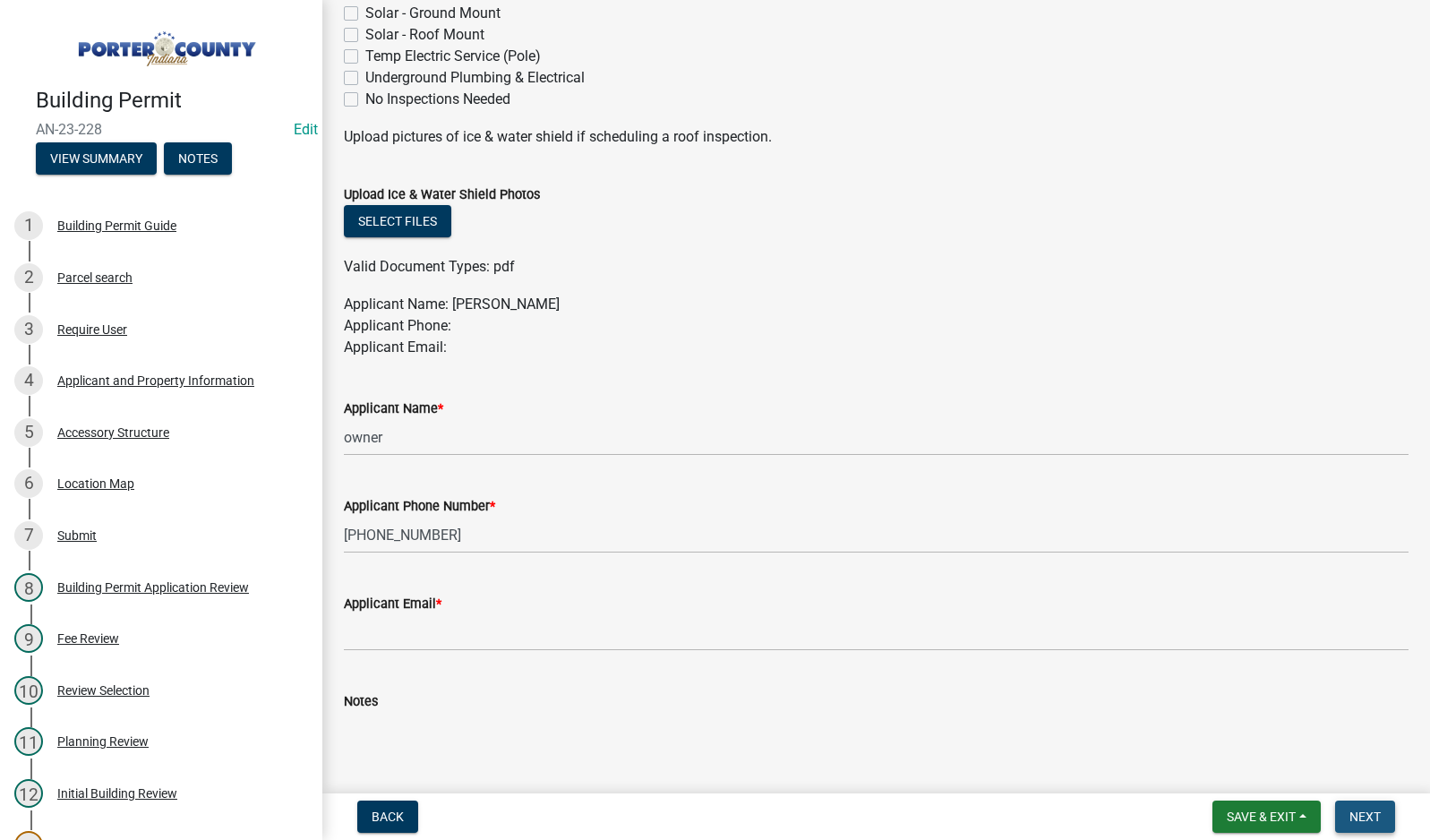
click at [1357, 817] on span "Next" at bounding box center [1365, 817] width 31 height 15
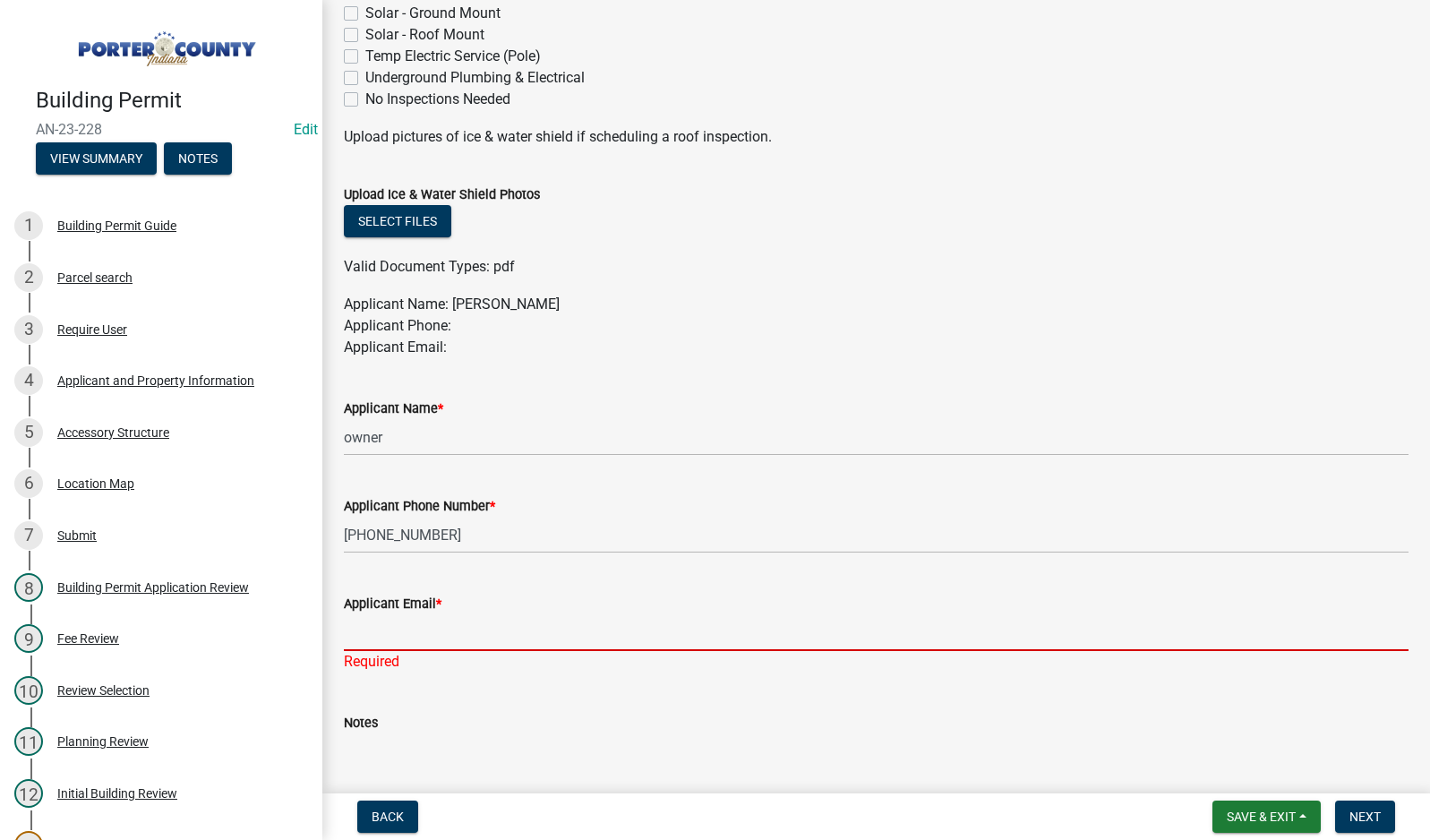
click at [361, 621] on input "Applicant Email *" at bounding box center [876, 633] width 1064 height 37
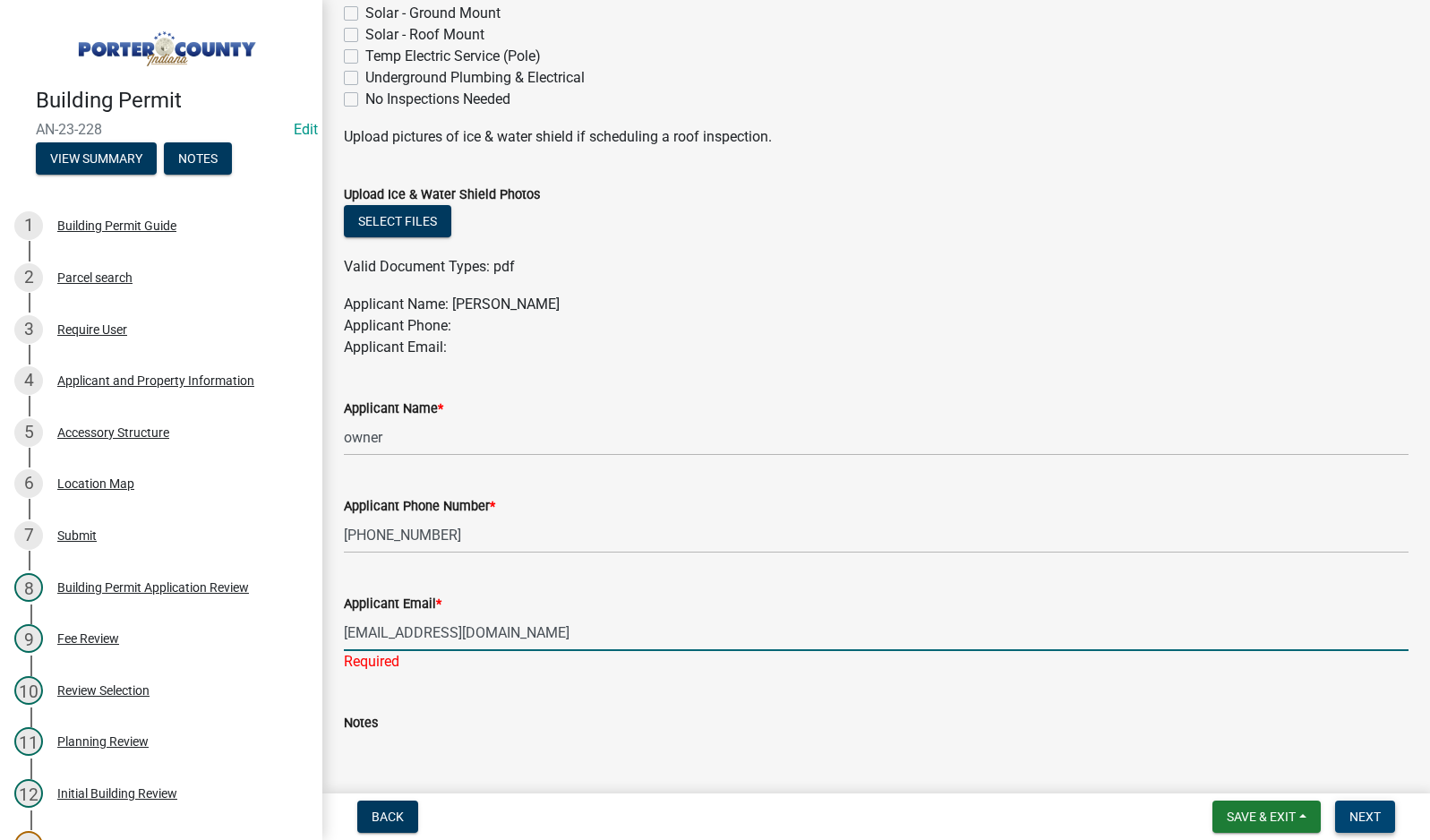
click at [1349, 820] on span "Next" at bounding box center [1365, 817] width 31 height 15
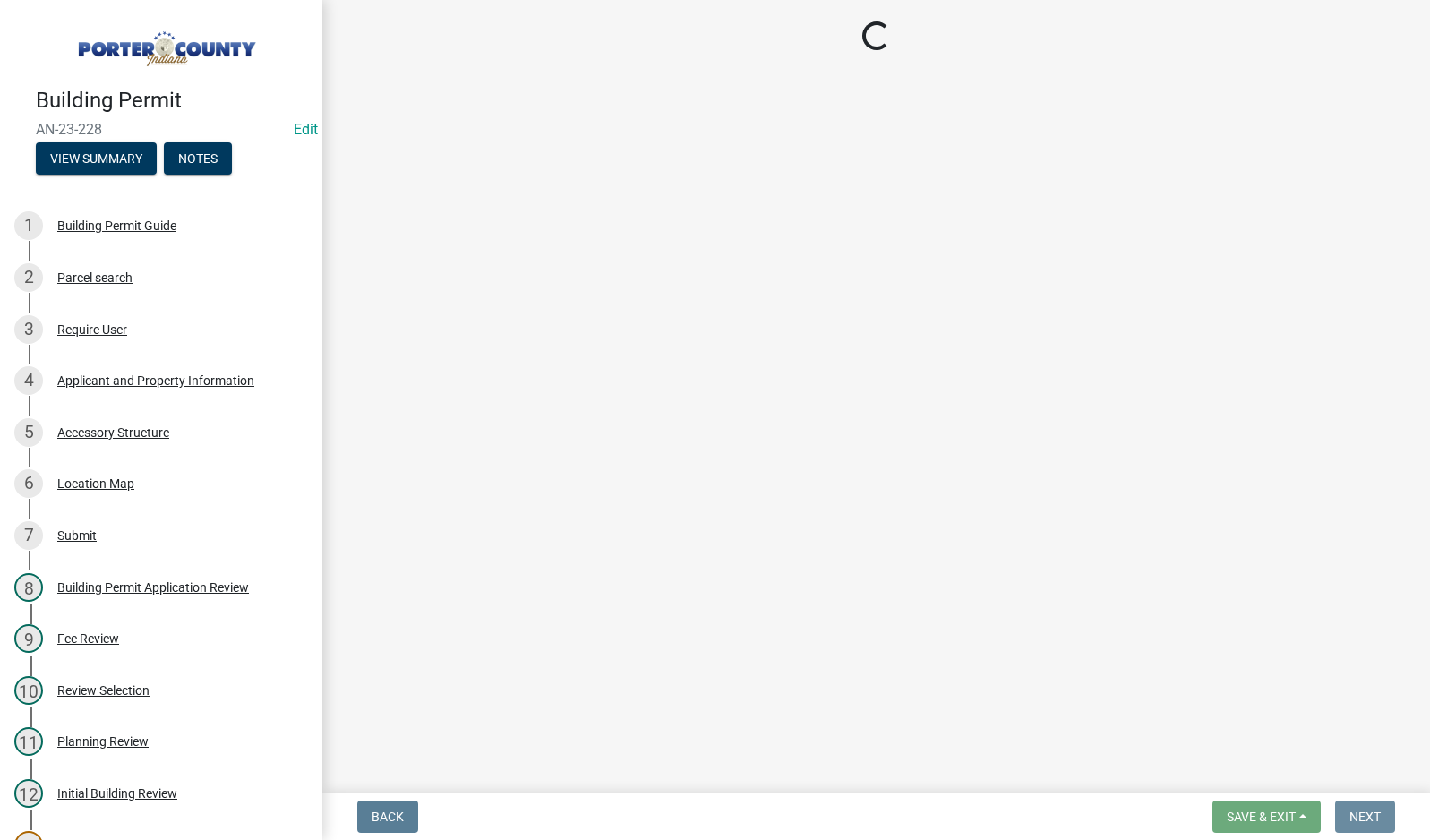
scroll to position [0, 0]
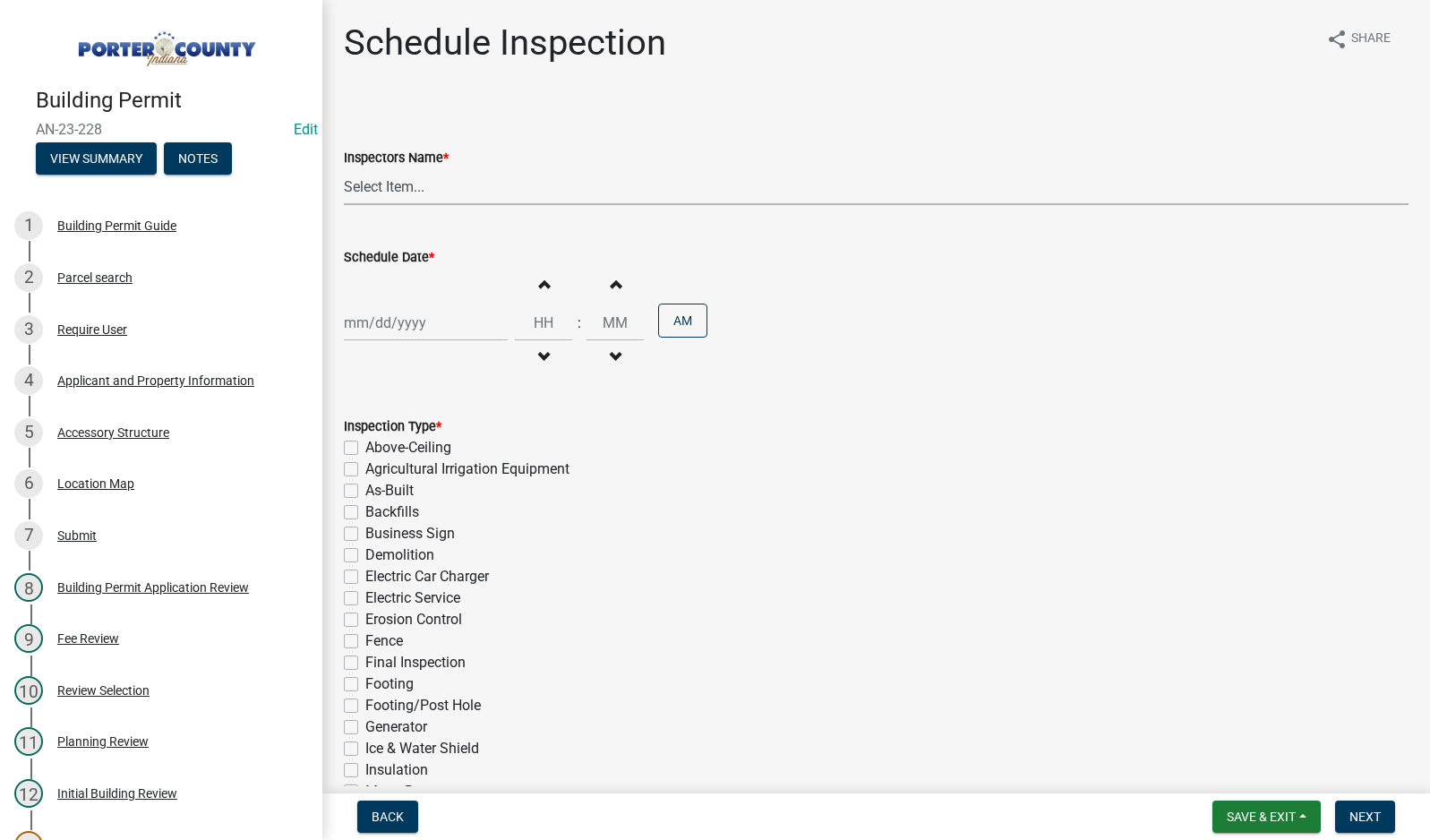
click at [390, 188] on select "Select Item... mhaller ([PERSON_NAME])" at bounding box center [876, 187] width 1064 height 37
click at [344, 168] on select "Select Item... mhaller ([PERSON_NAME])" at bounding box center [876, 187] width 1064 height 37
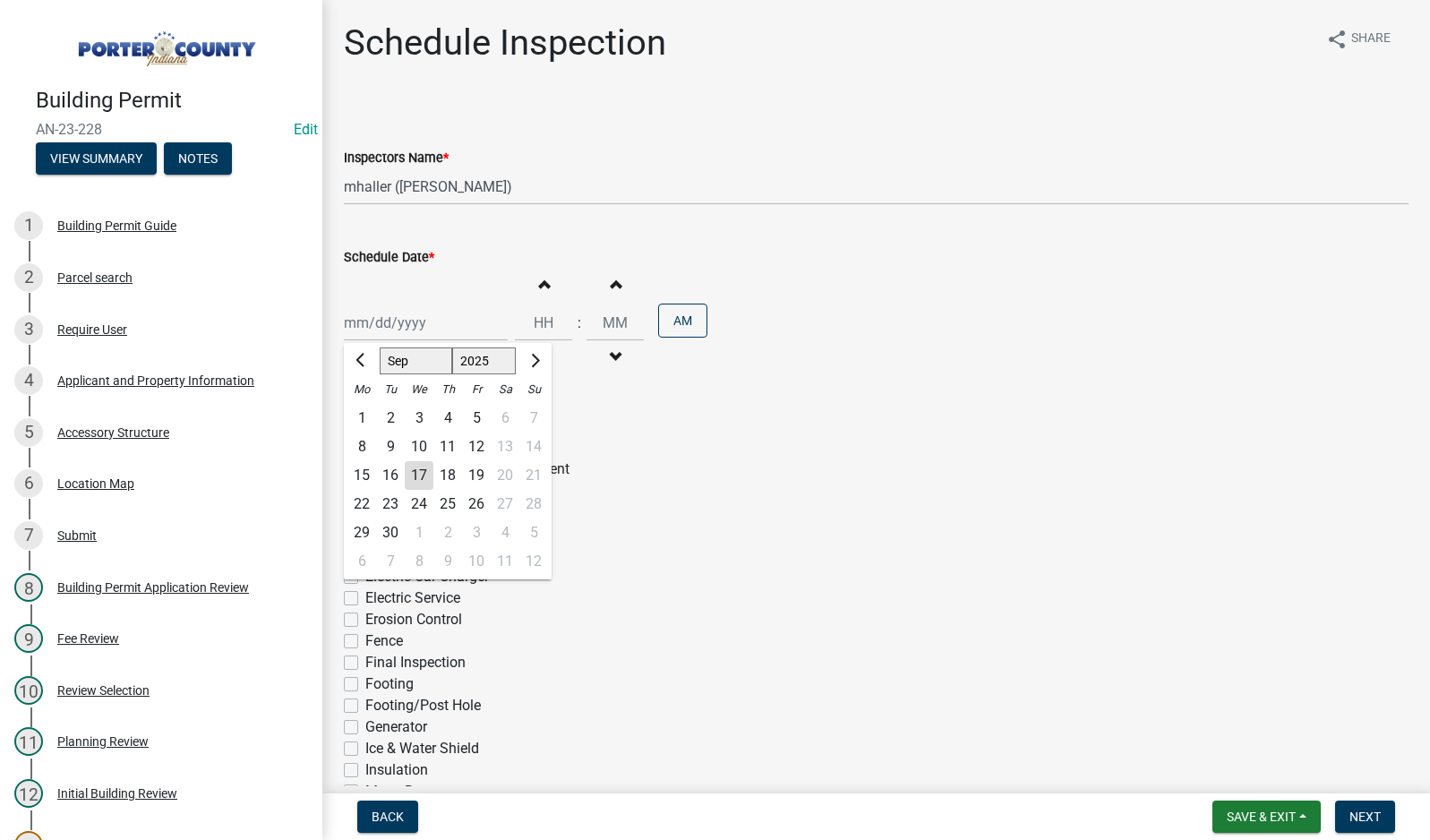
click at [407, 324] on div "[PERSON_NAME] Feb Mar Apr [PERSON_NAME][DATE] Oct Nov [DATE] 1526 1527 1528 152…" at bounding box center [426, 323] width 164 height 37
click at [423, 479] on div "17" at bounding box center [418, 474] width 28 height 28
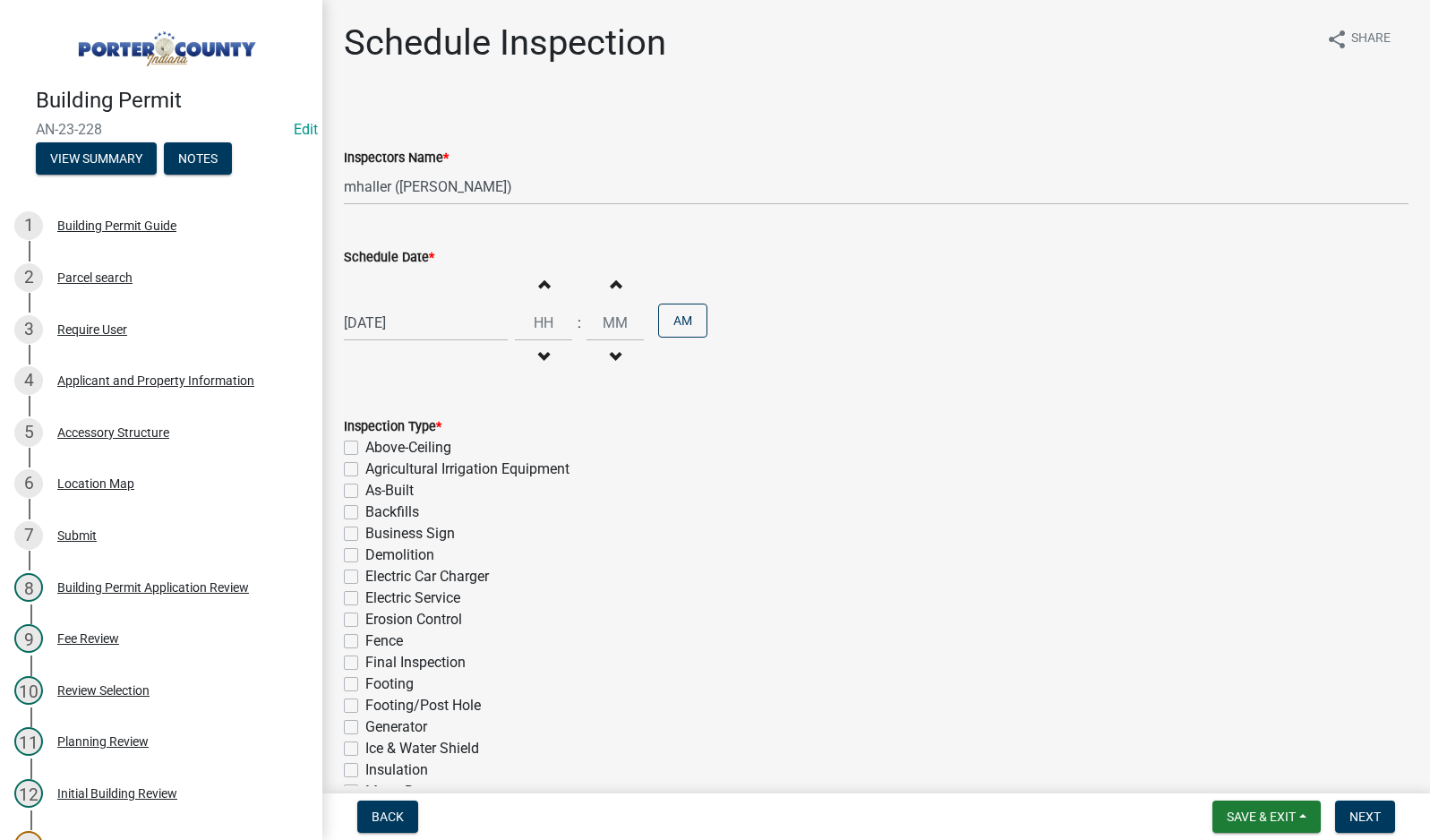
click at [366, 662] on label "Final Inspection" at bounding box center [415, 663] width 100 height 21
click at [366, 662] on input "Final Inspection" at bounding box center [371, 658] width 12 height 12
click at [1374, 814] on span "Next" at bounding box center [1365, 817] width 31 height 15
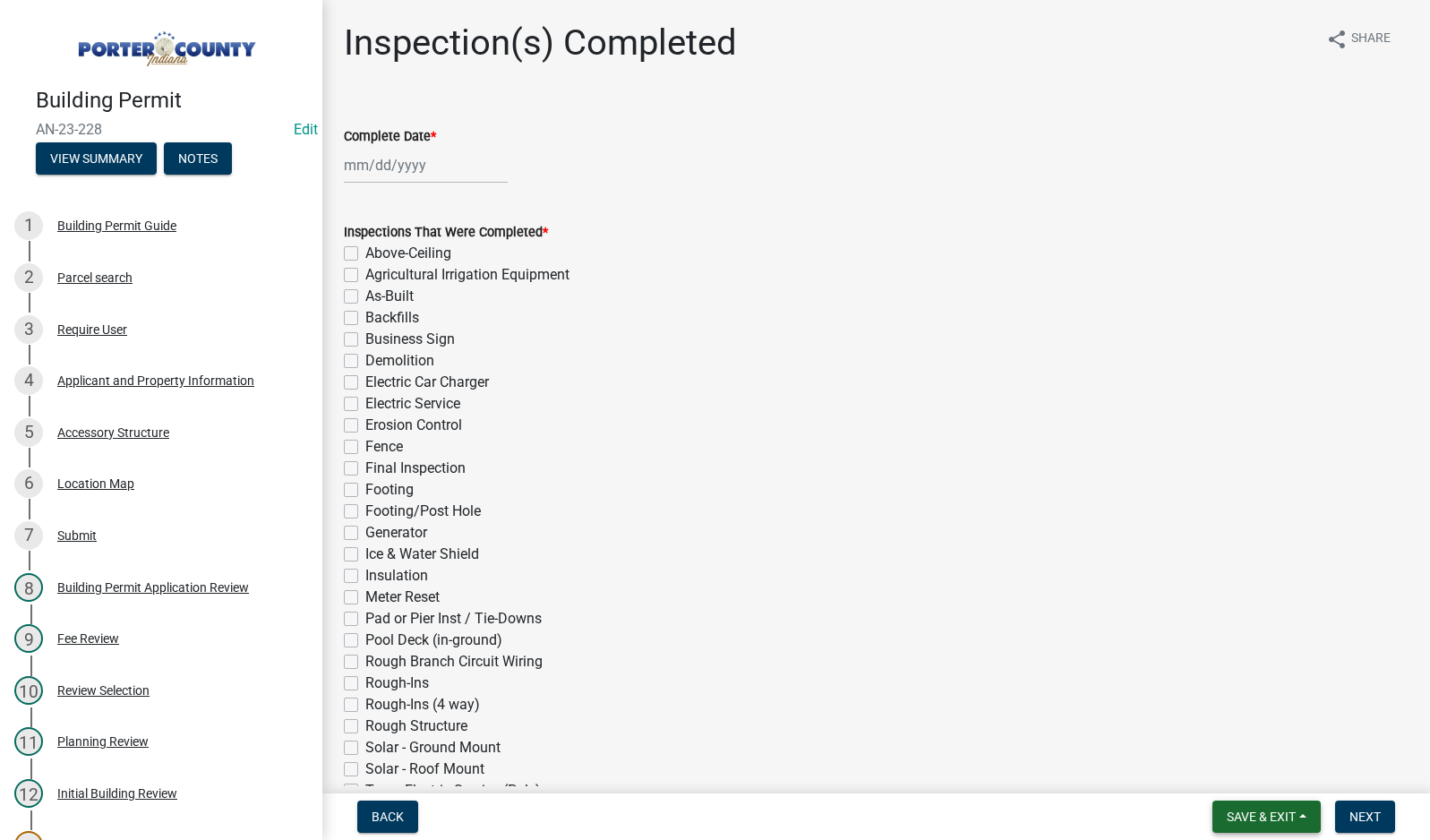
click at [1269, 816] on span "Save & Exit" at bounding box center [1261, 817] width 69 height 15
click at [1259, 776] on button "Save & Exit" at bounding box center [1248, 770] width 143 height 43
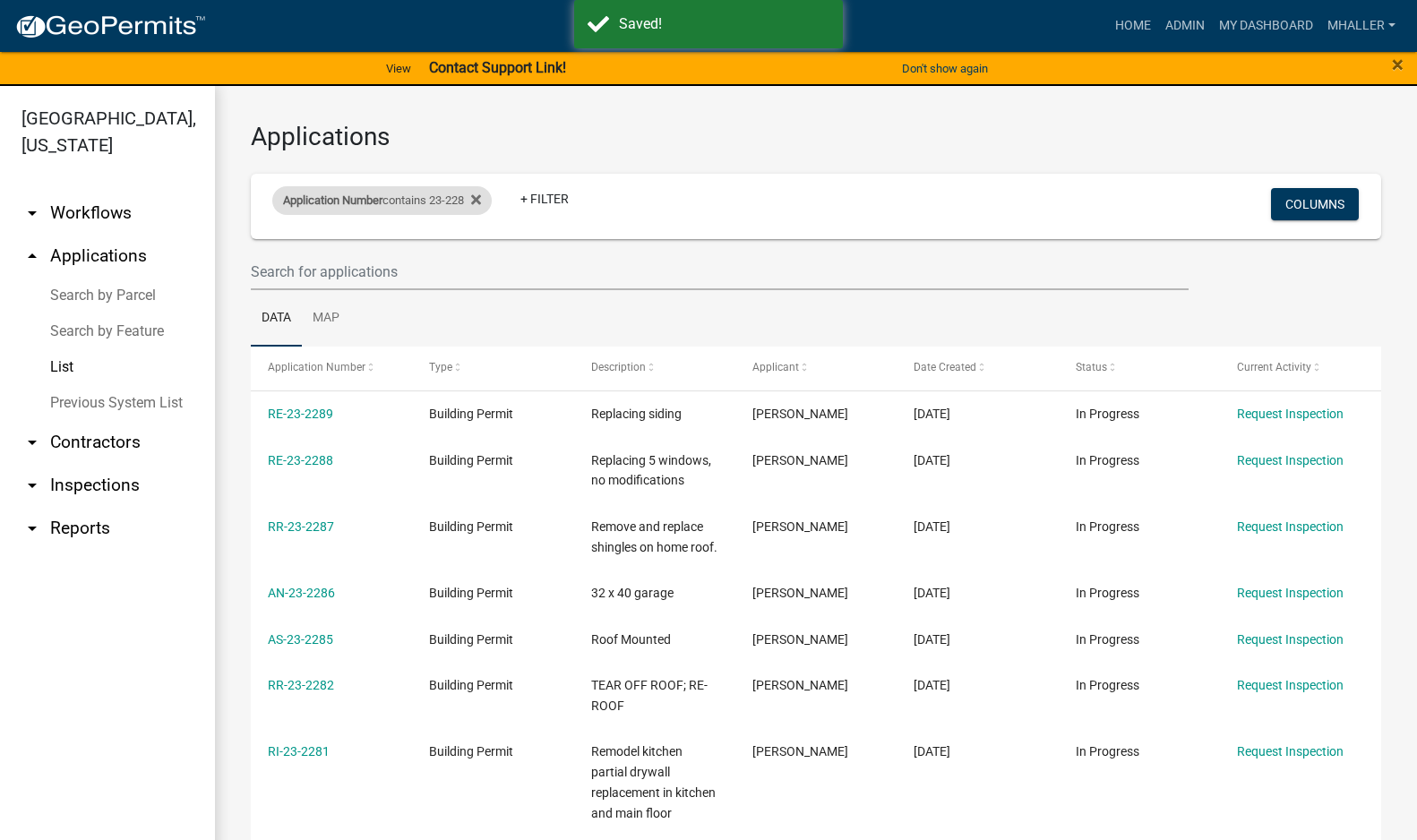
click at [440, 199] on div "Application Number contains 23-228" at bounding box center [382, 200] width 220 height 28
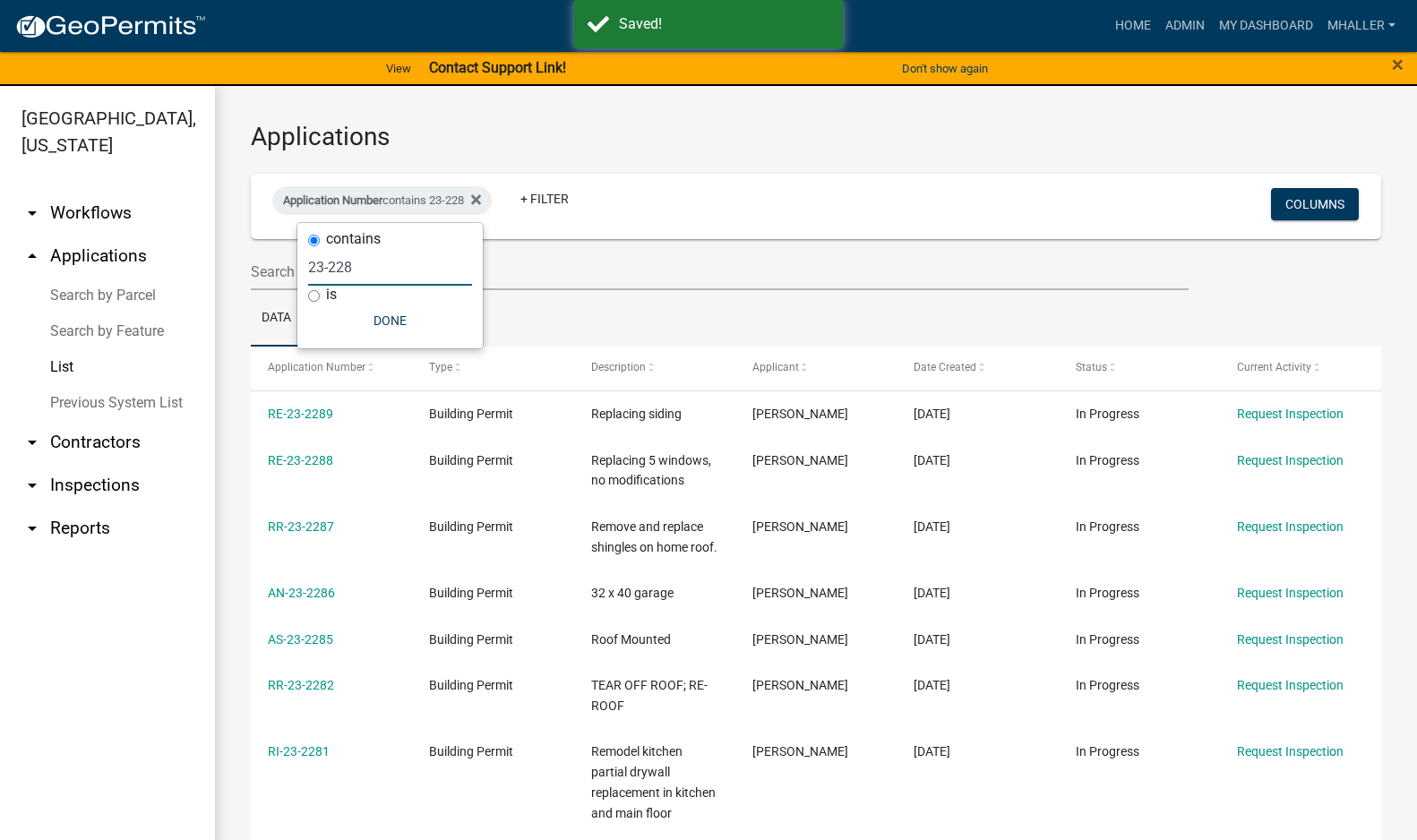
click at [400, 268] on input "23-228" at bounding box center [390, 267] width 164 height 37
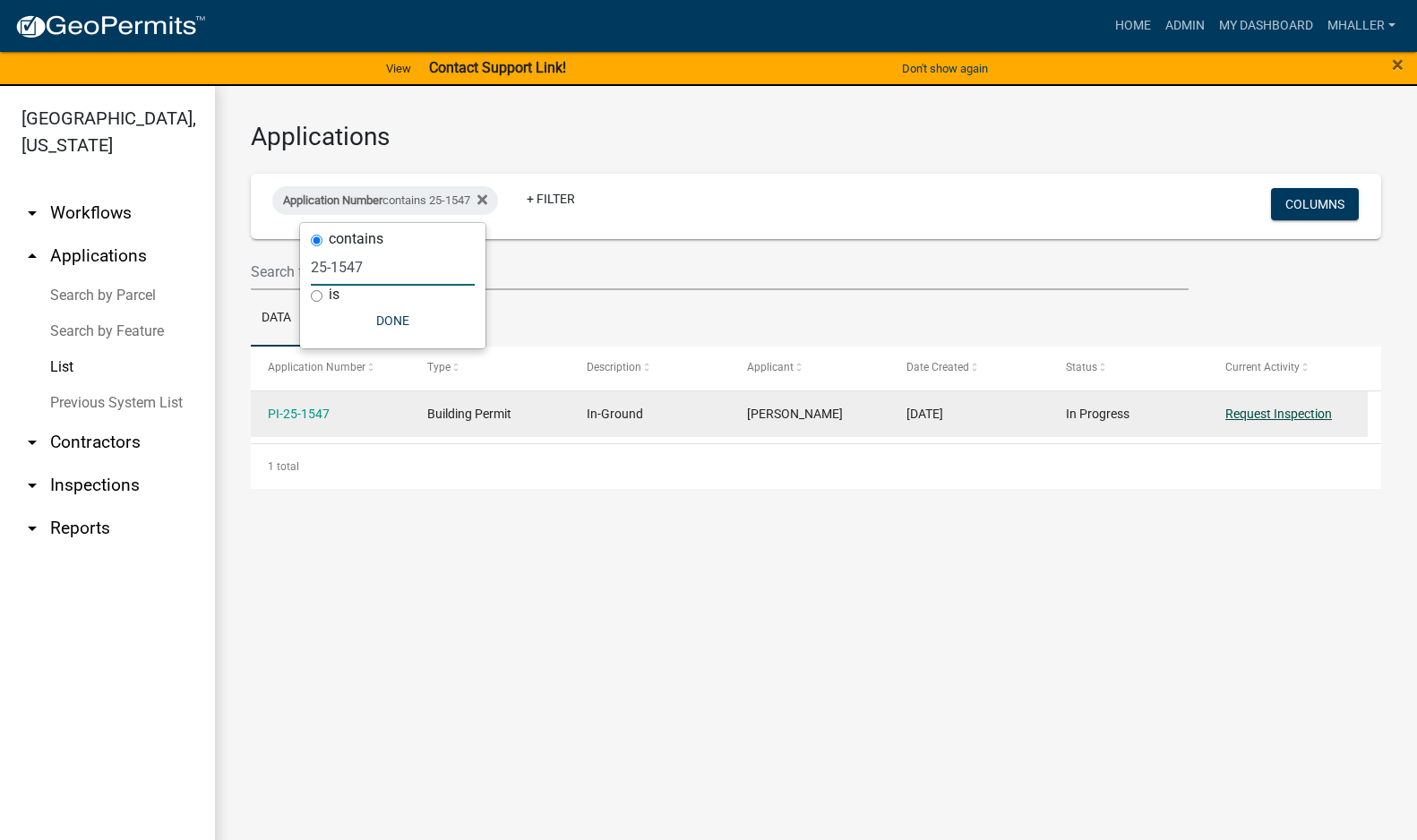
click at [1260, 414] on link "Request Inspection" at bounding box center [1279, 413] width 107 height 15
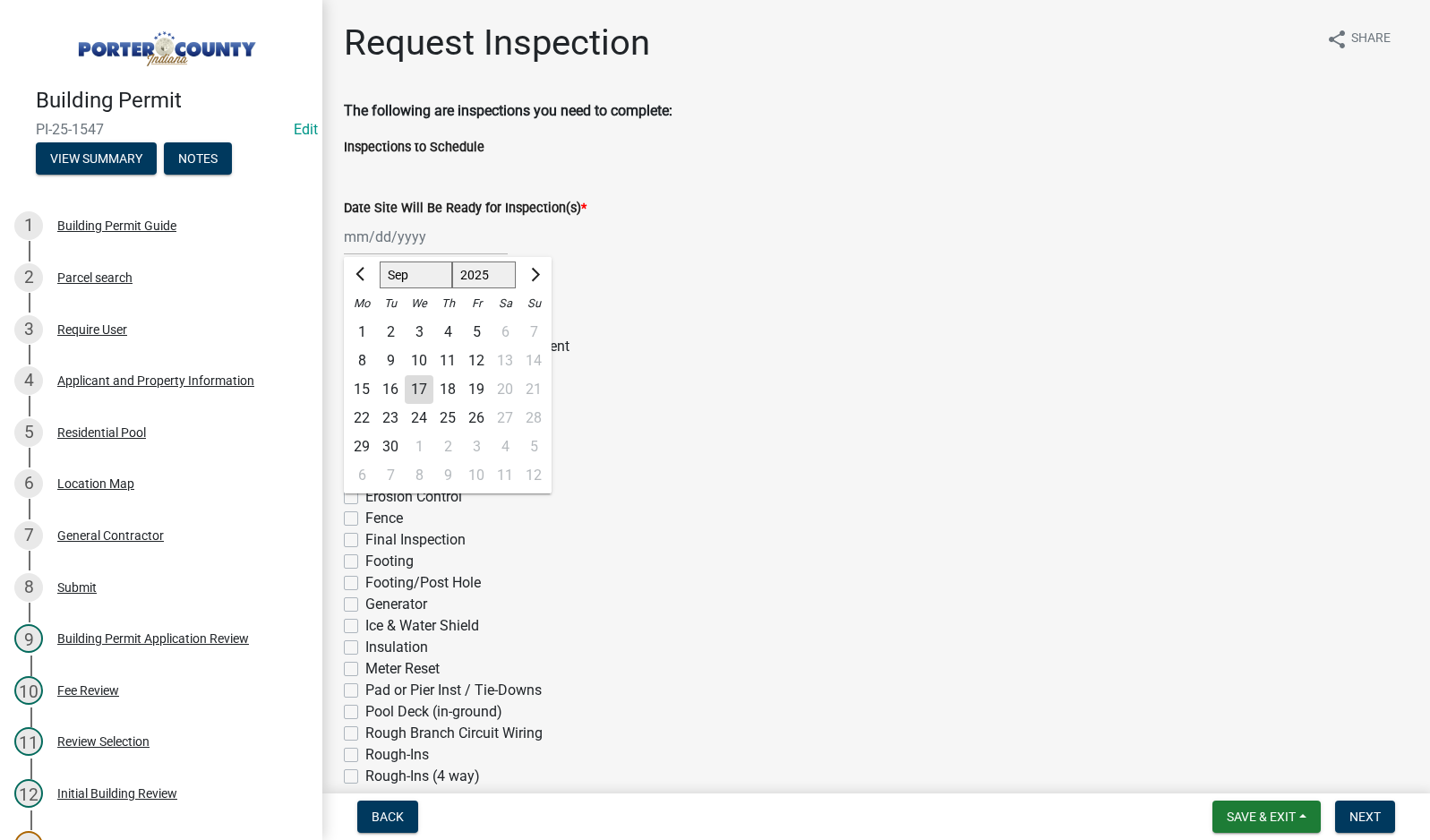
click at [409, 235] on div "[PERSON_NAME] Feb Mar Apr [PERSON_NAME][DATE] Oct Nov [DATE] 1526 1527 1528 152…" at bounding box center [426, 237] width 164 height 37
click at [418, 382] on div "17" at bounding box center [418, 389] width 28 height 28
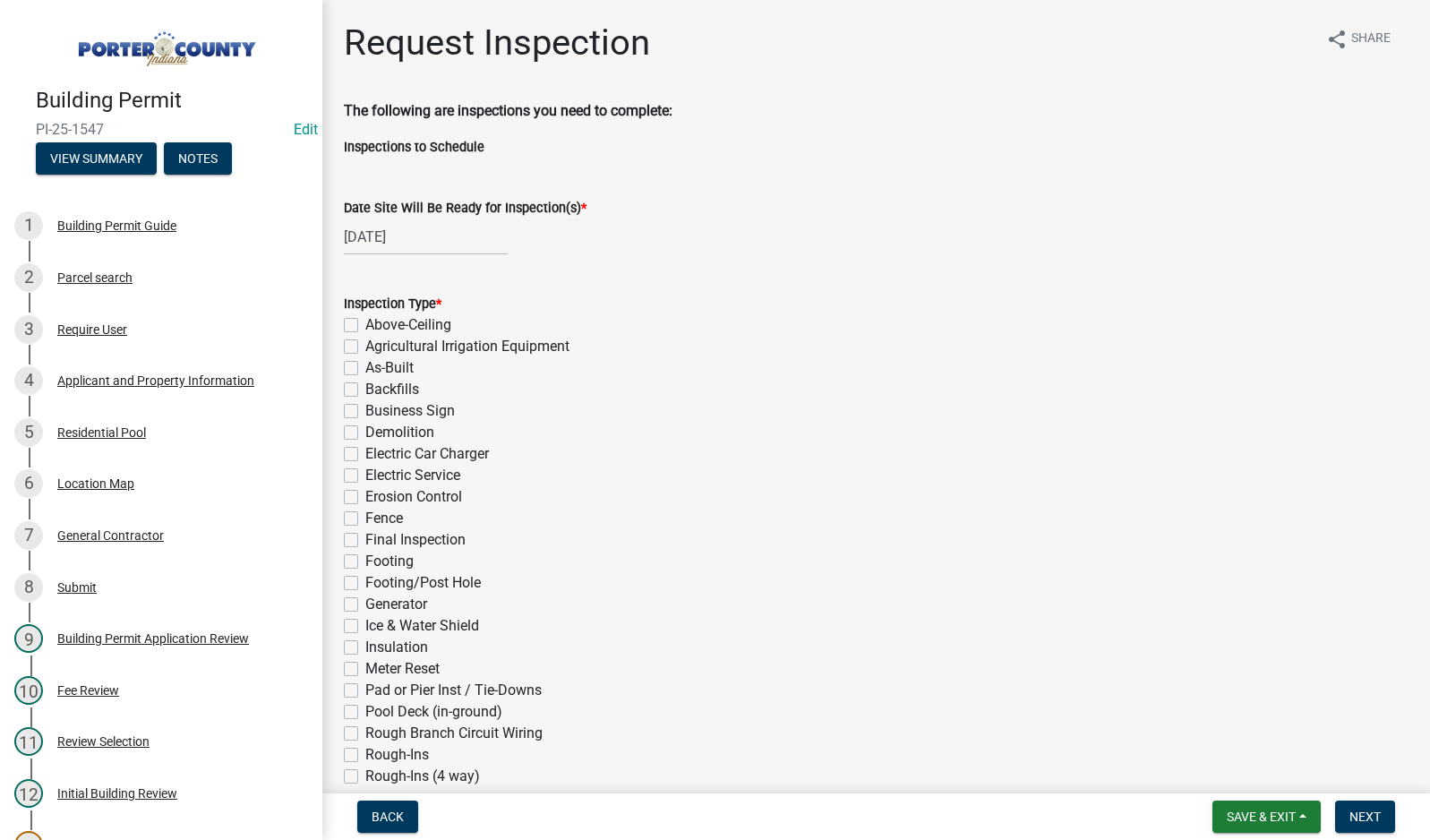
click at [366, 716] on label "Pool Deck (in-ground)" at bounding box center [434, 712] width 137 height 21
click at [366, 713] on input "Pool Deck (in-ground)" at bounding box center [371, 707] width 12 height 12
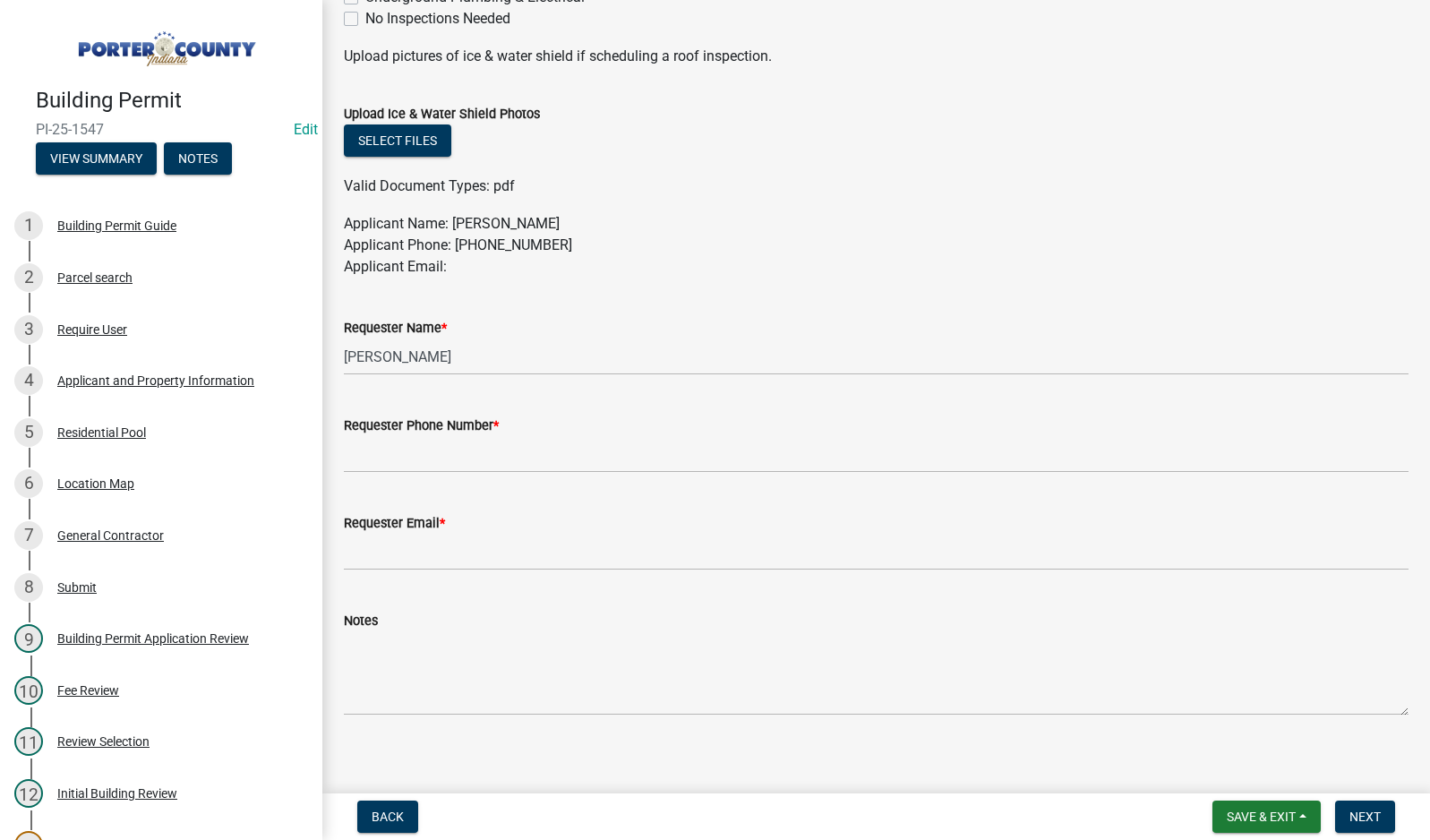
scroll to position [895, 0]
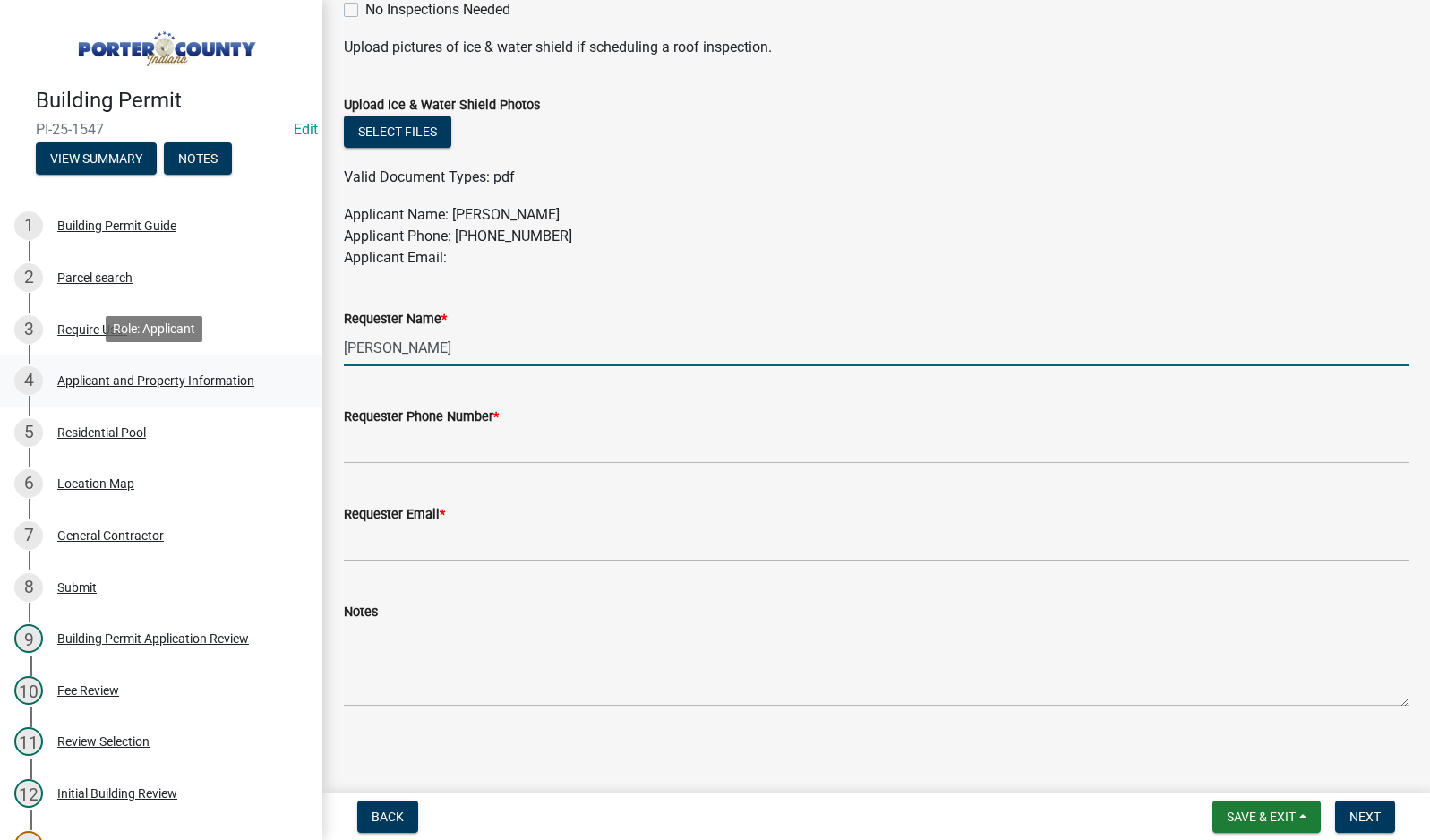
drag, startPoint x: 444, startPoint y: 350, endPoint x: 248, endPoint y: 370, distance: 197.0
click at [272, 366] on div "Building Permit PI-25-1547 Edit View Summary Notes 1 Building Permit Guide 2 Pa…" at bounding box center [715, 420] width 1430 height 840
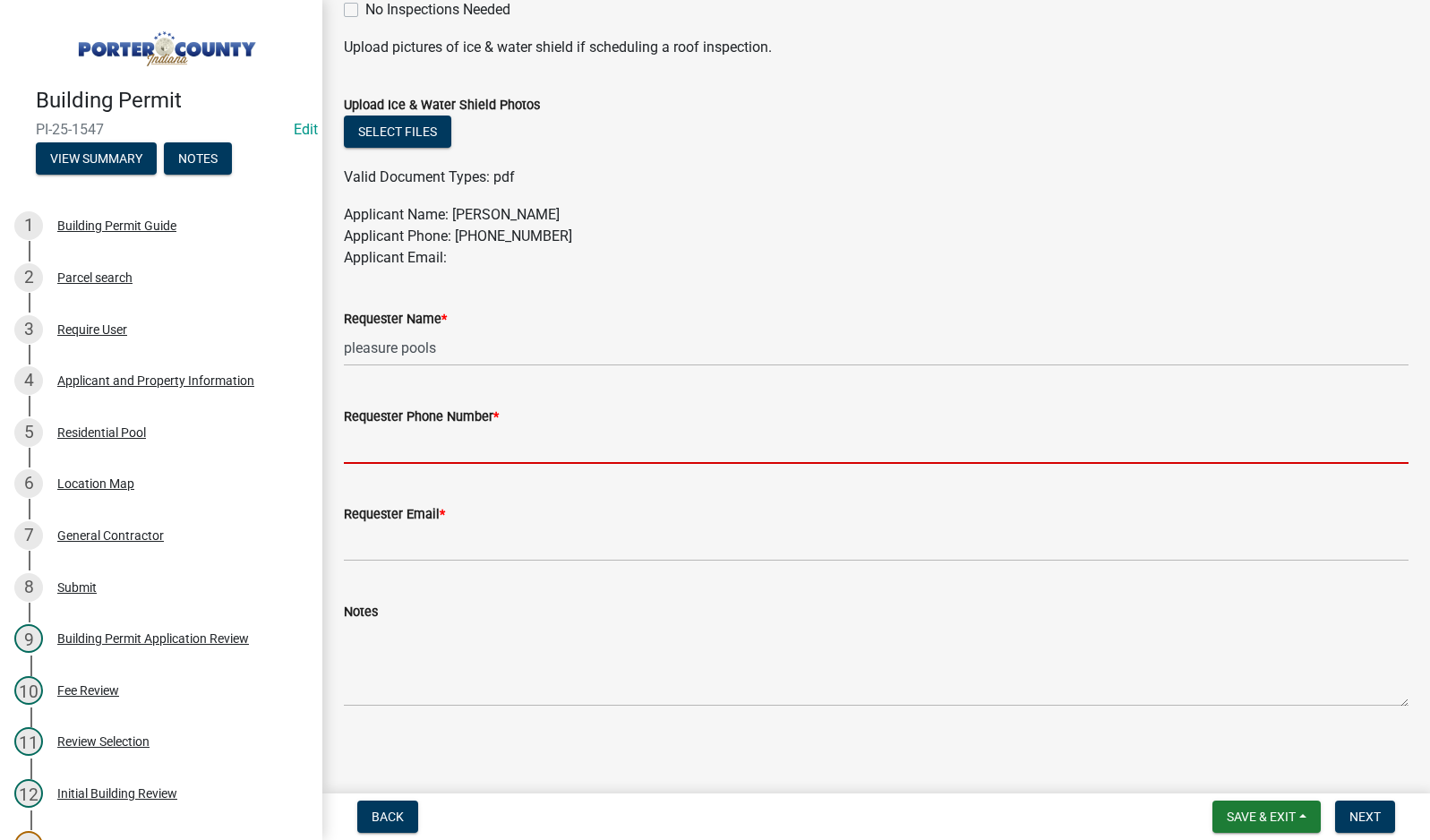
click at [390, 440] on input "Requester Phone Number *" at bounding box center [876, 445] width 1064 height 37
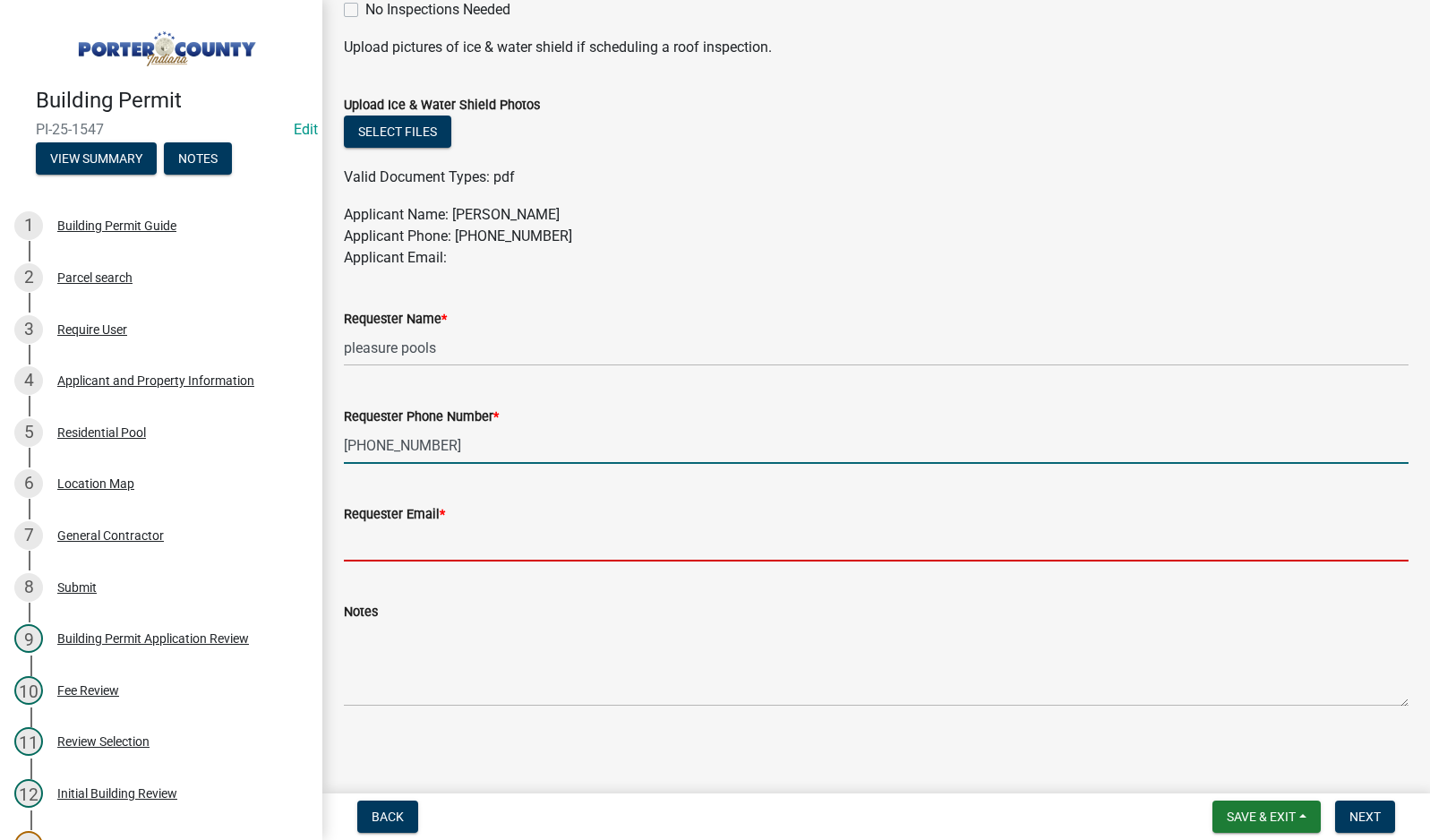
click at [475, 546] on input "Requester Email *" at bounding box center [876, 543] width 1064 height 37
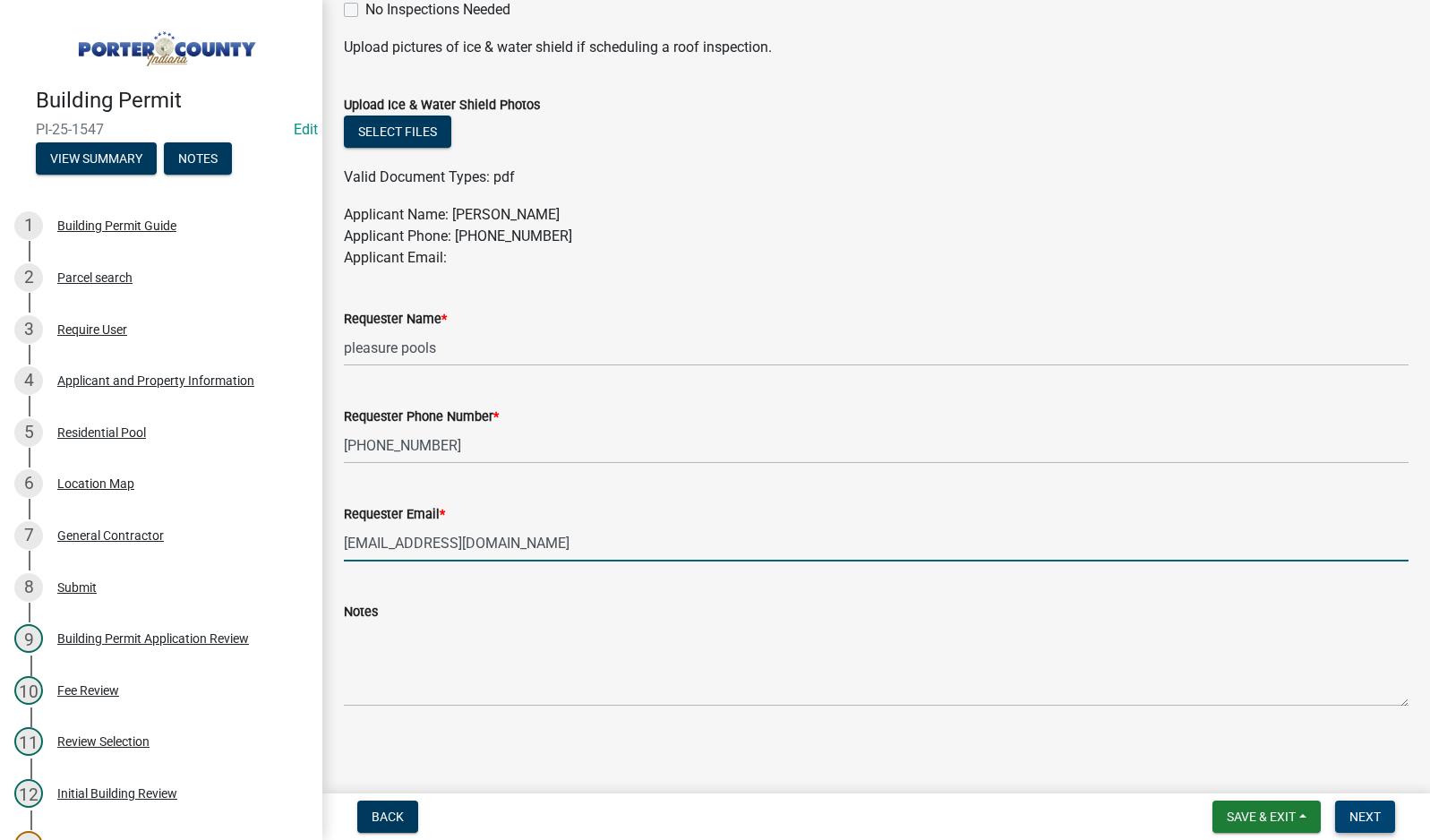
click at [1364, 818] on span "Next" at bounding box center [1365, 817] width 31 height 15
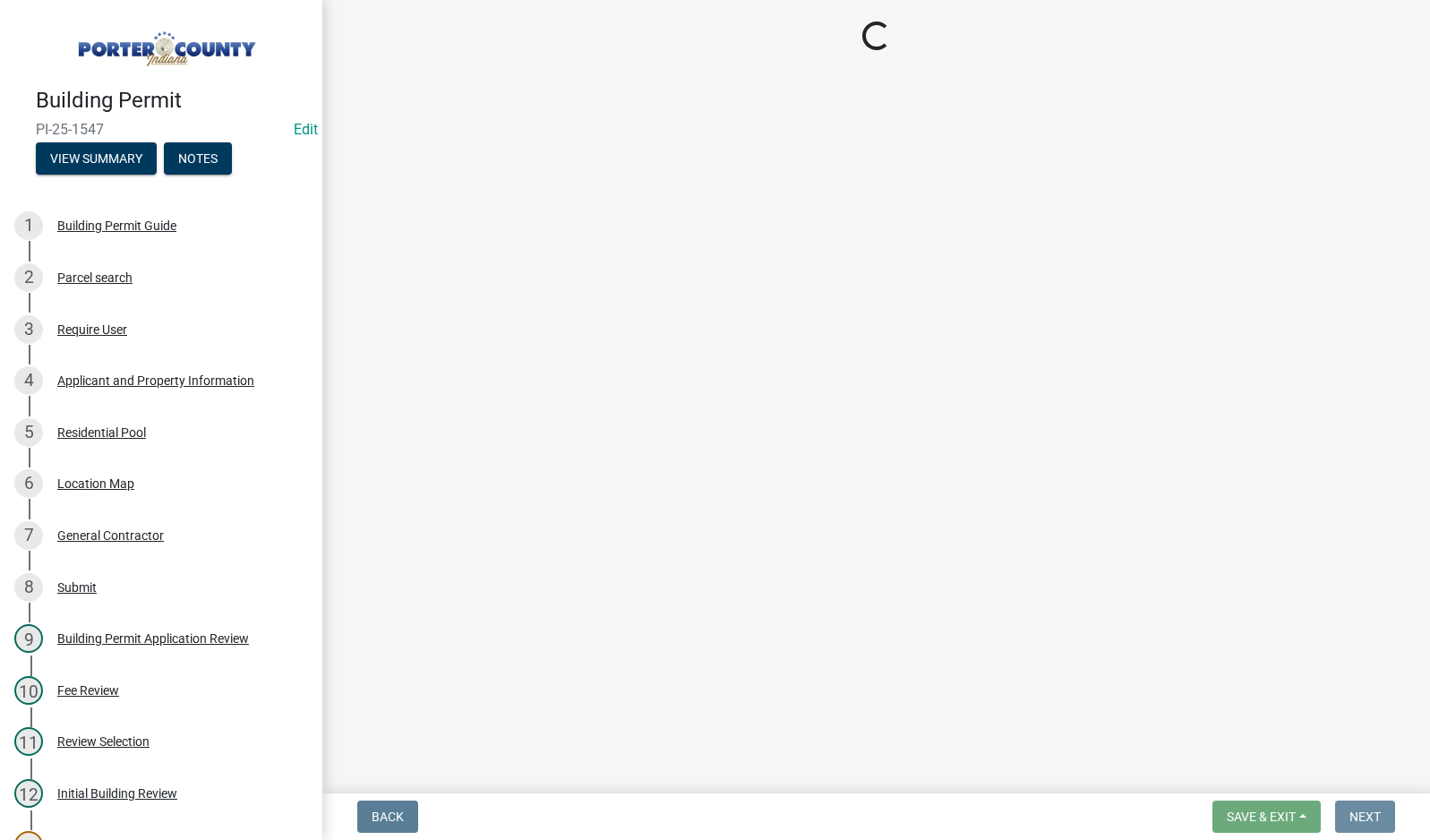
scroll to position [0, 0]
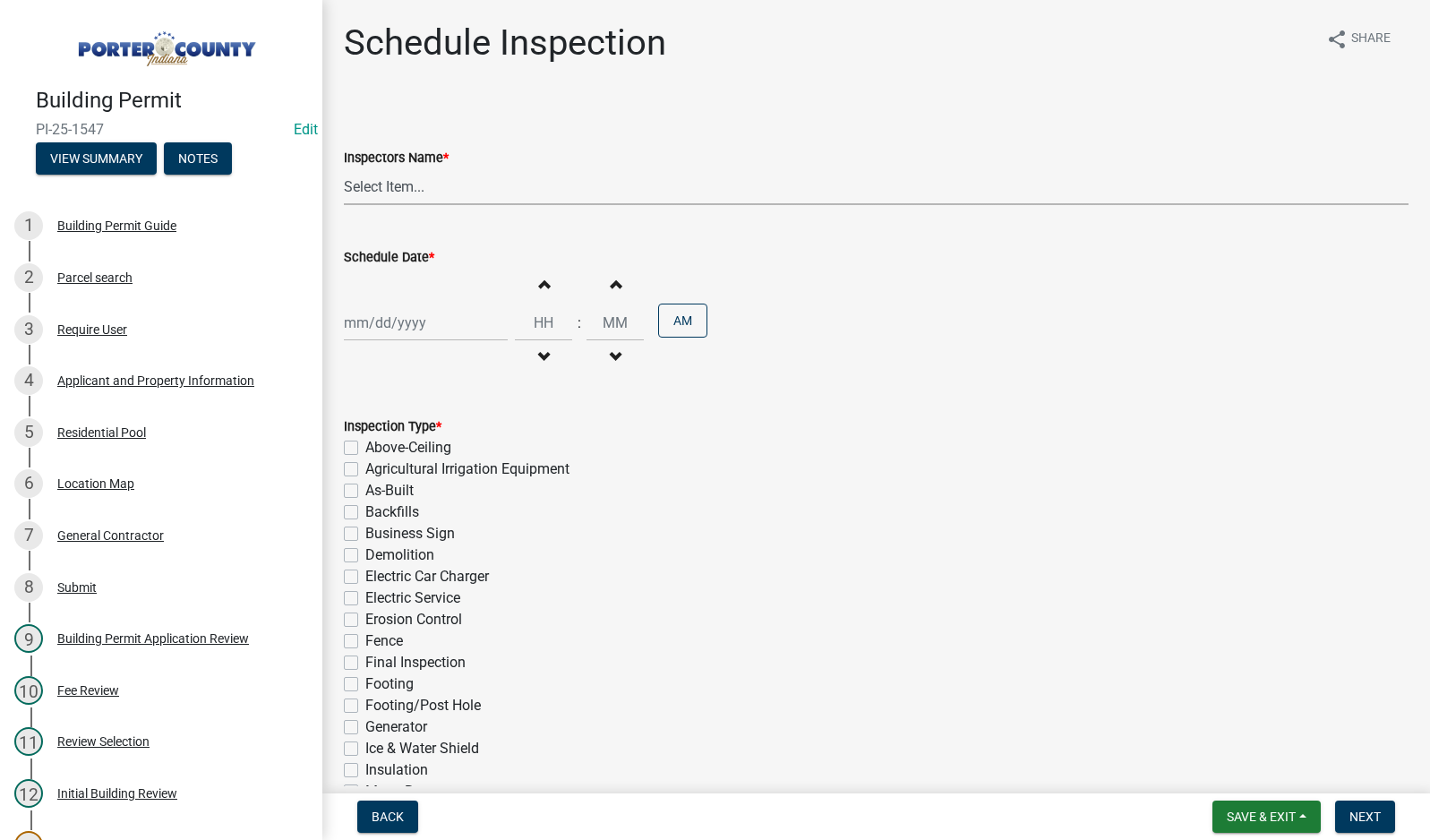
click at [391, 191] on select "Select Item... mhaller ([PERSON_NAME])" at bounding box center [876, 187] width 1064 height 37
click at [344, 168] on select "Select Item... mhaller ([PERSON_NAME])" at bounding box center [876, 187] width 1064 height 37
click at [410, 328] on div at bounding box center [426, 323] width 164 height 37
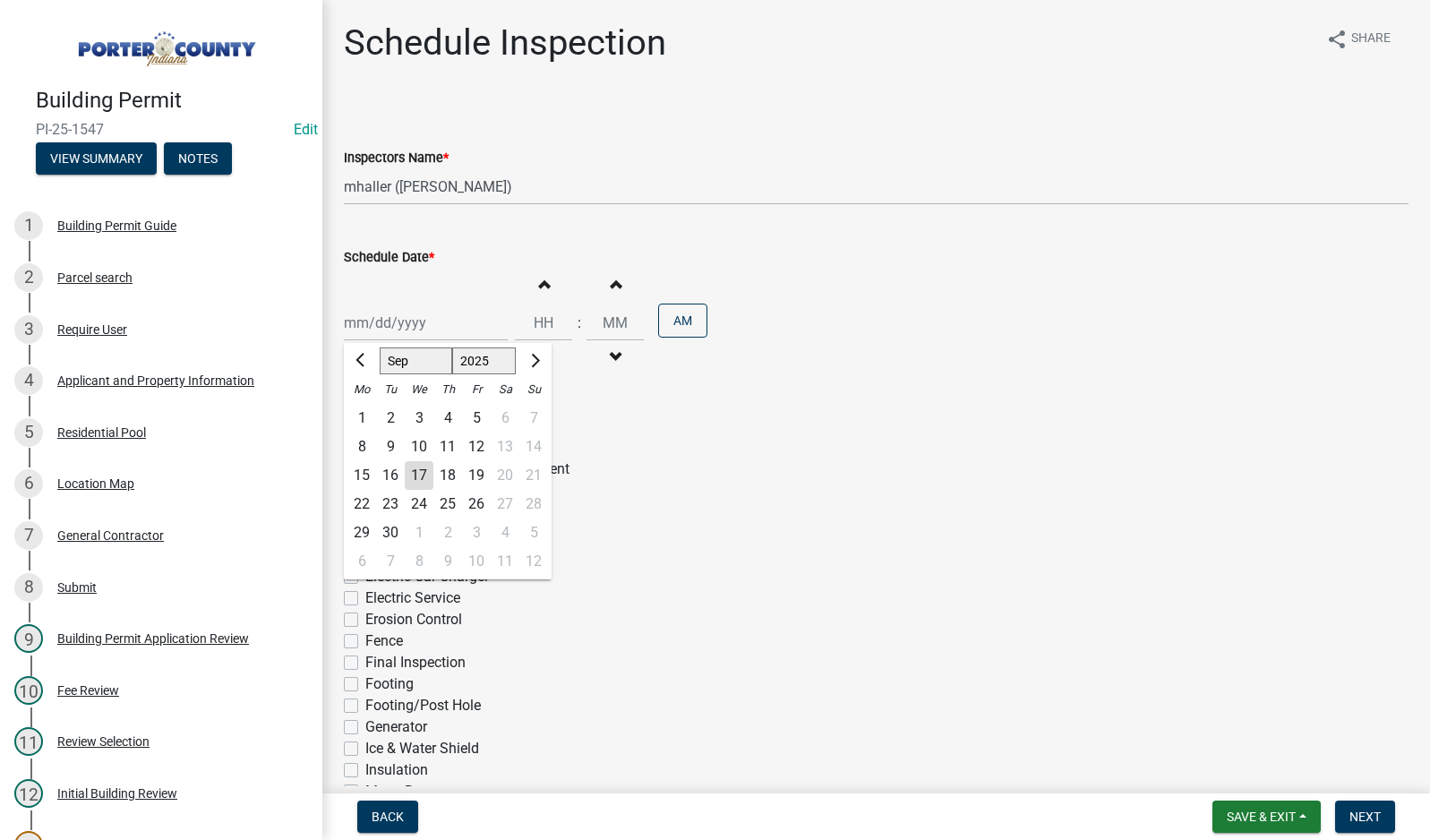
click at [448, 470] on div "18" at bounding box center [447, 474] width 28 height 28
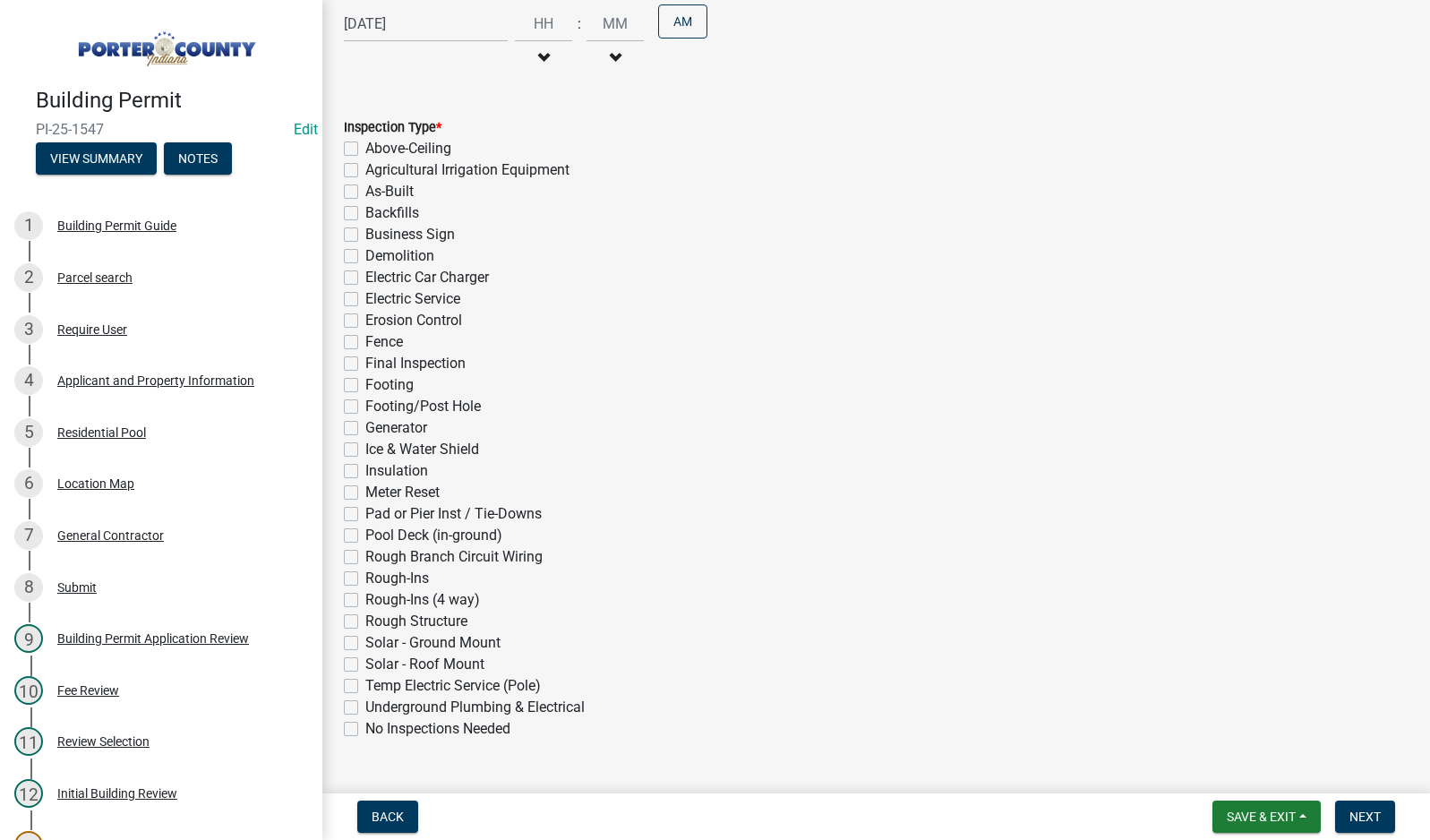
scroll to position [338, 0]
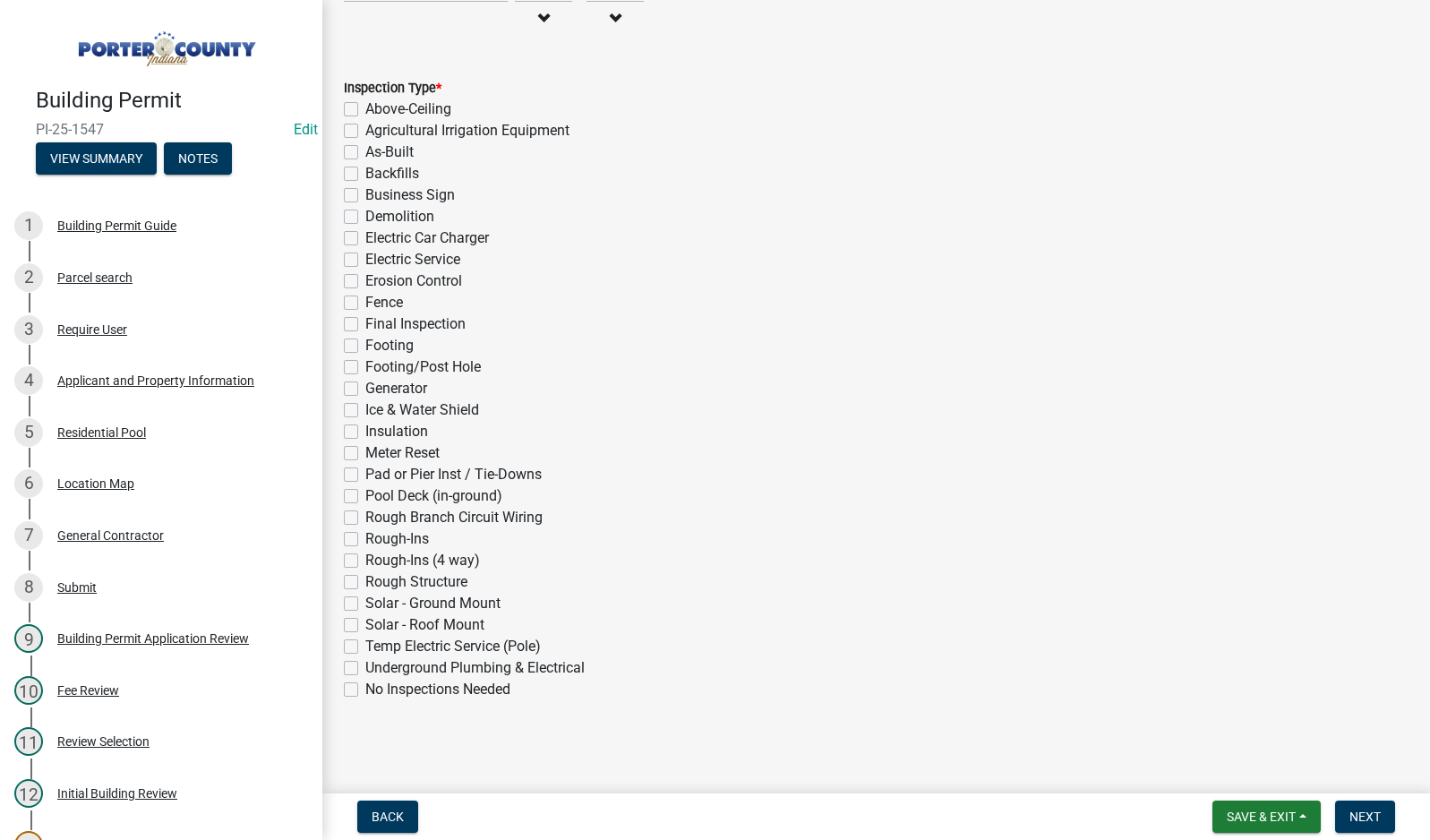
click at [366, 497] on label "Pool Deck (in-ground)" at bounding box center [434, 496] width 137 height 21
click at [366, 497] on input "Pool Deck (in-ground)" at bounding box center [371, 491] width 12 height 12
click at [1374, 821] on span "Next" at bounding box center [1365, 817] width 31 height 15
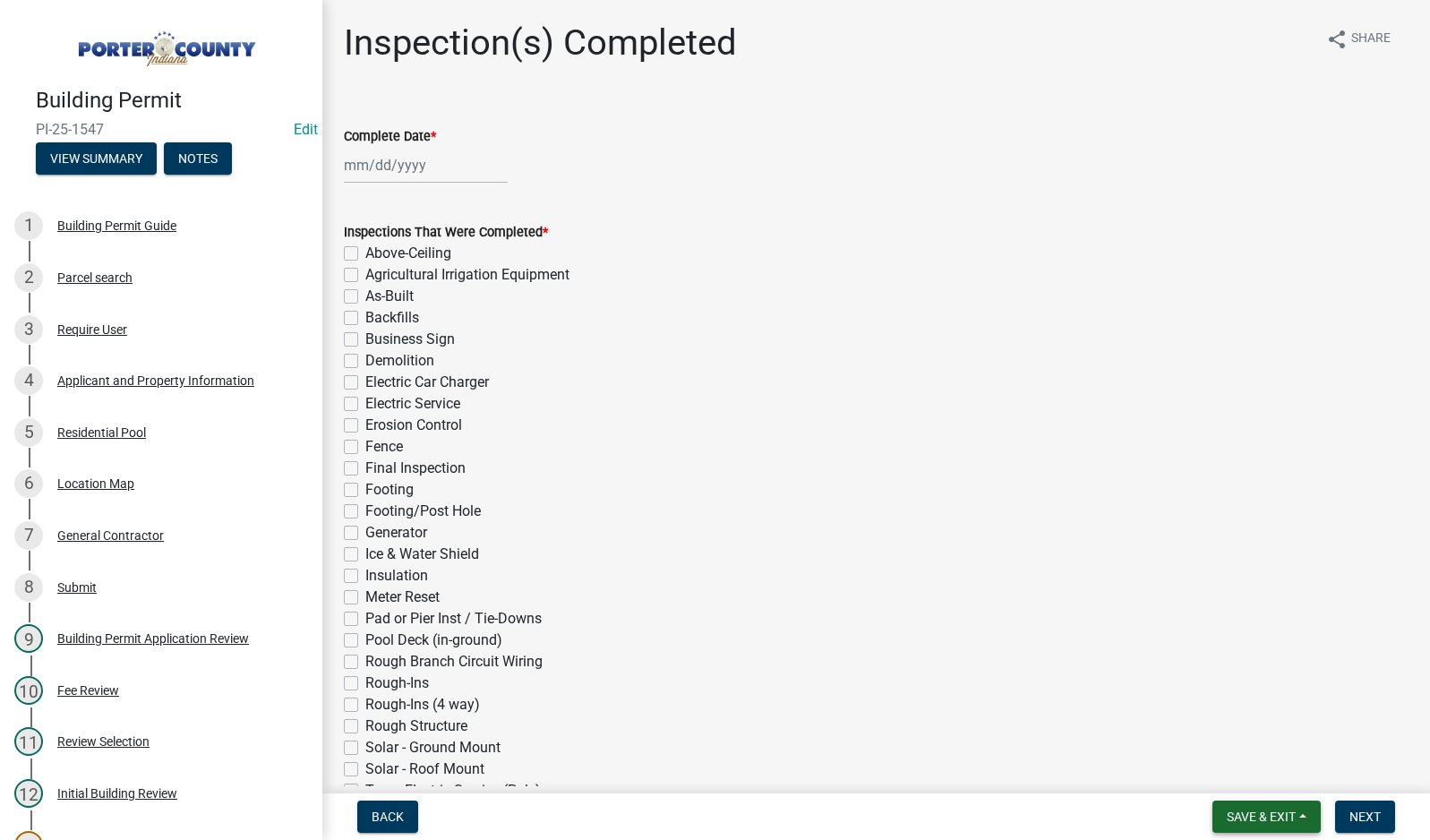
click at [1254, 820] on span "Save & Exit" at bounding box center [1261, 817] width 69 height 15
click at [1253, 774] on button "Save & Exit" at bounding box center [1248, 770] width 143 height 43
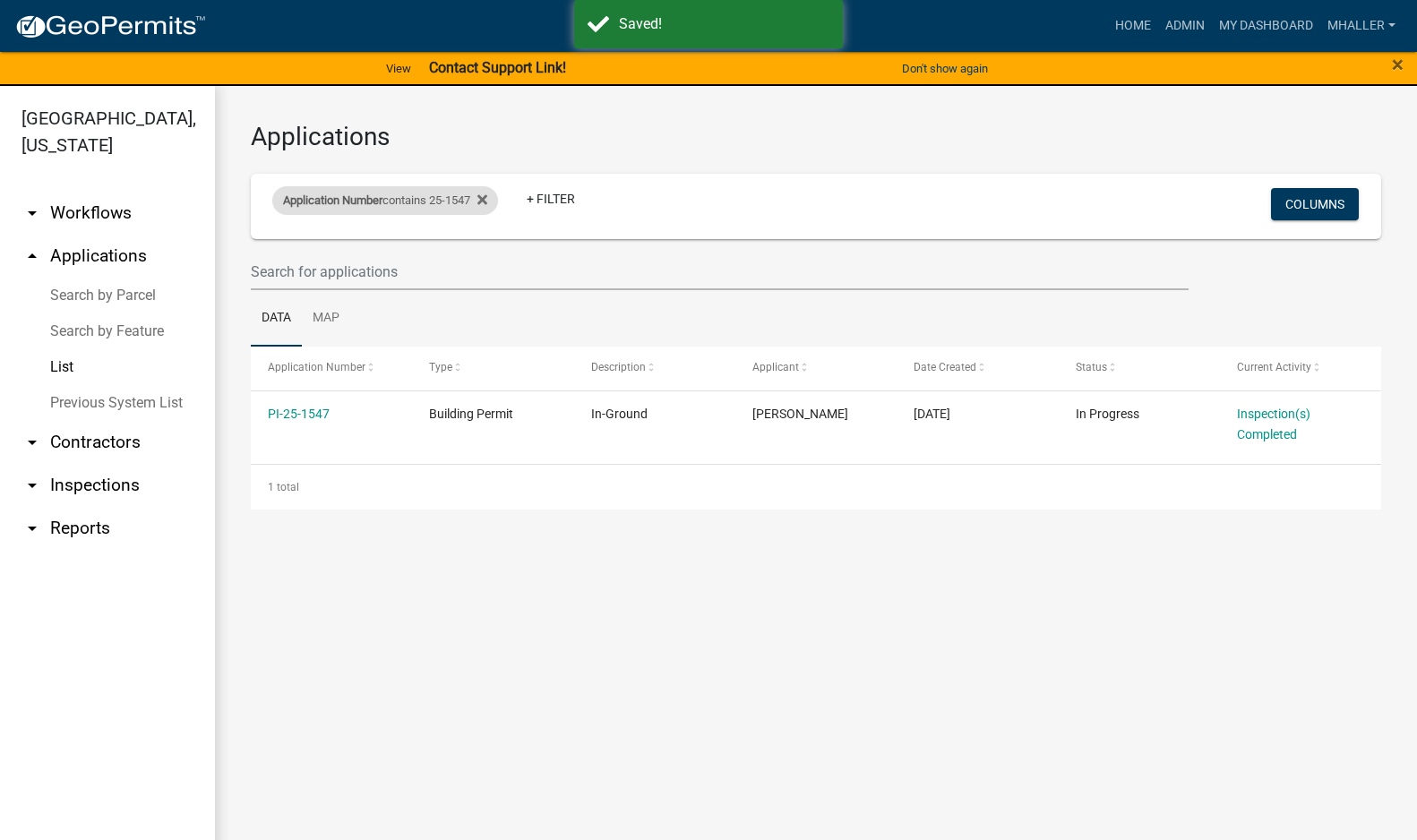
click at [415, 204] on div "Application Number contains 25-1547" at bounding box center [385, 200] width 226 height 28
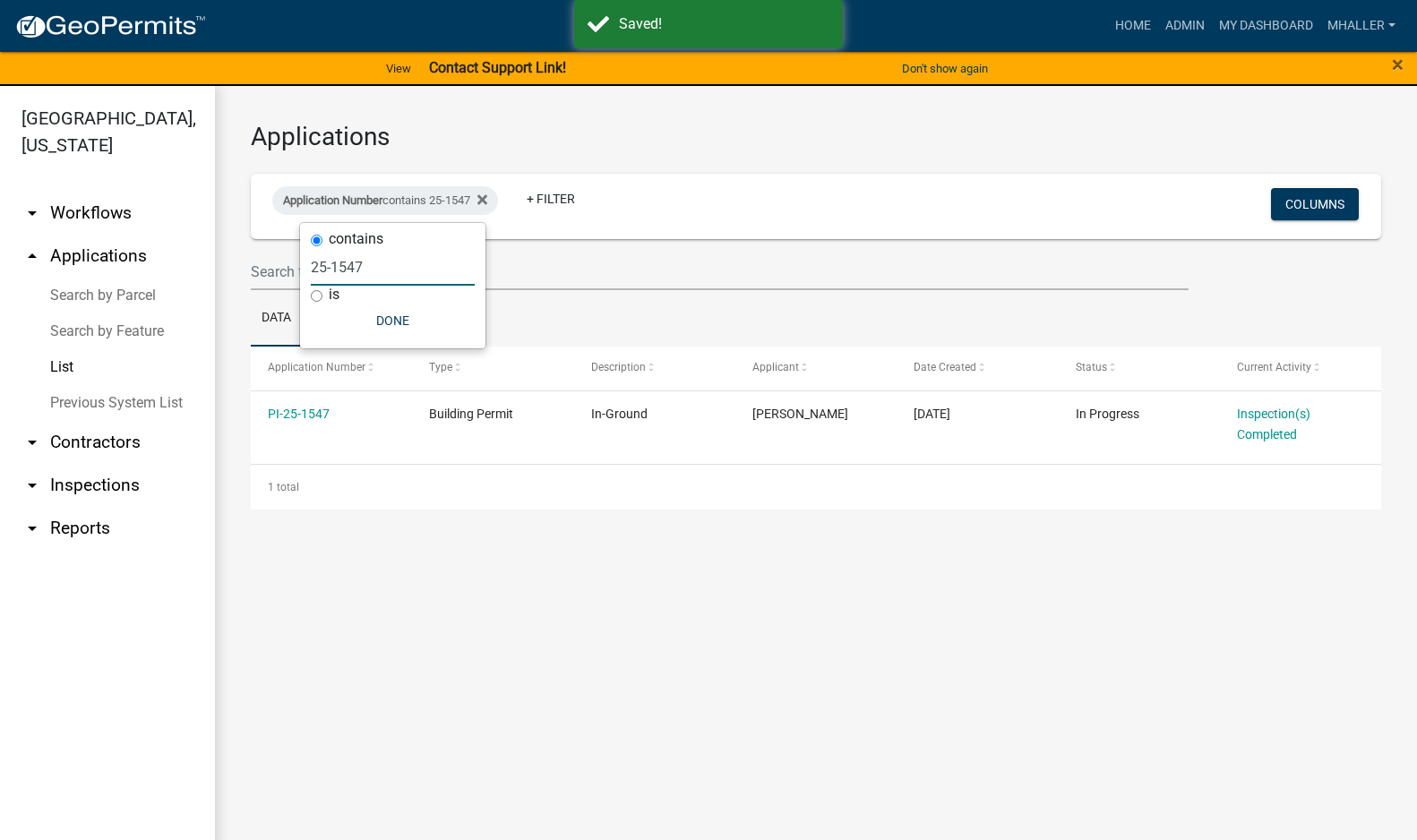
click at [399, 266] on input "25-1547" at bounding box center [393, 267] width 164 height 37
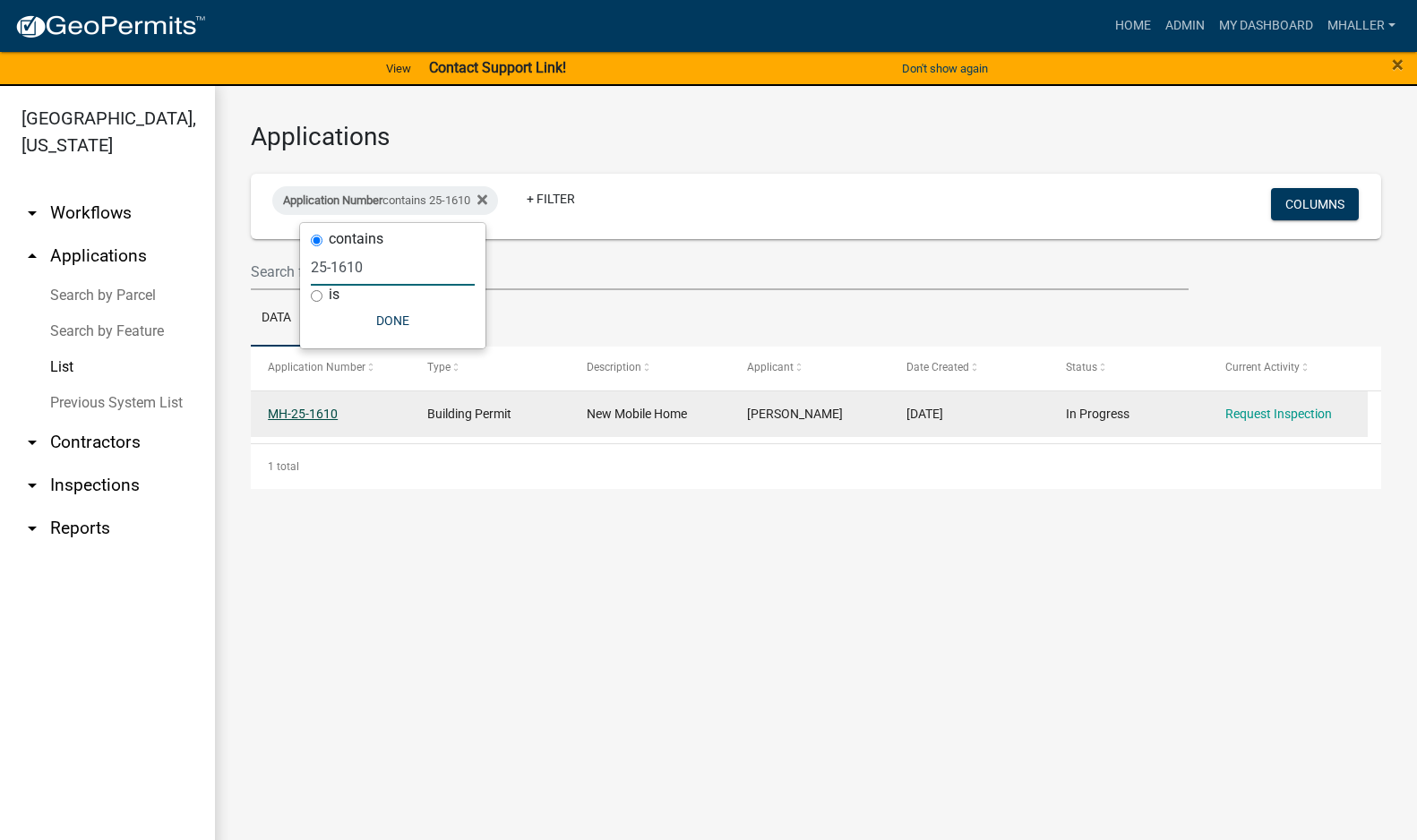
click at [285, 415] on link "MH-25-1610" at bounding box center [302, 413] width 70 height 15
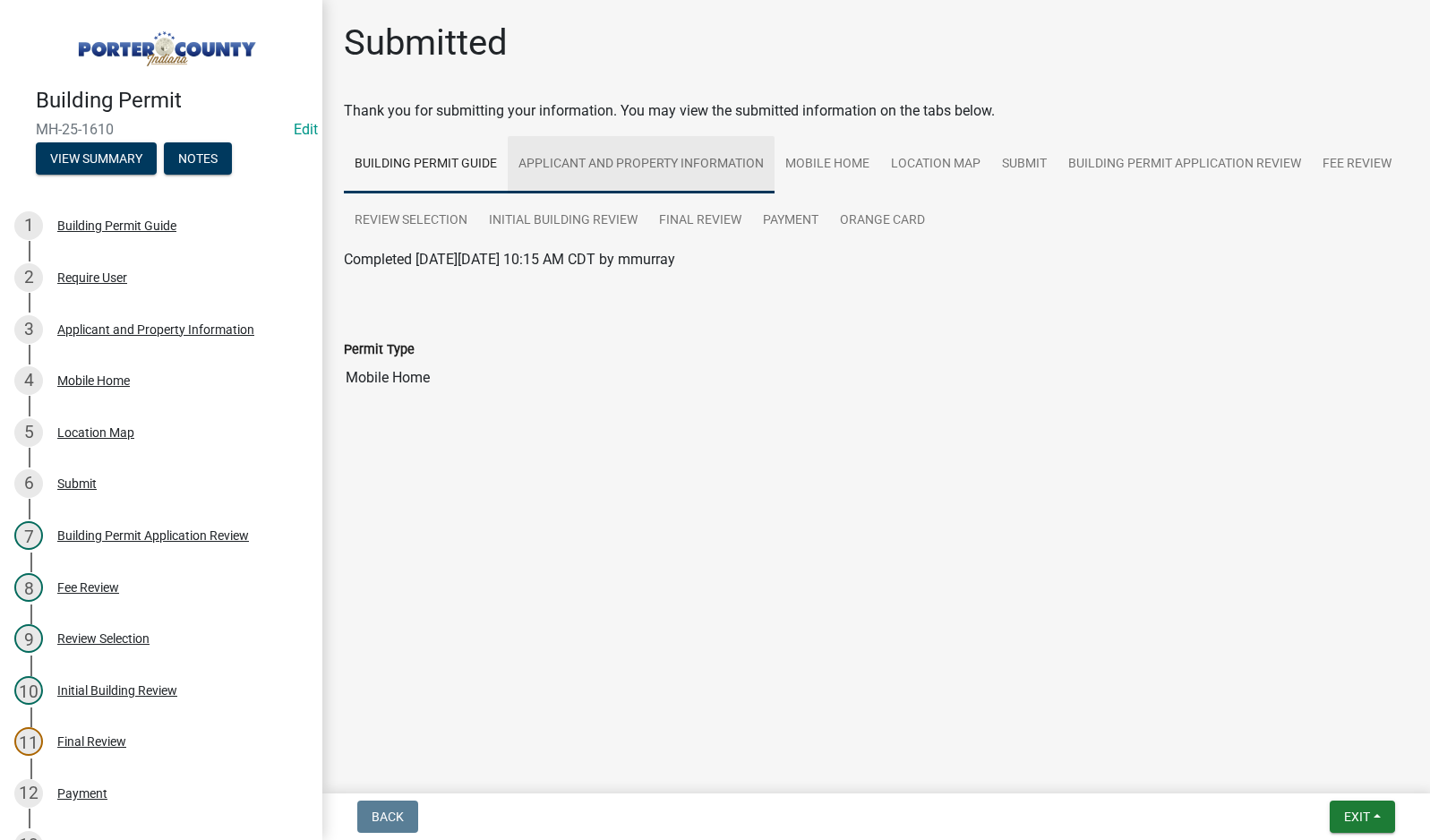
click at [573, 159] on link "Applicant and Property Information" at bounding box center [641, 164] width 266 height 57
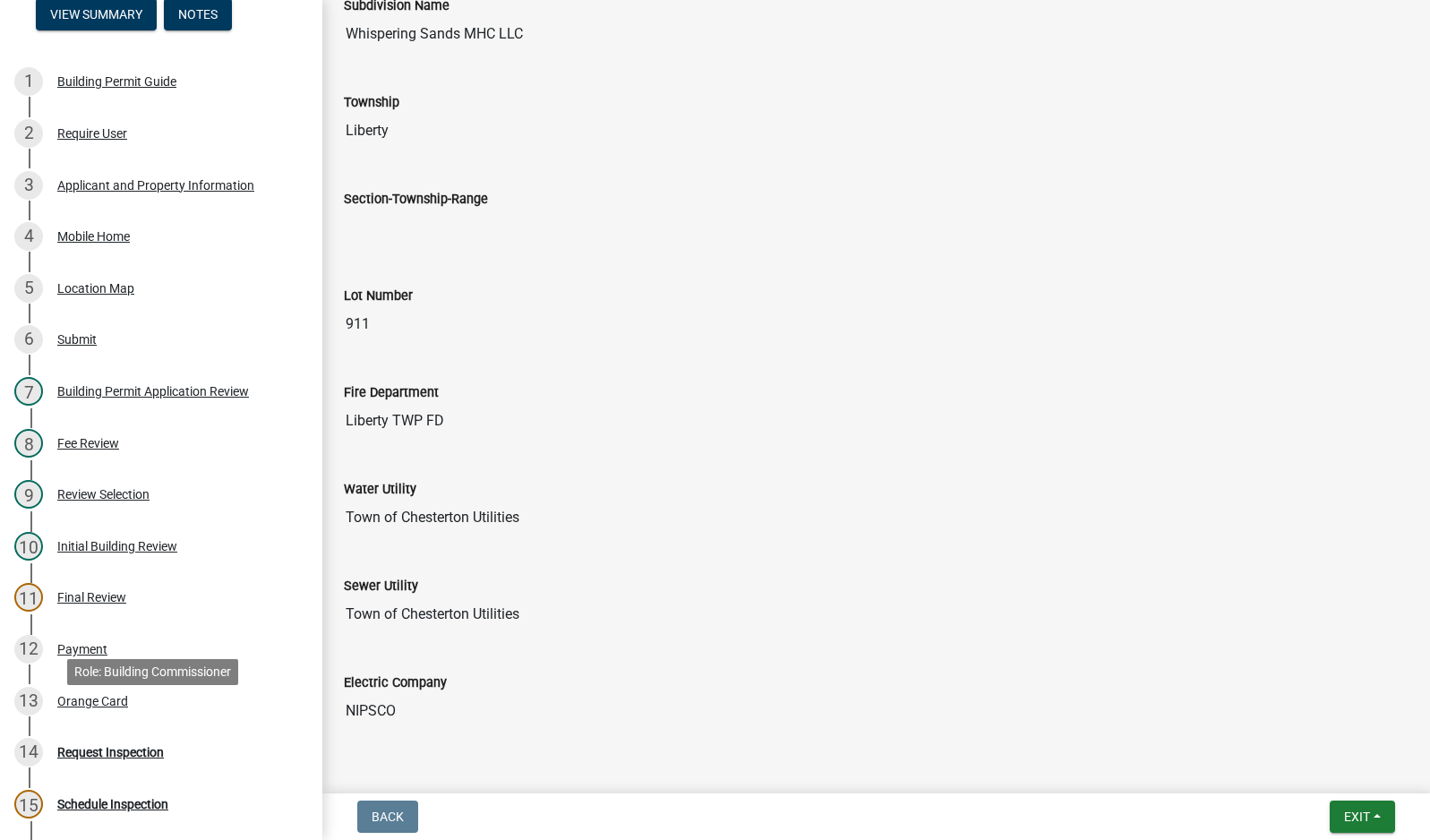
scroll to position [441, 0]
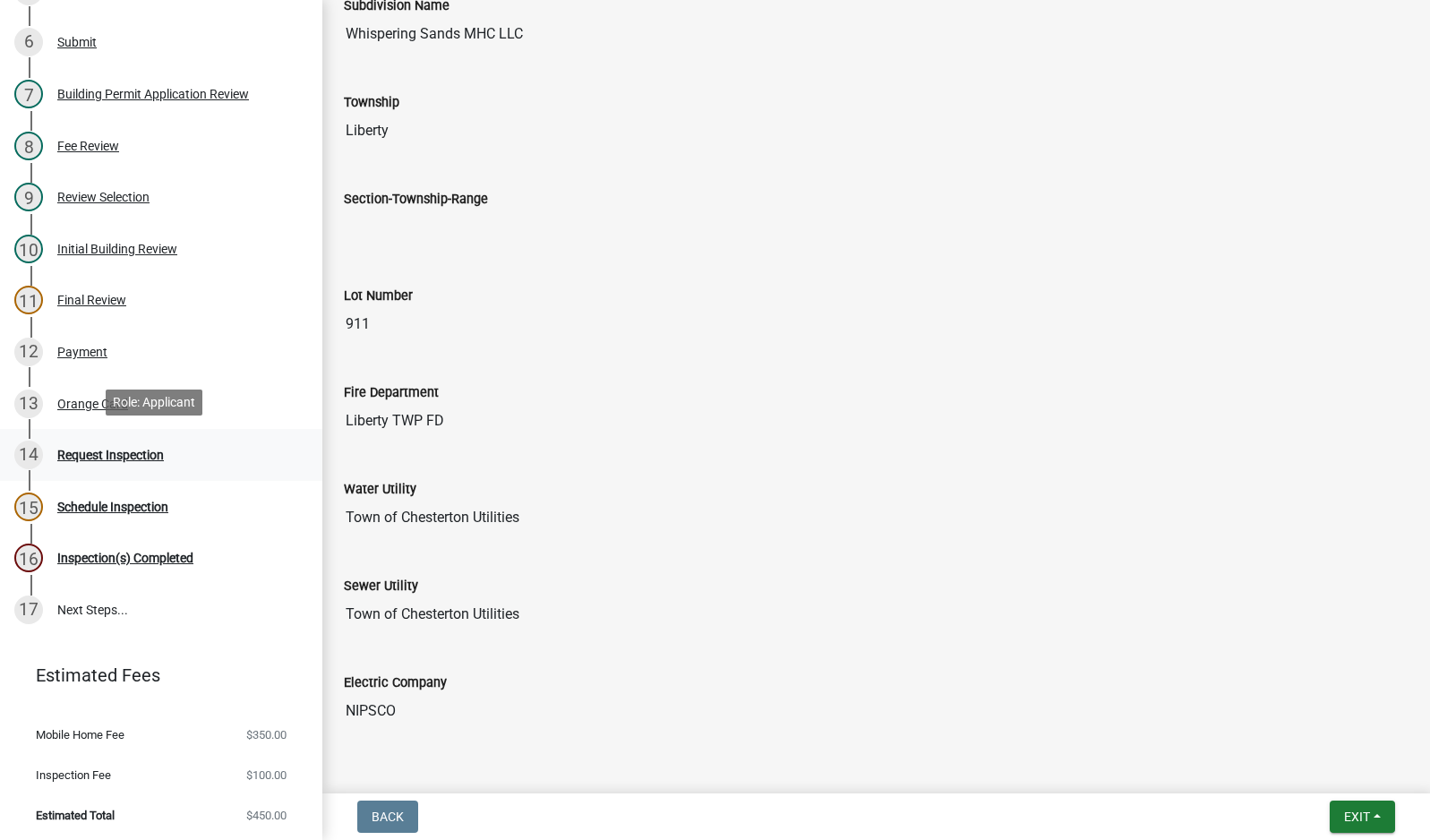
click at [106, 452] on div "Request Inspection" at bounding box center [111, 454] width 107 height 13
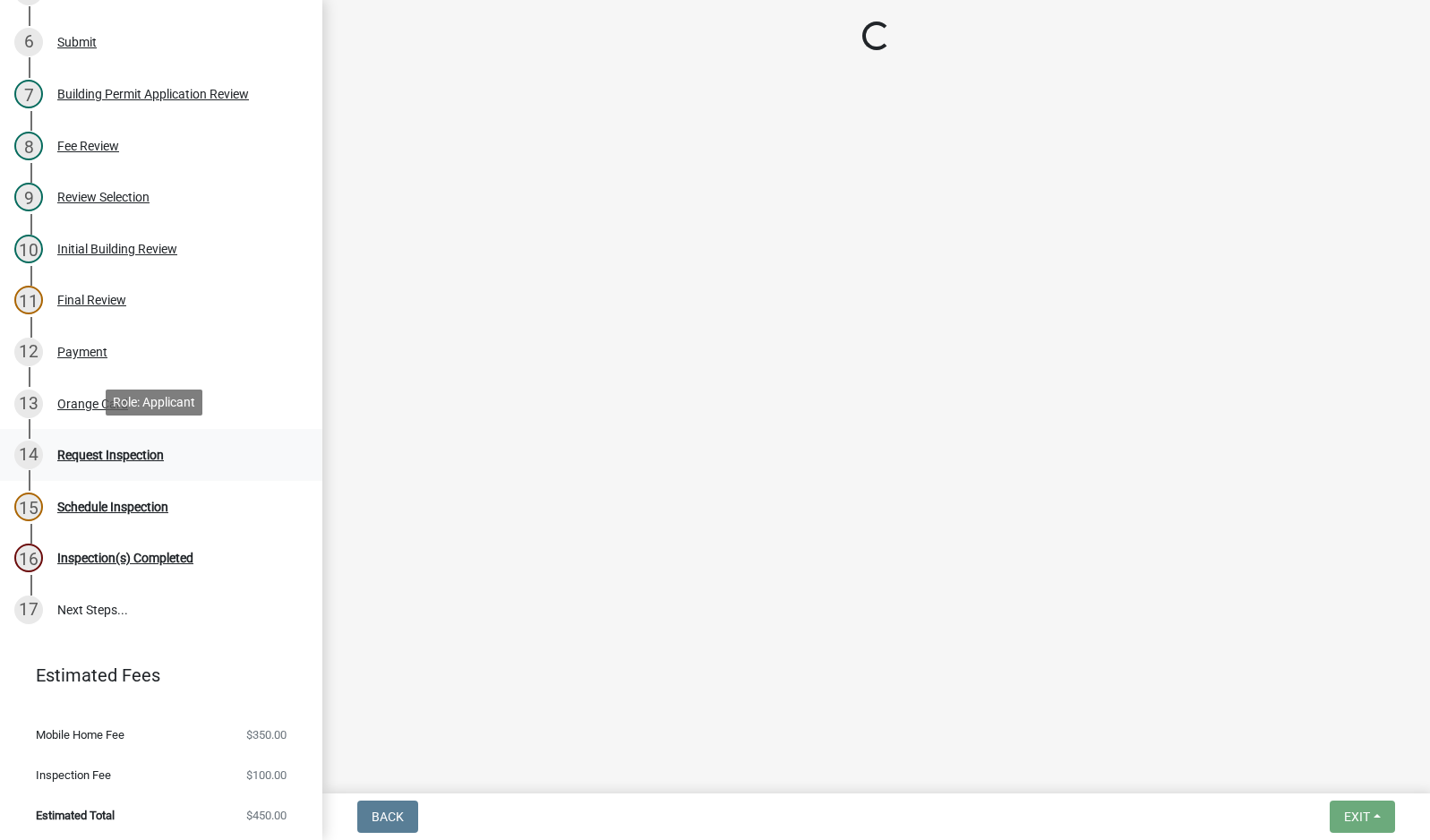
scroll to position [0, 0]
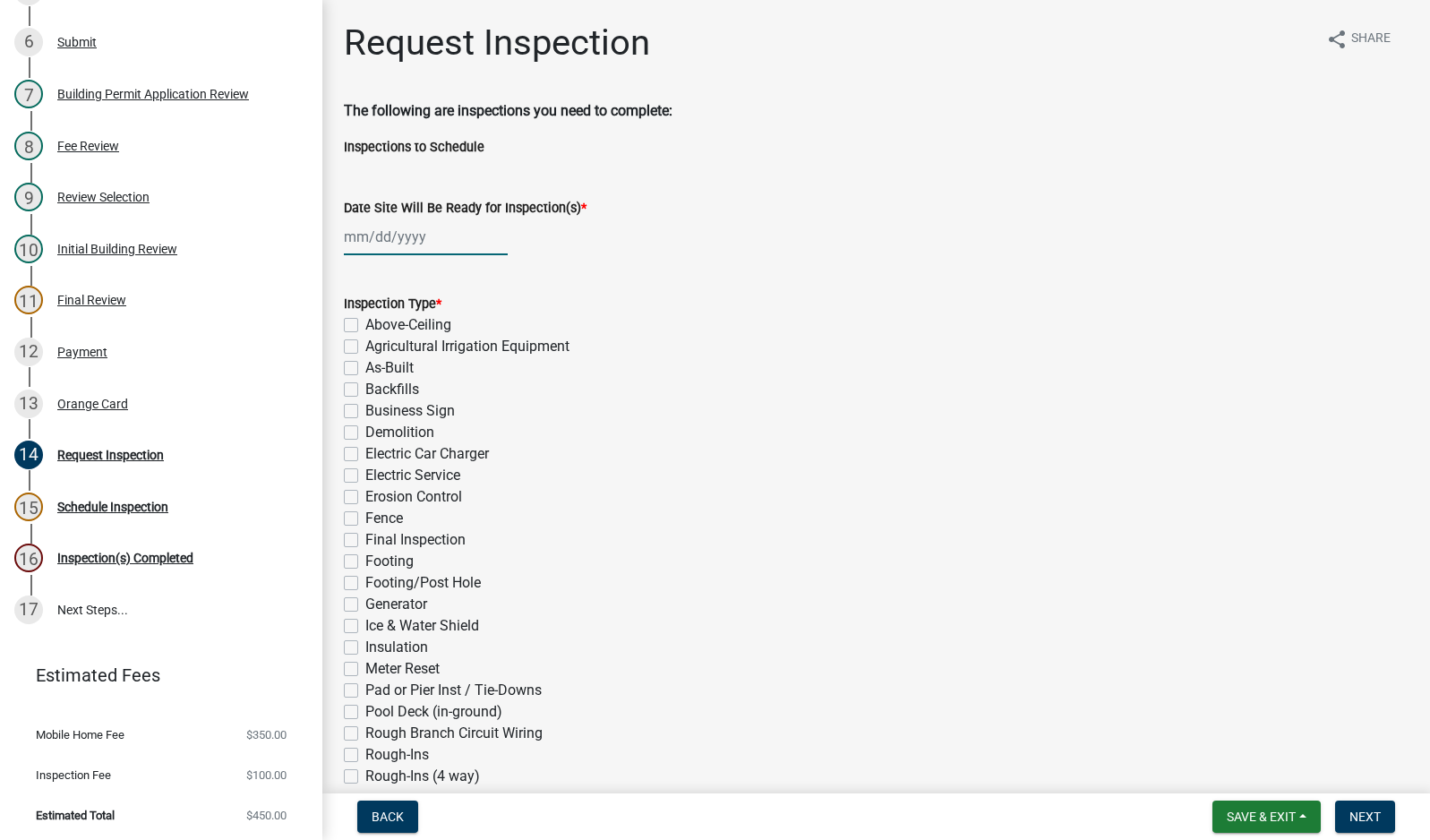
click at [370, 232] on div at bounding box center [426, 237] width 164 height 37
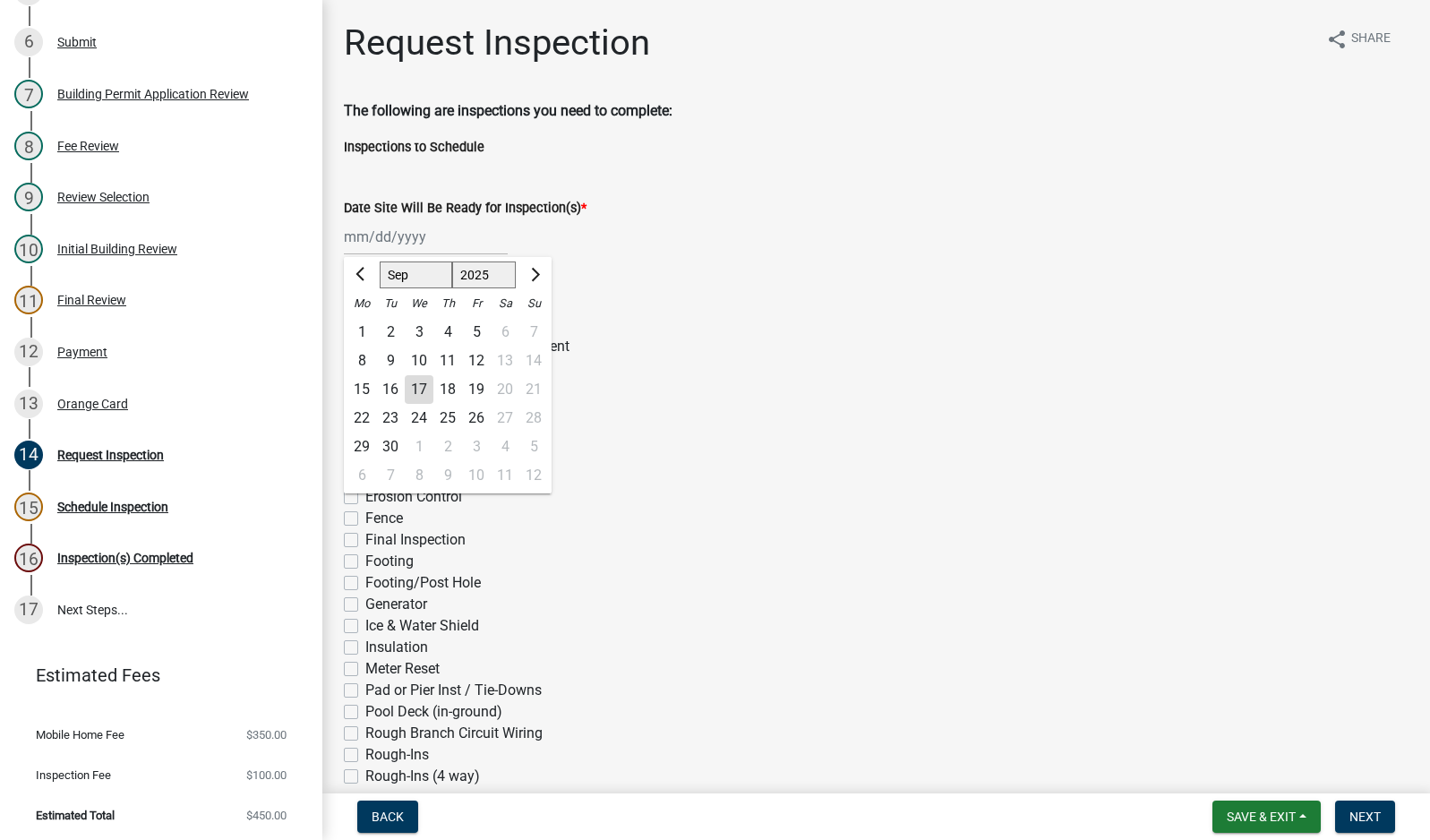
click at [422, 388] on div "17" at bounding box center [418, 389] width 28 height 28
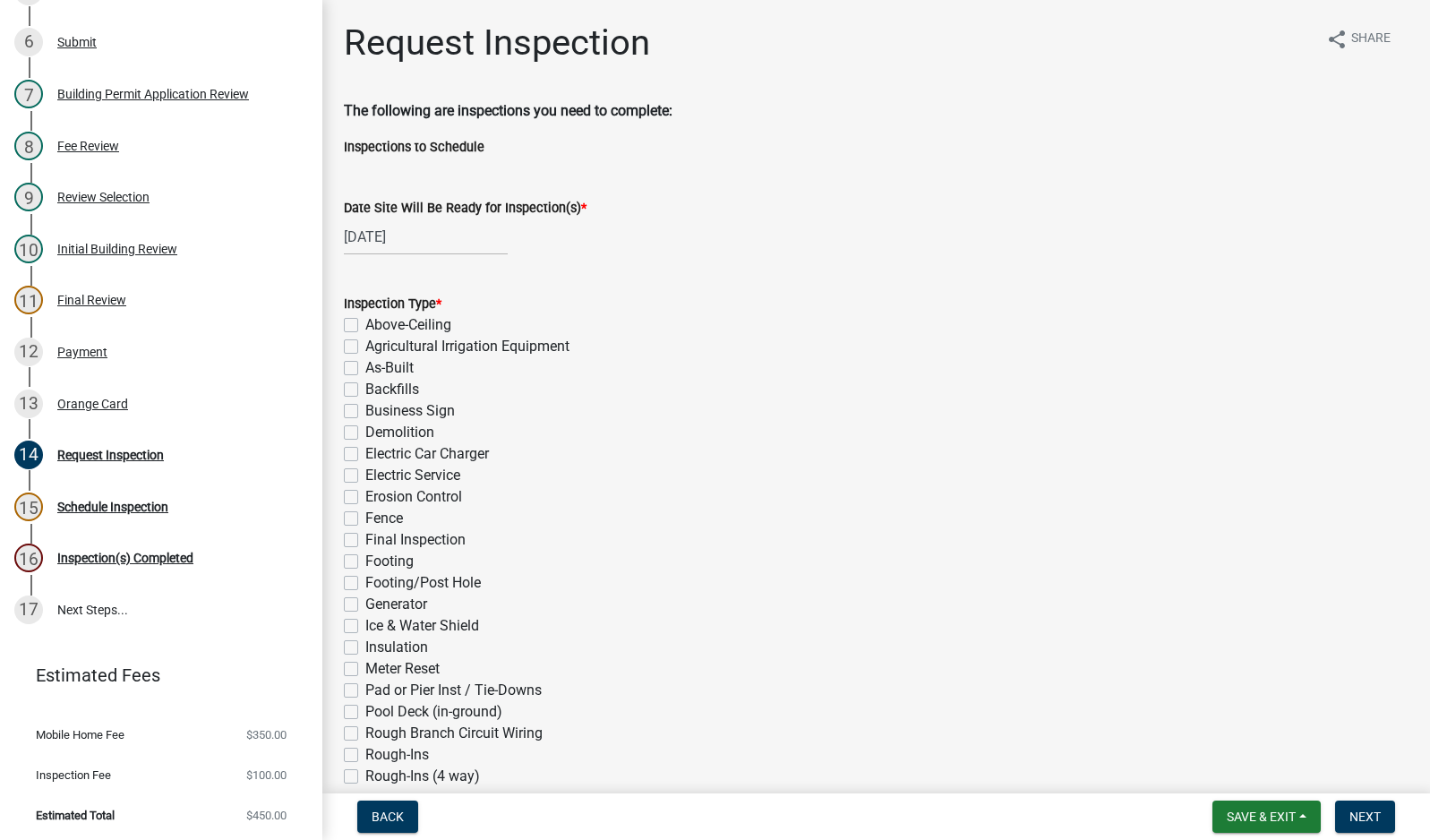
click at [366, 477] on label "Electric Service" at bounding box center [413, 475] width 95 height 21
click at [366, 476] on input "Electric Service" at bounding box center [371, 471] width 12 height 12
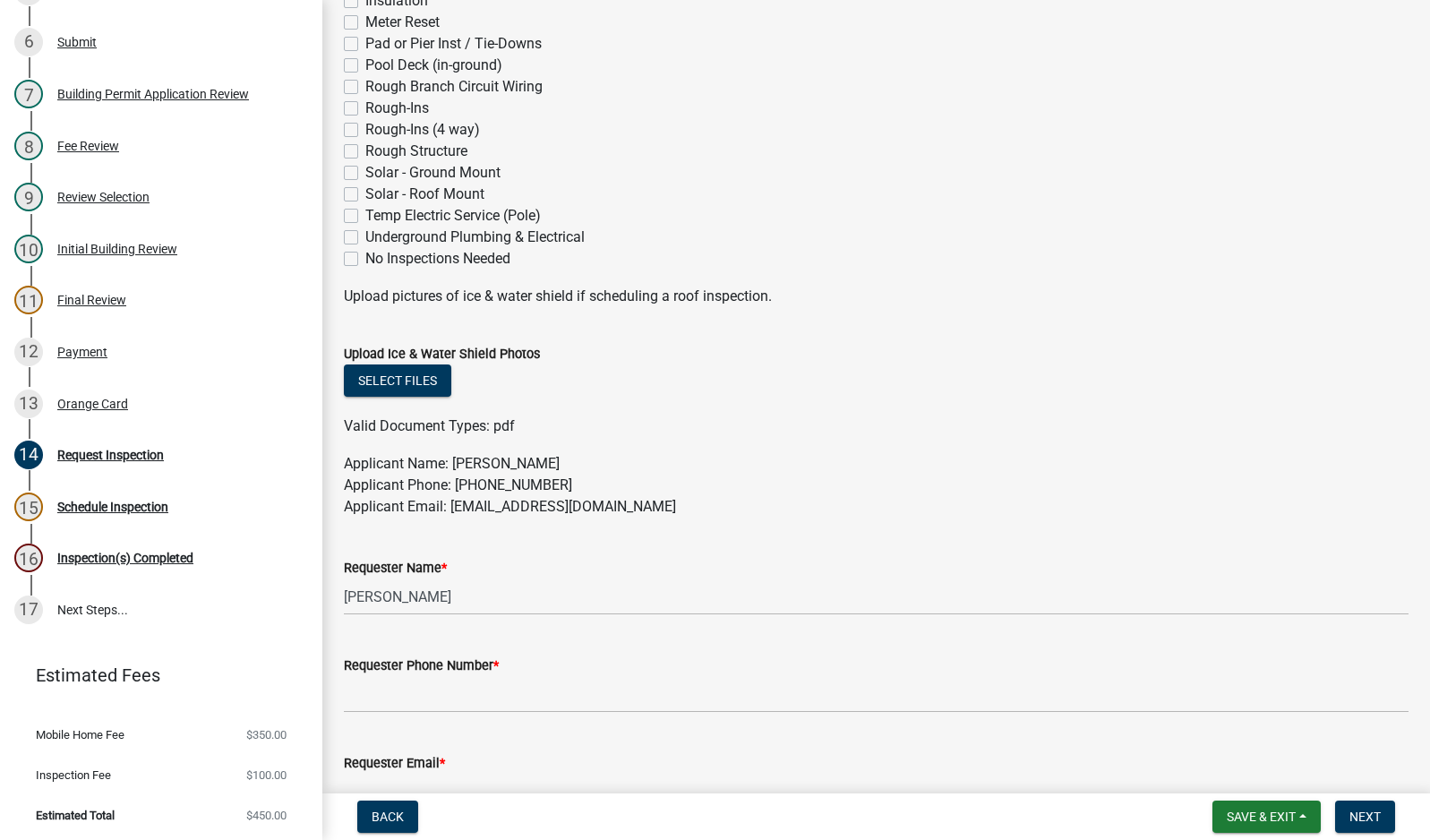
scroll to position [806, 0]
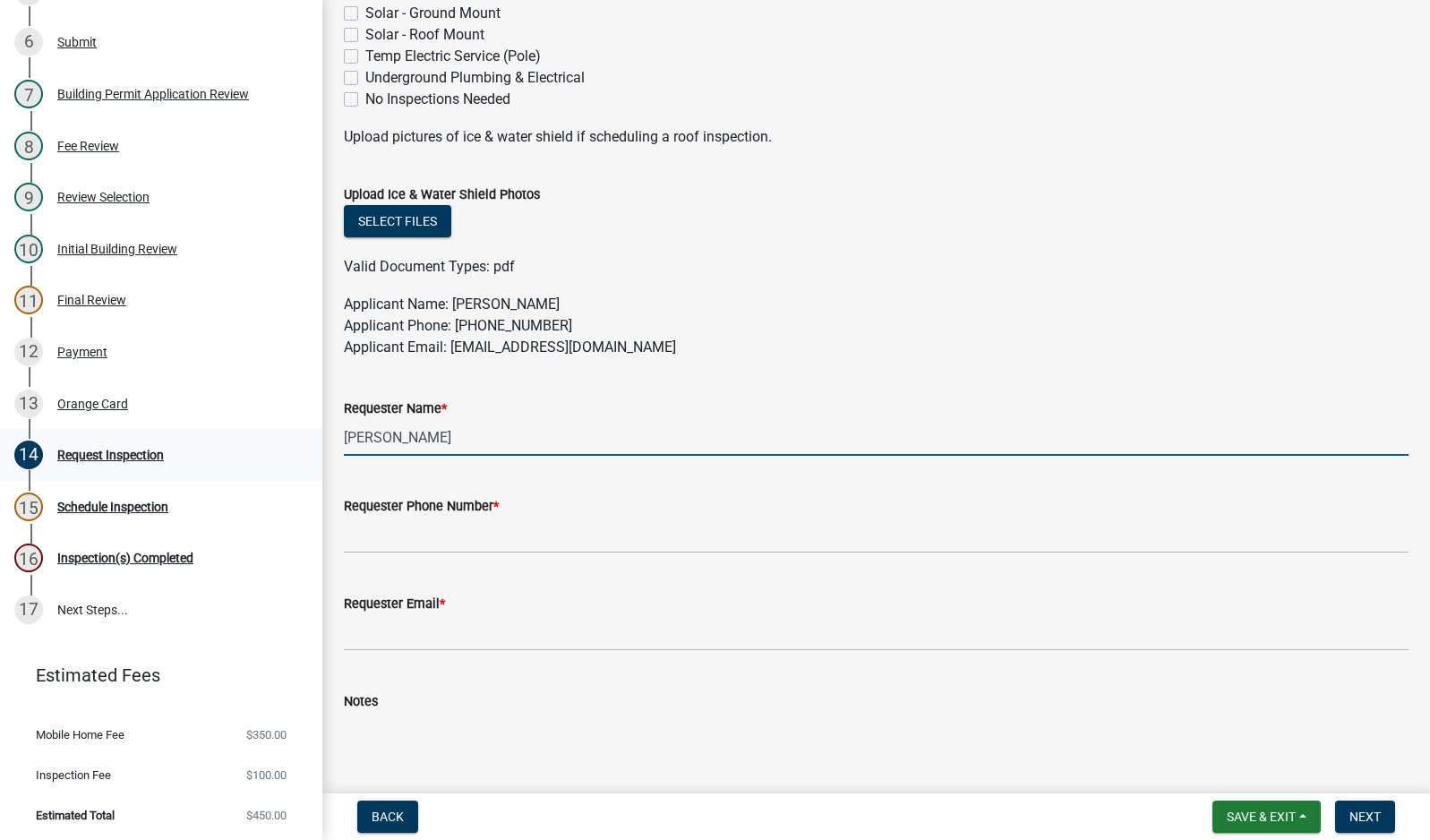
drag, startPoint x: 487, startPoint y: 441, endPoint x: 210, endPoint y: 442, distance: 277.0
click at [219, 441] on div "Building Permit MH-25-1610 Edit View Summary Notes 1 Building Permit Guide 2 Re…" at bounding box center [715, 420] width 1430 height 840
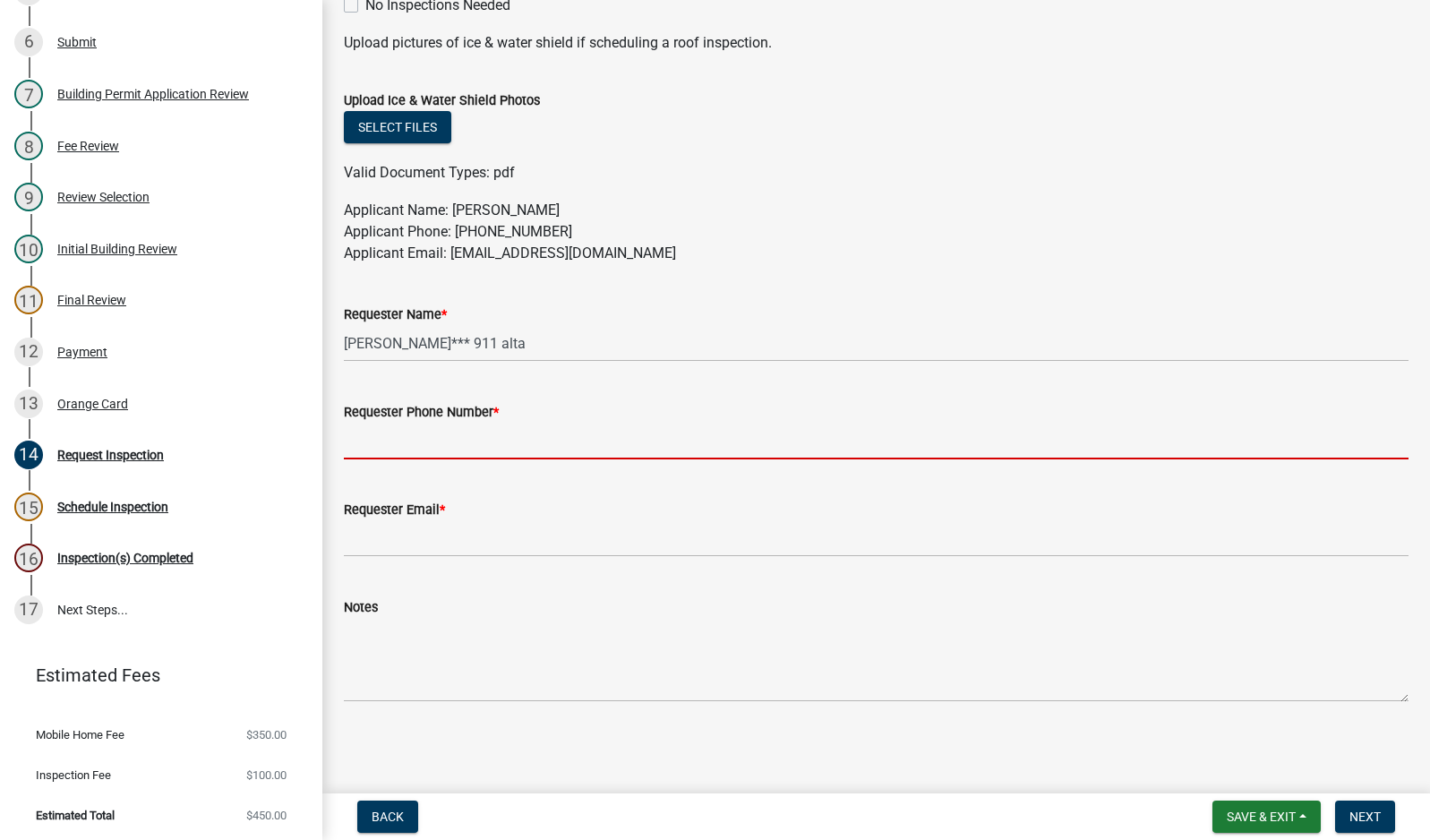
click at [437, 437] on input "Requester Phone Number *" at bounding box center [876, 441] width 1064 height 37
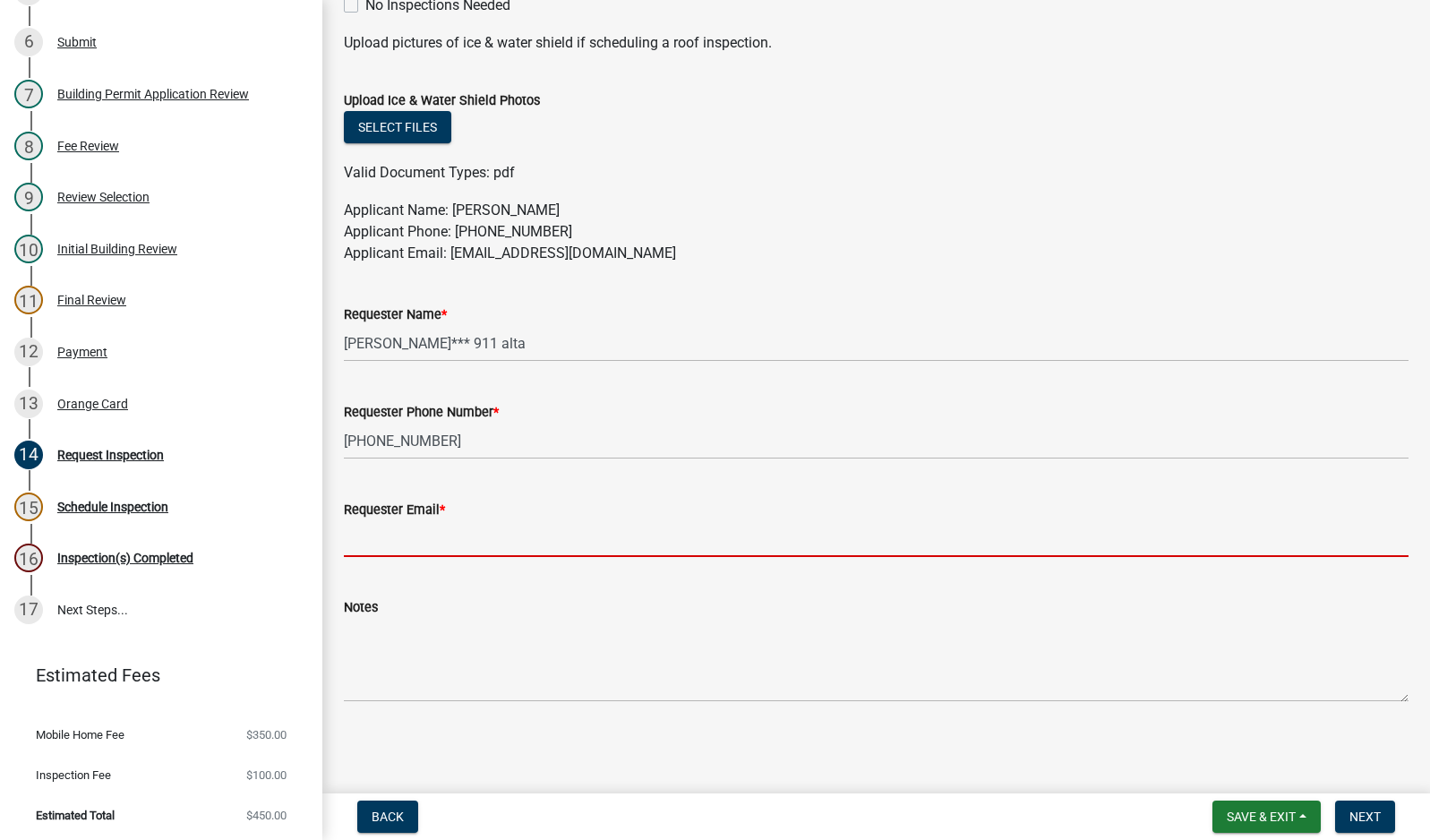
click at [440, 535] on input "Requester Email *" at bounding box center [876, 539] width 1064 height 37
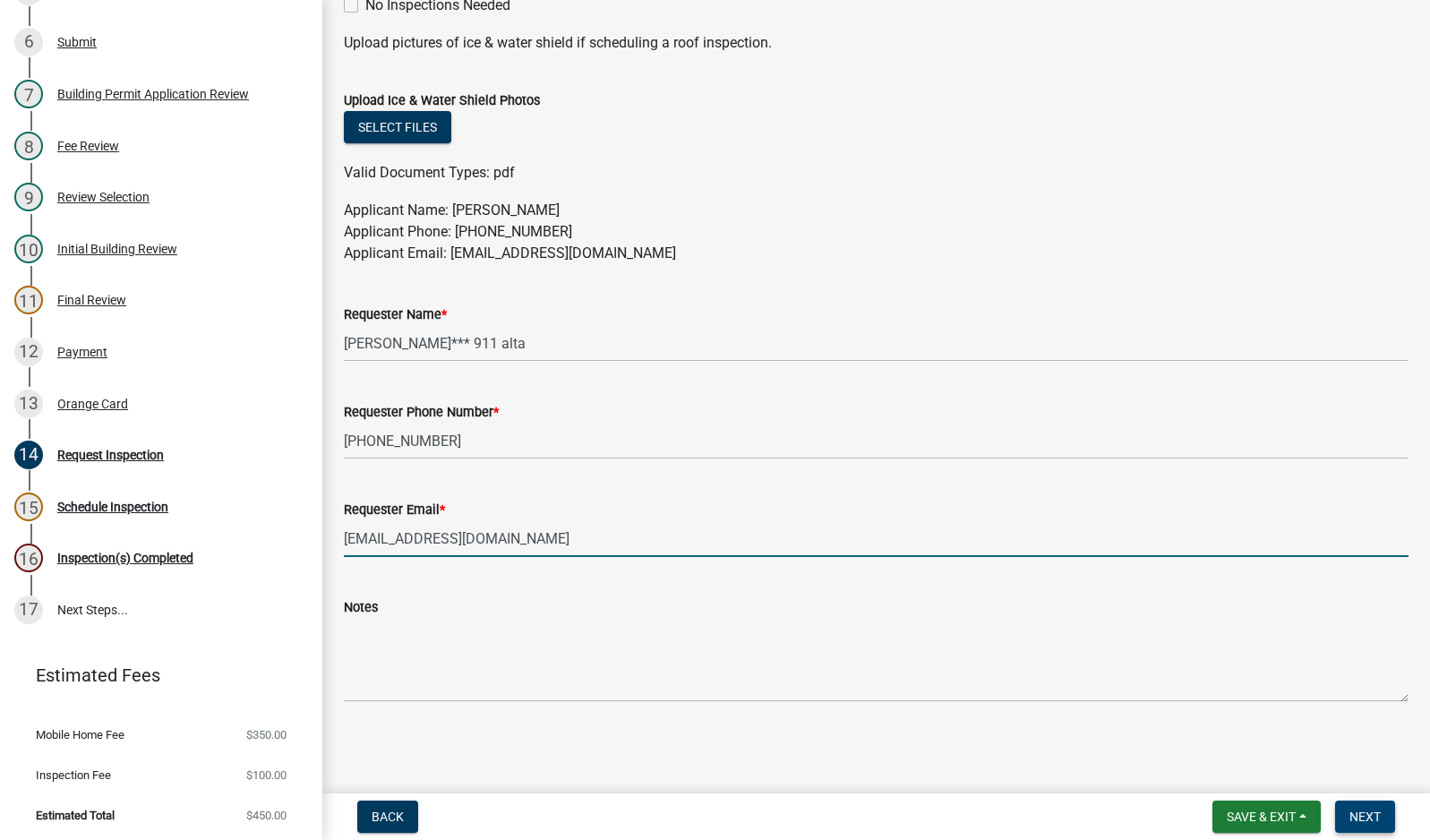
click at [1353, 822] on span "Next" at bounding box center [1365, 817] width 31 height 15
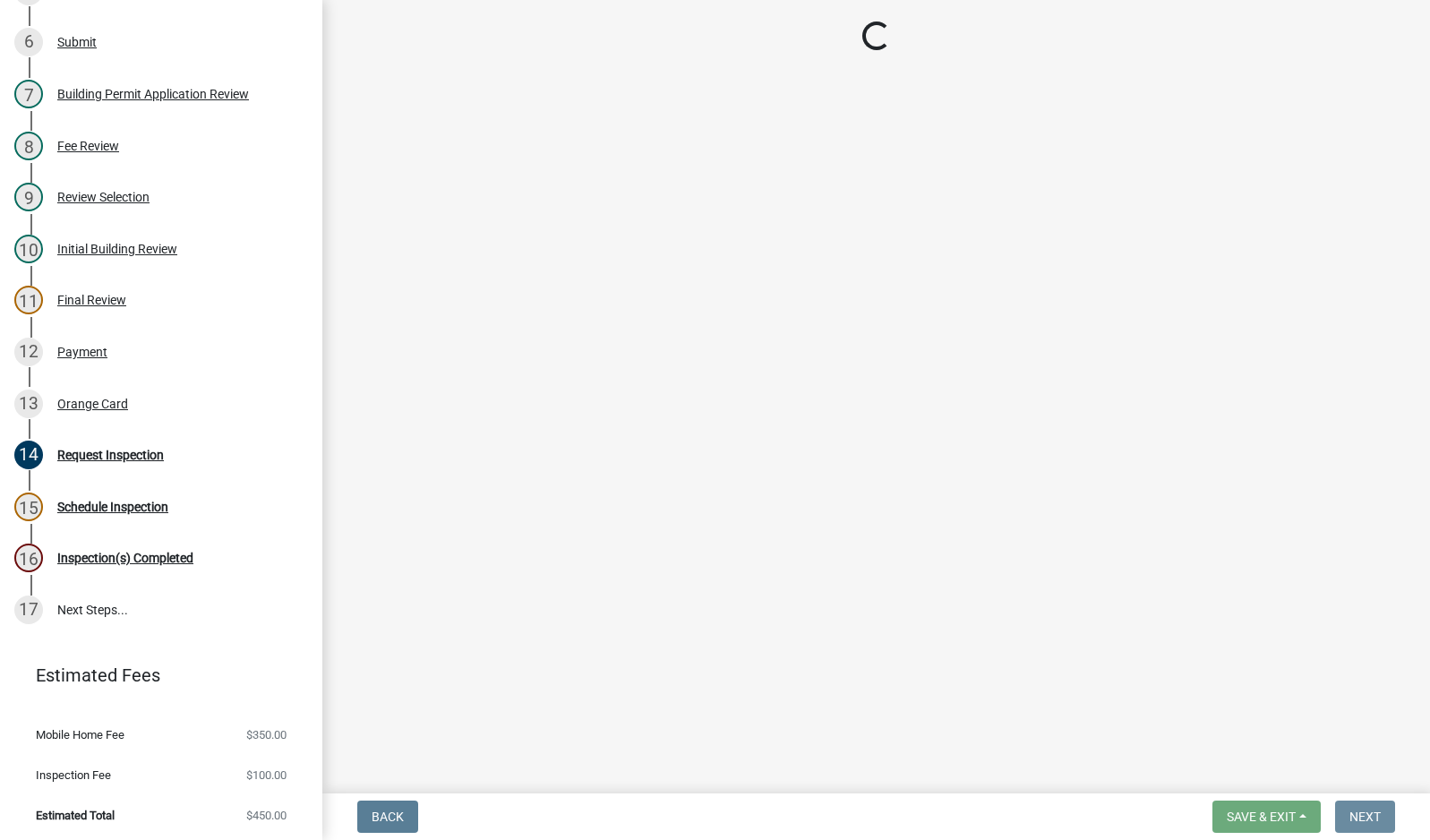
scroll to position [0, 0]
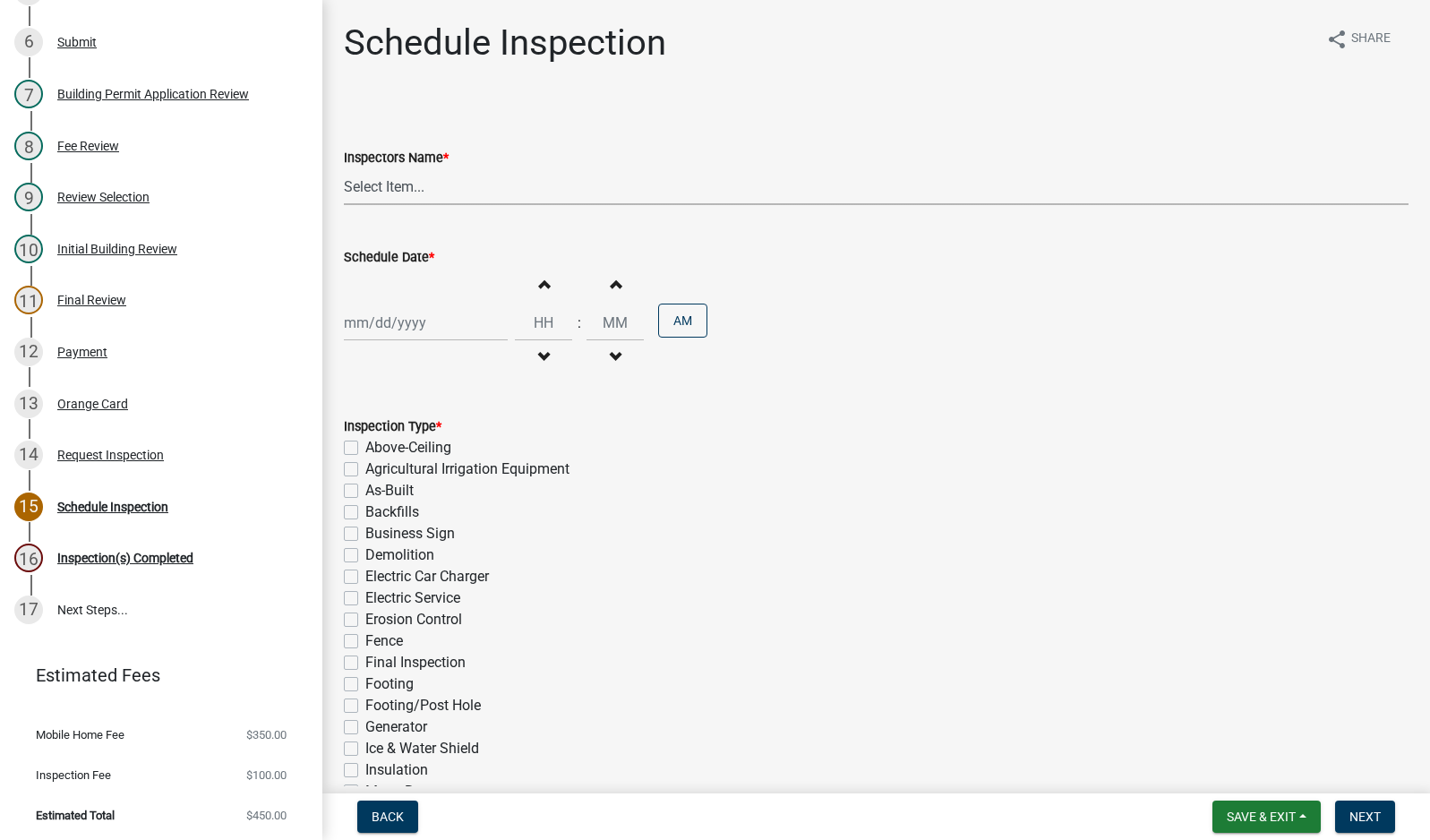
click at [363, 190] on select "Select Item... mhaller ([PERSON_NAME])" at bounding box center [876, 187] width 1064 height 37
click at [344, 168] on select "Select Item... mhaller ([PERSON_NAME])" at bounding box center [876, 187] width 1064 height 37
click at [403, 320] on div at bounding box center [426, 323] width 164 height 37
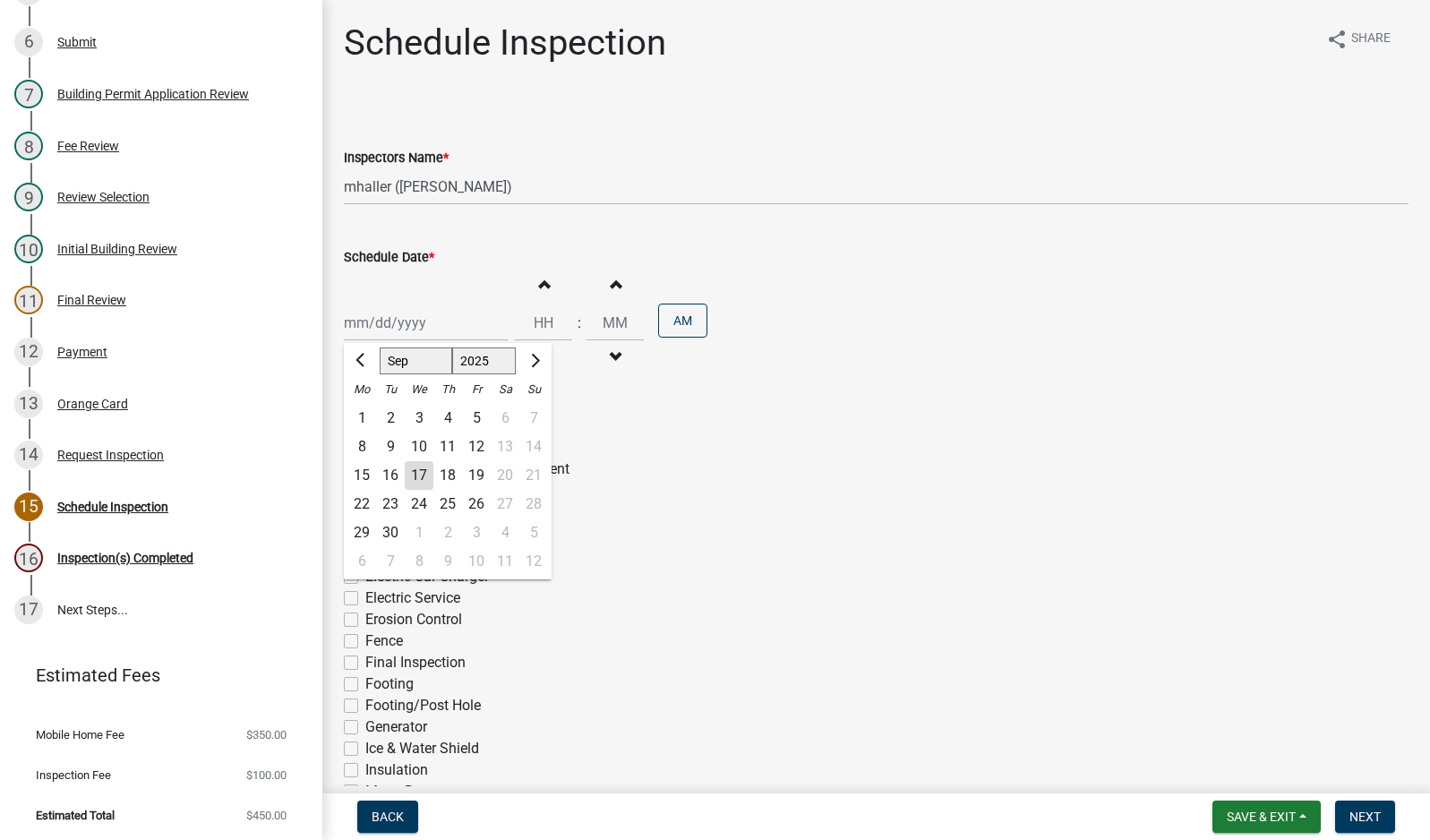
click at [448, 472] on div "18" at bounding box center [447, 474] width 28 height 28
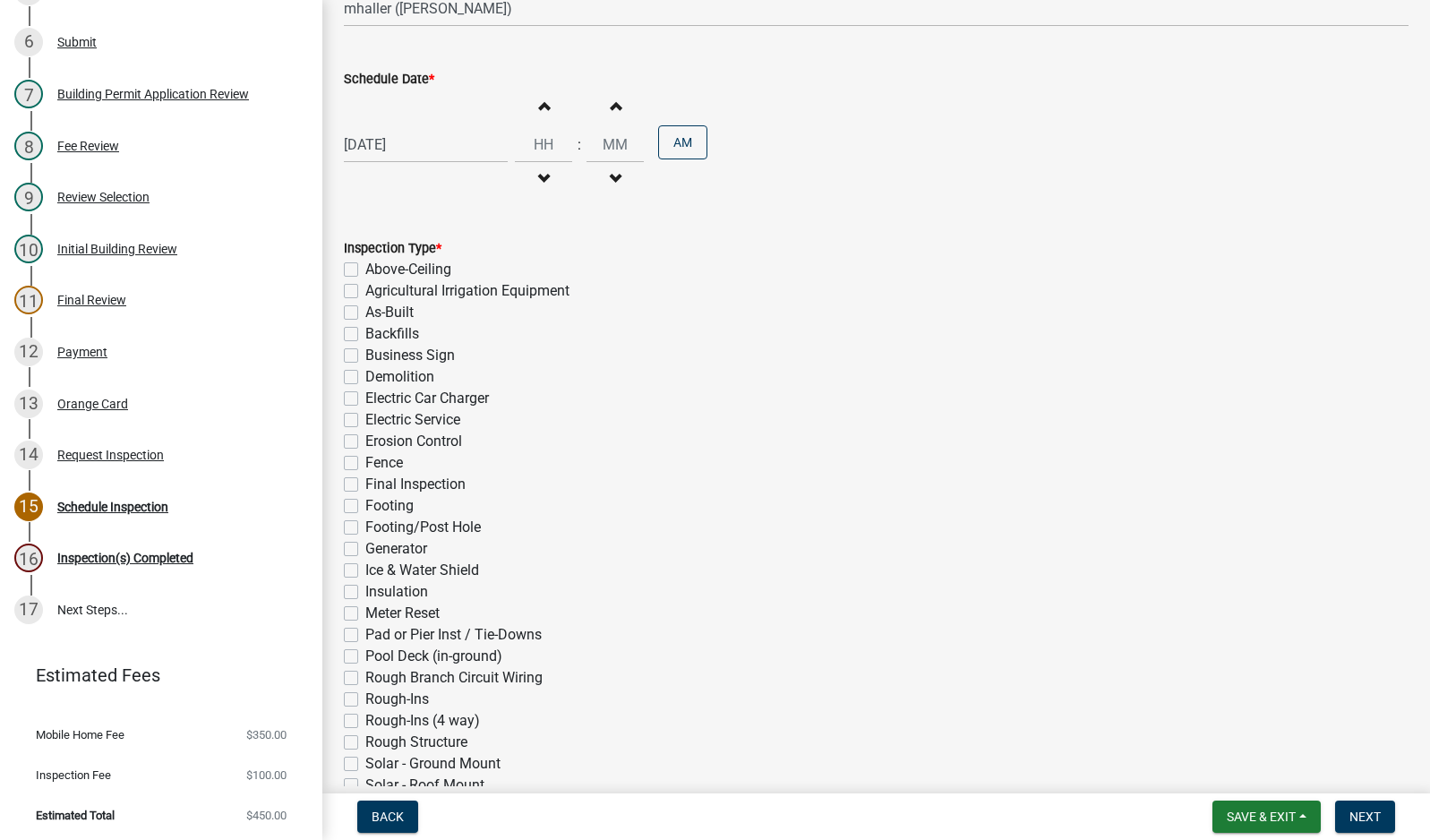
scroll to position [179, 0]
click at [366, 422] on label "Electric Service" at bounding box center [413, 419] width 95 height 21
click at [366, 420] on input "Electric Service" at bounding box center [371, 414] width 12 height 12
click at [1353, 814] on span "Next" at bounding box center [1365, 817] width 31 height 15
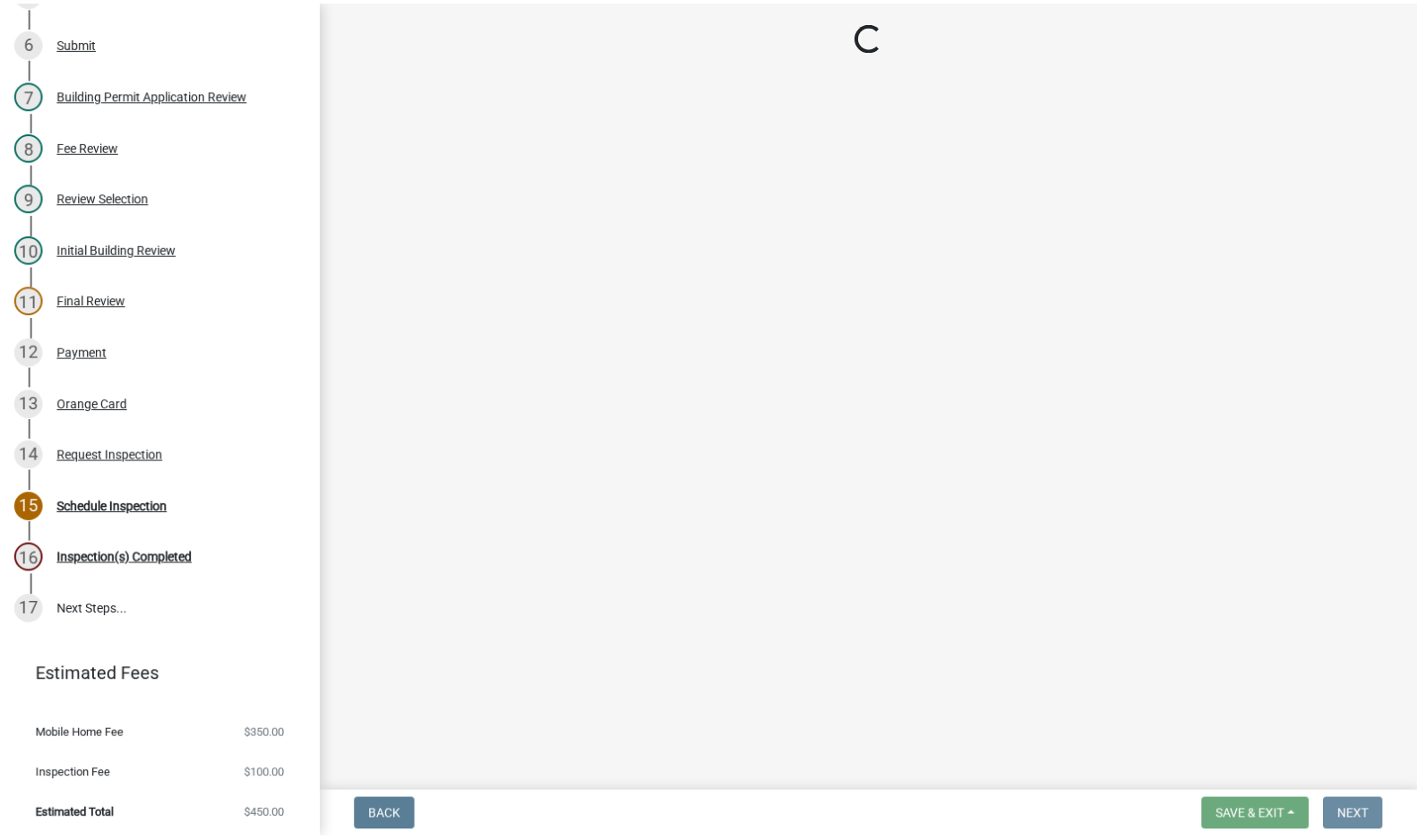
scroll to position [0, 0]
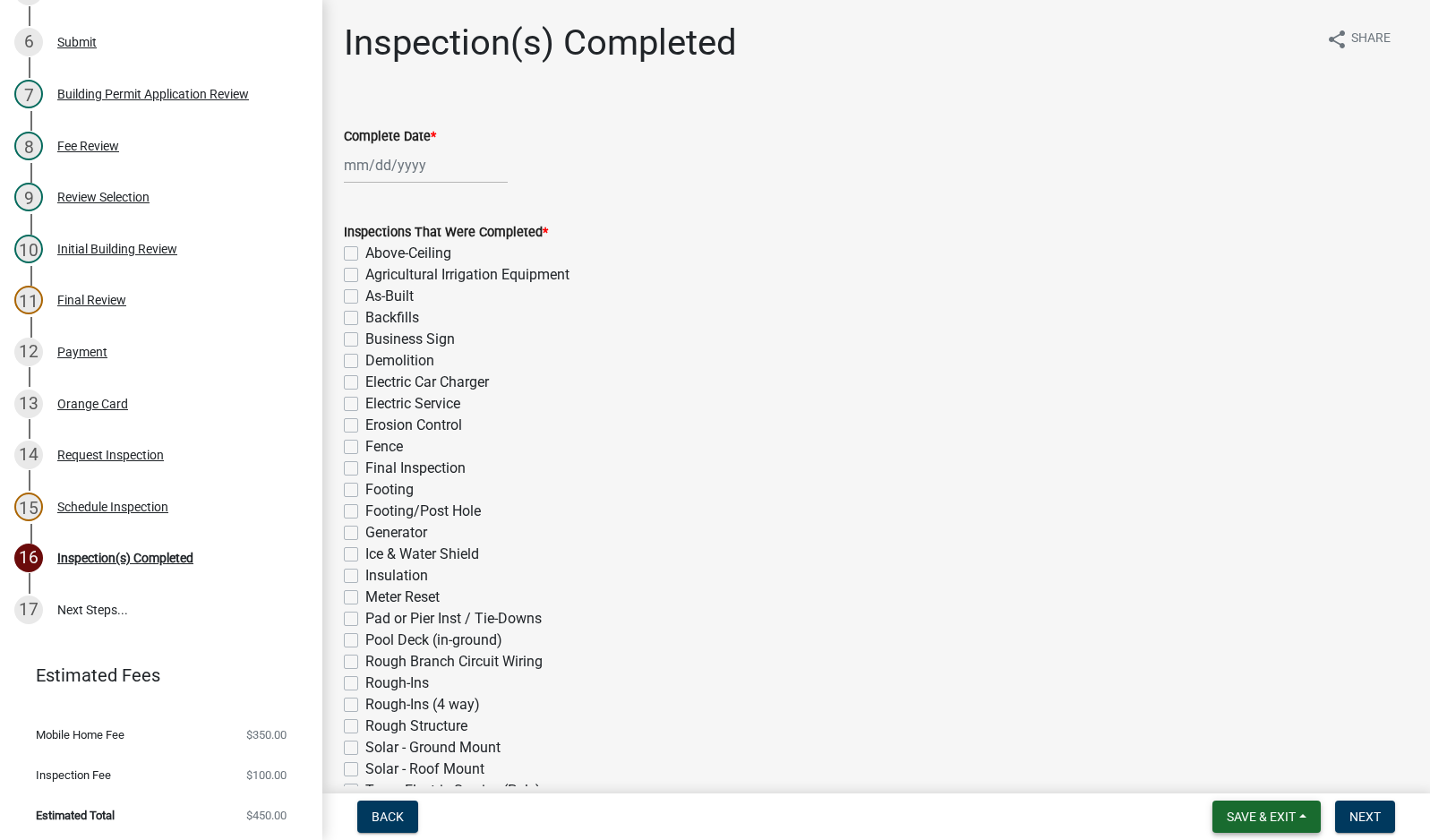
click at [1243, 815] on span "Save & Exit" at bounding box center [1261, 817] width 69 height 15
click at [1251, 774] on button "Save & Exit" at bounding box center [1248, 770] width 143 height 43
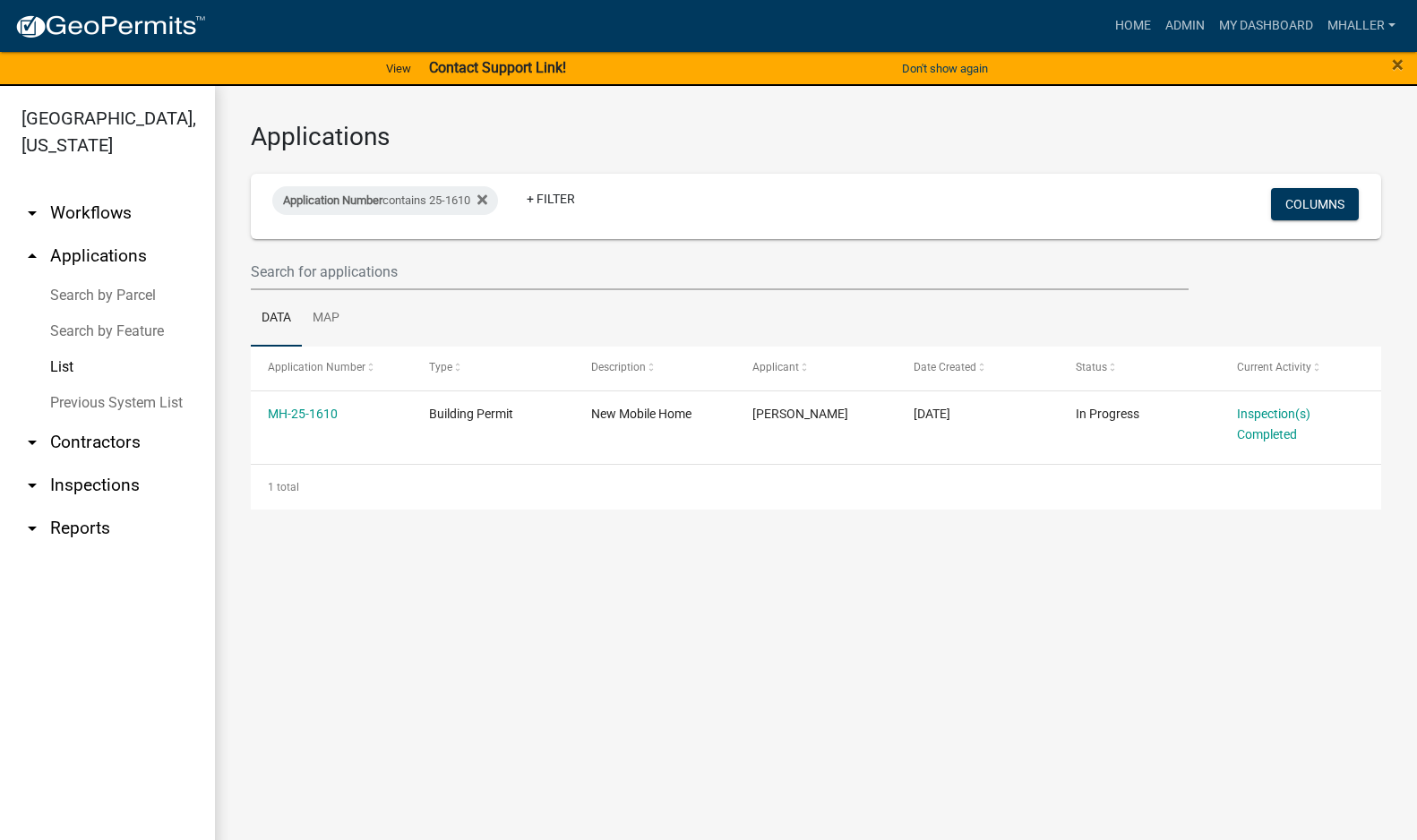
click at [100, 464] on link "arrow_drop_down Inspections" at bounding box center [107, 485] width 215 height 43
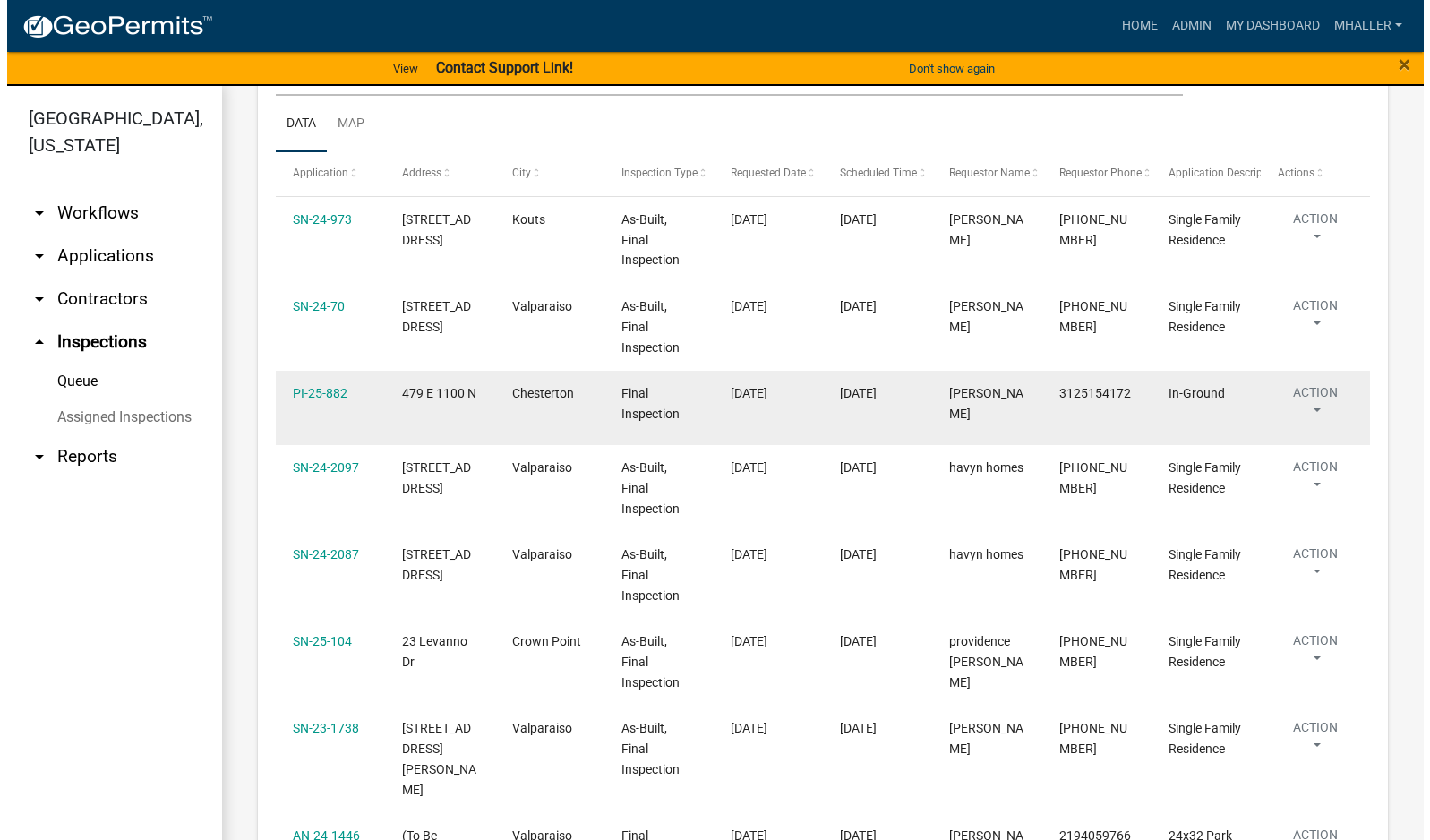
scroll to position [268, 0]
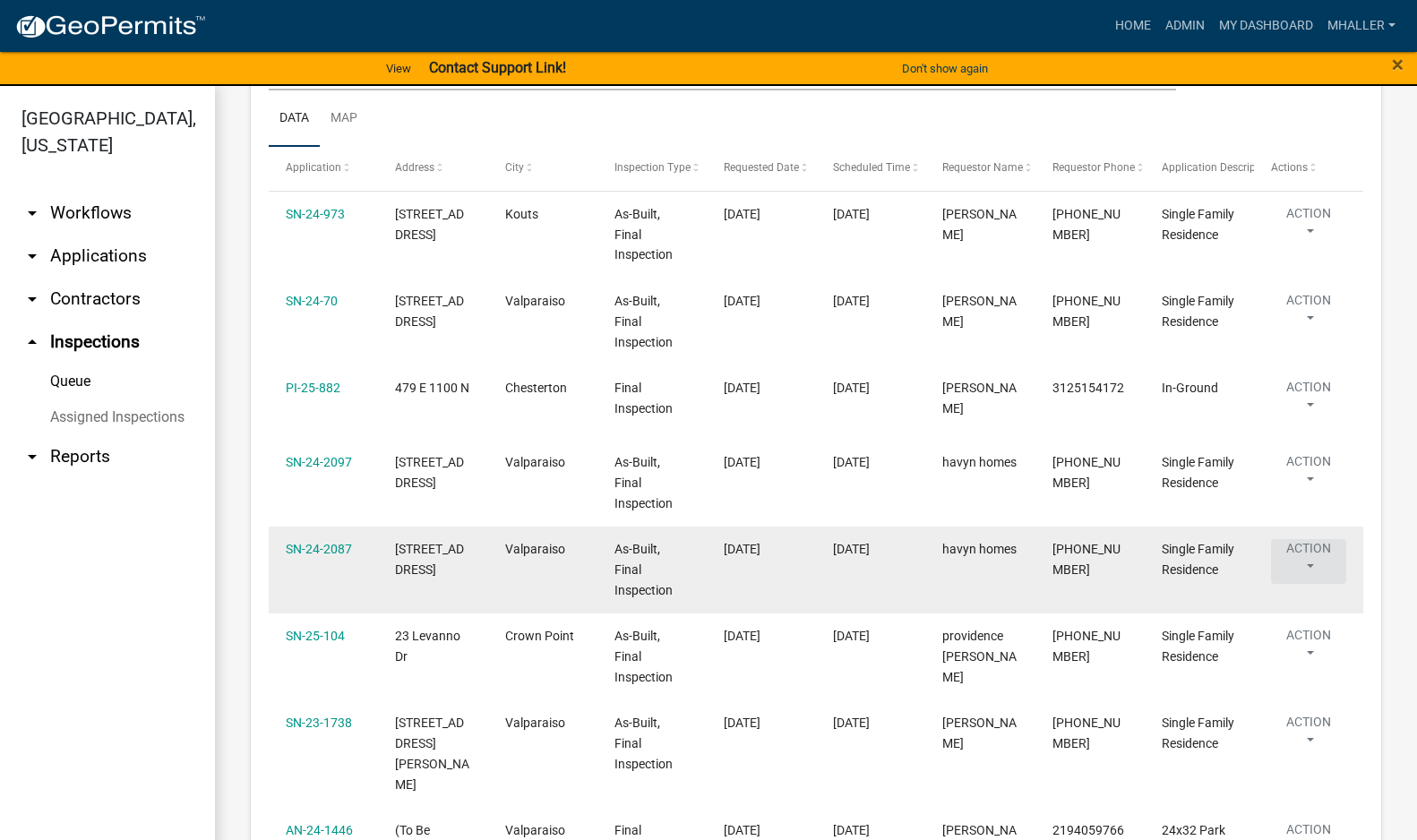
click at [1311, 564] on button "Action" at bounding box center [1308, 561] width 75 height 45
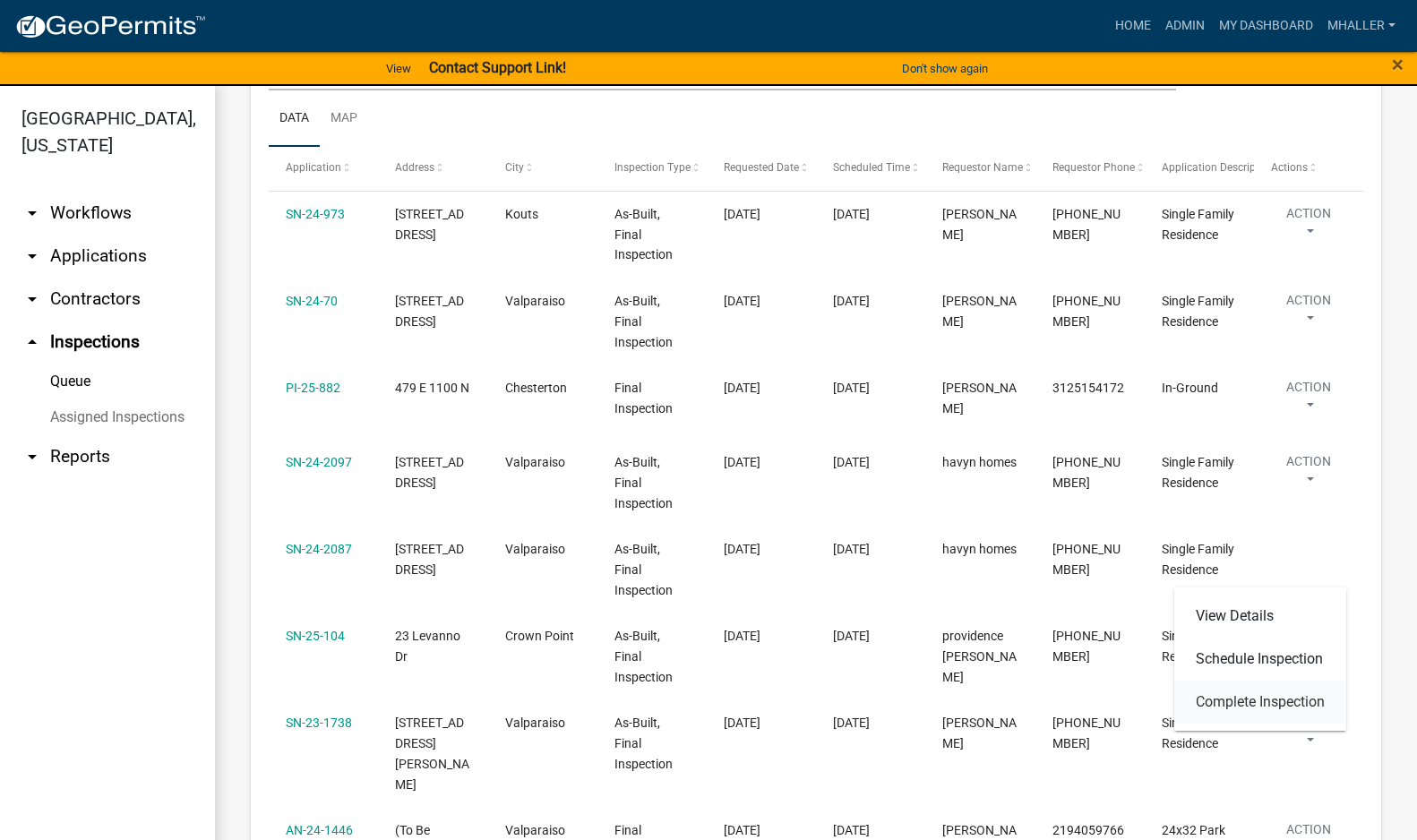
click at [1254, 699] on link "Complete Inspection" at bounding box center [1260, 702] width 172 height 43
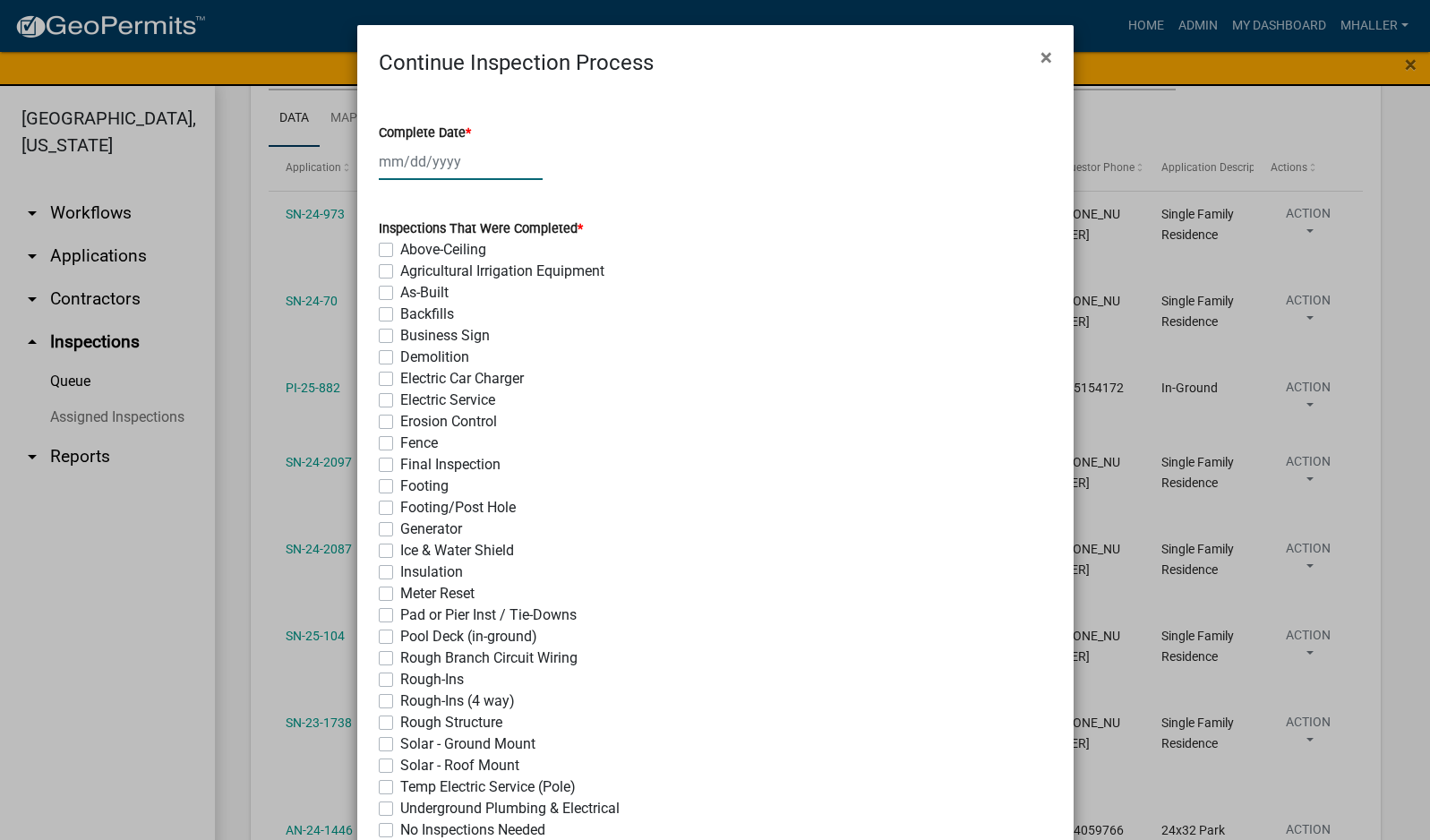
click at [382, 152] on div at bounding box center [461, 161] width 164 height 37
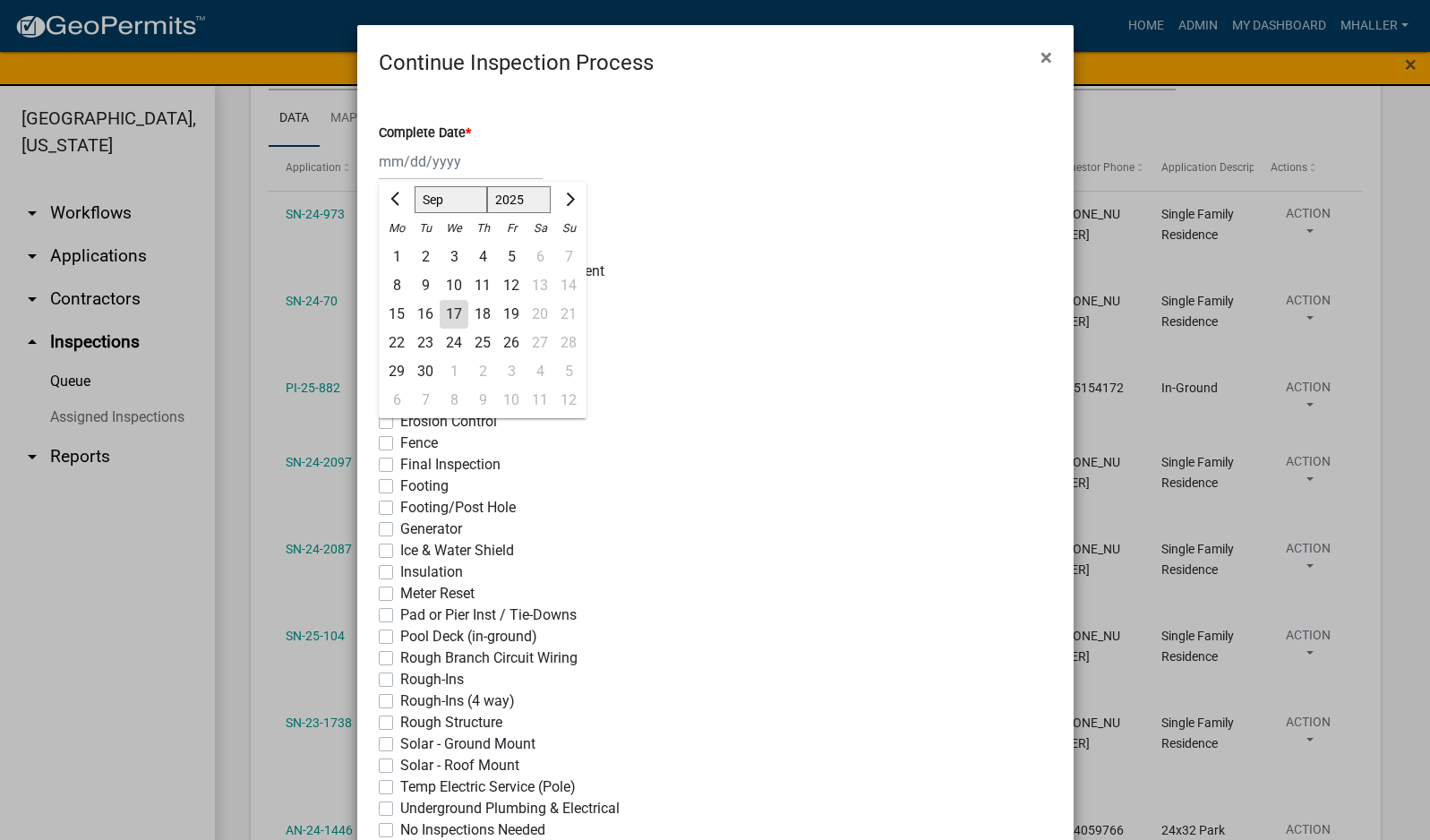
click at [442, 316] on div "17" at bounding box center [453, 314] width 28 height 28
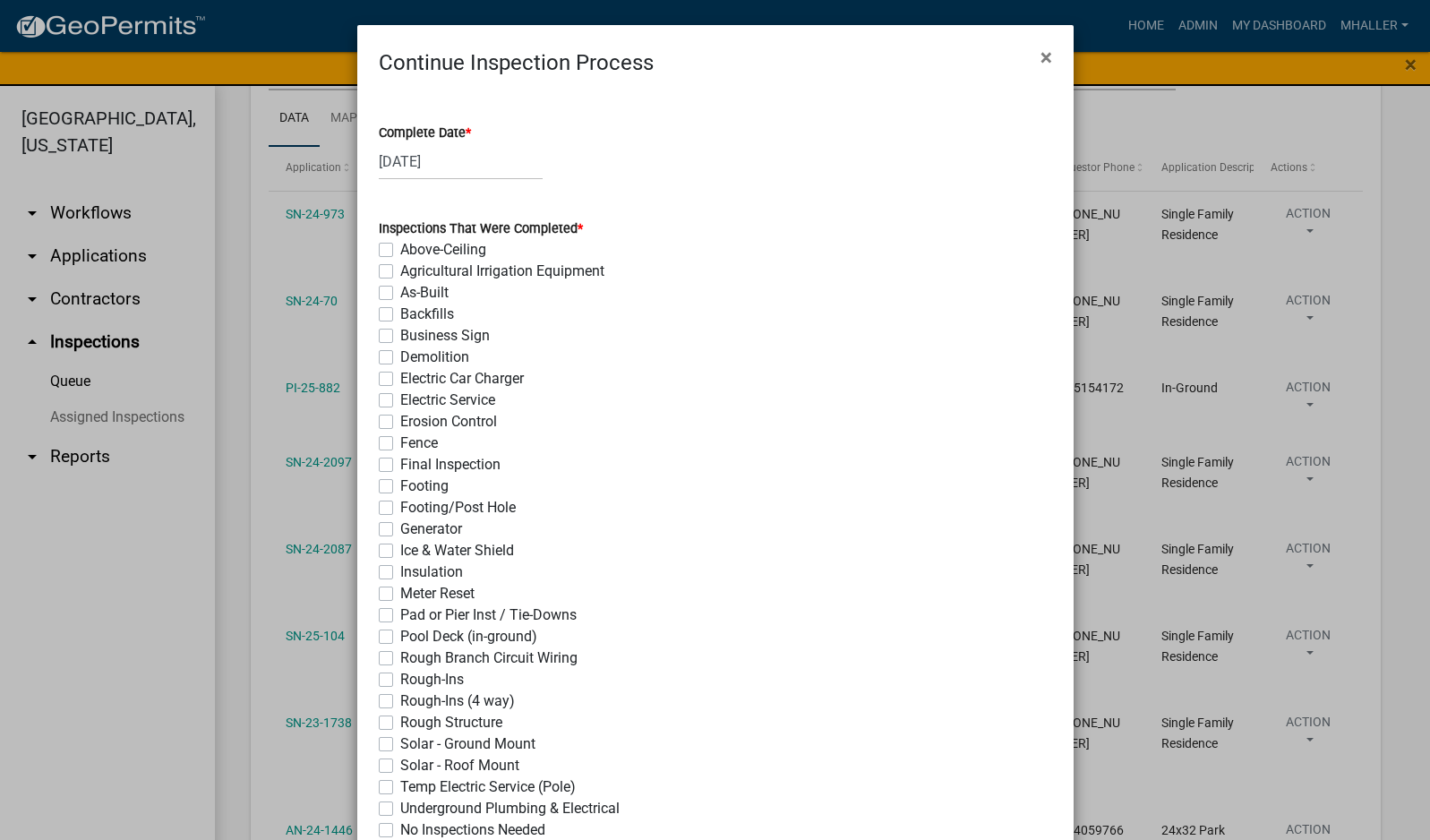
click at [401, 292] on label "As-Built" at bounding box center [425, 293] width 49 height 21
click at [401, 292] on input "As-Built" at bounding box center [406, 288] width 12 height 12
click at [401, 471] on label "Final Inspection" at bounding box center [450, 465] width 100 height 21
click at [401, 466] on input "Final Inspection" at bounding box center [406, 460] width 12 height 12
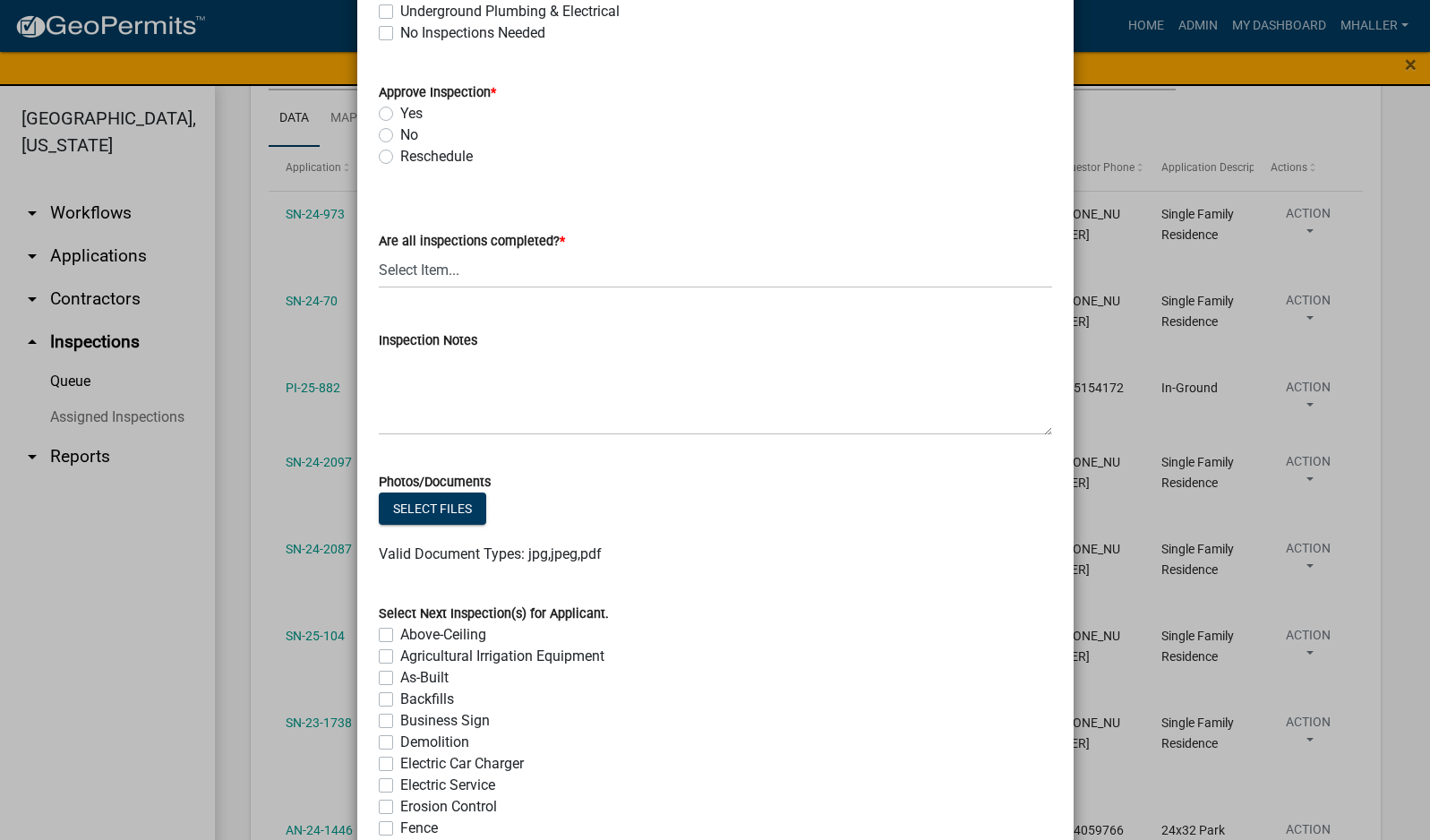
scroll to position [806, 0]
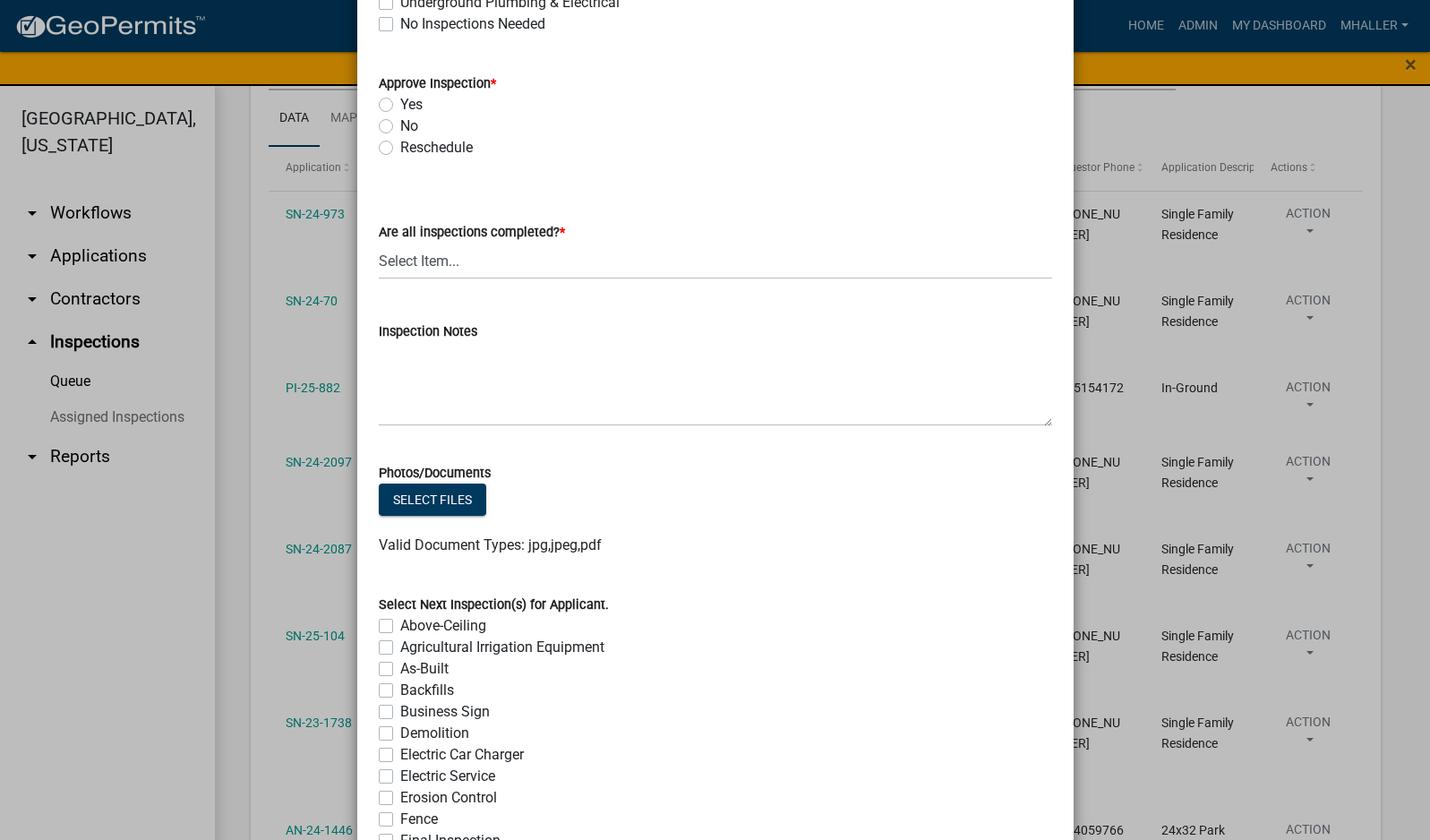
click at [401, 106] on label "Yes" at bounding box center [411, 105] width 22 height 21
click at [401, 106] on input "Yes" at bounding box center [406, 100] width 12 height 12
drag, startPoint x: 489, startPoint y: 262, endPoint x: 491, endPoint y: 271, distance: 9.2
click at [489, 262] on select "Select Item... Yes - All Inspections Have Been Completed No - More Inspections …" at bounding box center [715, 262] width 674 height 37
click at [379, 243] on select "Select Item... Yes - All Inspections Have Been Completed No - More Inspections …" at bounding box center [715, 262] width 674 height 37
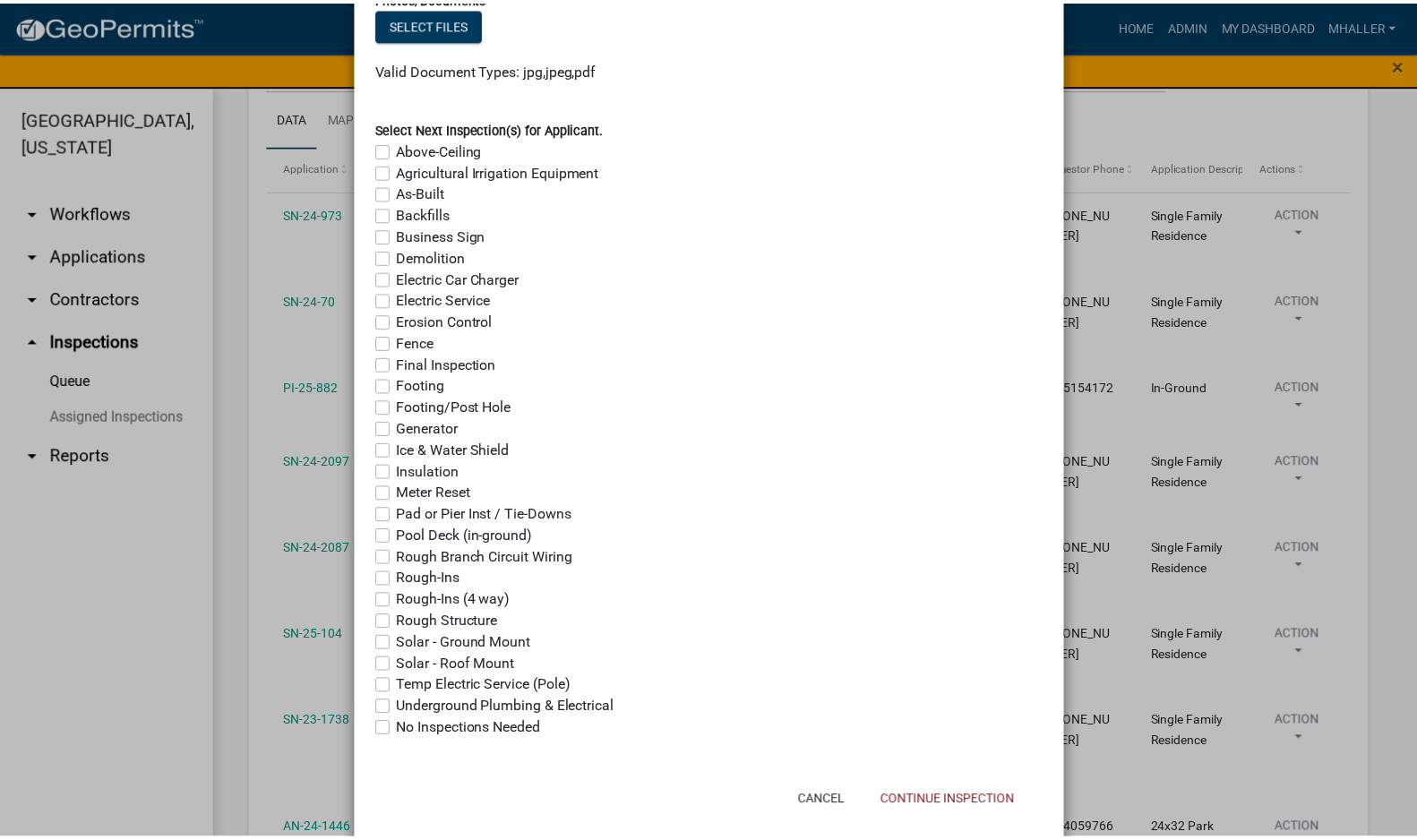
scroll to position [1312, 0]
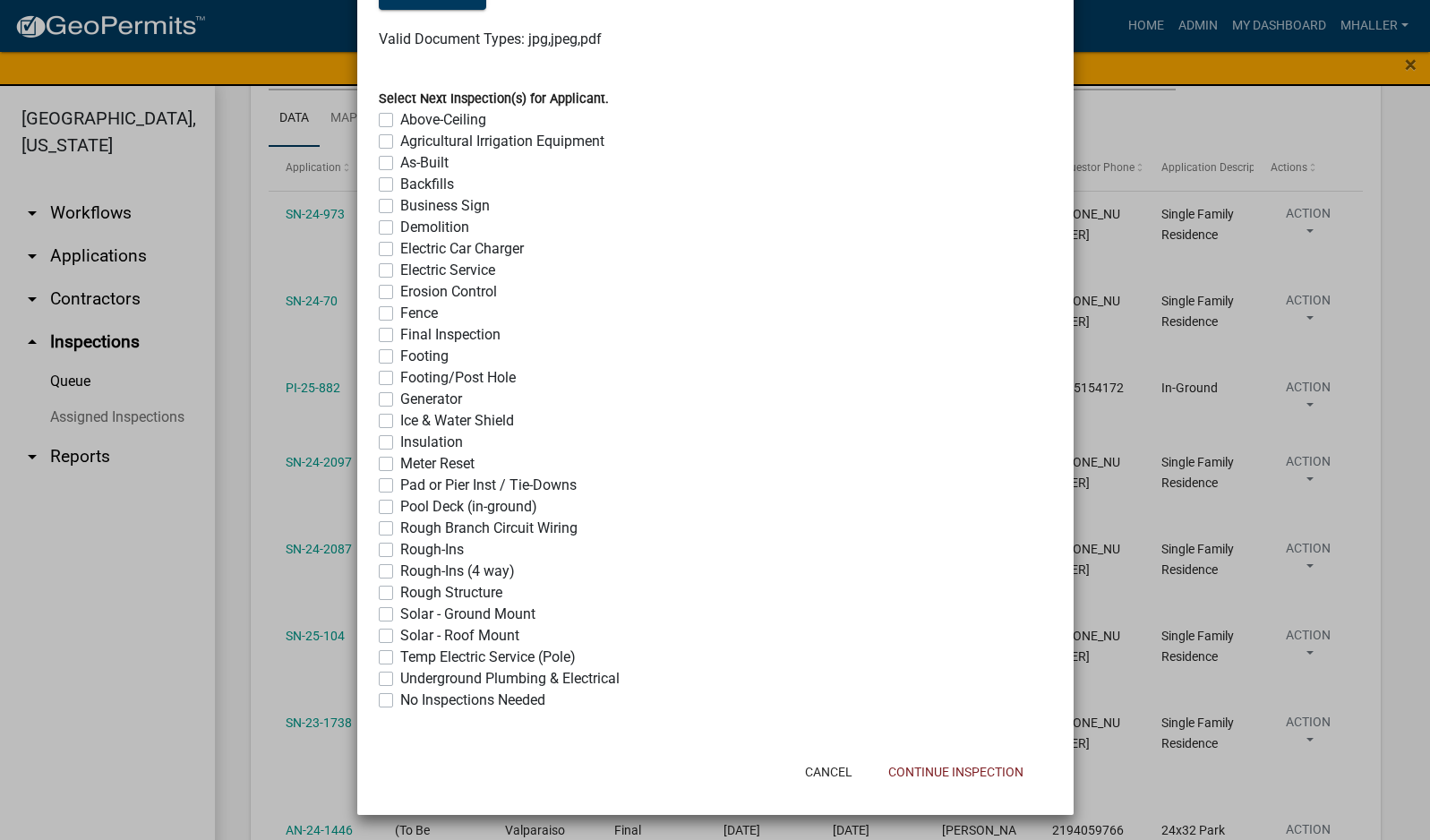
click at [401, 702] on label "No Inspections Needed" at bounding box center [472, 700] width 145 height 21
click at [401, 701] on input "No Inspections Needed" at bounding box center [406, 695] width 12 height 12
click at [914, 767] on button "Continue Inspection" at bounding box center [956, 771] width 164 height 32
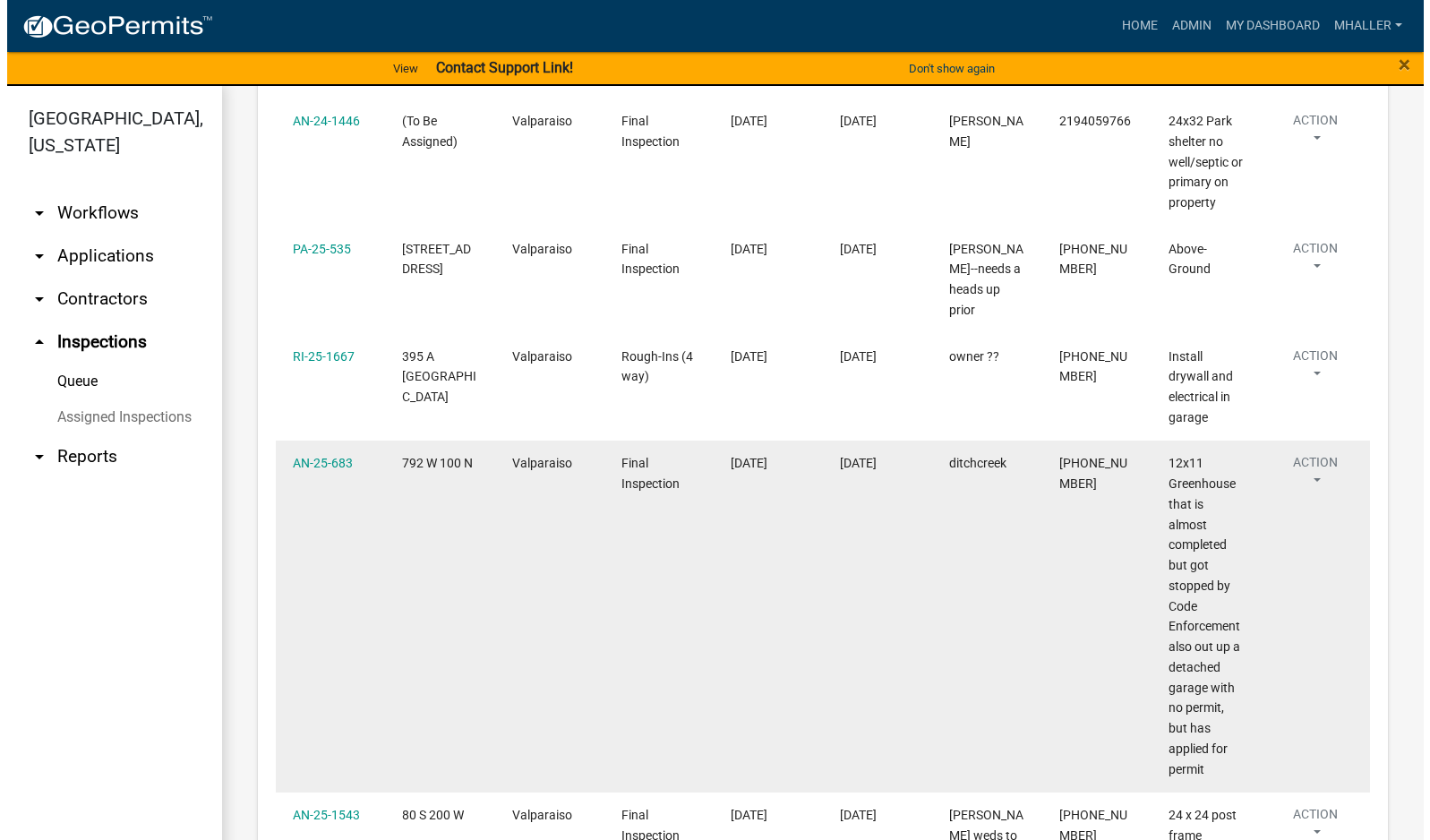
scroll to position [985, 0]
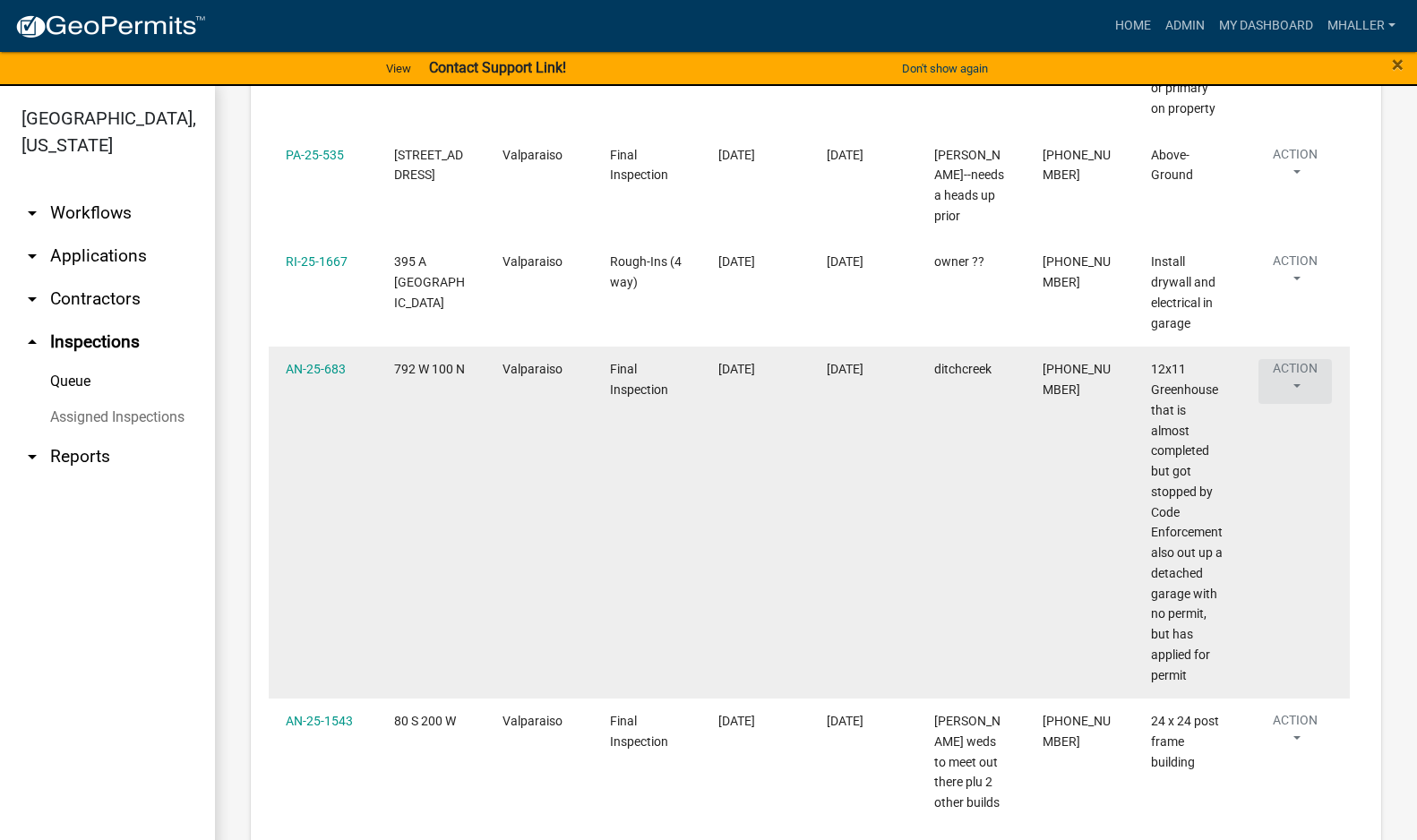
click at [1293, 366] on button "Action" at bounding box center [1295, 381] width 74 height 45
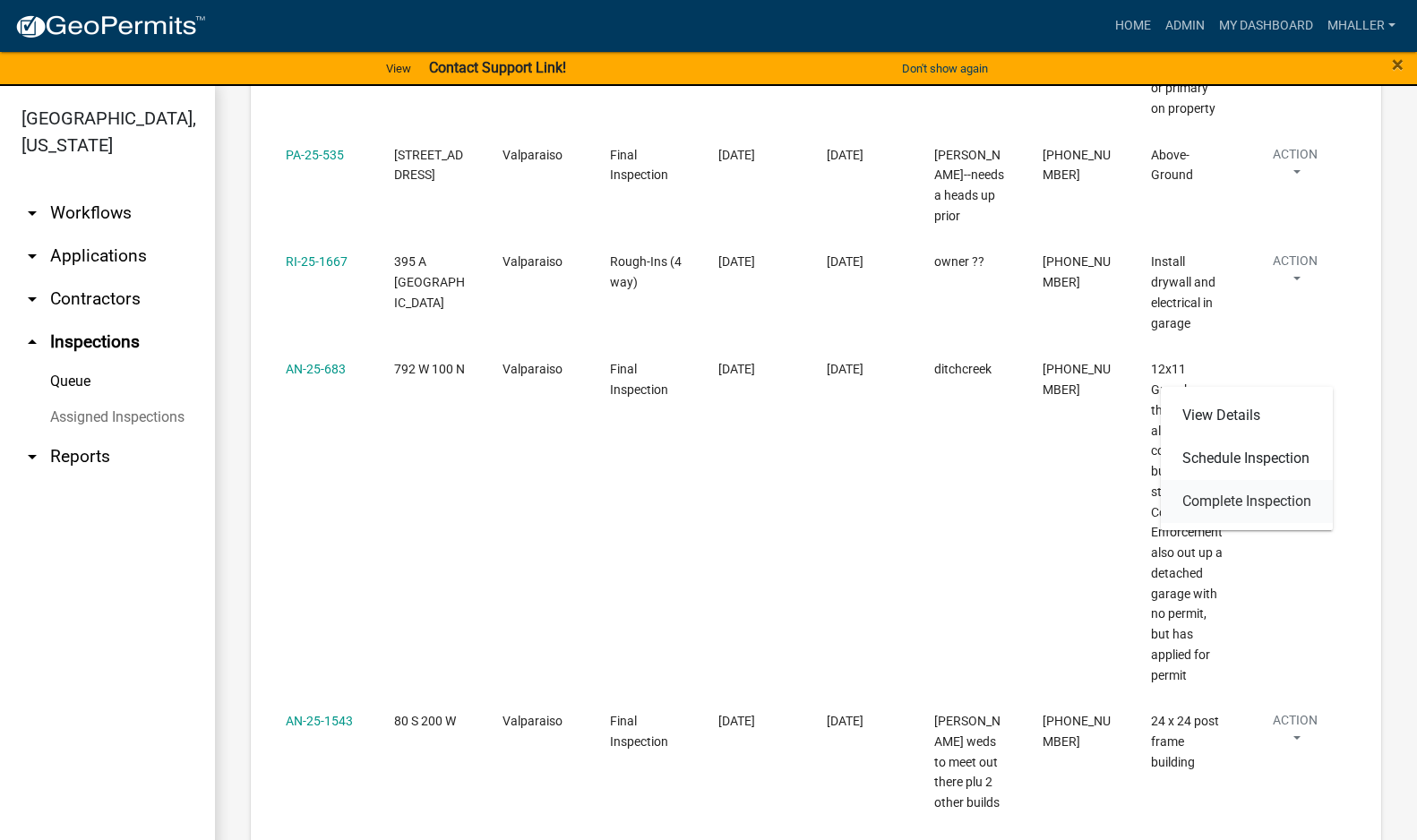
click at [1265, 500] on link "Complete Inspection" at bounding box center [1247, 502] width 172 height 43
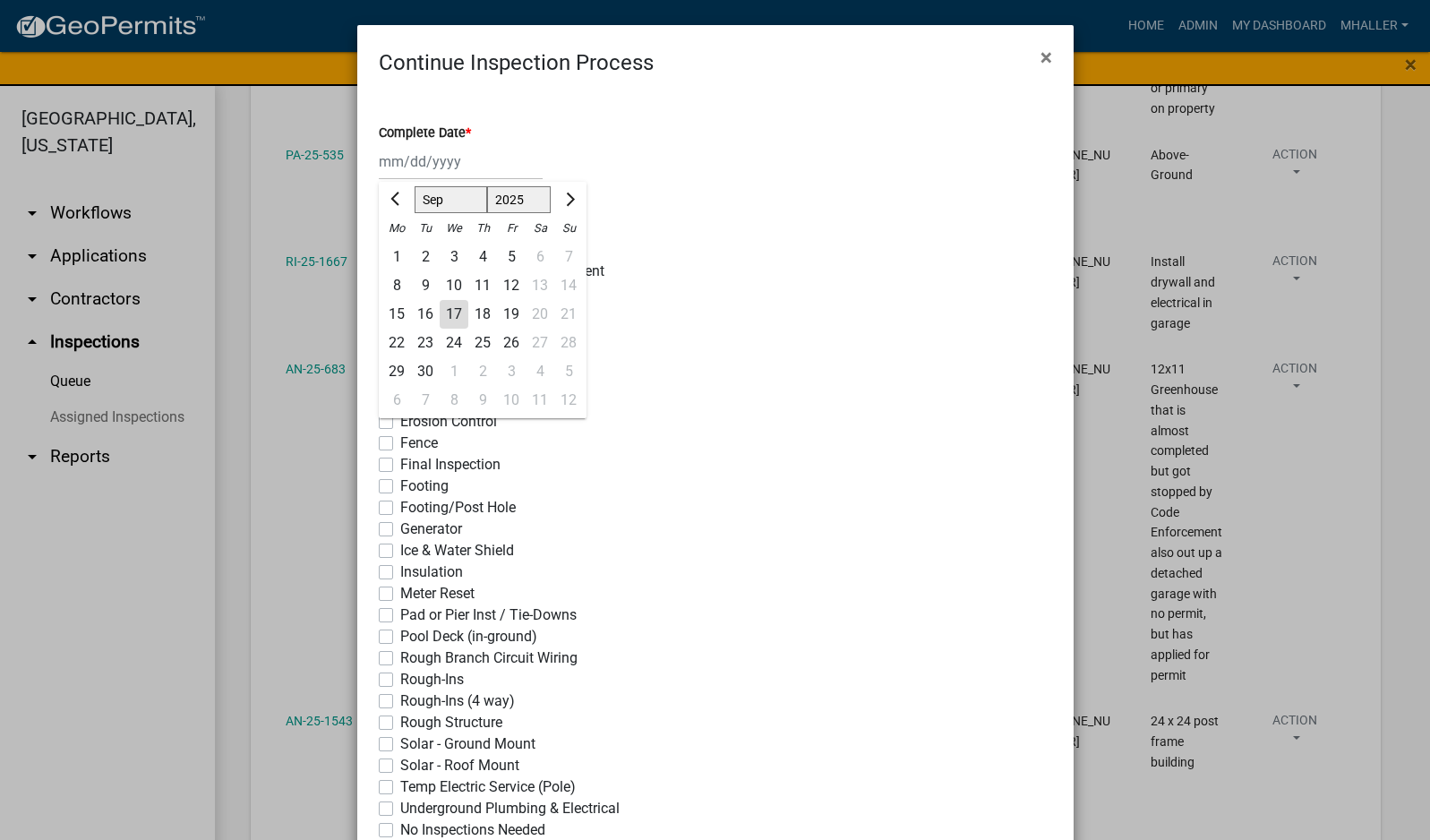
drag, startPoint x: 433, startPoint y: 159, endPoint x: 435, endPoint y: 178, distance: 19.1
click at [433, 159] on div "[PERSON_NAME] Feb Mar Apr [PERSON_NAME][DATE] Oct Nov [DATE] 1526 1527 1528 152…" at bounding box center [461, 161] width 164 height 37
click at [448, 315] on div "17" at bounding box center [453, 314] width 28 height 28
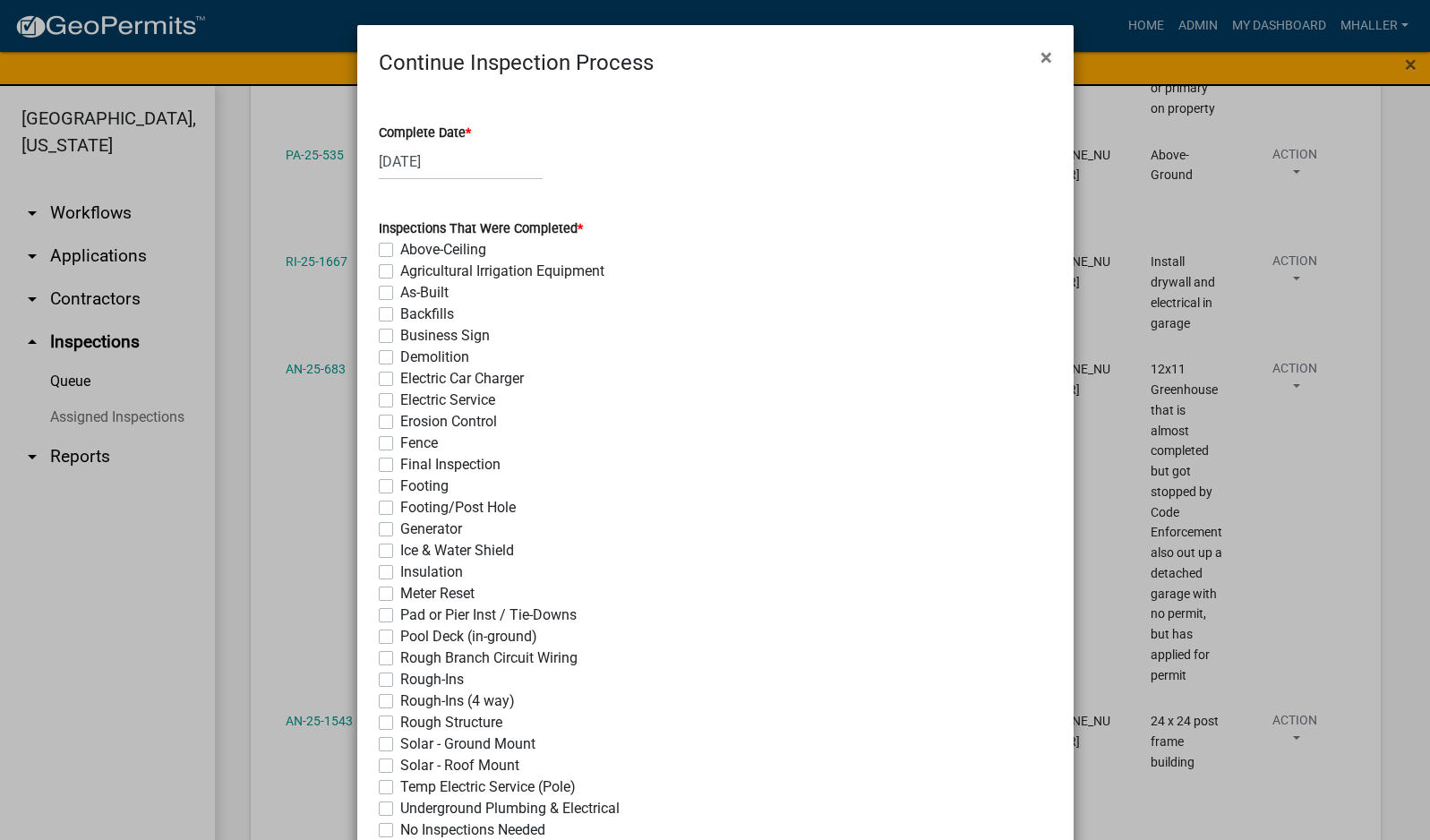
click at [401, 467] on label "Final Inspection" at bounding box center [450, 465] width 100 height 21
click at [401, 466] on input "Final Inspection" at bounding box center [406, 460] width 12 height 12
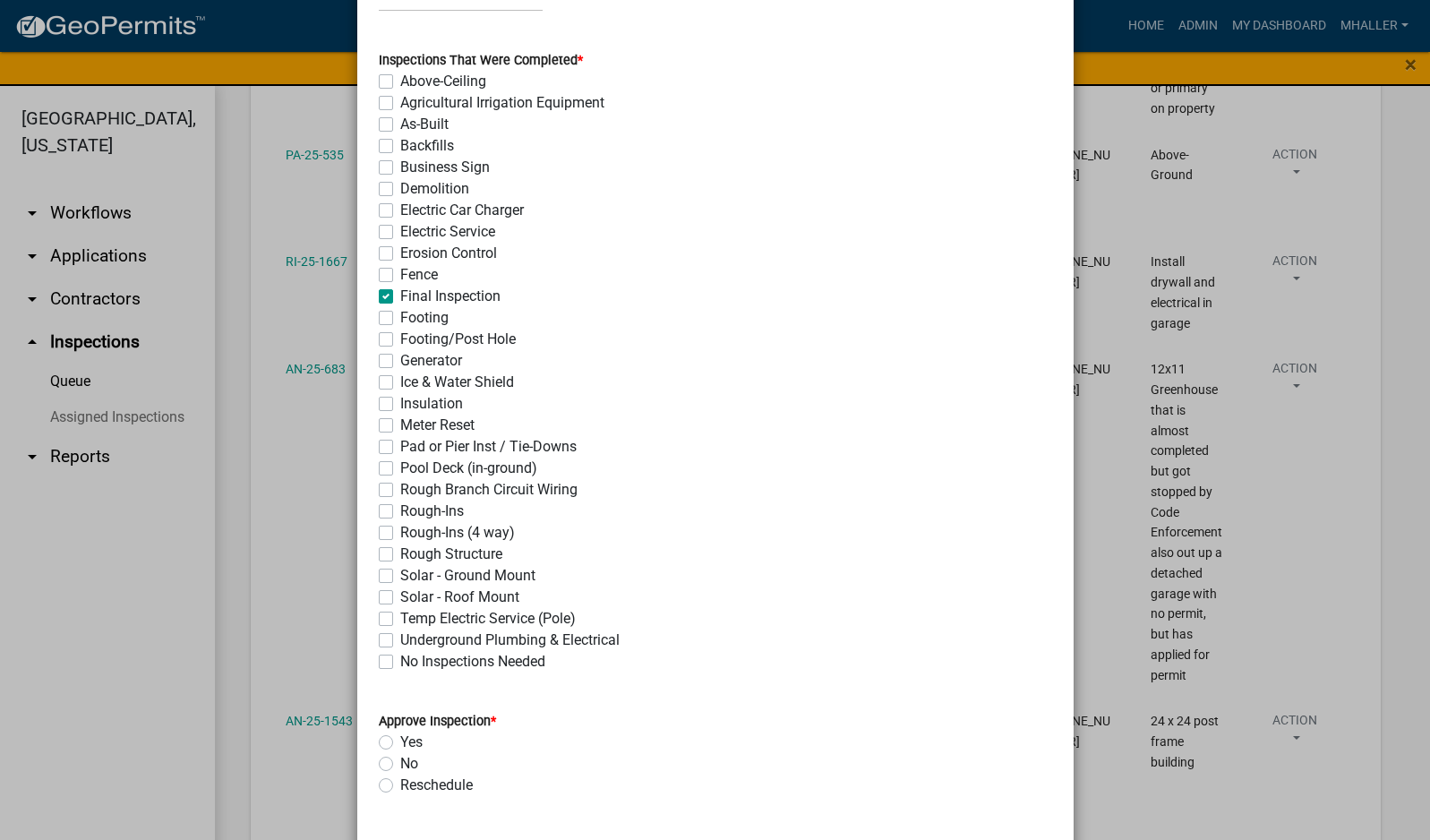
scroll to position [448, 0]
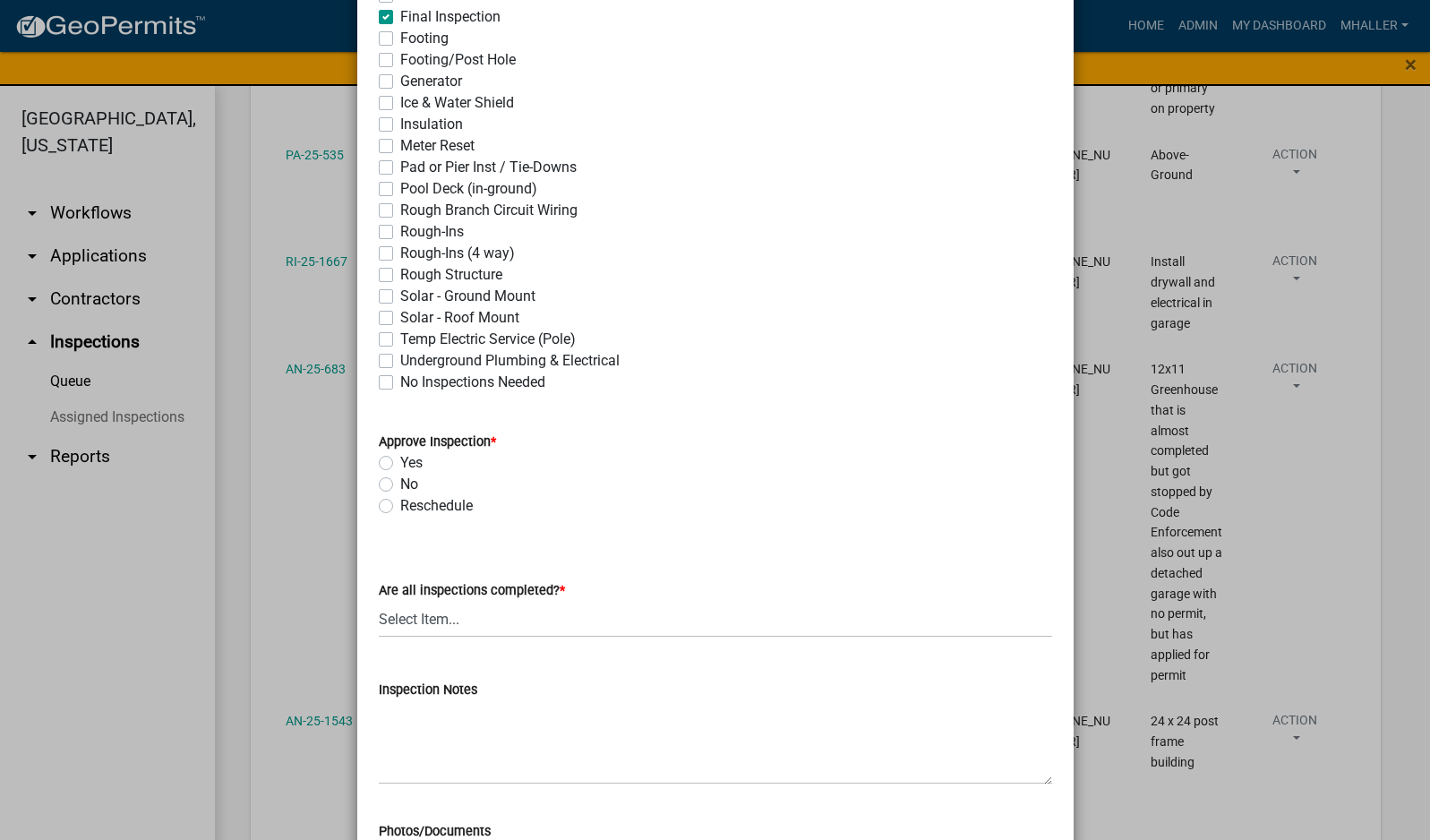
click at [401, 463] on label "Yes" at bounding box center [411, 463] width 22 height 21
click at [401, 463] on input "Yes" at bounding box center [406, 458] width 12 height 12
click at [519, 619] on select "Select Item... Yes - All Inspections Have Been Completed No - More Inspections …" at bounding box center [715, 619] width 674 height 37
click at [379, 601] on select "Select Item... Yes - All Inspections Have Been Completed No - More Inspections …" at bounding box center [715, 619] width 674 height 37
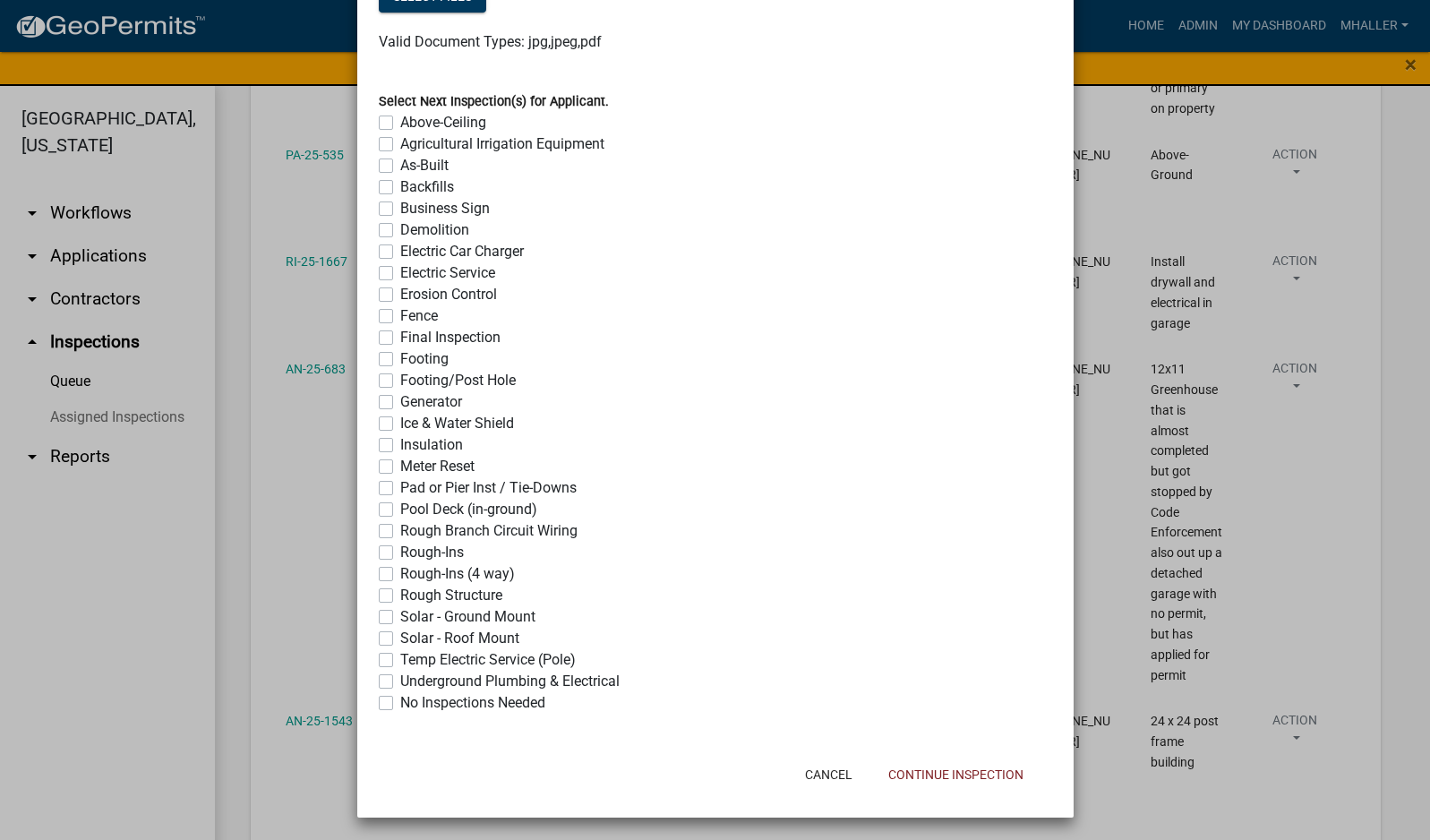
scroll to position [1312, 0]
click at [401, 700] on label "No Inspections Needed" at bounding box center [472, 700] width 145 height 21
click at [401, 700] on input "No Inspections Needed" at bounding box center [406, 695] width 12 height 12
click at [401, 699] on label "No Inspections Needed" at bounding box center [472, 700] width 145 height 21
click at [401, 699] on input "No Inspections Needed" at bounding box center [406, 695] width 12 height 12
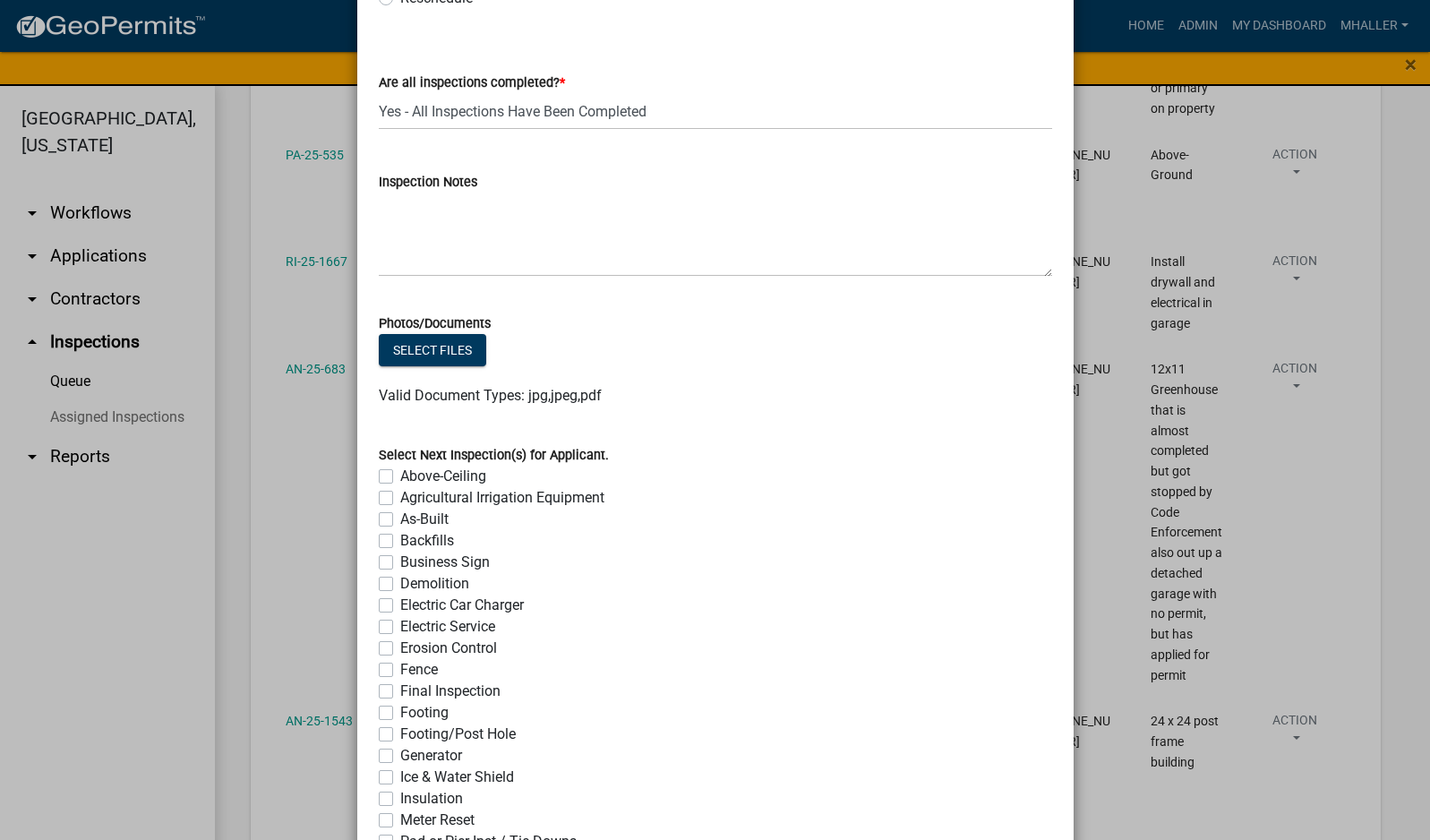
scroll to position [954, 0]
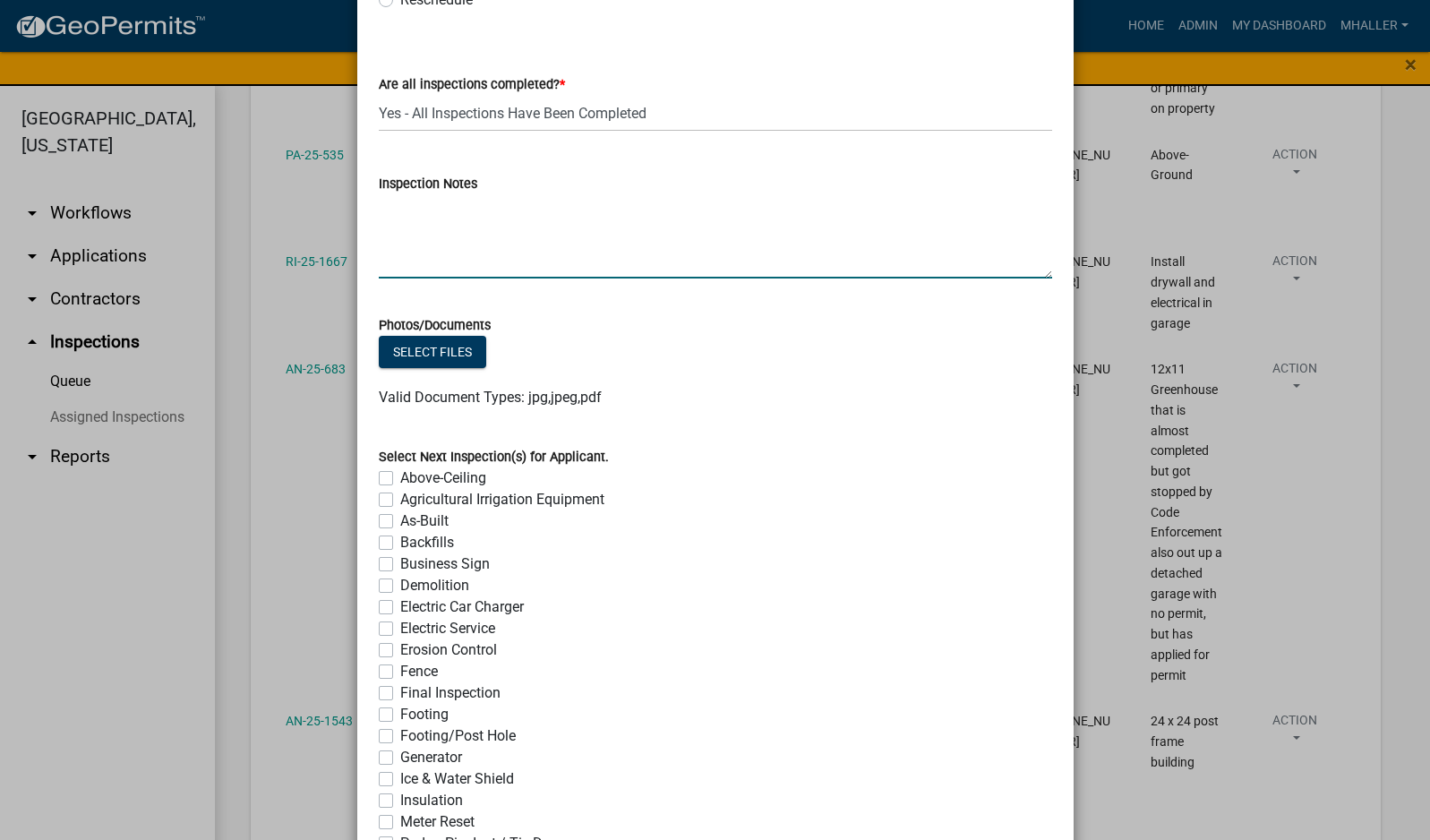
click at [444, 232] on textarea "Inspection Notes" at bounding box center [715, 236] width 674 height 85
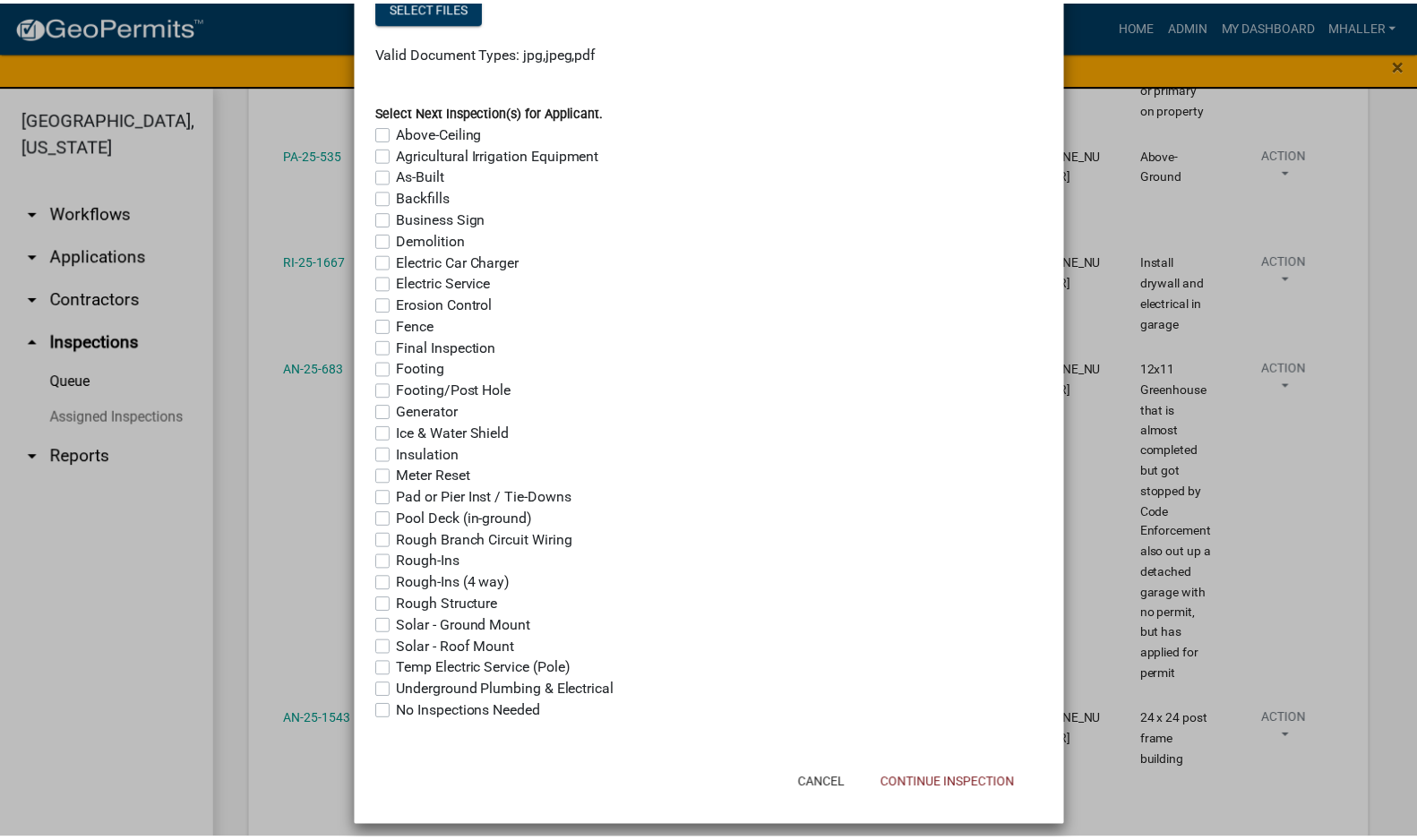
scroll to position [1312, 0]
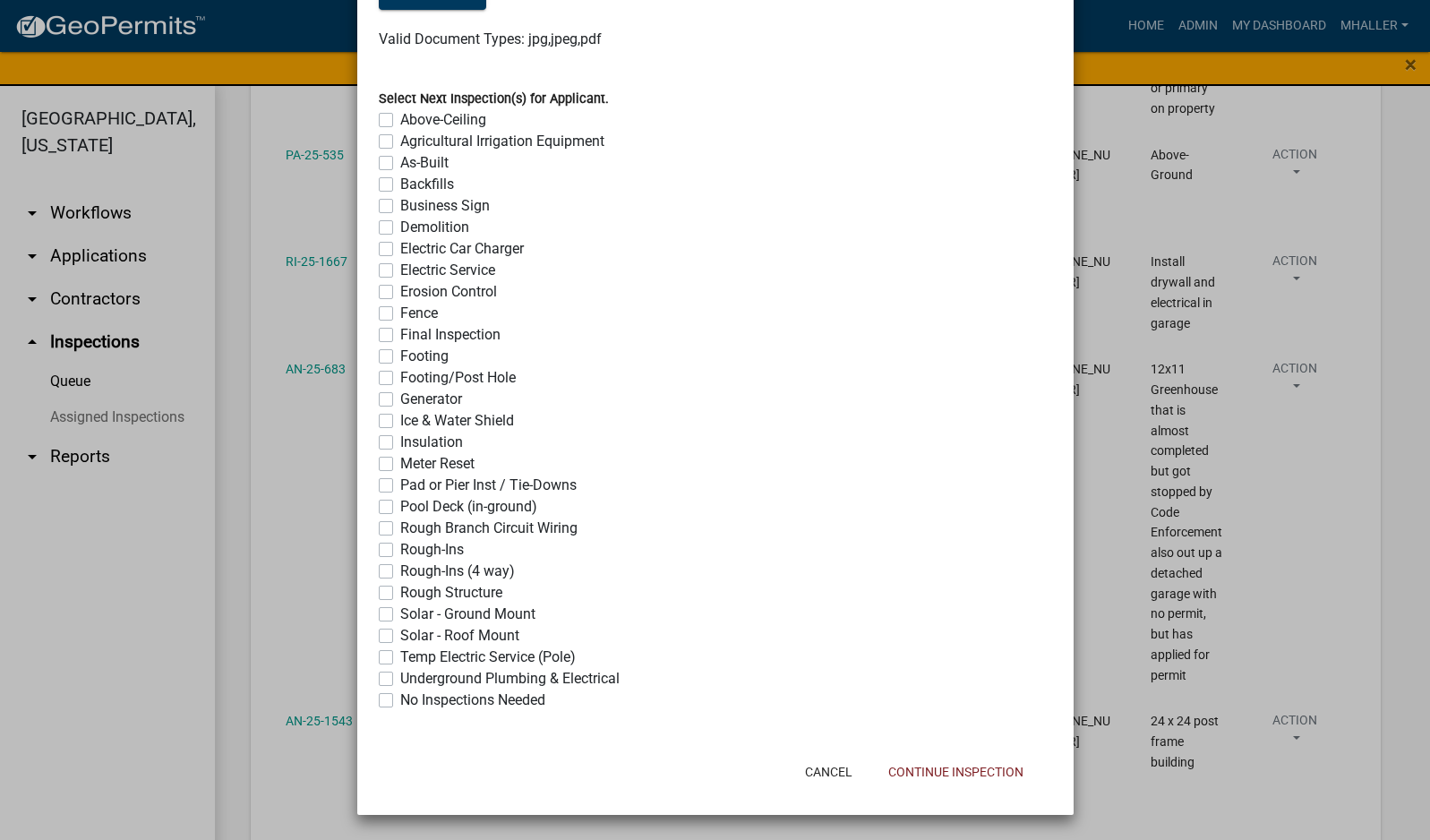
click at [401, 702] on label "No Inspections Needed" at bounding box center [472, 700] width 145 height 21
click at [401, 701] on input "No Inspections Needed" at bounding box center [406, 695] width 12 height 12
click at [959, 772] on button "Continue Inspection" at bounding box center [956, 771] width 164 height 32
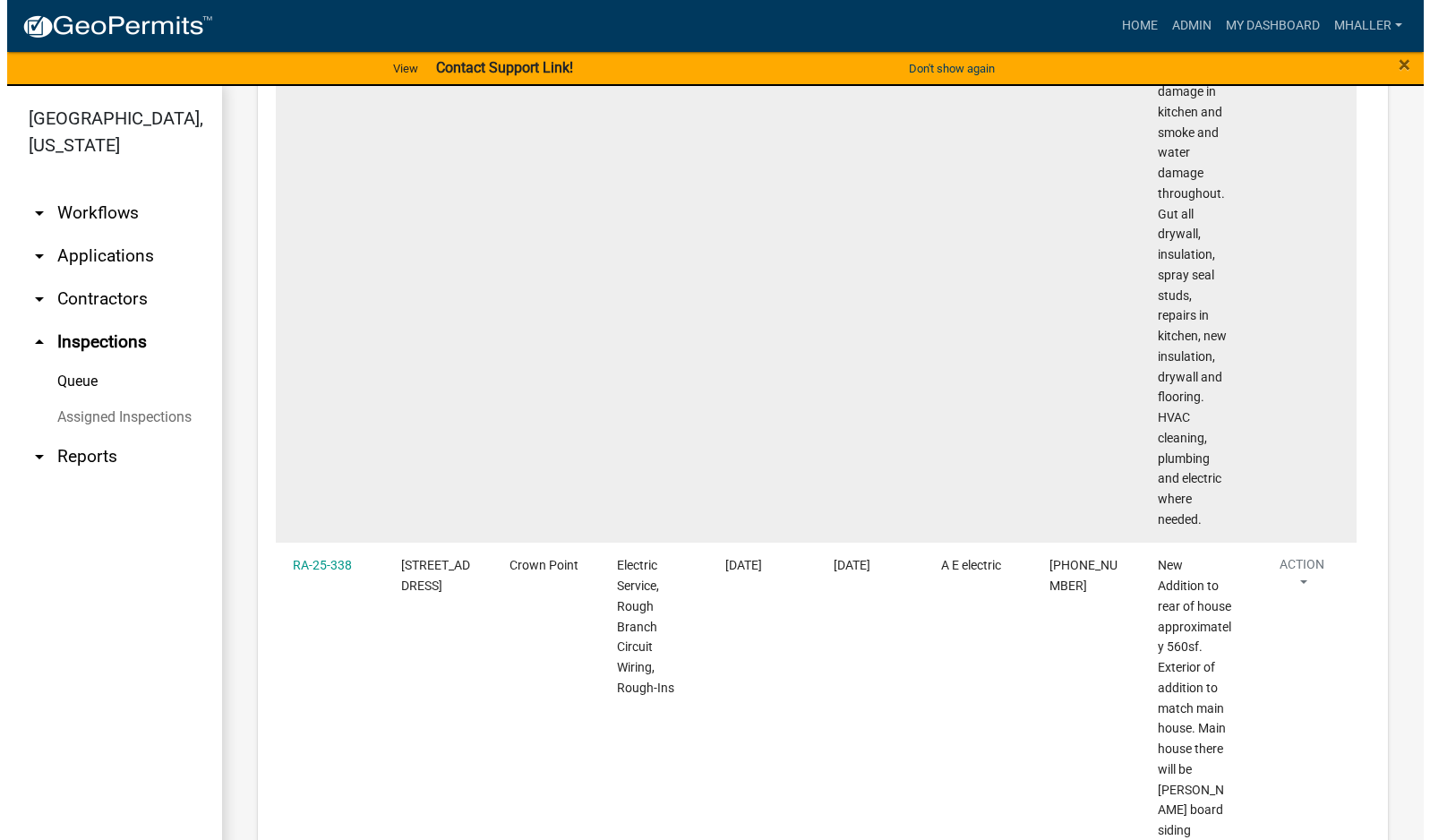
scroll to position [2150, 0]
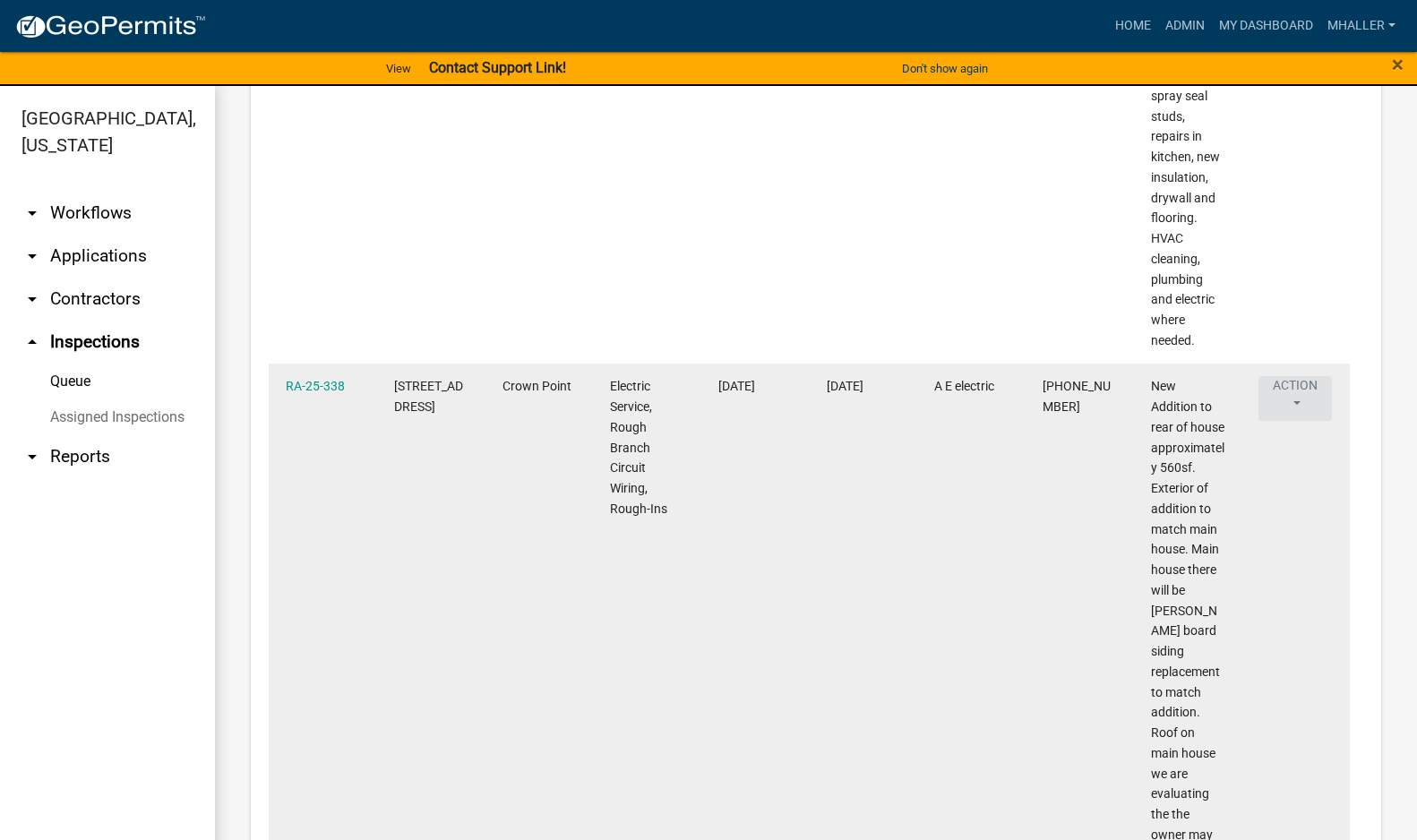
click at [1297, 394] on button "Action" at bounding box center [1295, 399] width 74 height 45
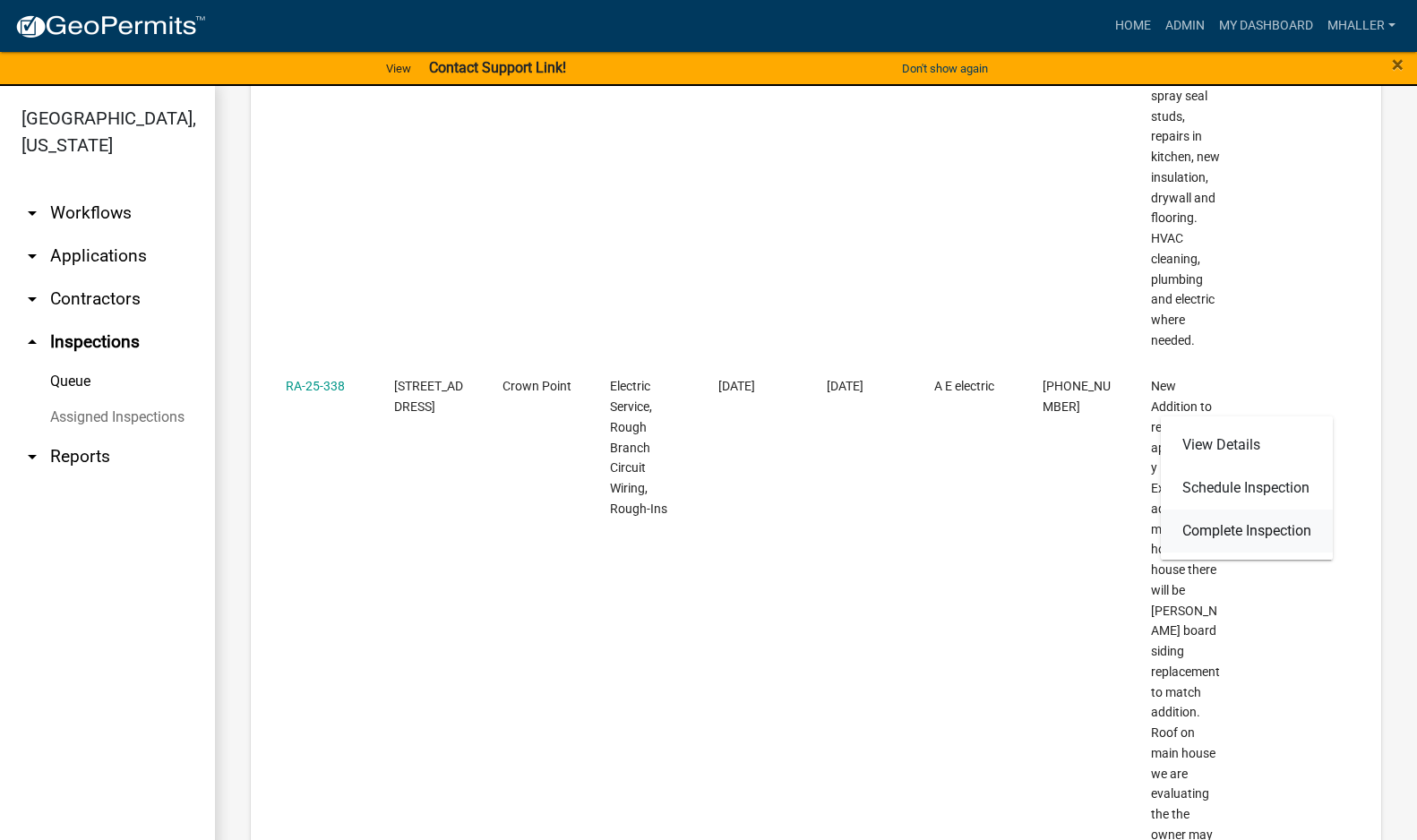
click at [1239, 533] on link "Complete Inspection" at bounding box center [1247, 531] width 172 height 43
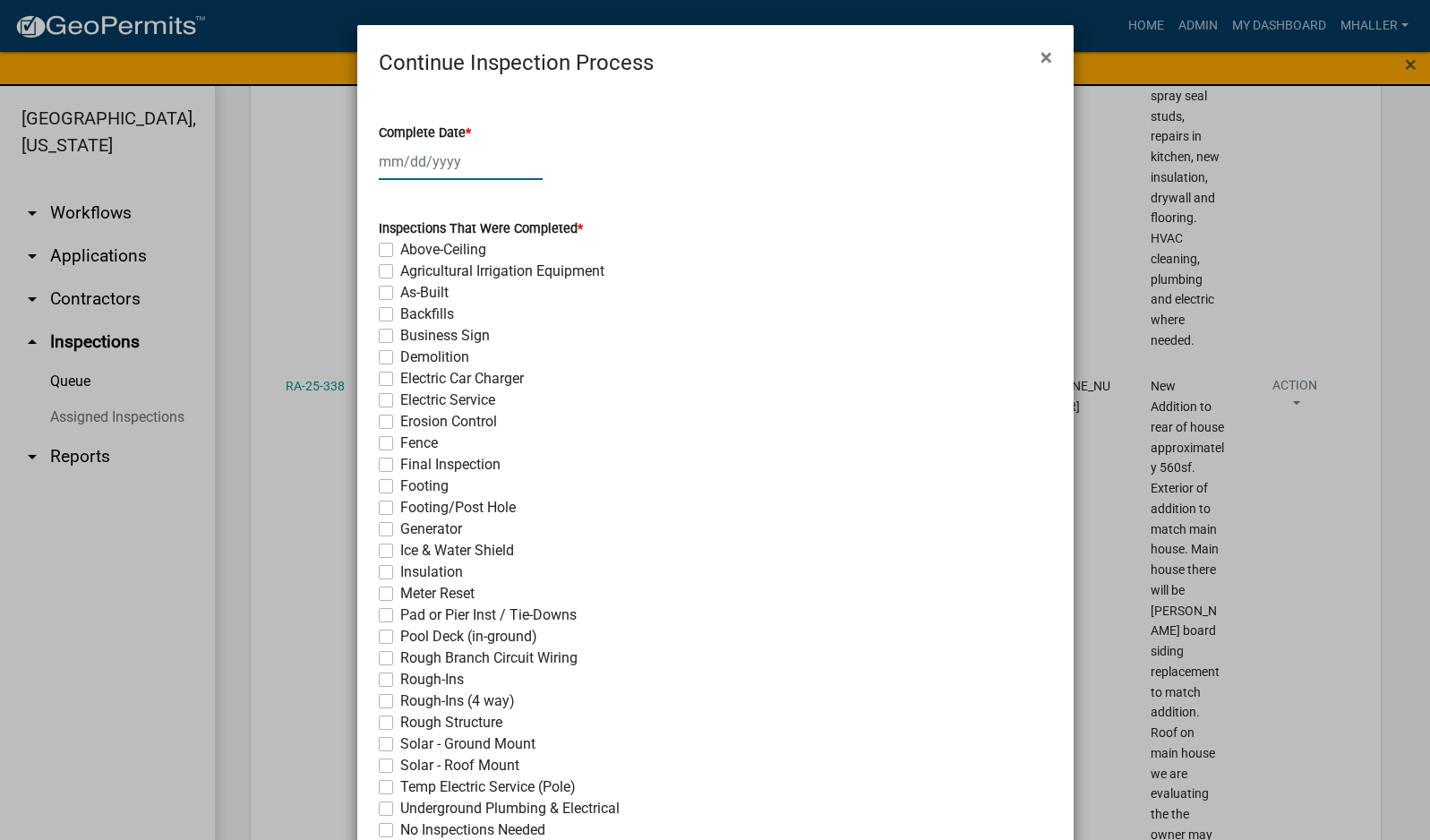
click at [395, 158] on div at bounding box center [461, 161] width 164 height 37
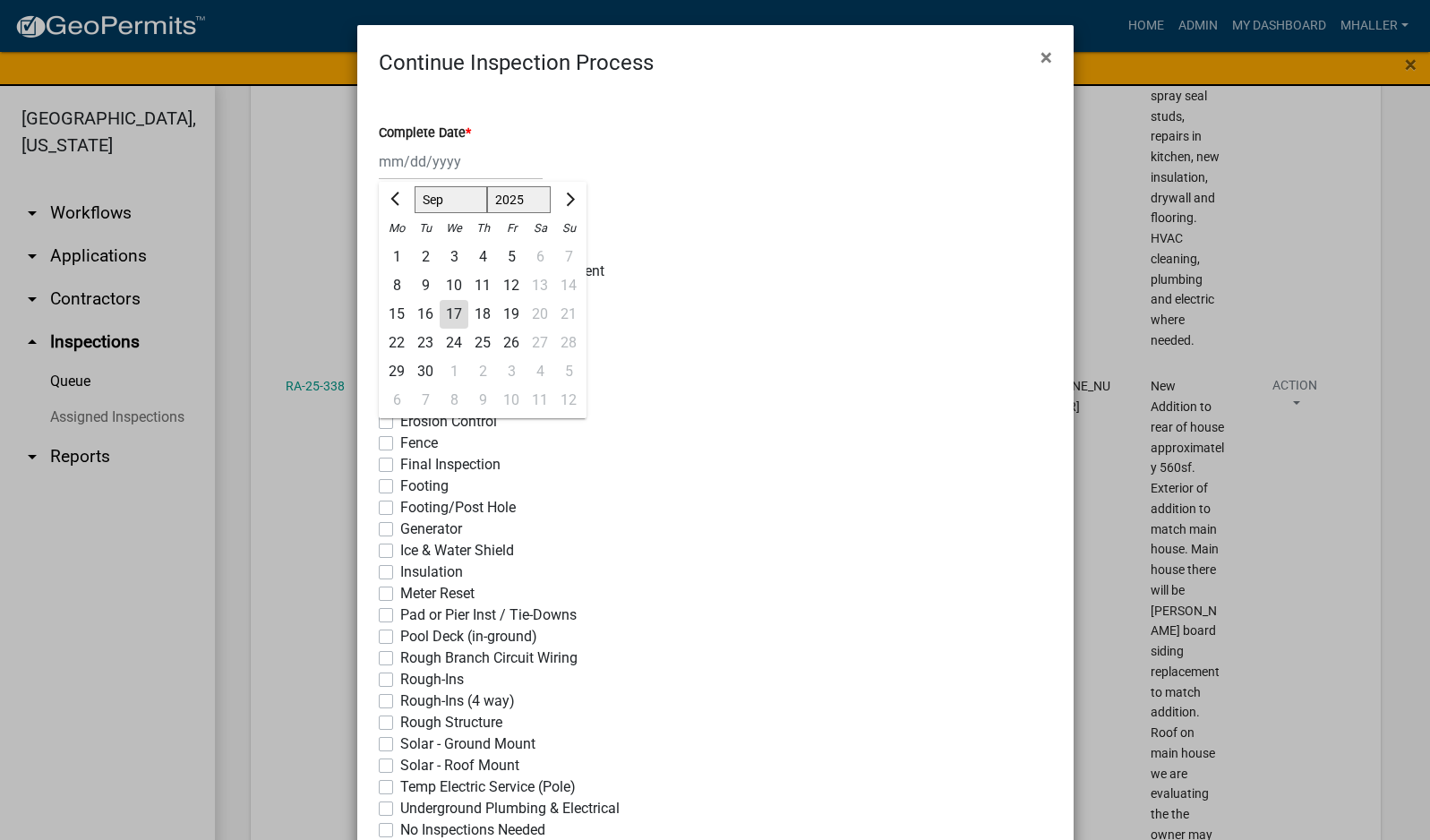
click at [439, 315] on div "17" at bounding box center [453, 314] width 28 height 28
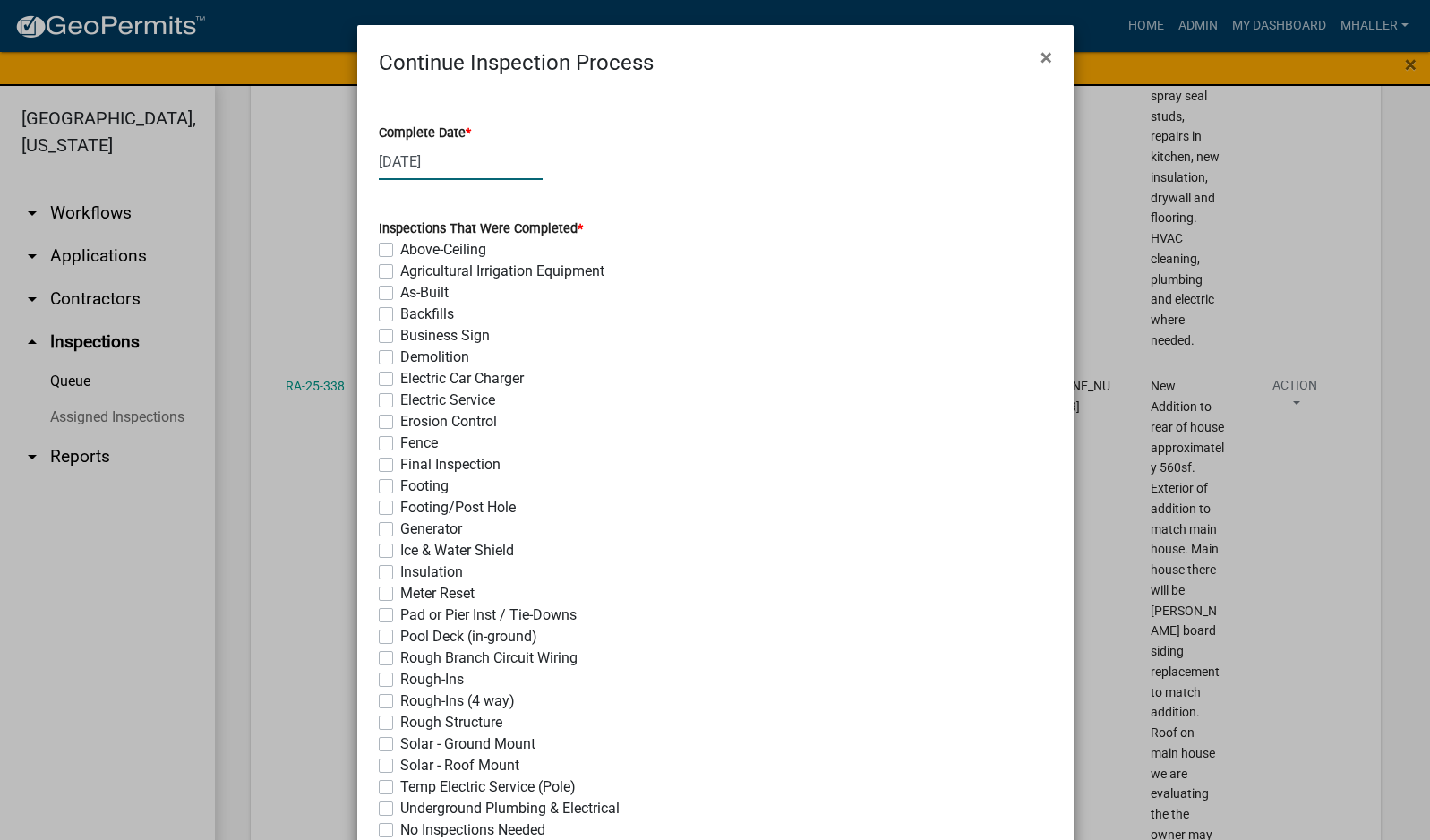
click at [416, 160] on div "[DATE]" at bounding box center [461, 161] width 164 height 37
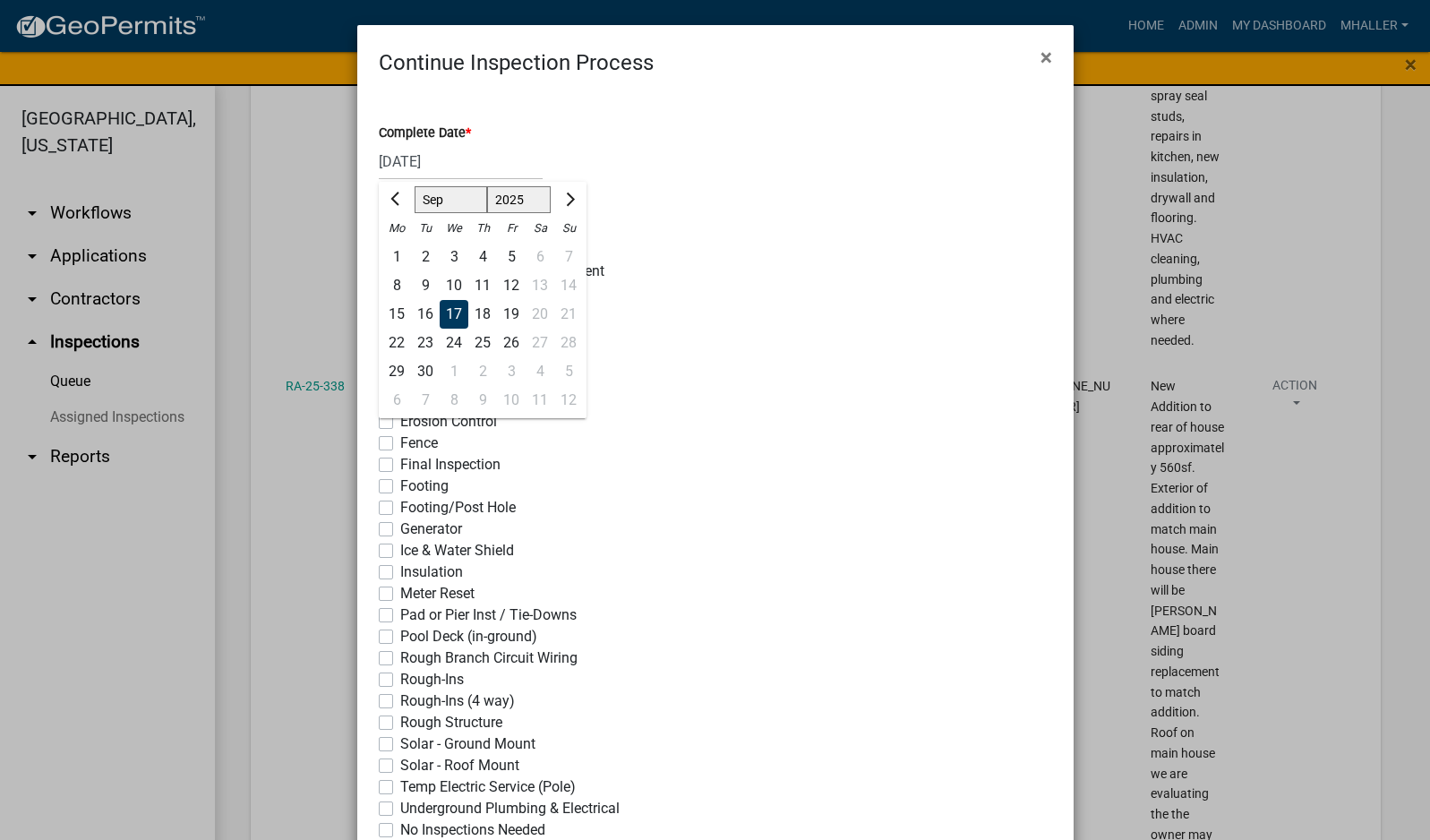
click at [413, 313] on div "16" at bounding box center [425, 314] width 28 height 28
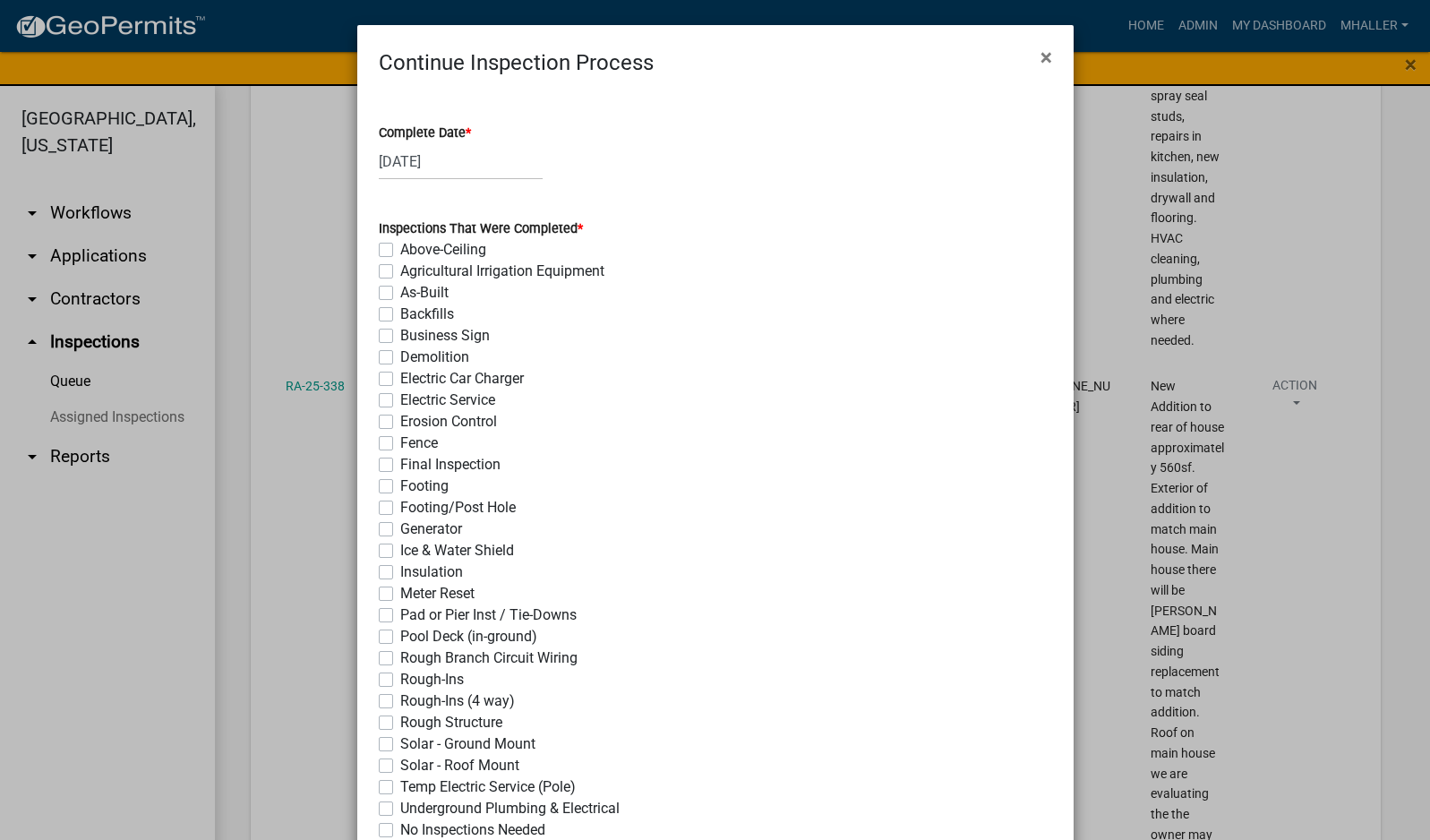
click at [401, 698] on label "Rough-Ins (4 way)" at bounding box center [458, 701] width 115 height 21
click at [401, 698] on input "Rough-Ins (4 way)" at bounding box center [406, 696] width 12 height 12
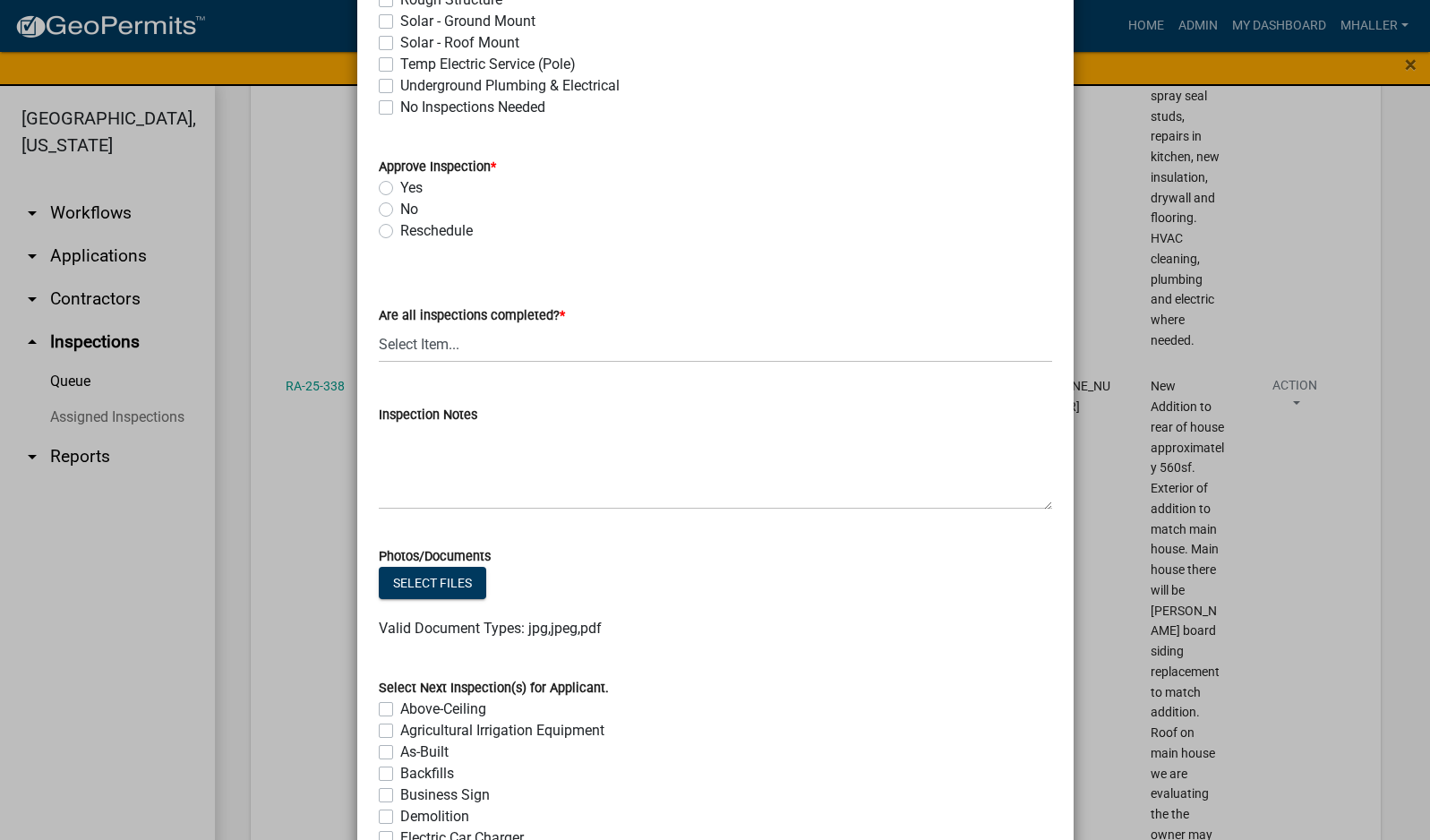
scroll to position [717, 0]
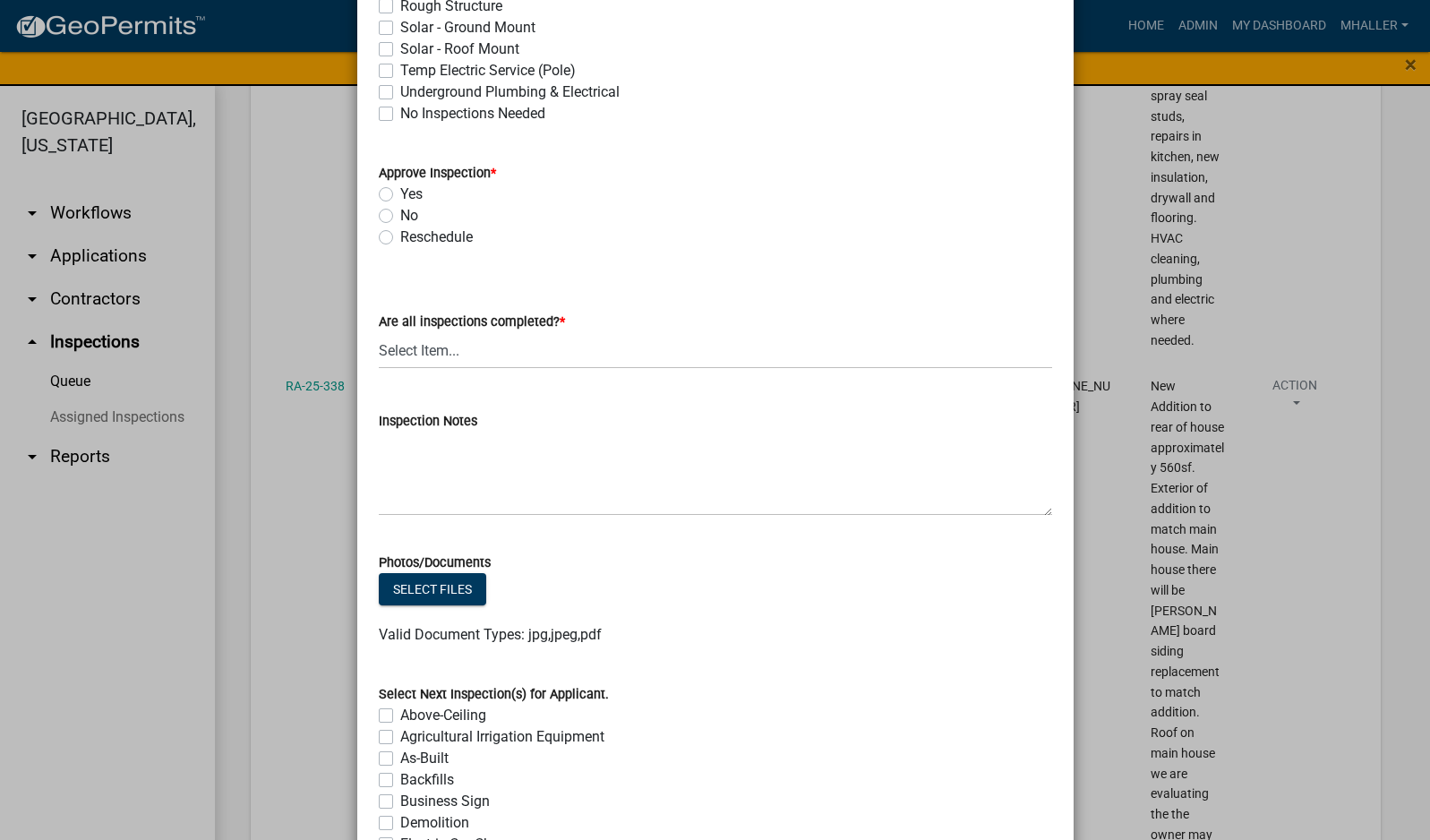
click at [401, 192] on label "Yes" at bounding box center [411, 194] width 22 height 21
click at [401, 192] on input "Yes" at bounding box center [406, 190] width 12 height 12
click at [503, 352] on select "Select Item... Yes - All Inspections Have Been Completed No - More Inspections …" at bounding box center [715, 351] width 674 height 37
click at [379, 332] on select "Select Item... Yes - All Inspections Have Been Completed No - More Inspections …" at bounding box center [715, 351] width 674 height 37
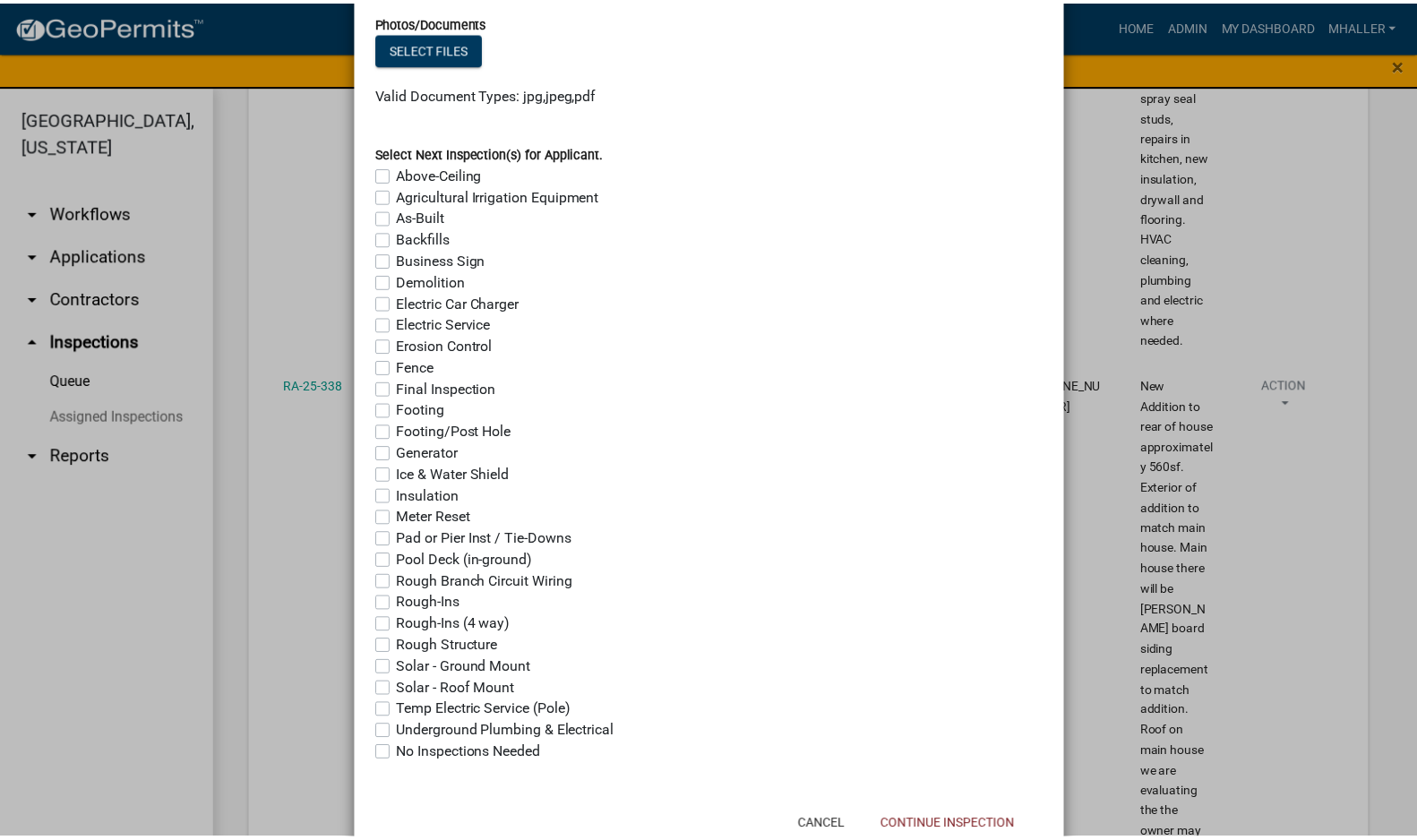
scroll to position [1312, 0]
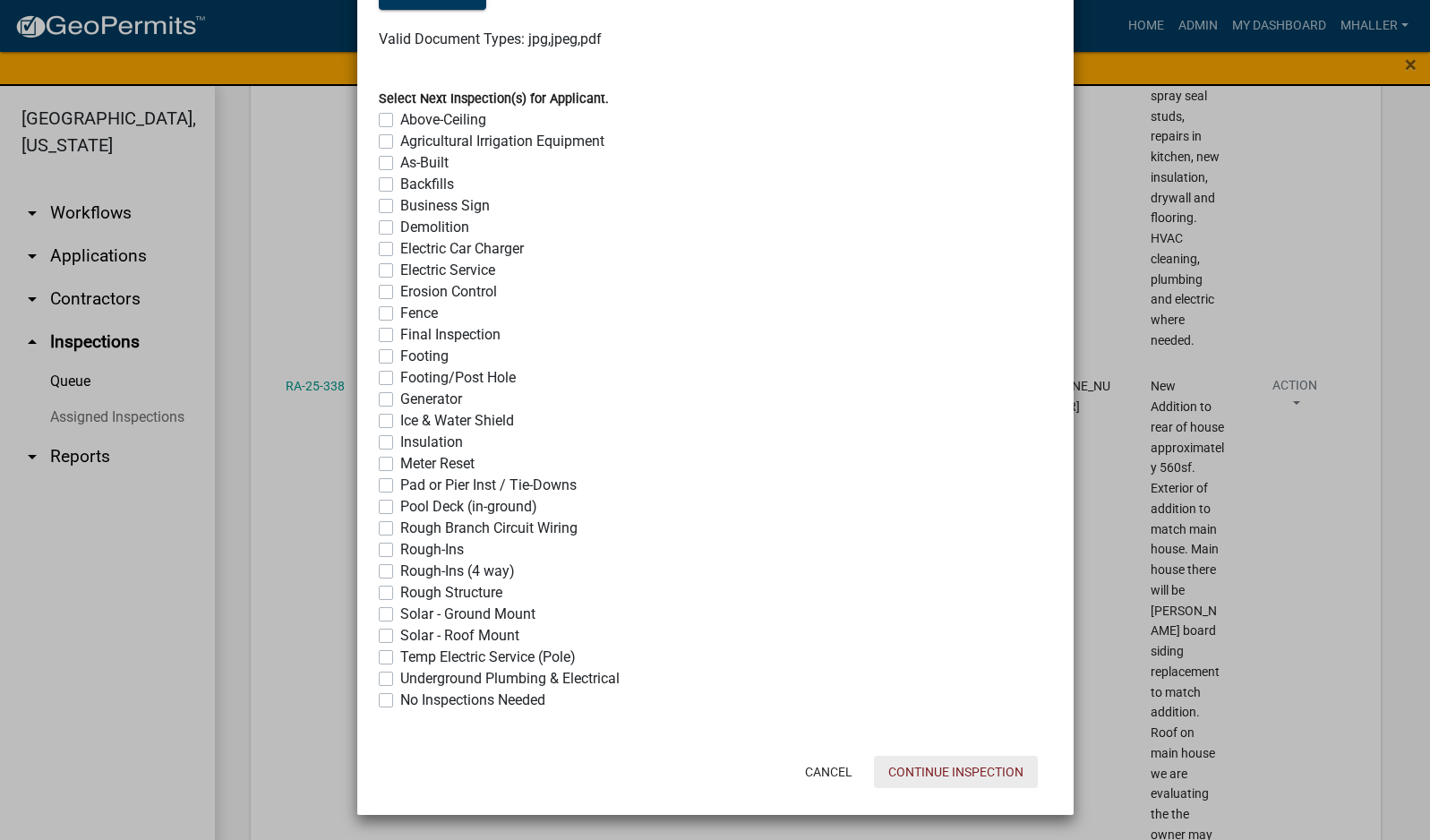
click at [960, 768] on button "Continue Inspection" at bounding box center [956, 771] width 164 height 32
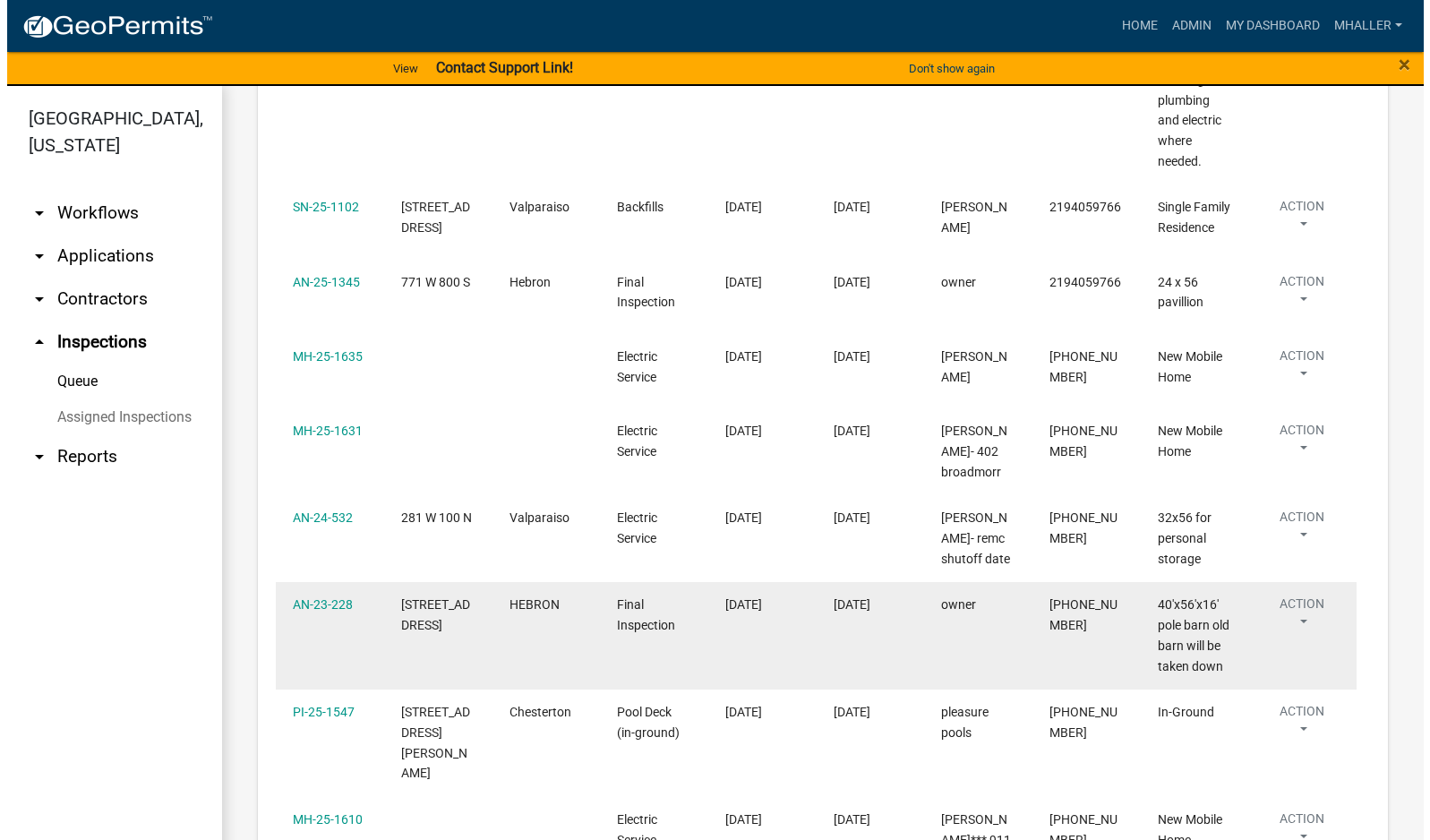
scroll to position [2418, 0]
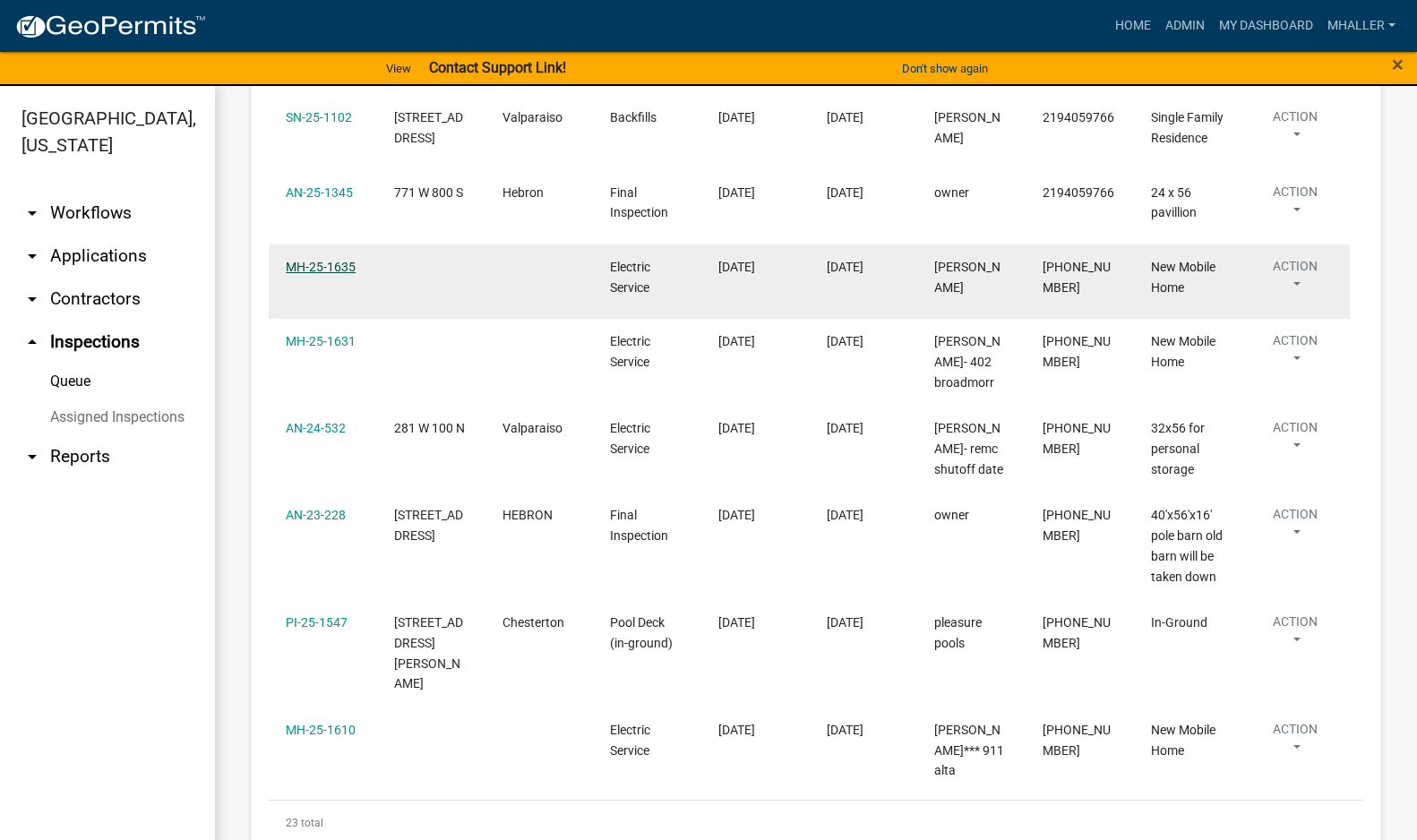
click at [296, 271] on link "MH-25-1635" at bounding box center [321, 266] width 70 height 15
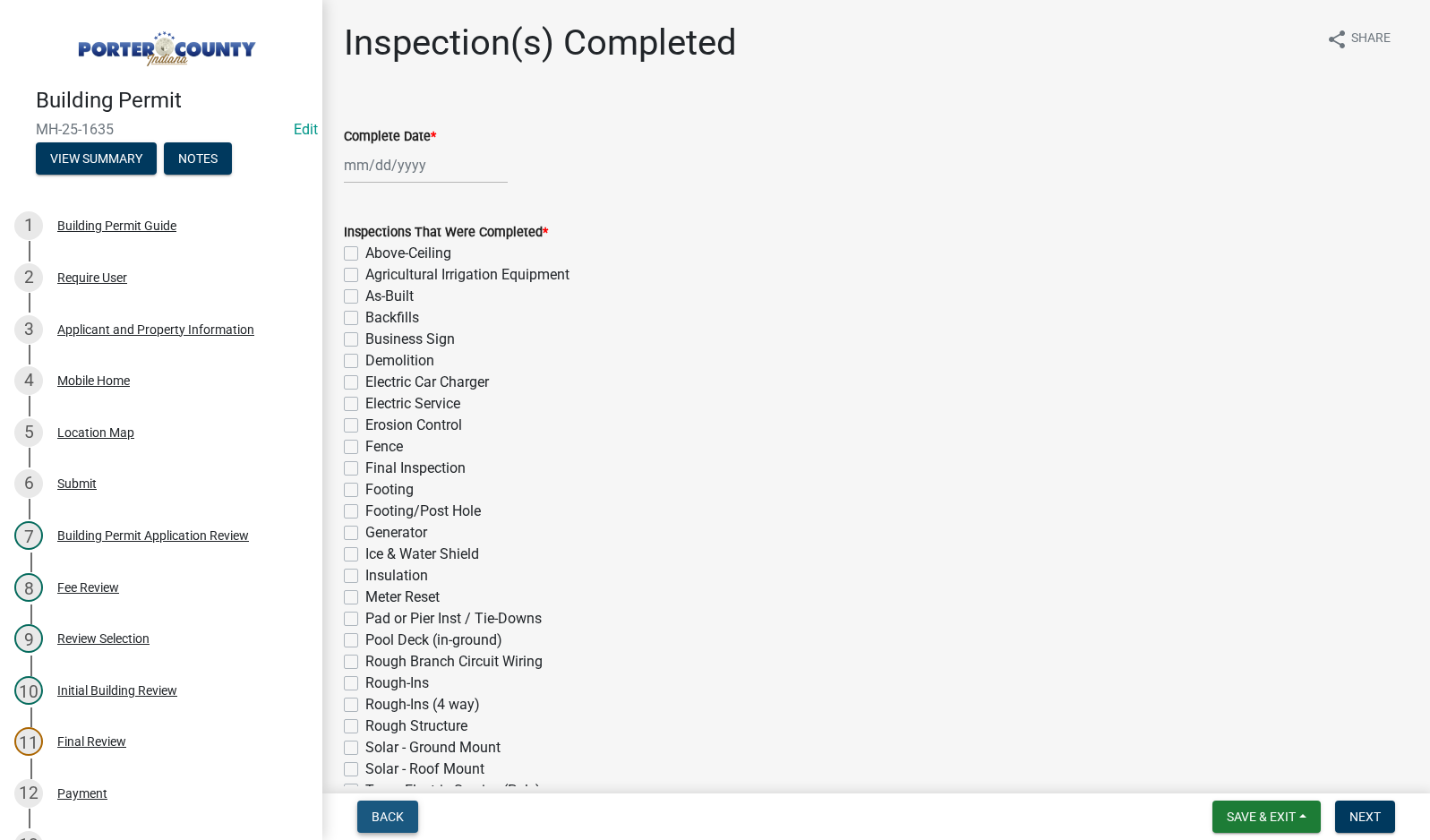
click at [374, 819] on span "Back" at bounding box center [387, 817] width 32 height 15
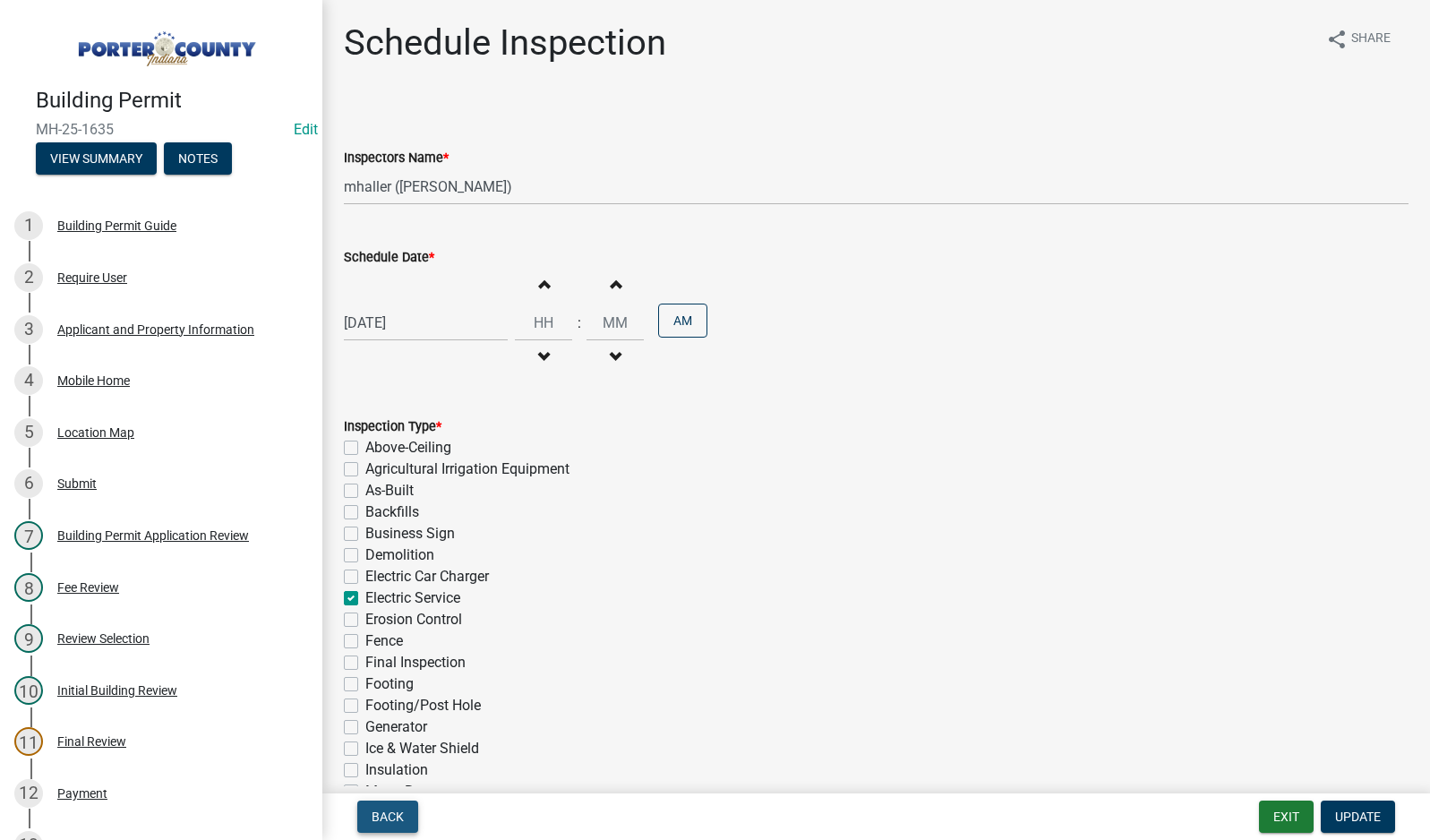
click at [374, 819] on span "Back" at bounding box center [387, 817] width 32 height 15
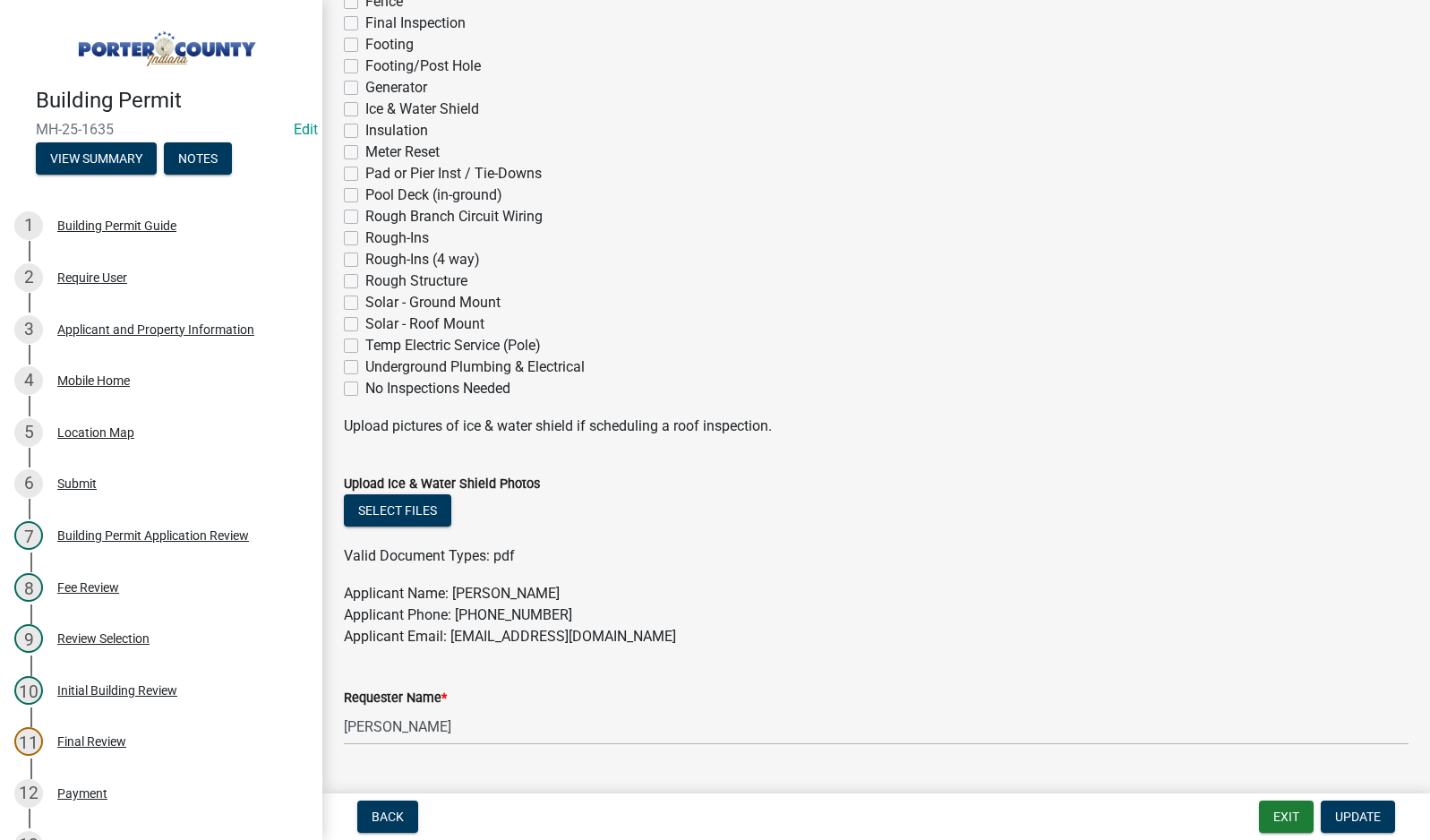
scroll to position [538, 0]
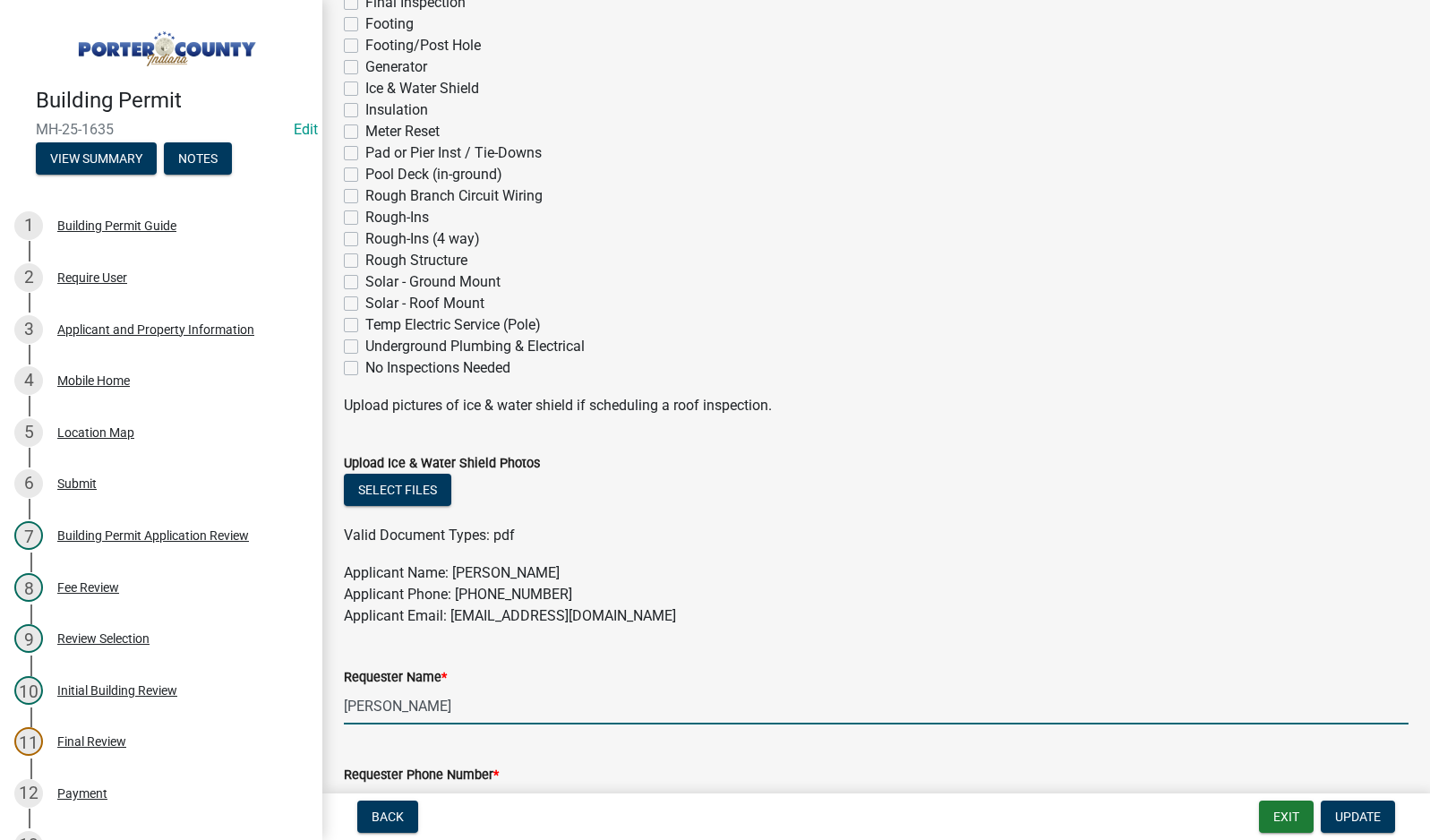
click at [487, 701] on input "[PERSON_NAME]" at bounding box center [876, 706] width 1064 height 37
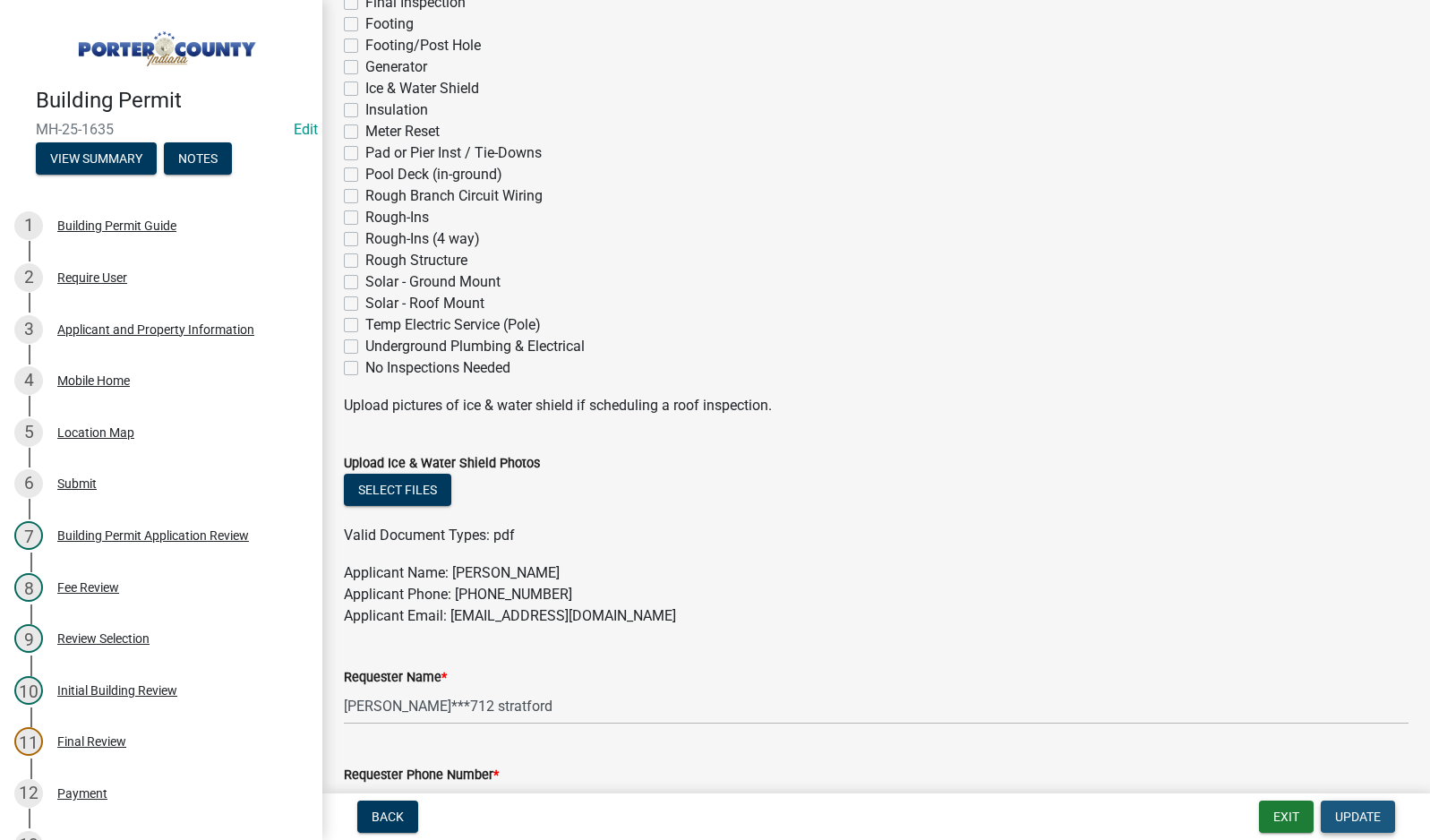
click at [1344, 814] on span "Update" at bounding box center [1357, 817] width 46 height 15
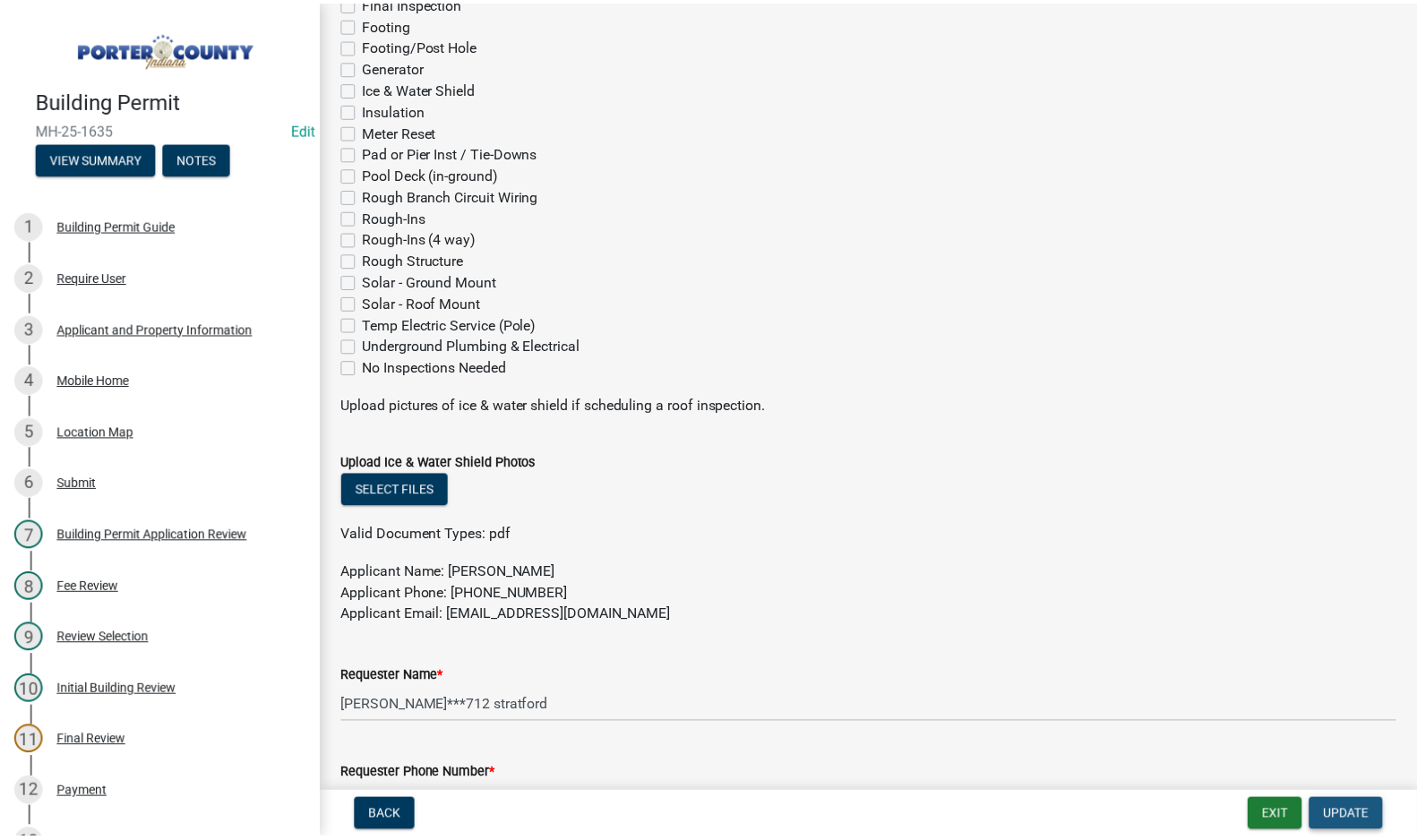
scroll to position [0, 0]
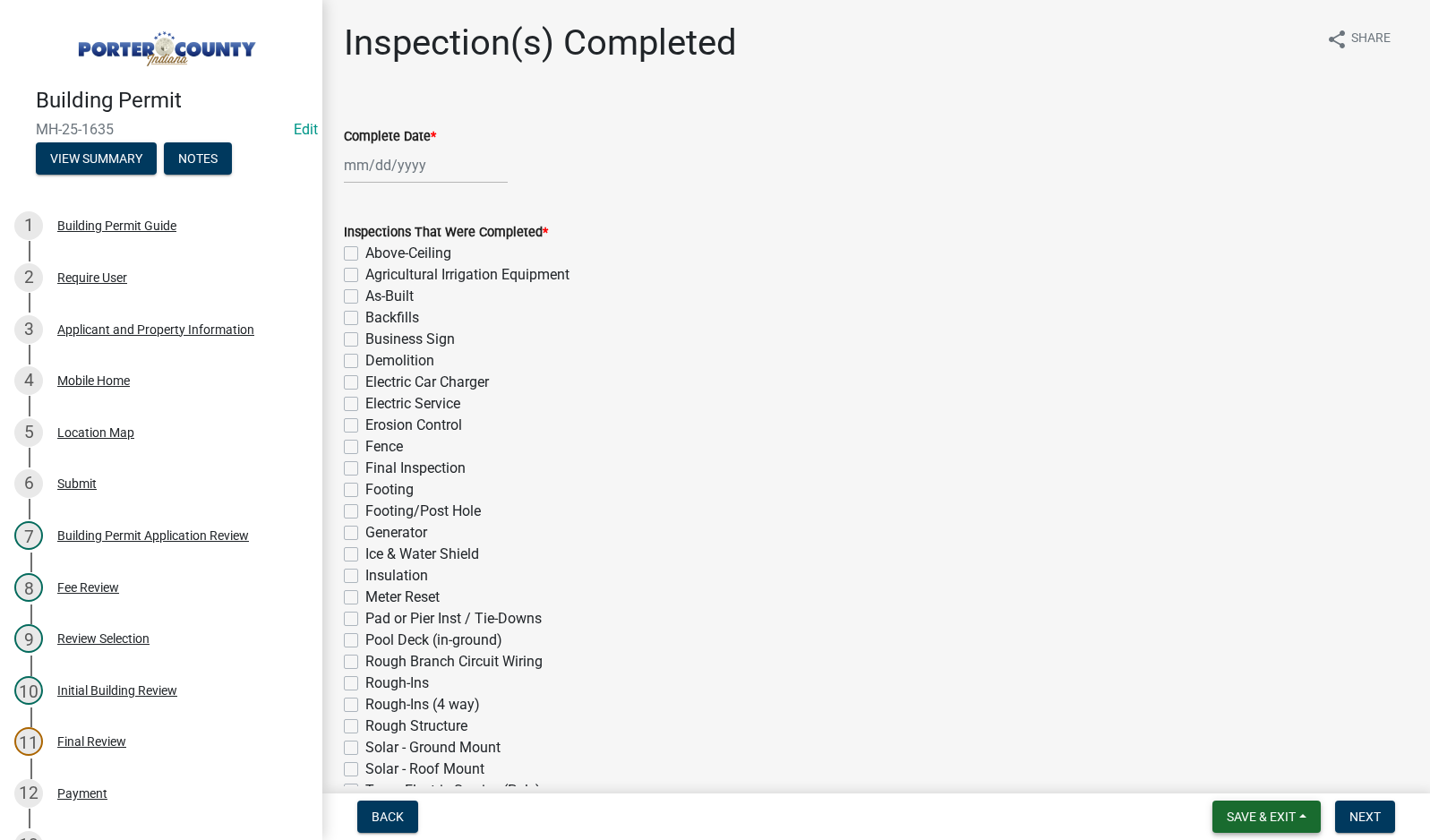
click at [1247, 816] on span "Save & Exit" at bounding box center [1261, 817] width 69 height 15
click at [1249, 769] on button "Save & Exit" at bounding box center [1248, 770] width 143 height 43
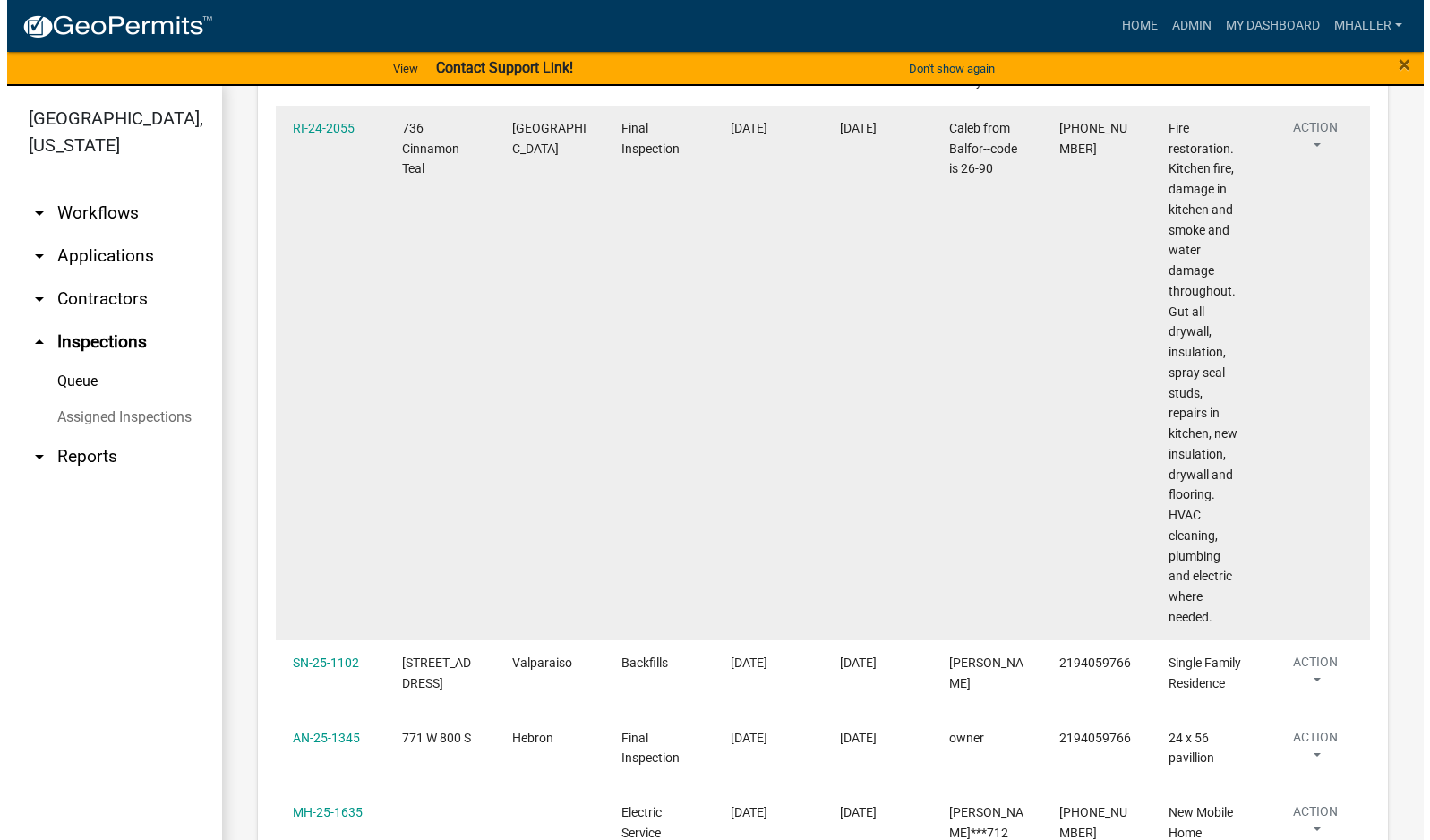
scroll to position [1880, 0]
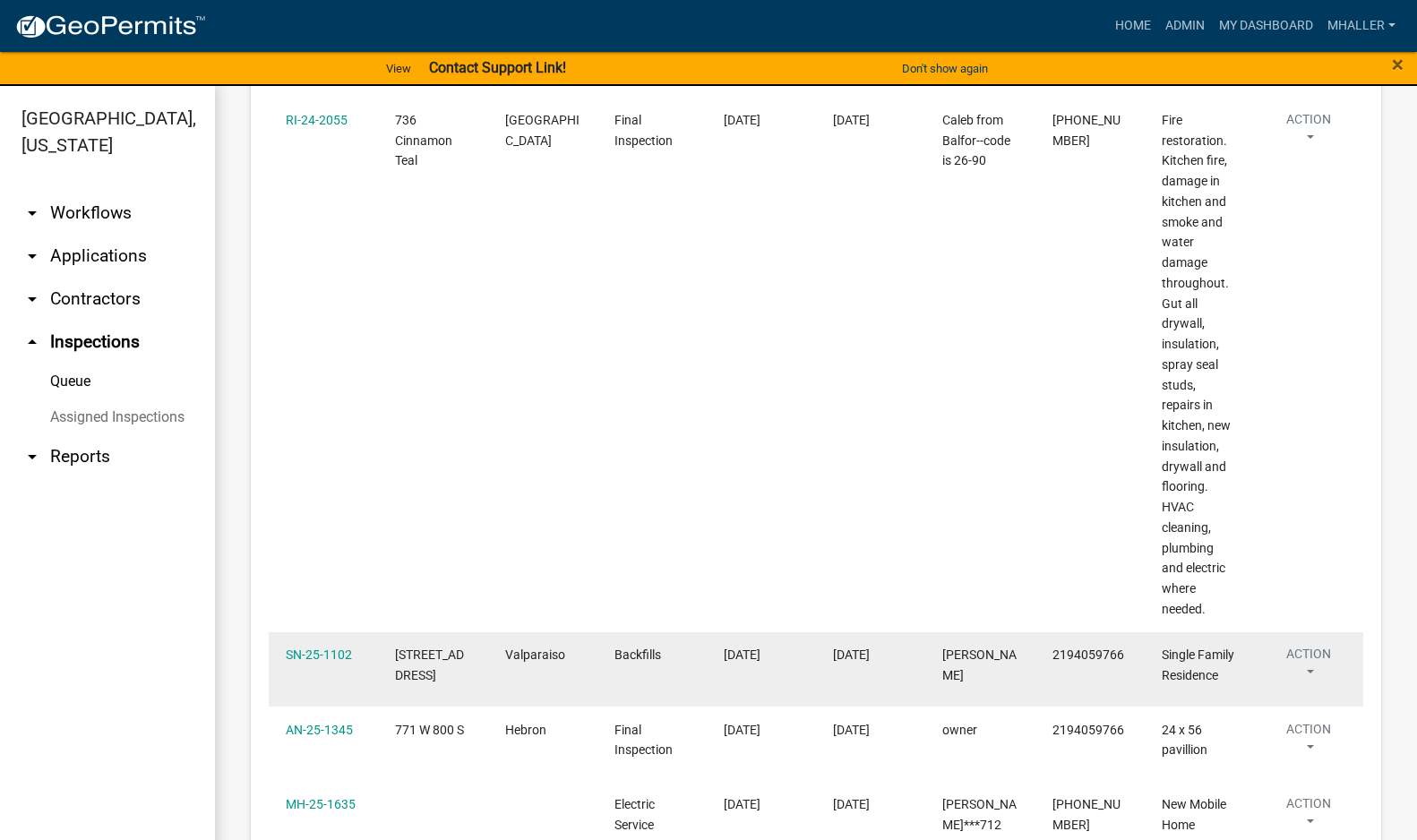
click at [1312, 645] on button "Action" at bounding box center [1308, 667] width 75 height 45
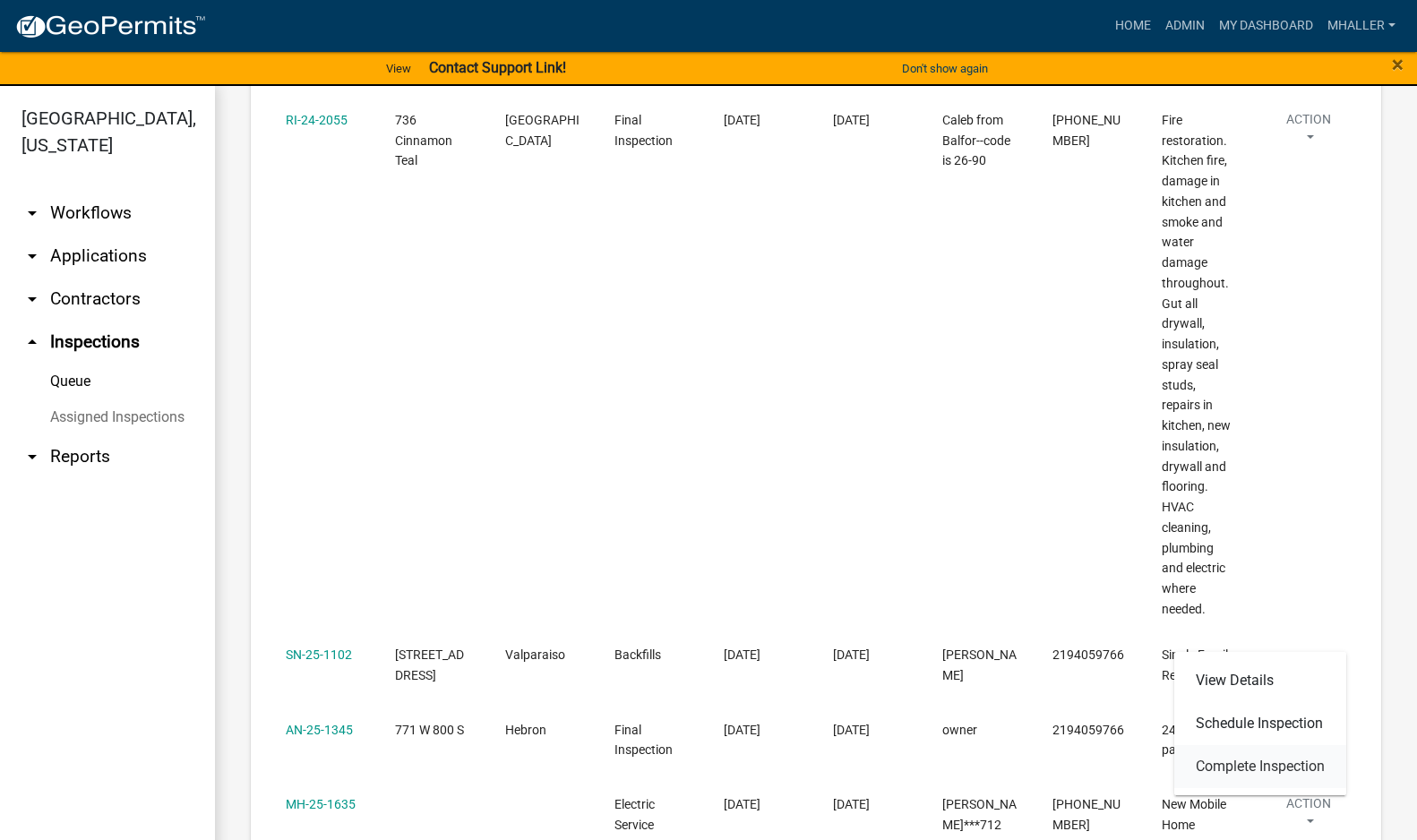
click at [1293, 768] on link "Complete Inspection" at bounding box center [1260, 766] width 172 height 43
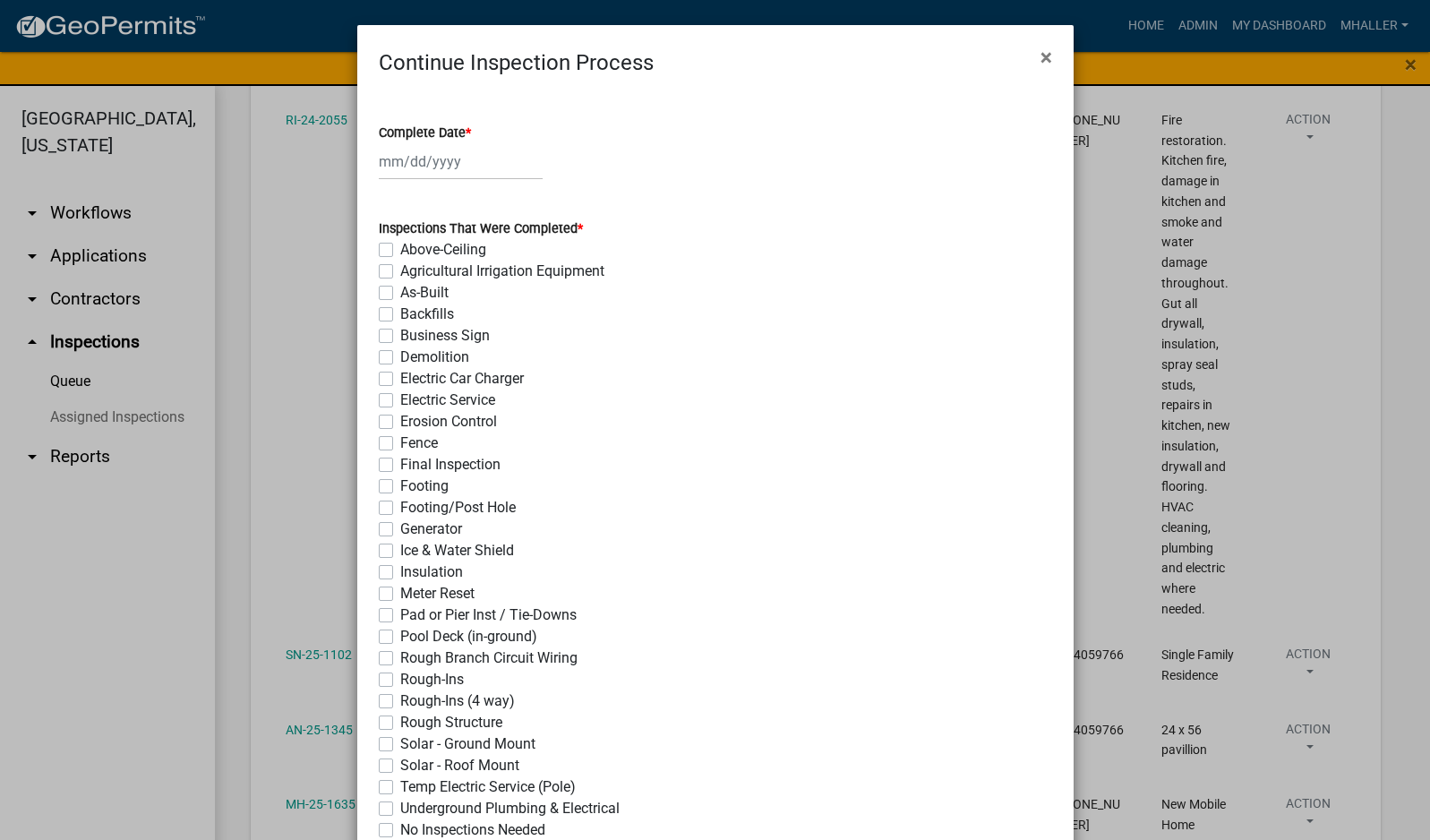
click at [429, 155] on div at bounding box center [461, 161] width 164 height 37
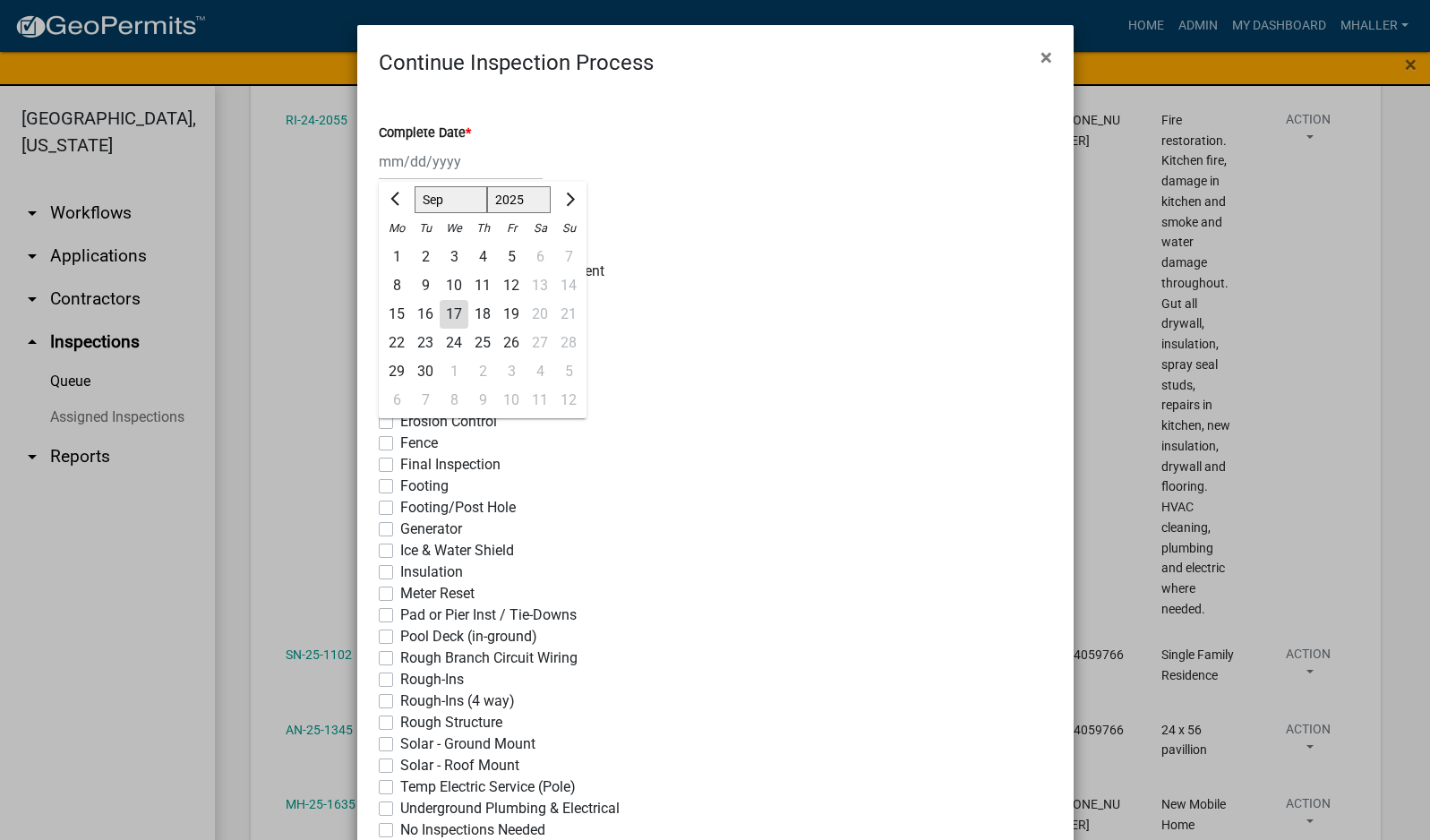
drag, startPoint x: 451, startPoint y: 314, endPoint x: 430, endPoint y: 341, distance: 34.2
click at [448, 316] on div "17" at bounding box center [453, 314] width 28 height 28
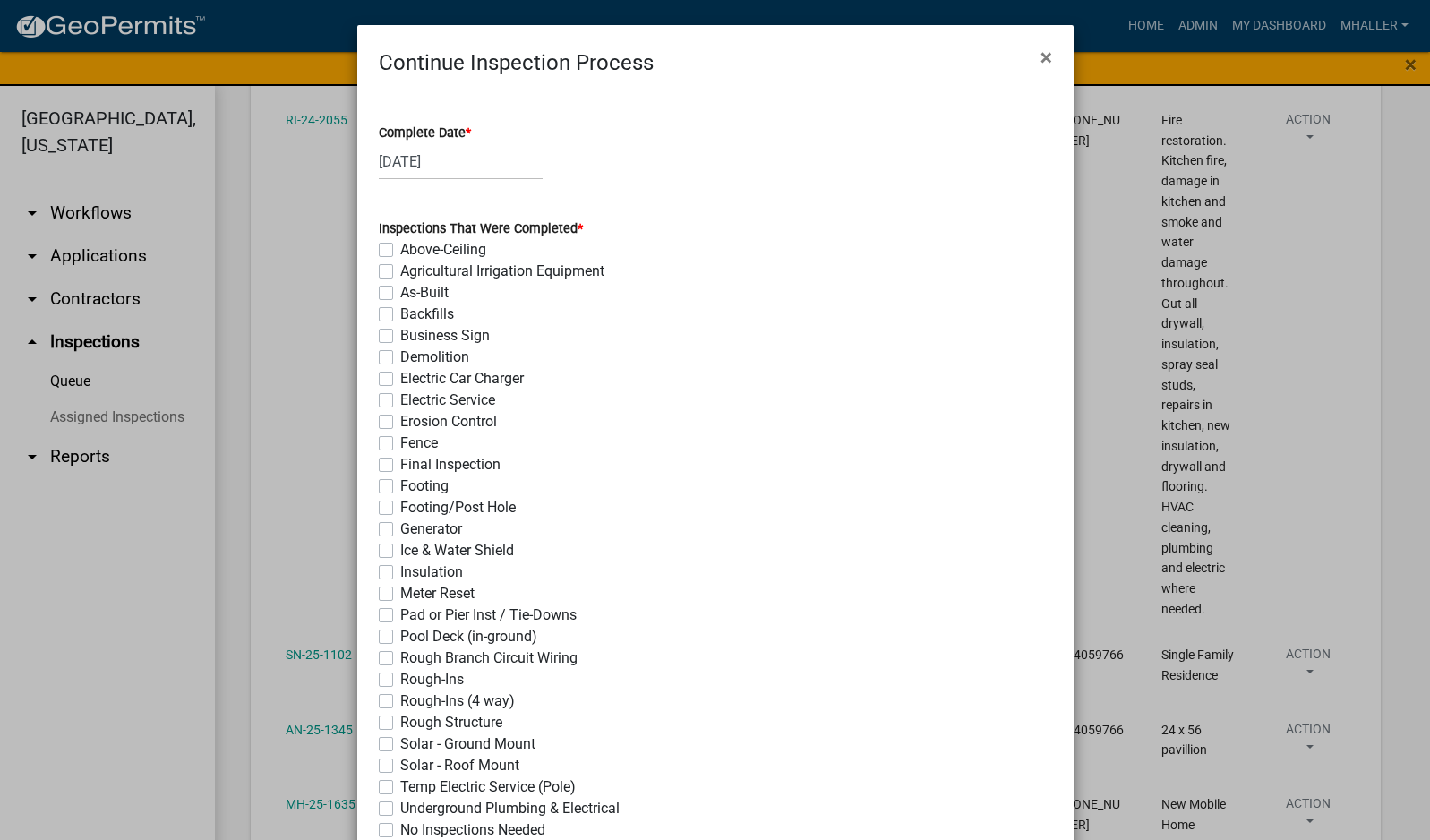
drag, startPoint x: 381, startPoint y: 317, endPoint x: 472, endPoint y: 370, distance: 105.3
click at [401, 316] on label "Backfills" at bounding box center [427, 314] width 53 height 21
click at [401, 315] on input "Backfills" at bounding box center [406, 309] width 12 height 12
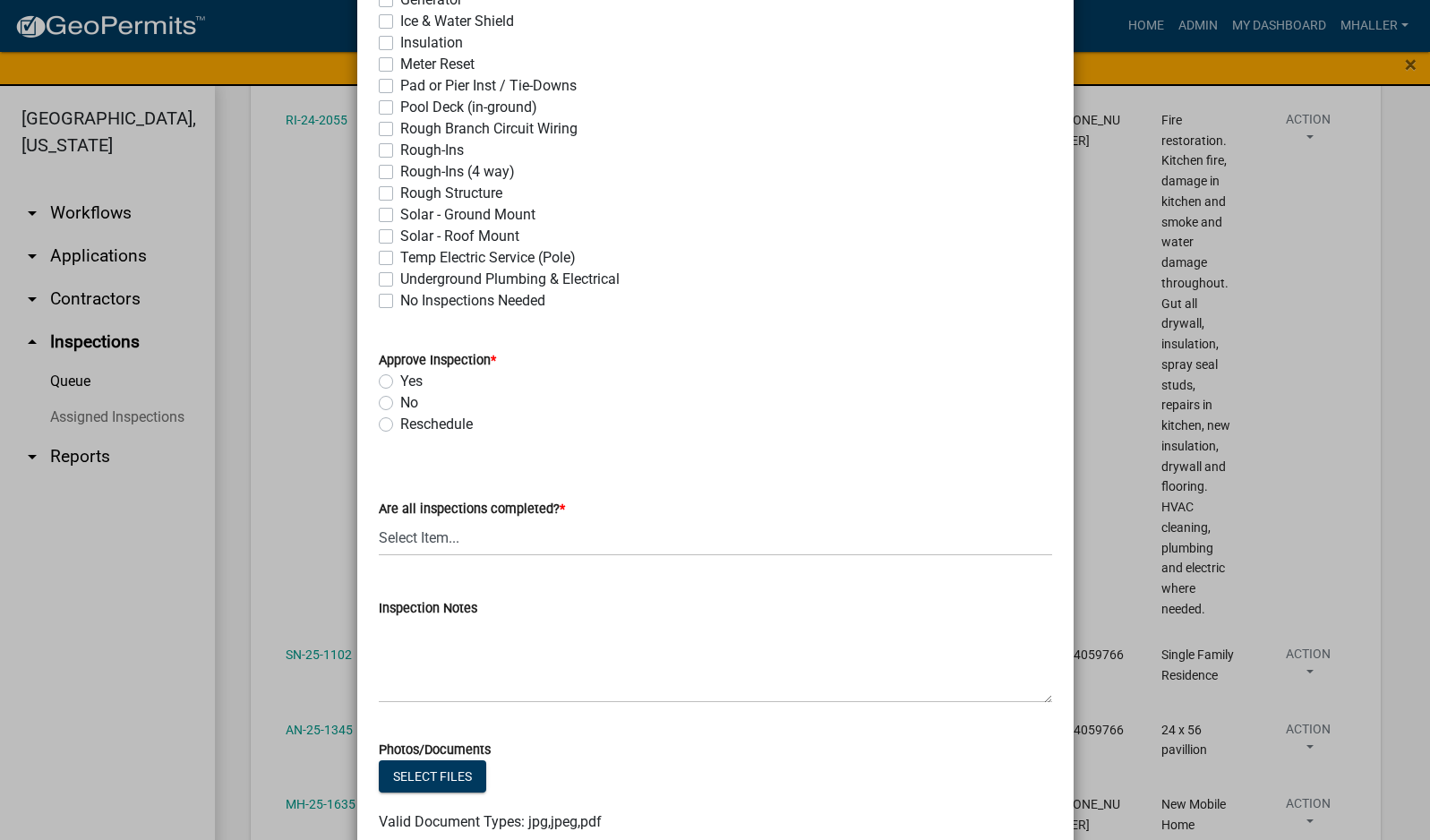
scroll to position [627, 0]
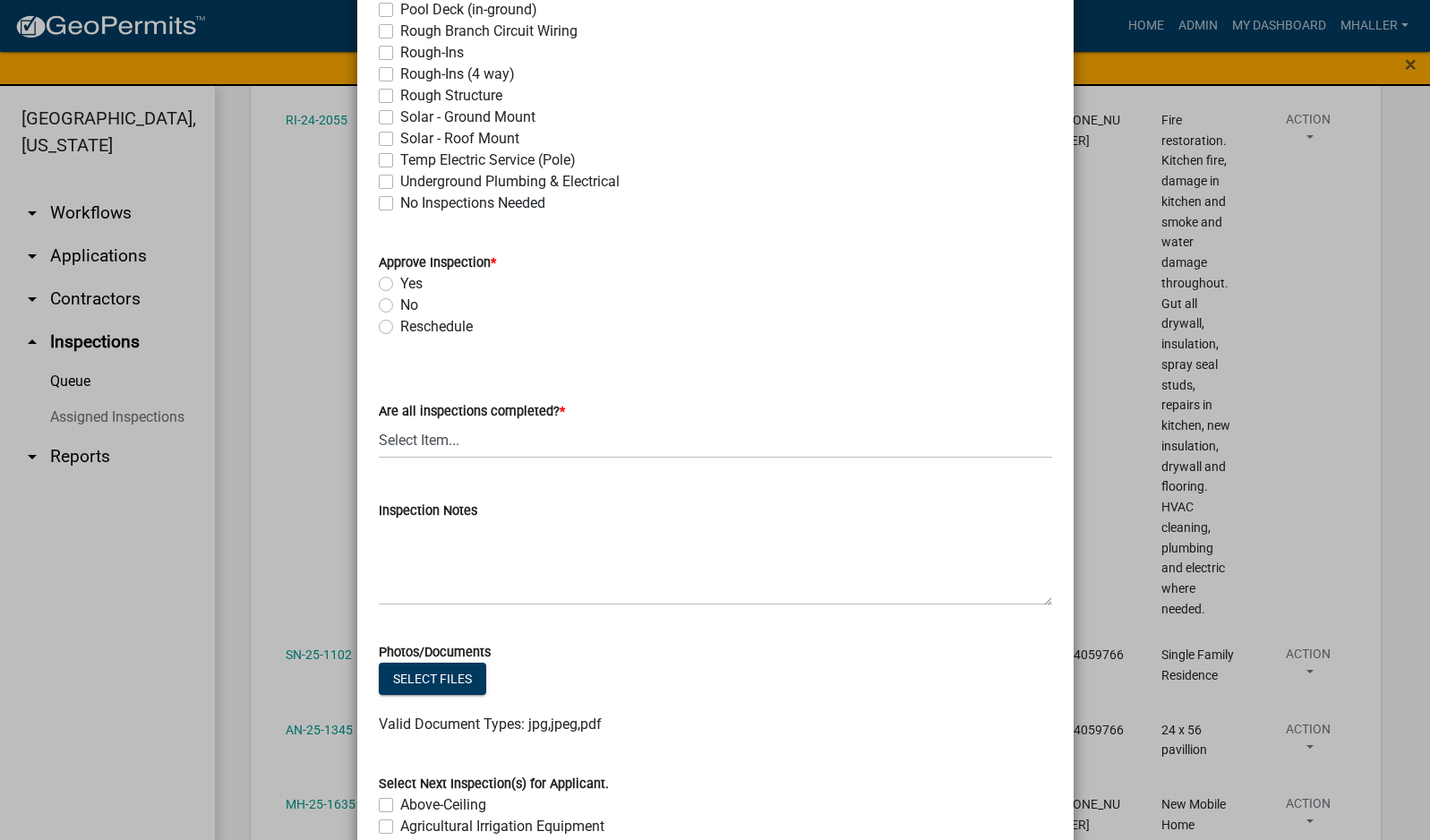
click at [401, 282] on label "Yes" at bounding box center [411, 284] width 22 height 21
click at [401, 282] on input "Yes" at bounding box center [406, 279] width 12 height 12
click at [578, 451] on select "Select Item... Yes - All Inspections Have Been Completed No - More Inspections …" at bounding box center [715, 440] width 674 height 37
click at [379, 422] on select "Select Item... Yes - All Inspections Have Been Completed No - More Inspections …" at bounding box center [715, 440] width 674 height 37
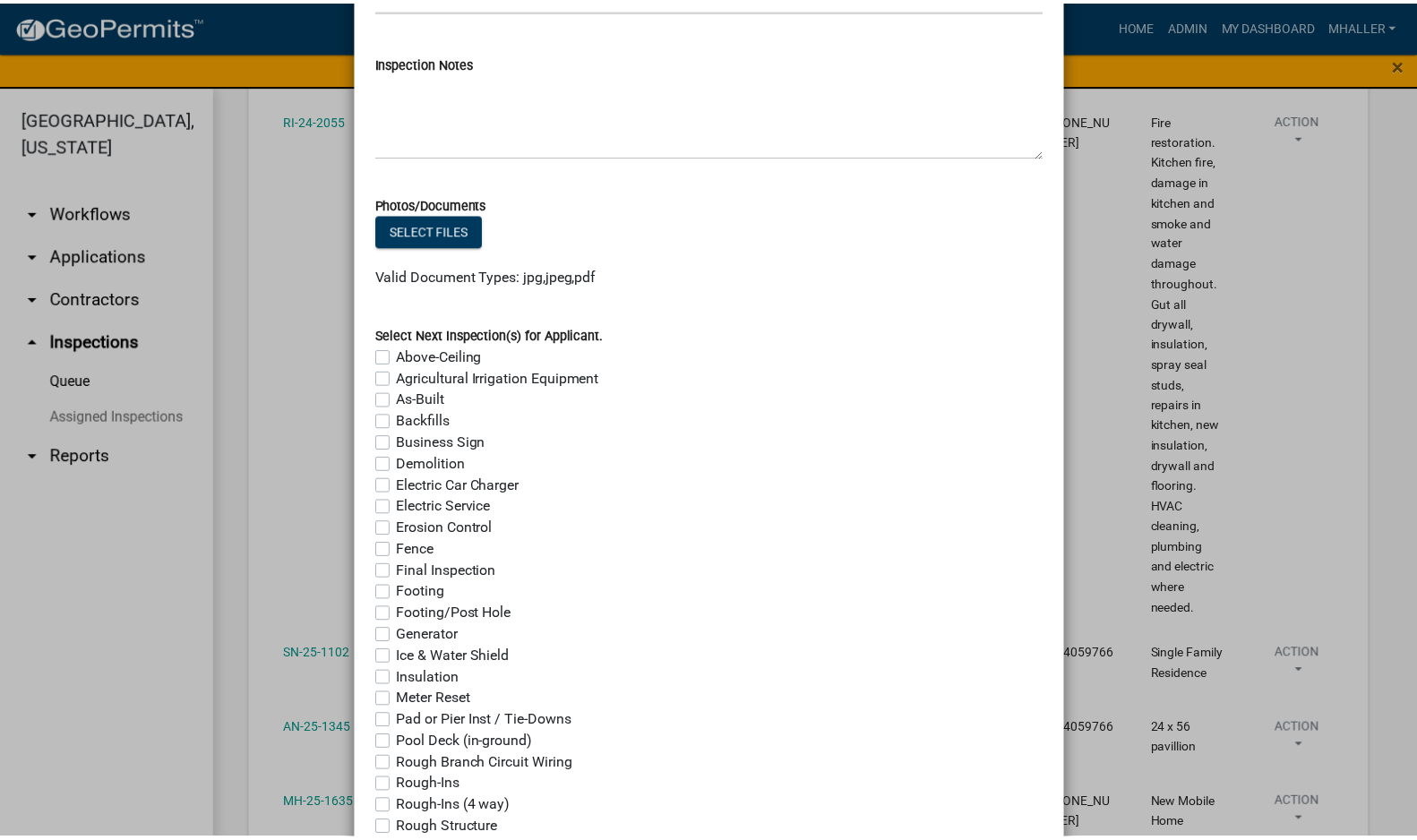
scroll to position [1312, 0]
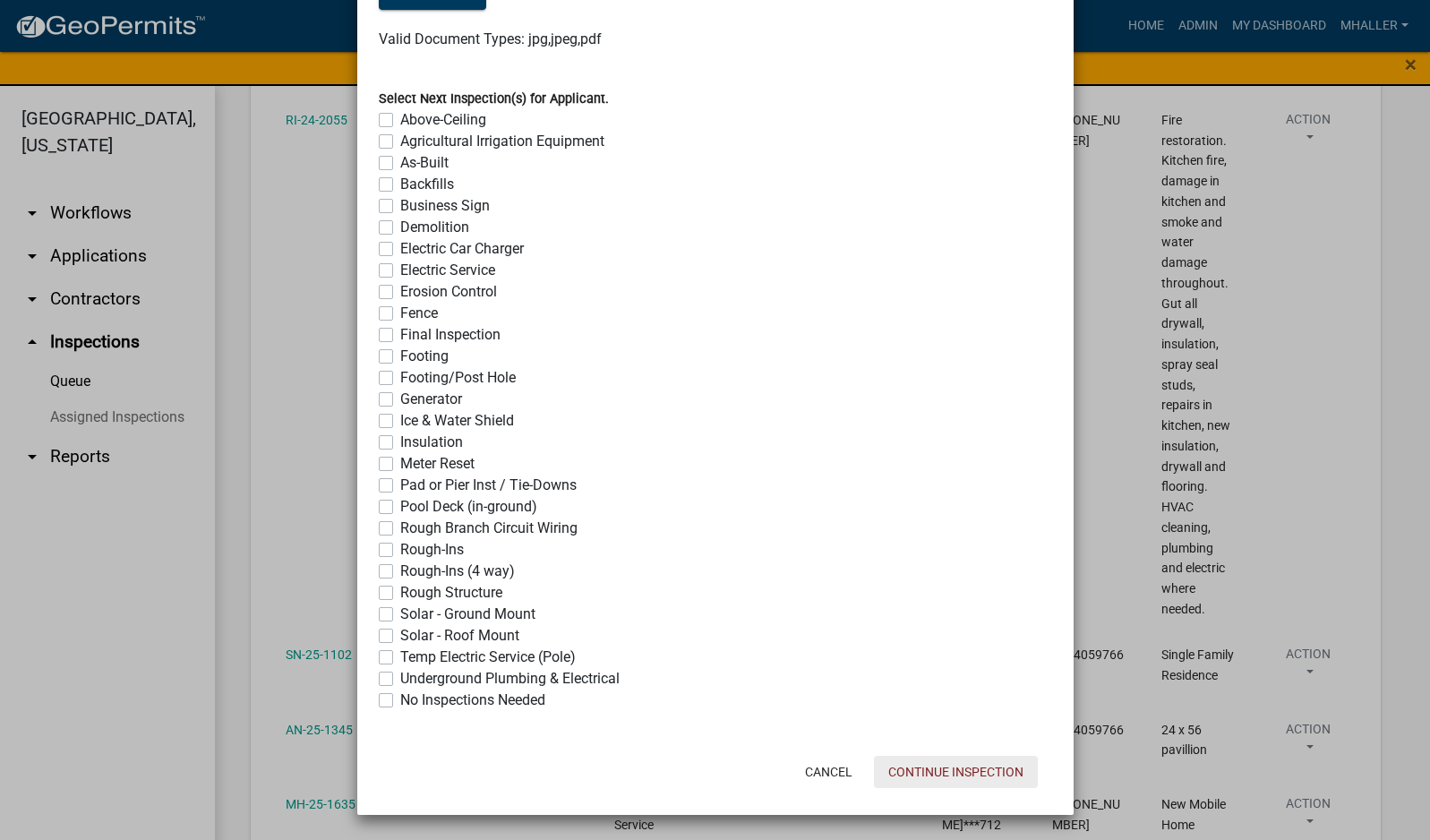
click at [980, 773] on button "Continue Inspection" at bounding box center [956, 771] width 164 height 32
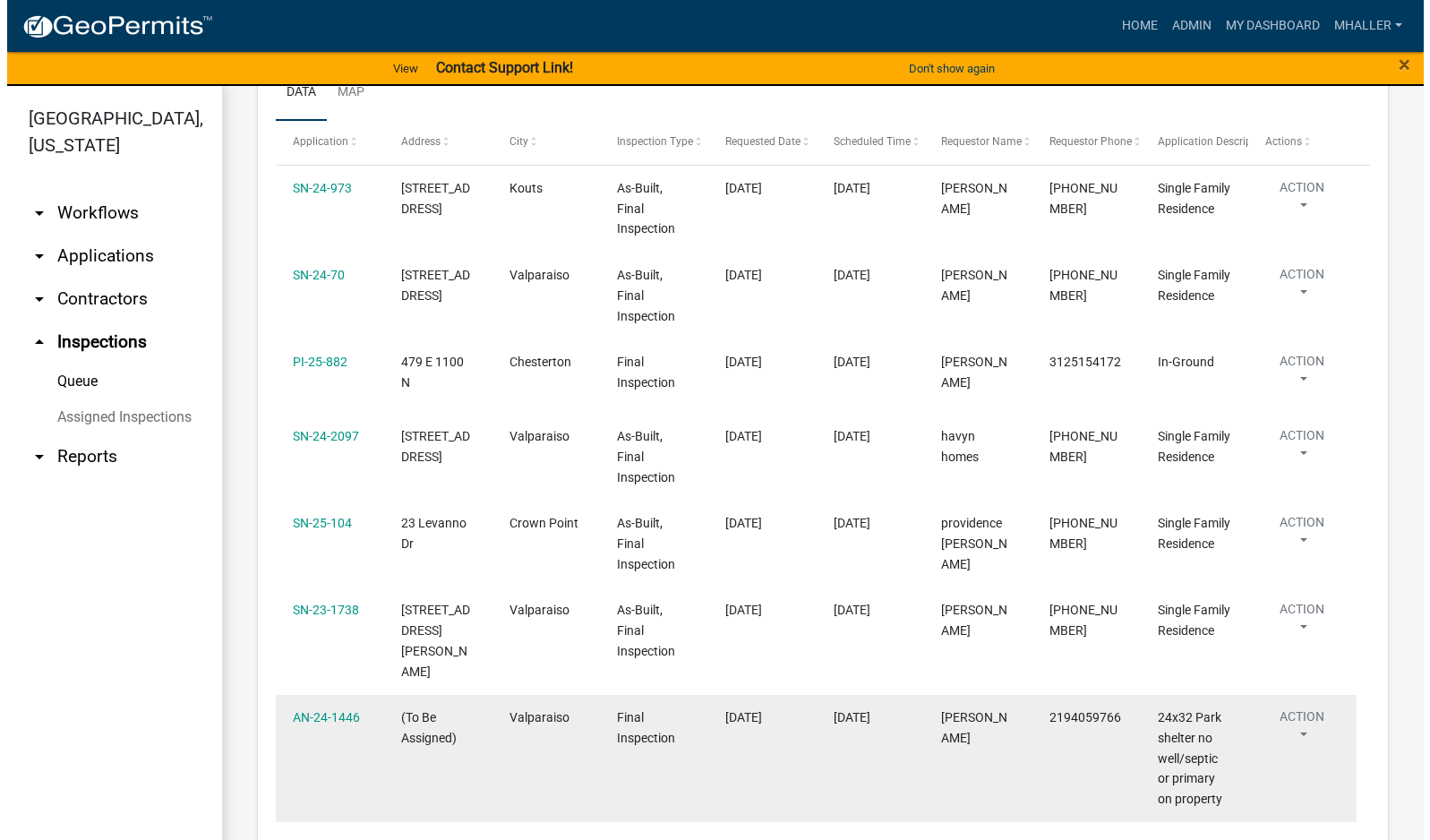
scroll to position [268, 0]
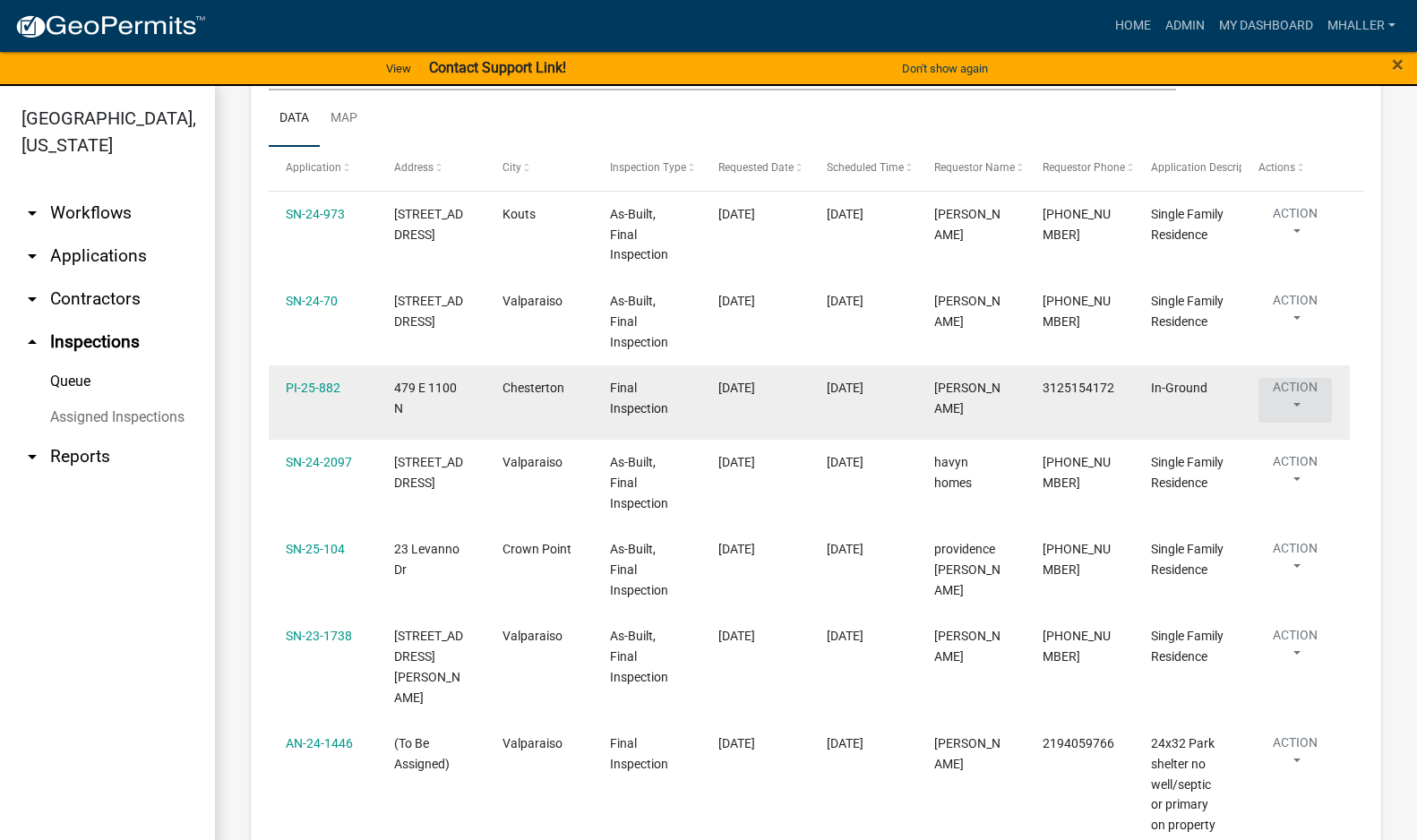
click at [1291, 401] on button "Action" at bounding box center [1295, 401] width 74 height 45
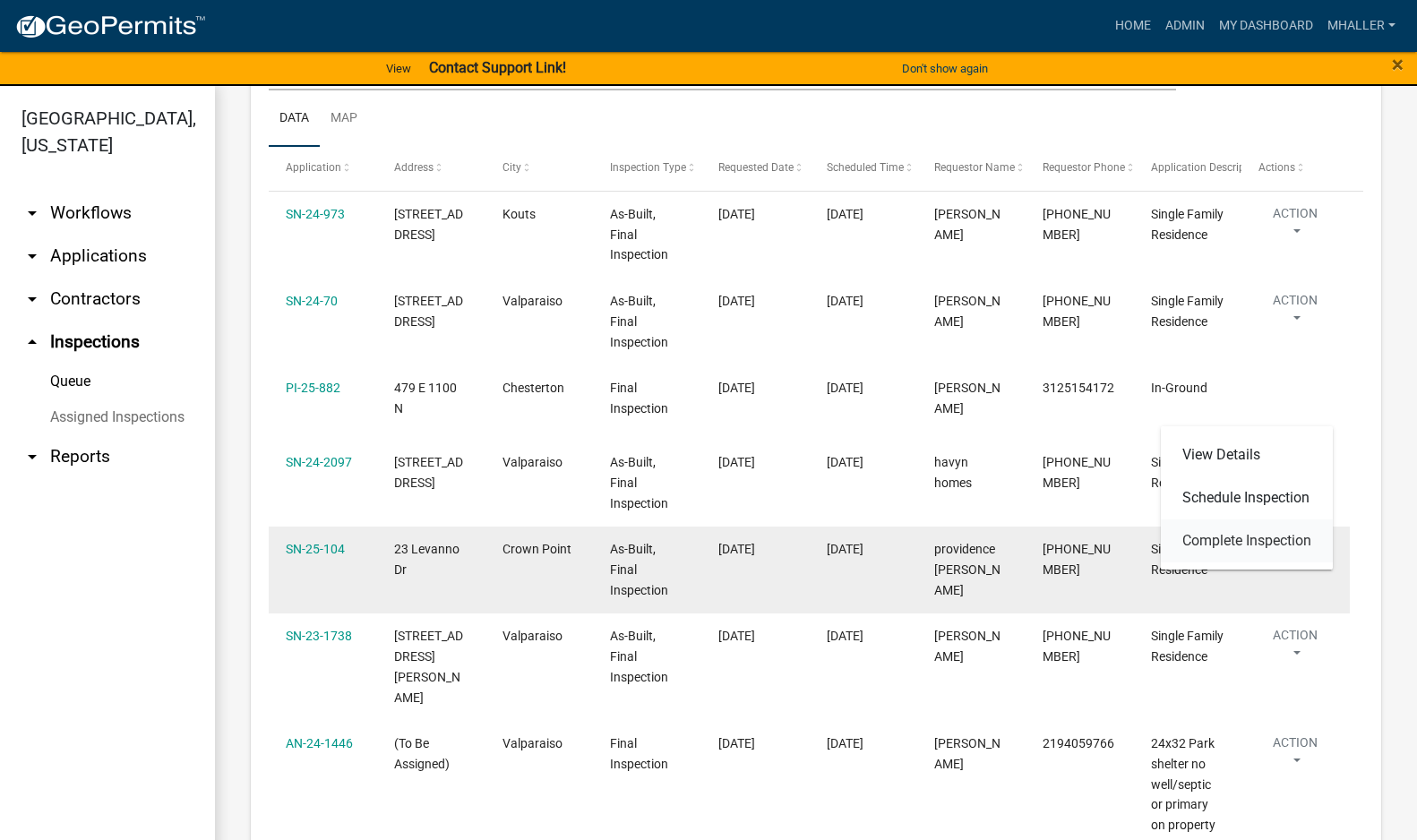
drag, startPoint x: 1270, startPoint y: 541, endPoint x: 1186, endPoint y: 541, distance: 84.0
click at [1270, 542] on link "Complete Inspection" at bounding box center [1247, 541] width 172 height 43
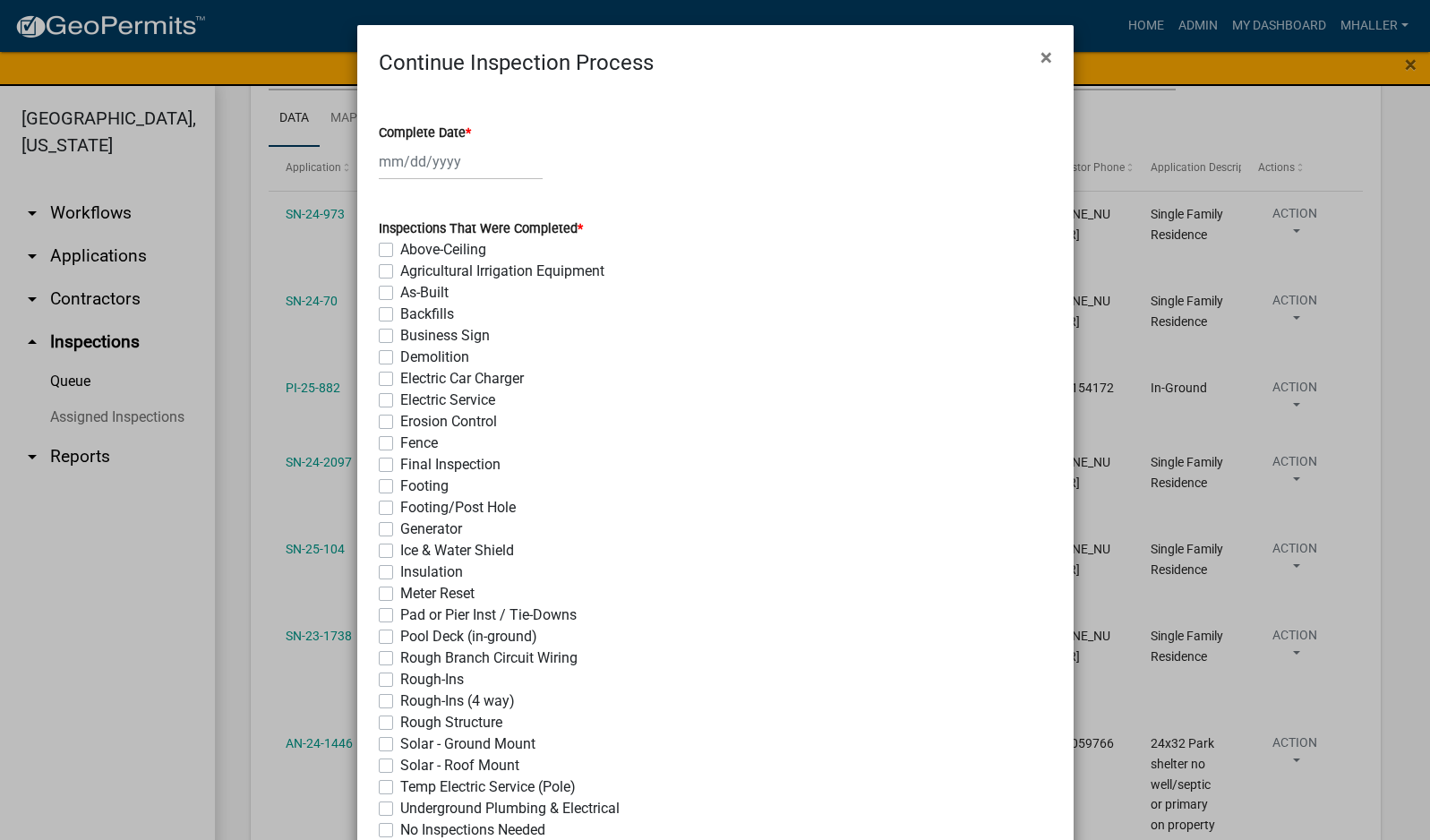
click at [399, 160] on div at bounding box center [461, 161] width 164 height 37
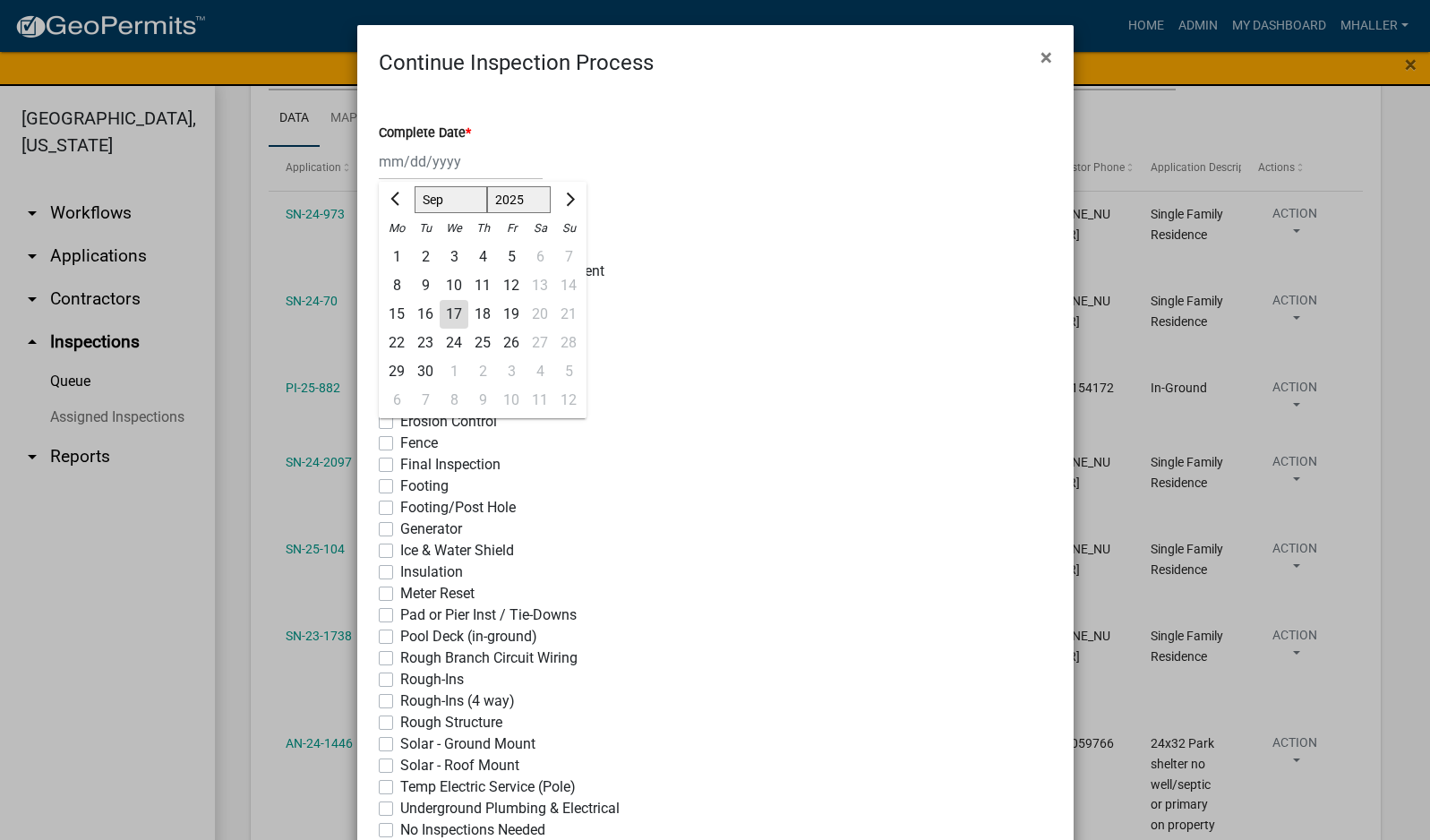
click at [420, 317] on div "16" at bounding box center [425, 314] width 28 height 28
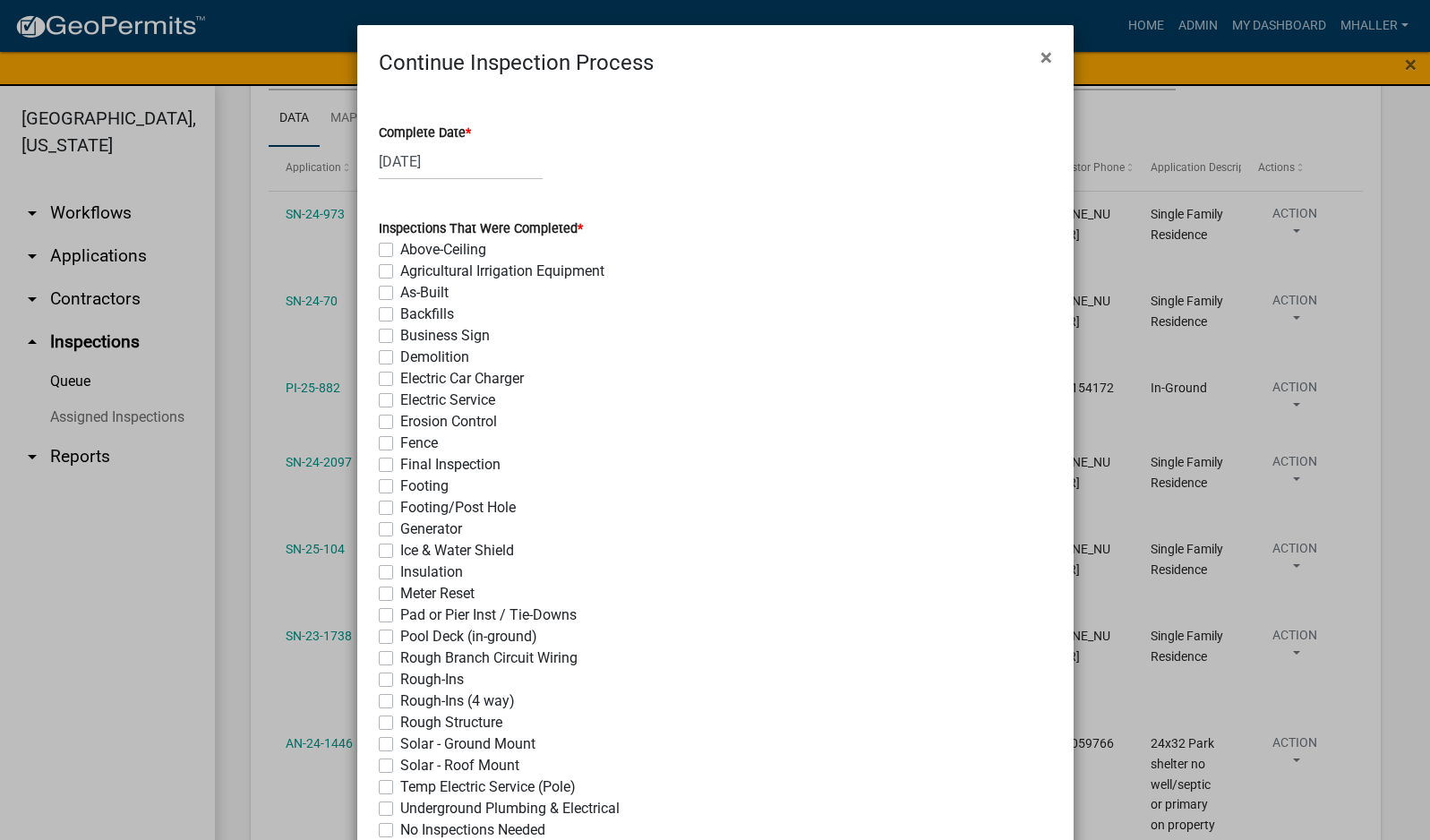
click at [401, 468] on label "Final Inspection" at bounding box center [450, 465] width 100 height 21
click at [401, 466] on input "Final Inspection" at bounding box center [406, 460] width 12 height 12
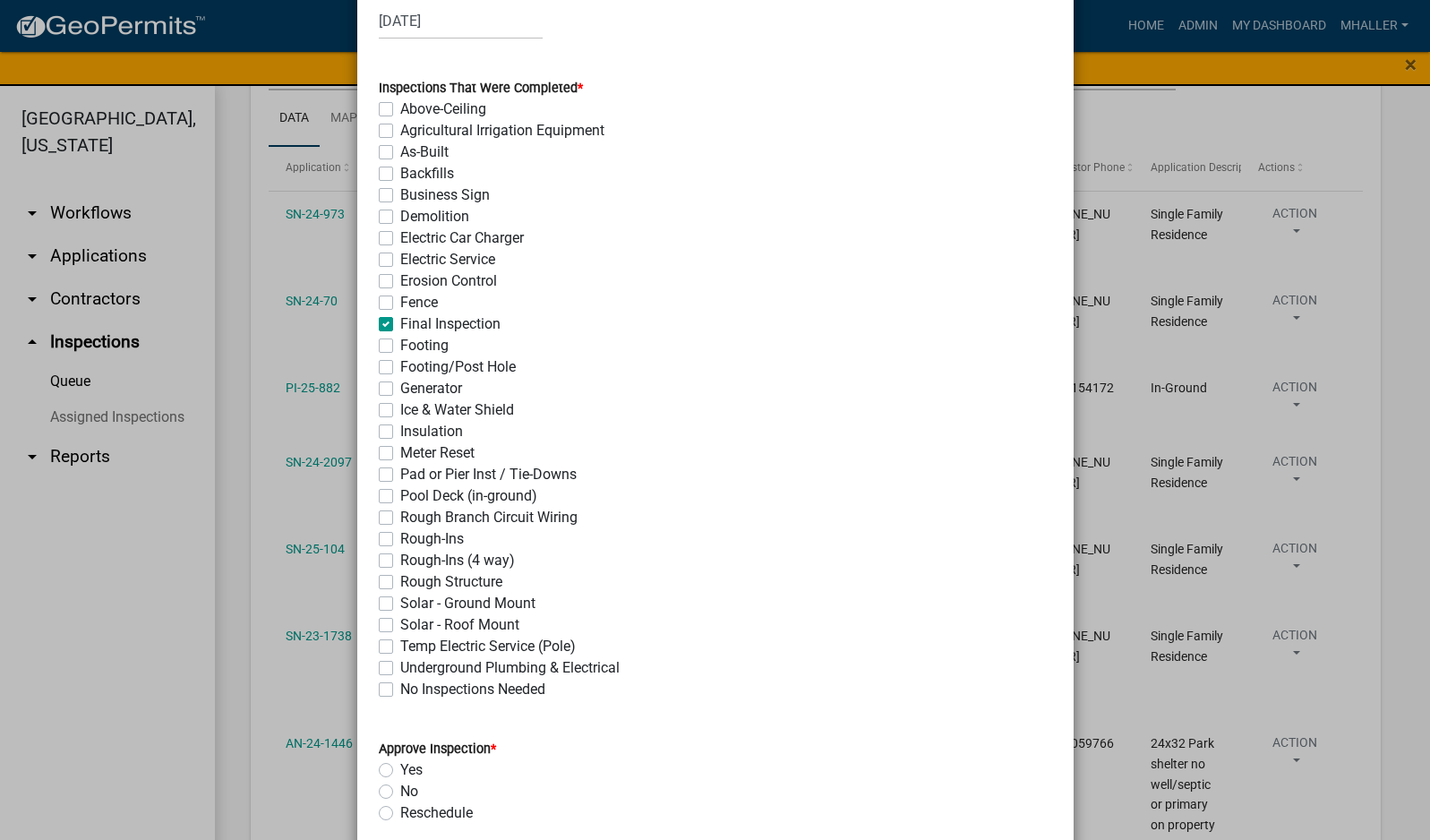
scroll to position [627, 0]
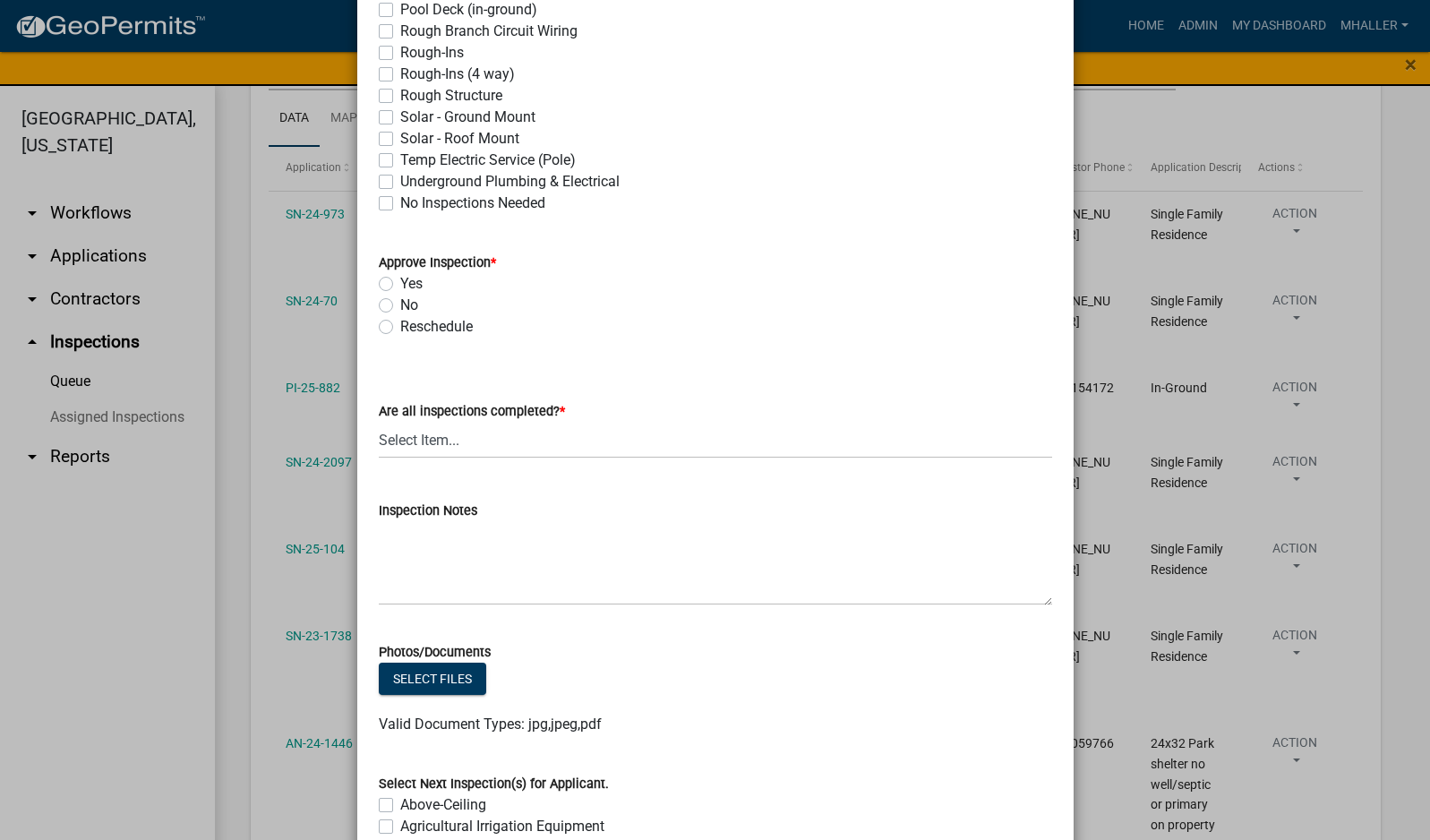
drag, startPoint x: 381, startPoint y: 278, endPoint x: 380, endPoint y: 290, distance: 12.0
click at [401, 279] on label "Yes" at bounding box center [411, 284] width 22 height 21
click at [401, 279] on input "Yes" at bounding box center [406, 279] width 12 height 12
click at [516, 442] on select "Select Item... Yes - All Inspections Have Been Completed No - More Inspections …" at bounding box center [715, 440] width 674 height 37
click at [379, 422] on select "Select Item... Yes - All Inspections Have Been Completed No - More Inspections …" at bounding box center [715, 440] width 674 height 37
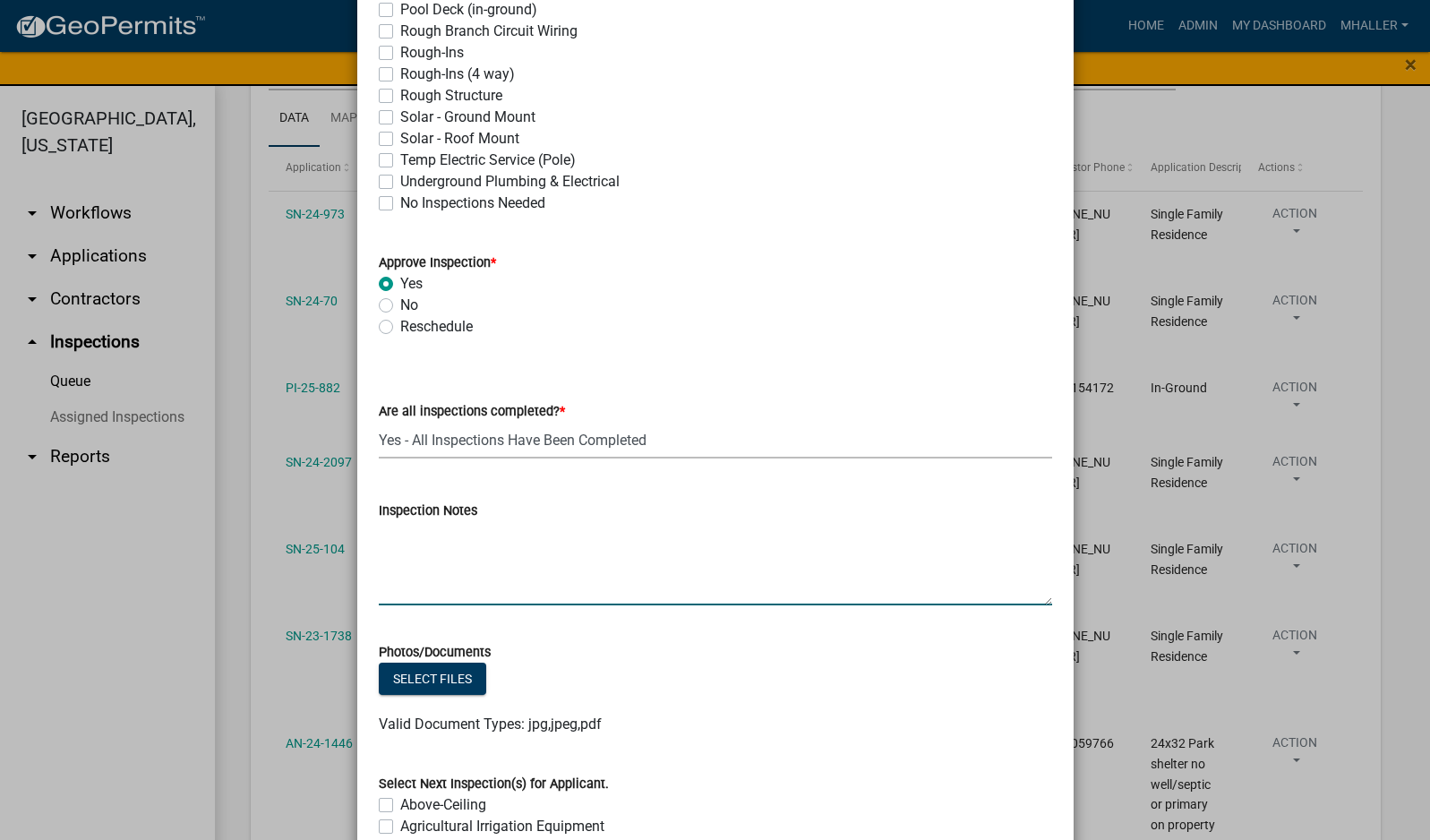
click at [500, 562] on textarea "Inspection Notes" at bounding box center [715, 563] width 674 height 85
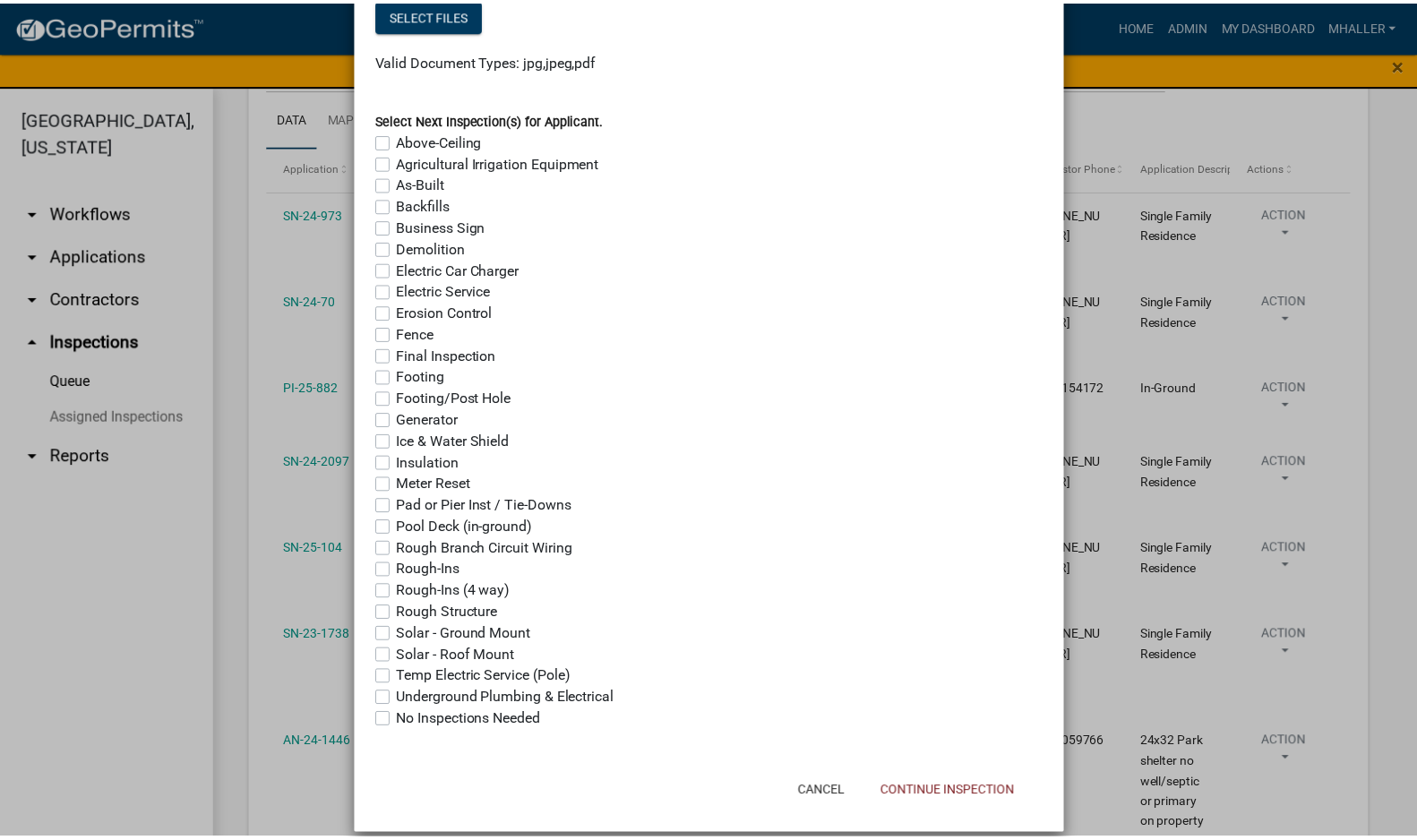
scroll to position [1312, 0]
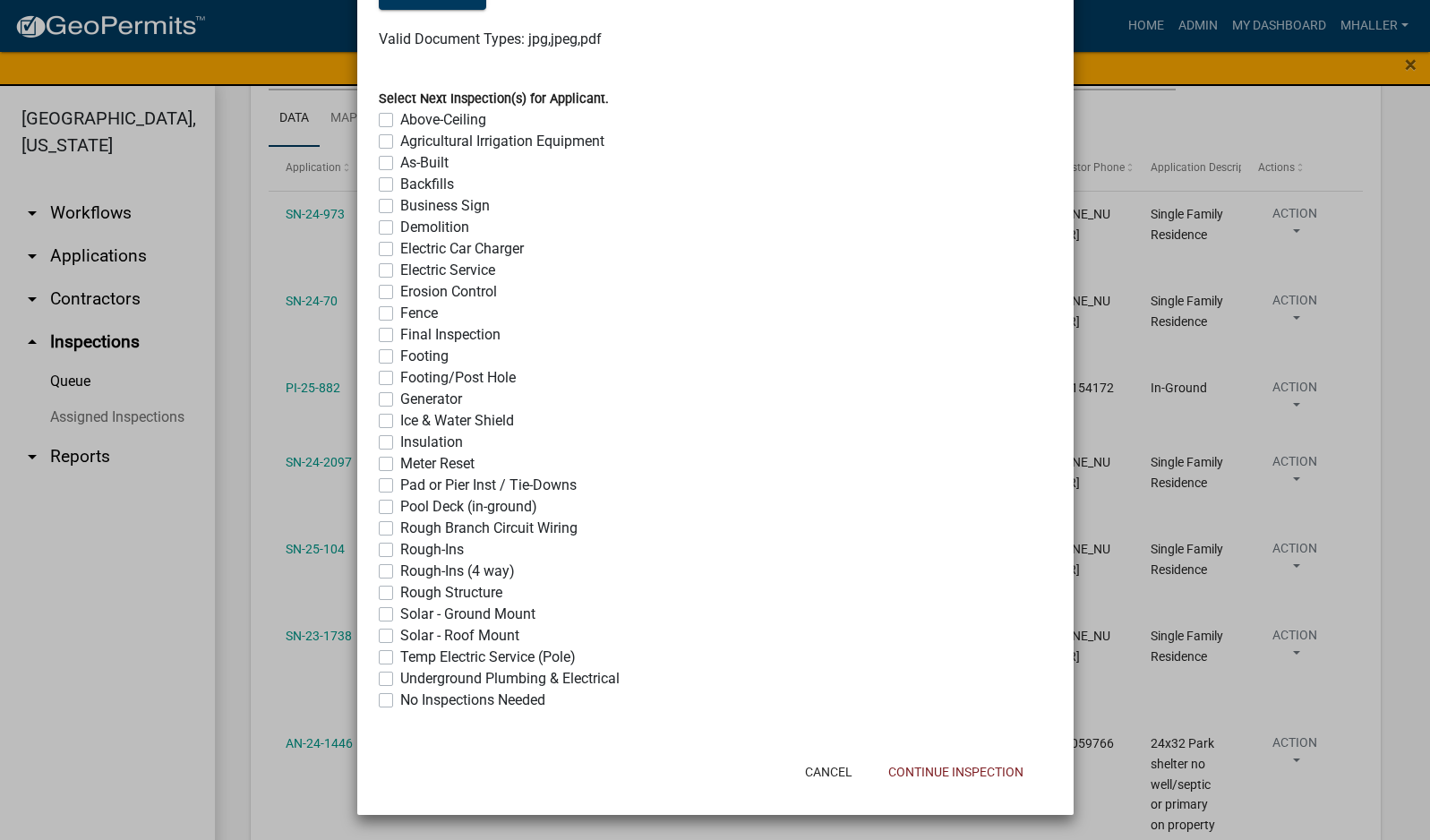
click at [401, 700] on label "No Inspections Needed" at bounding box center [472, 700] width 145 height 21
click at [401, 700] on input "No Inspections Needed" at bounding box center [406, 695] width 12 height 12
click at [982, 778] on button "Continue Inspection" at bounding box center [956, 771] width 164 height 32
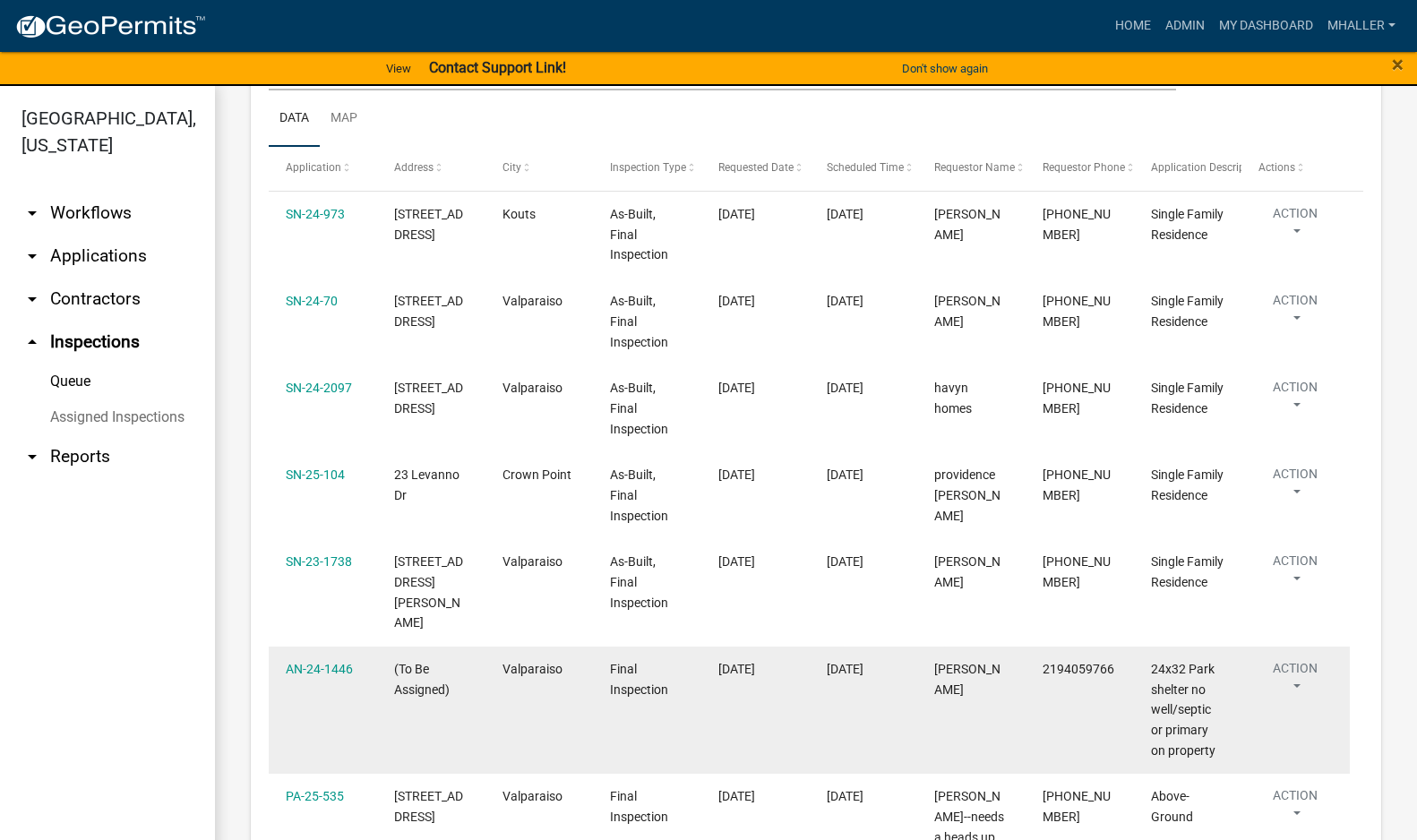
scroll to position [358, 0]
